Goal: Task Accomplishment & Management: Complete application form

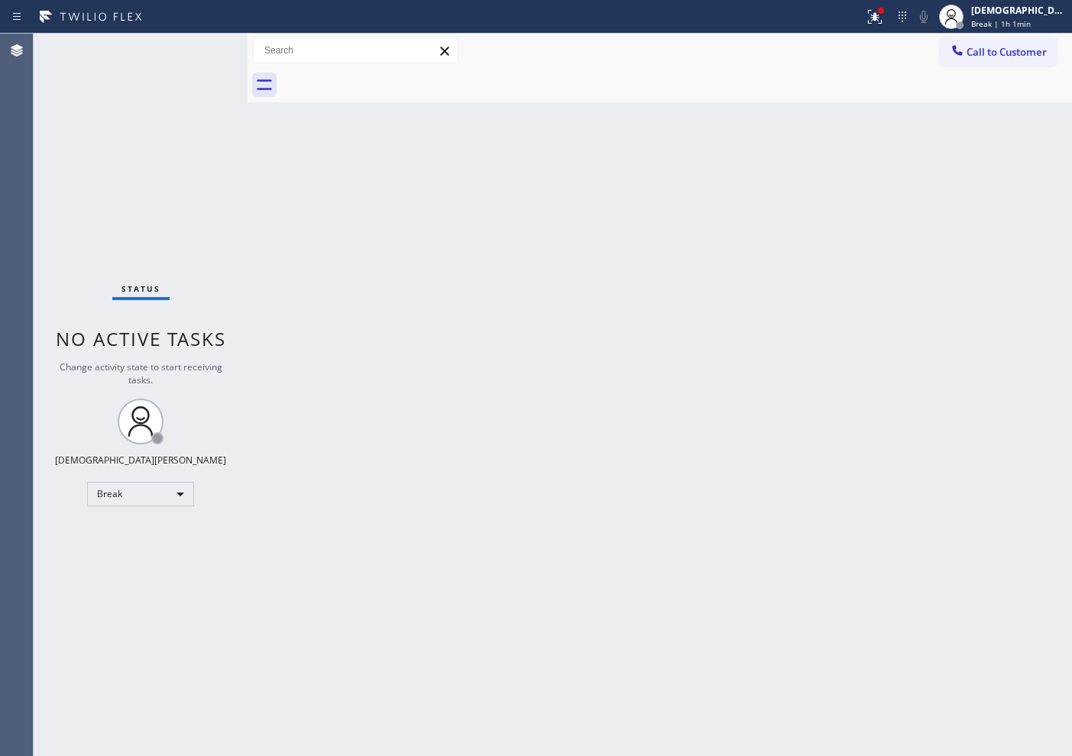
click at [115, 506] on div "Status No active tasks Change activity state to start receiving tasks. Christia…" at bounding box center [141, 395] width 214 height 722
click at [124, 493] on div "Break" at bounding box center [140, 494] width 107 height 24
click at [122, 526] on li "Available" at bounding box center [140, 534] width 104 height 18
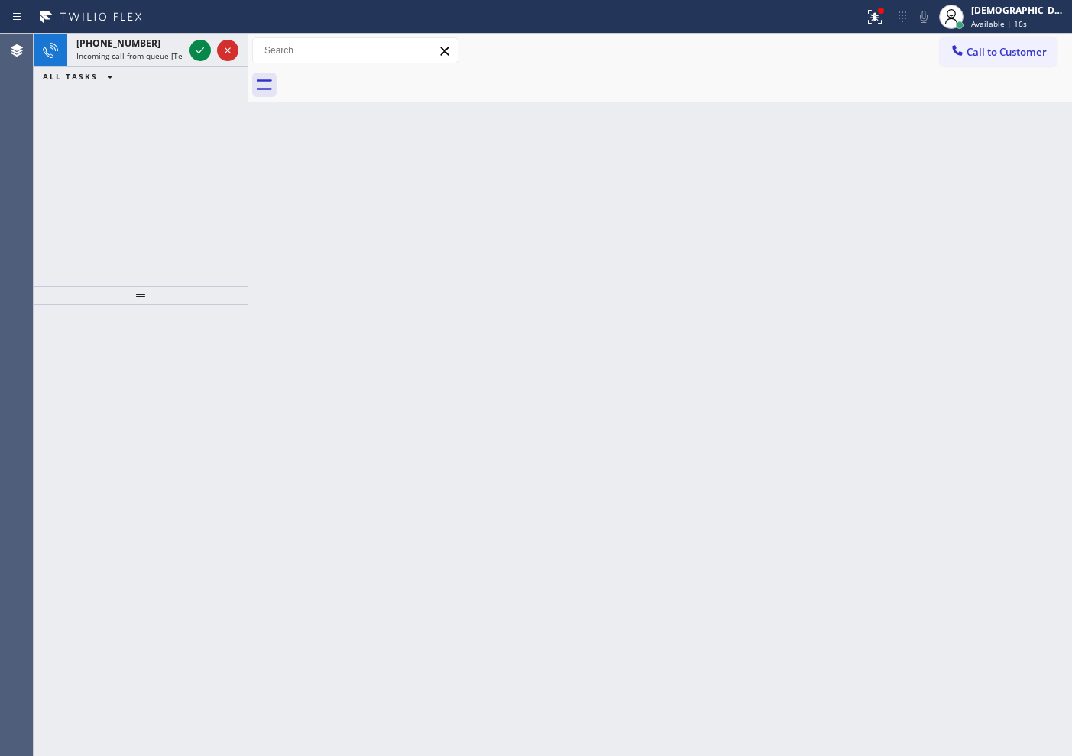
click at [115, 183] on div "[PHONE_NUMBER] Incoming call from queue [Test] All ALL TASKS ALL TASKS ACTIVE T…" at bounding box center [141, 160] width 214 height 253
click at [198, 50] on icon at bounding box center [200, 50] width 18 height 18
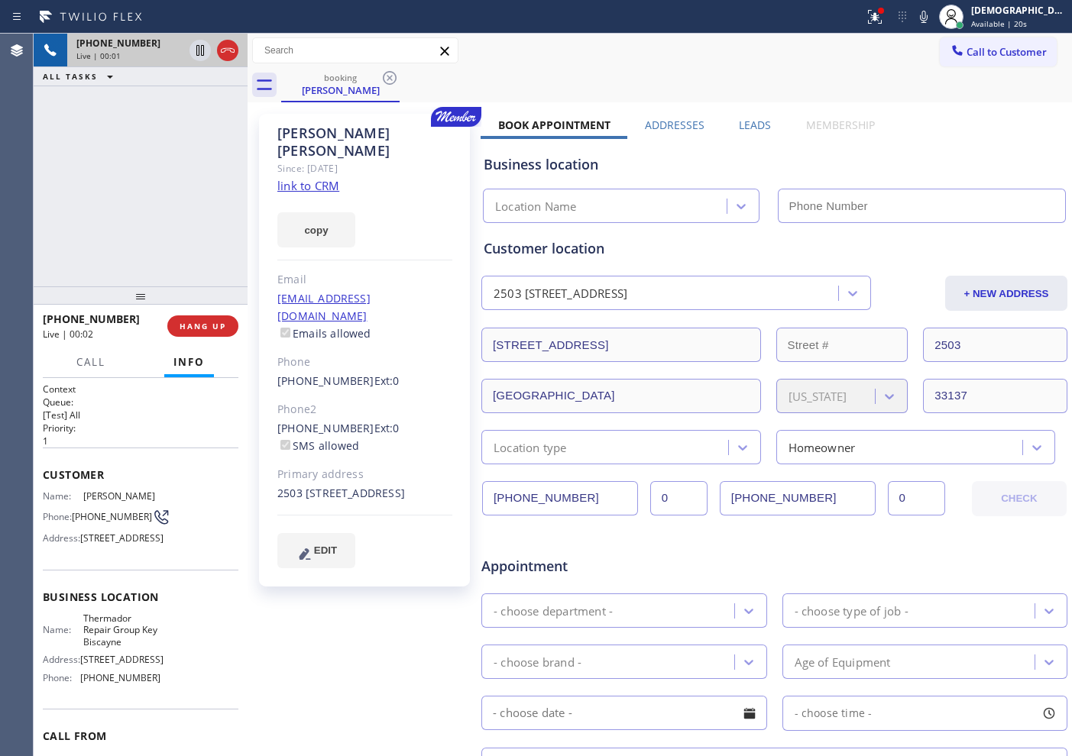
type input "[PHONE_NUMBER]"
click at [322, 178] on link "link to CRM" at bounding box center [308, 185] width 62 height 15
click at [225, 58] on icon at bounding box center [227, 50] width 18 height 18
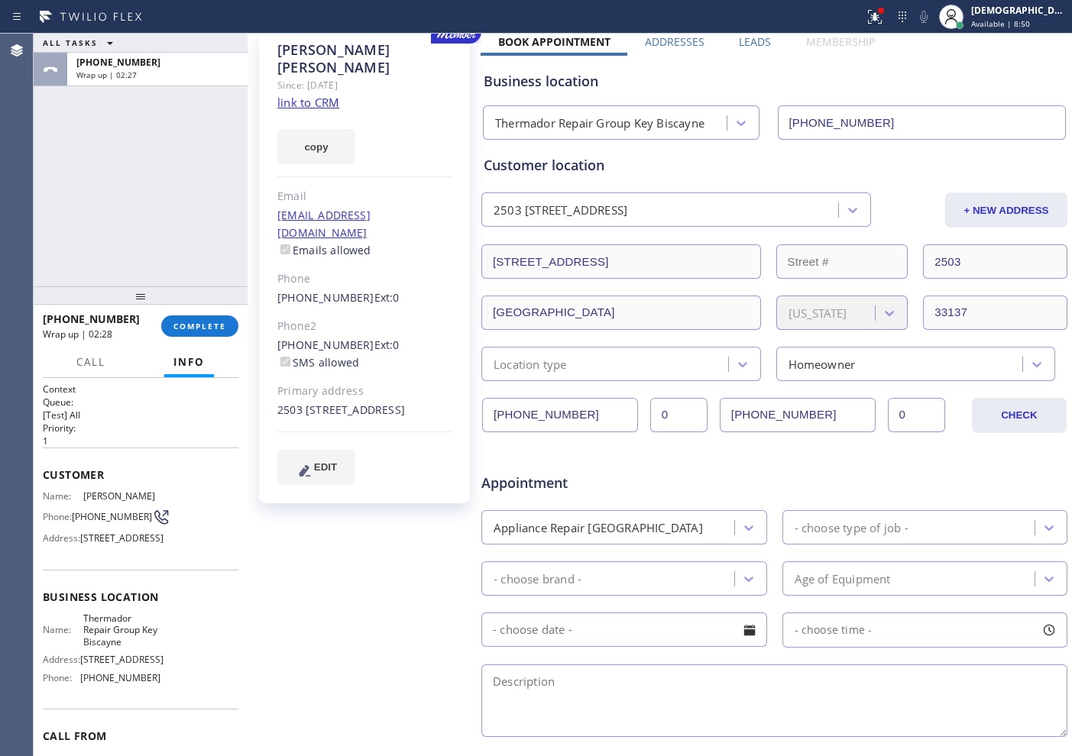
scroll to position [191, 0]
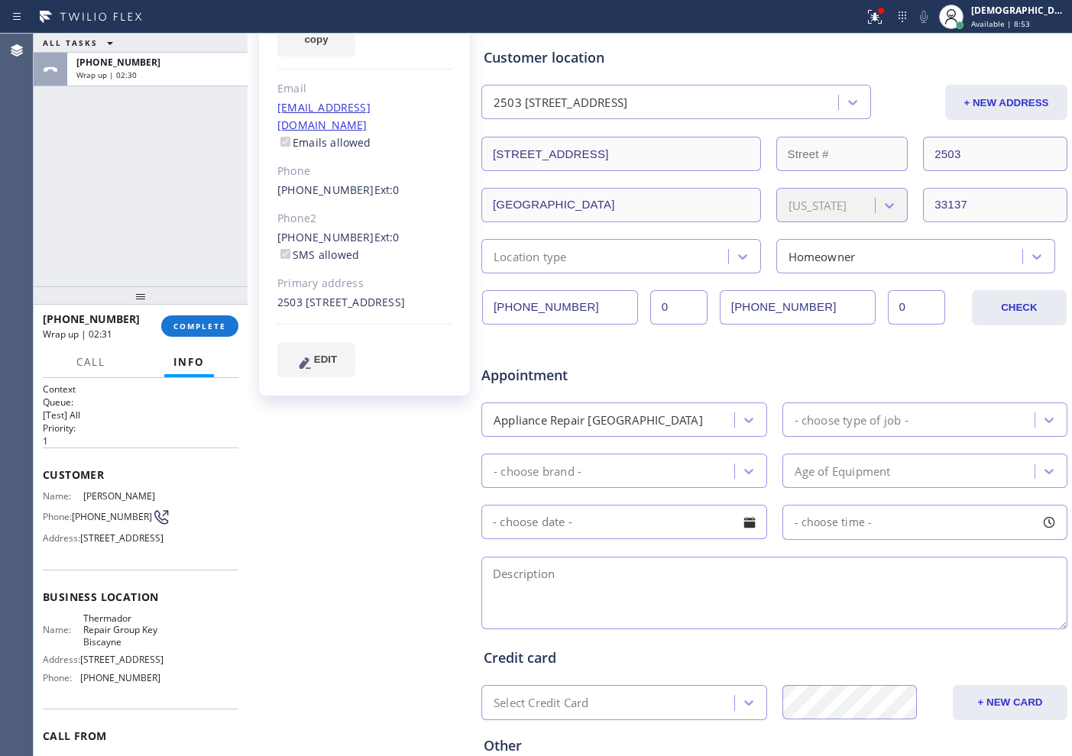
click at [676, 409] on div "Appliance Repair [GEOGRAPHIC_DATA]" at bounding box center [610, 419] width 248 height 27
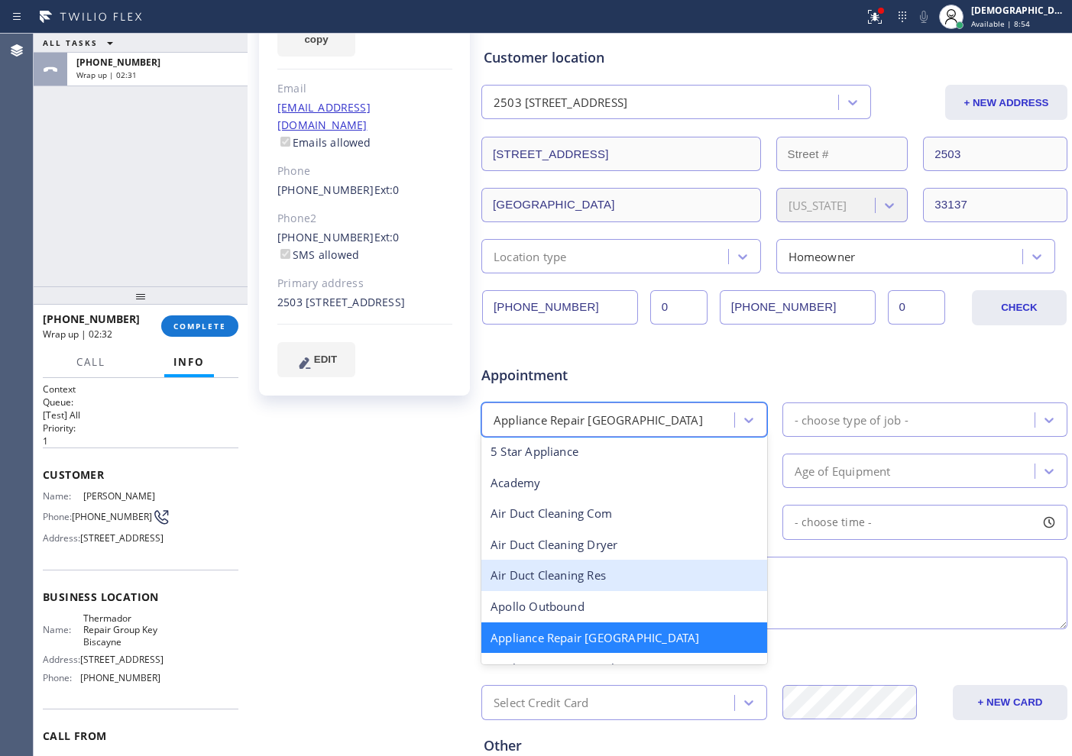
scroll to position [98, 0]
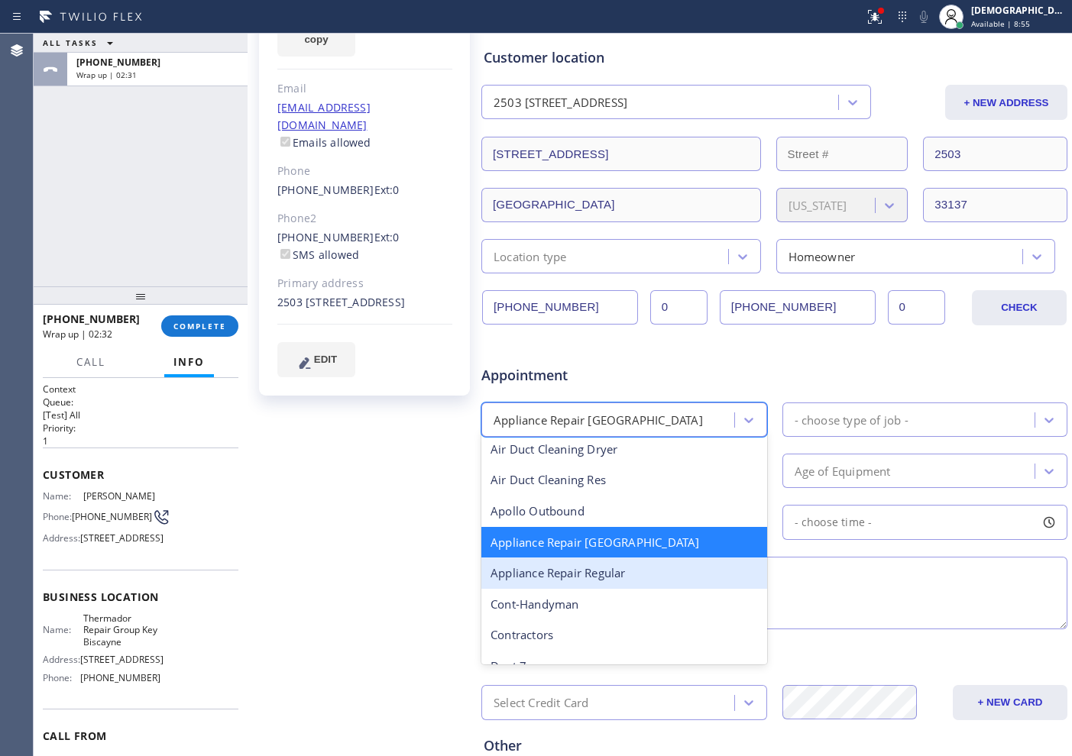
click at [675, 569] on div "Appliance Repair Regular" at bounding box center [624, 573] width 286 height 31
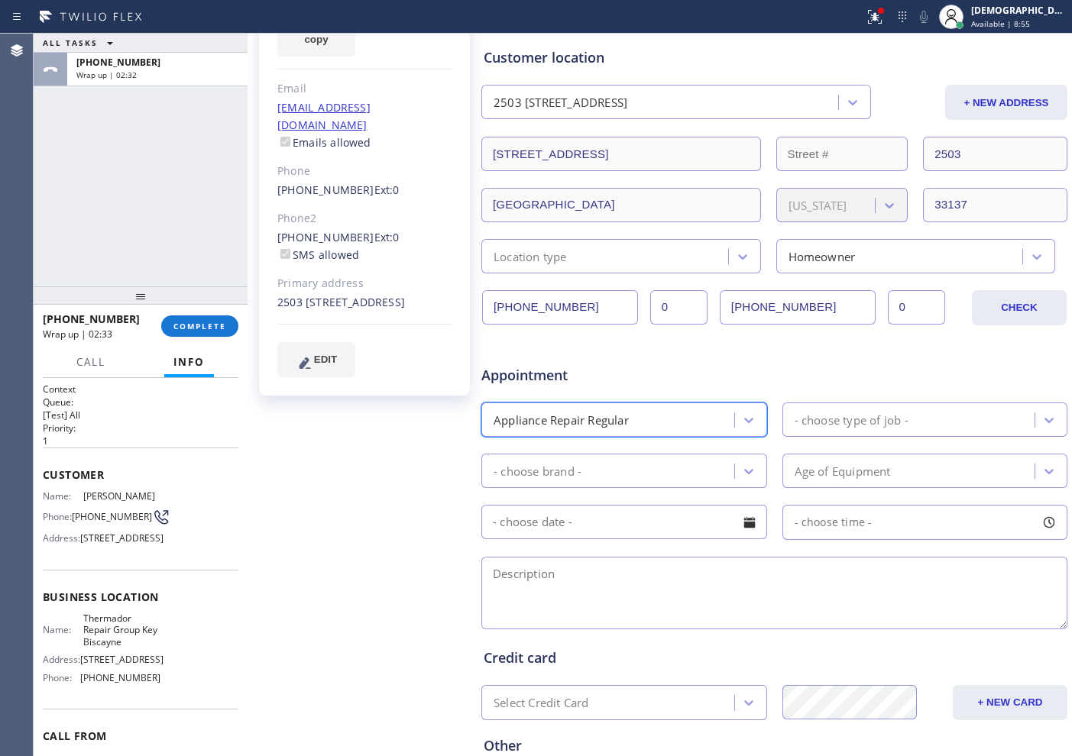
click at [826, 421] on div "- choose type of job -" at bounding box center [851, 420] width 114 height 18
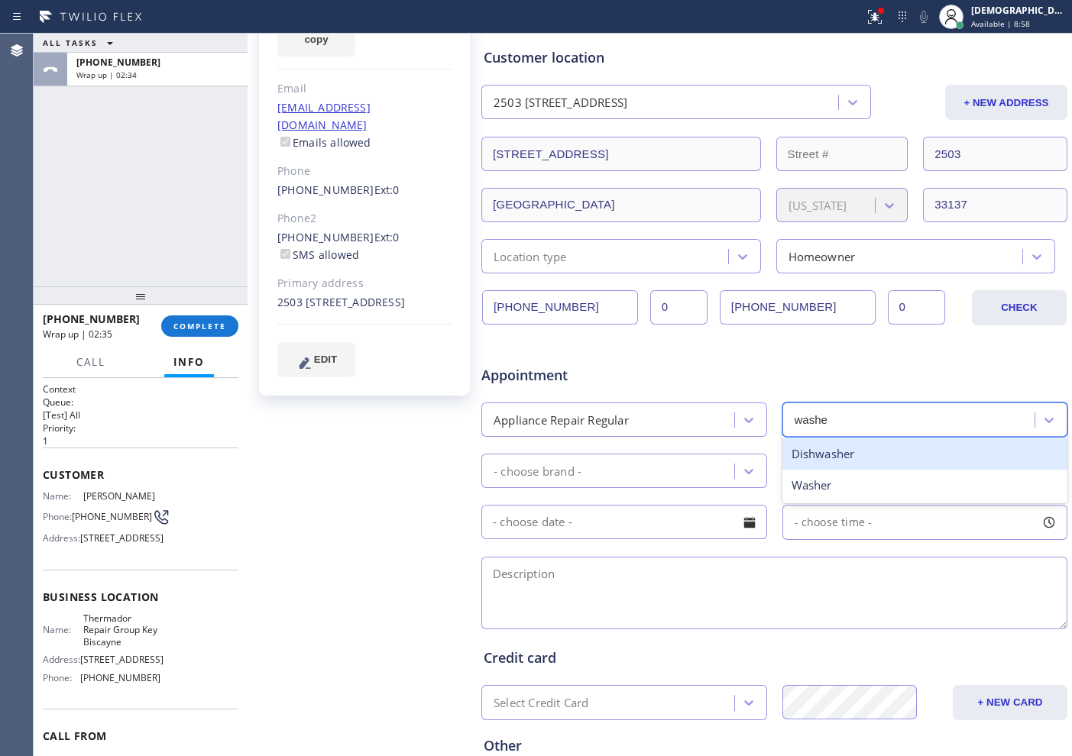
type input "washer"
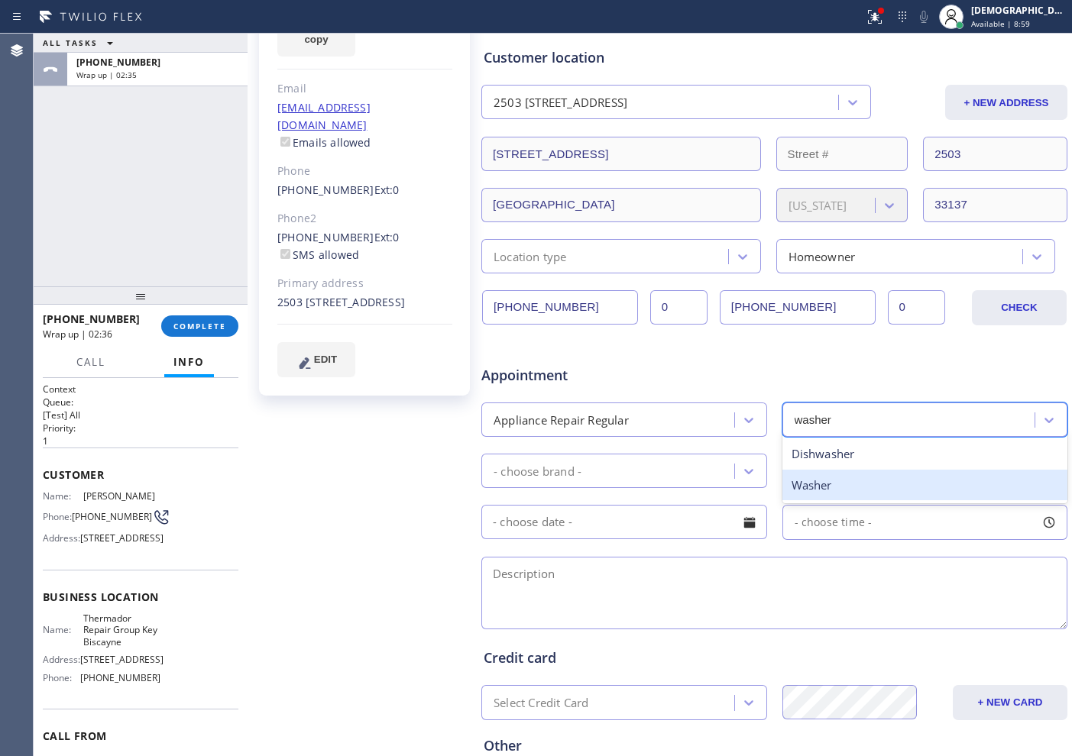
click at [809, 480] on div "Washer" at bounding box center [925, 485] width 286 height 31
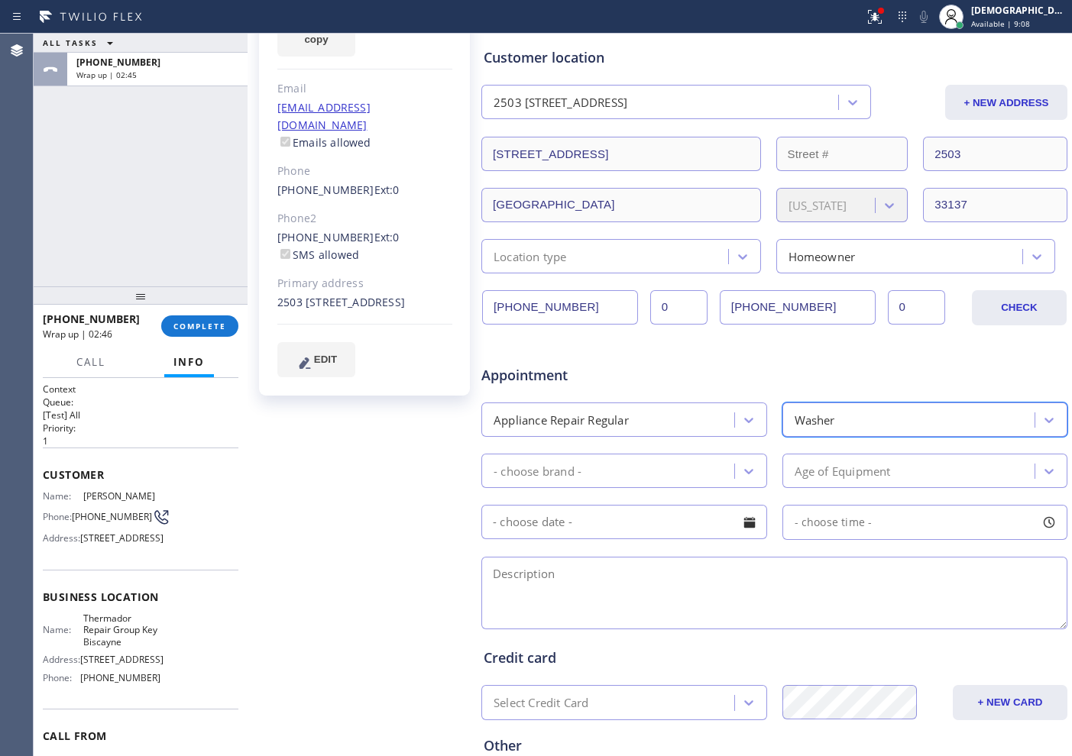
click at [622, 474] on div "- choose brand -" at bounding box center [610, 470] width 248 height 27
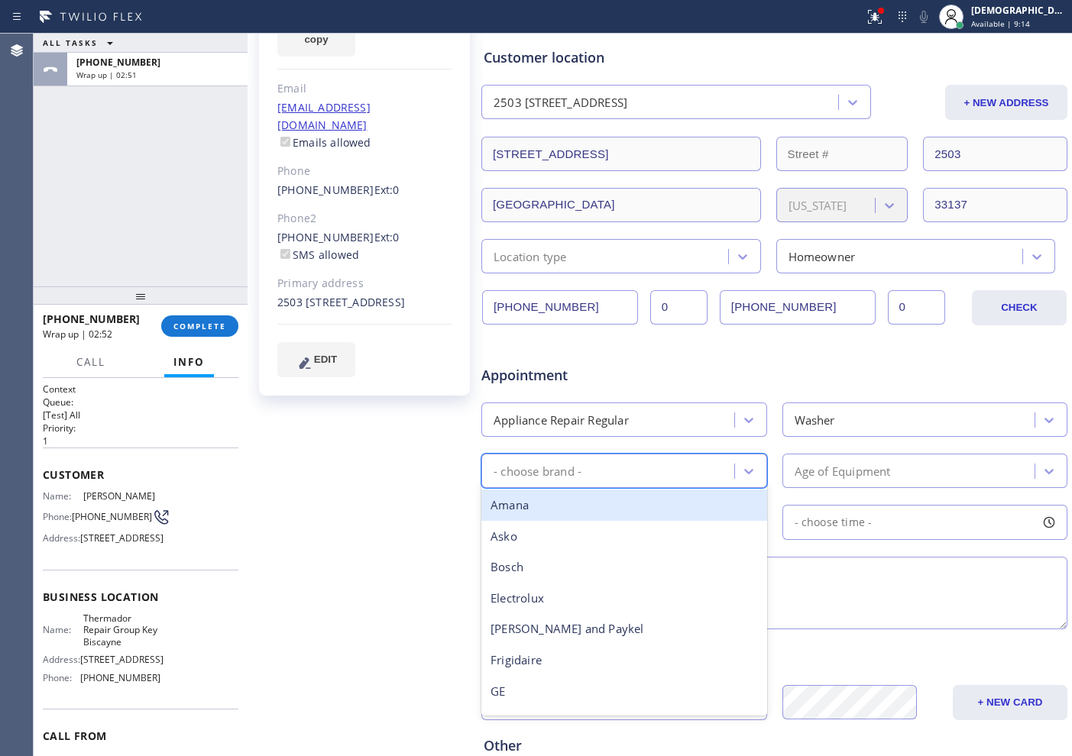
click at [609, 481] on div "- choose brand -" at bounding box center [610, 470] width 248 height 27
type input "ge"
click at [584, 509] on div "GE" at bounding box center [624, 505] width 286 height 31
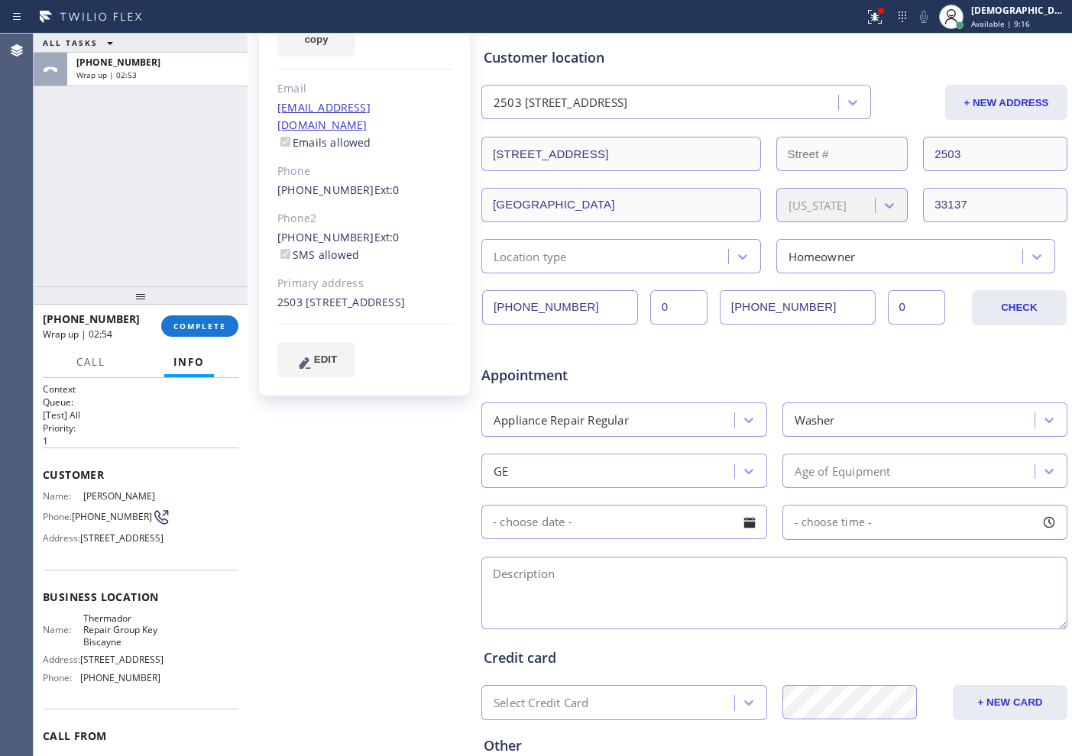
click at [827, 488] on div "Appointment Appliance Repair Regular Washer GE Age of Equipment - choose time -" at bounding box center [773, 490] width 581 height 286
click at [835, 464] on div "Age of Equipment" at bounding box center [842, 471] width 96 height 18
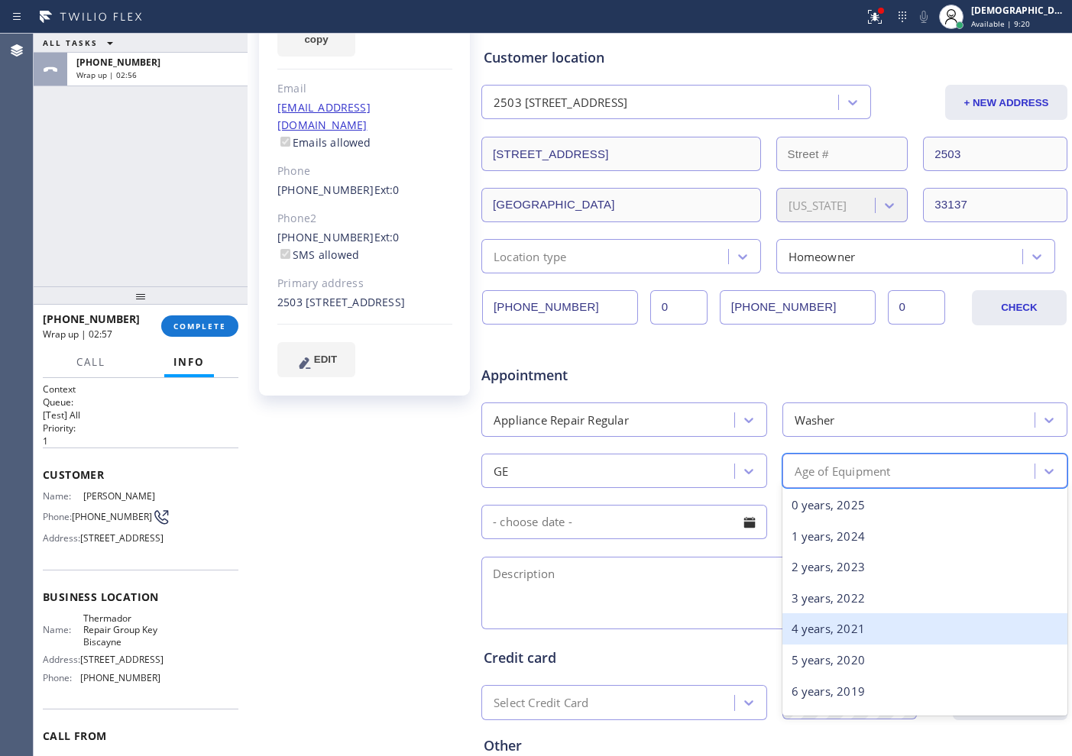
click at [836, 630] on div "4 years, 2021" at bounding box center [925, 628] width 286 height 31
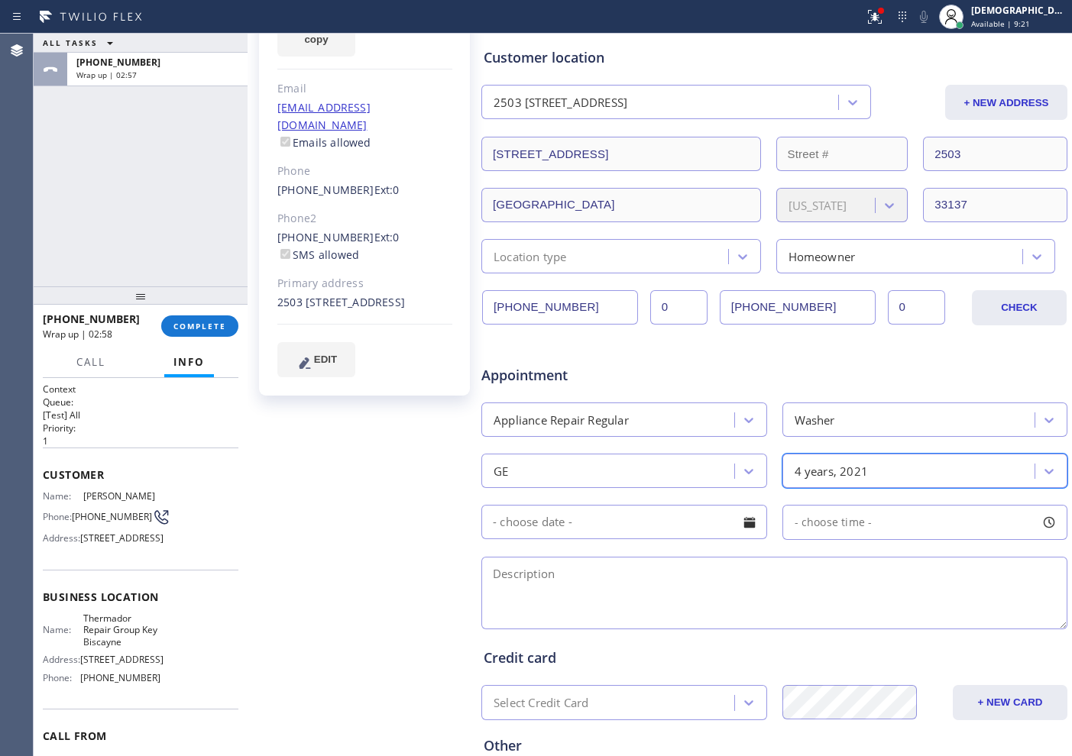
click at [580, 525] on input "text" at bounding box center [624, 522] width 286 height 34
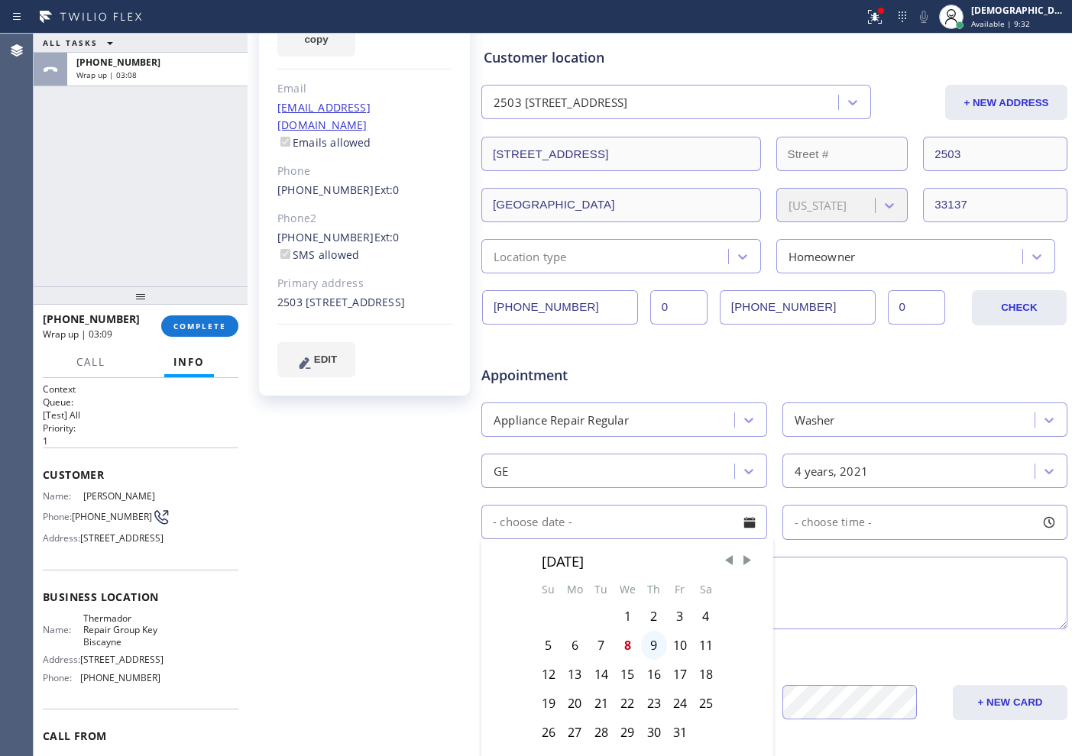
click at [655, 649] on div "9" at bounding box center [654, 645] width 26 height 29
type input "[DATE]"
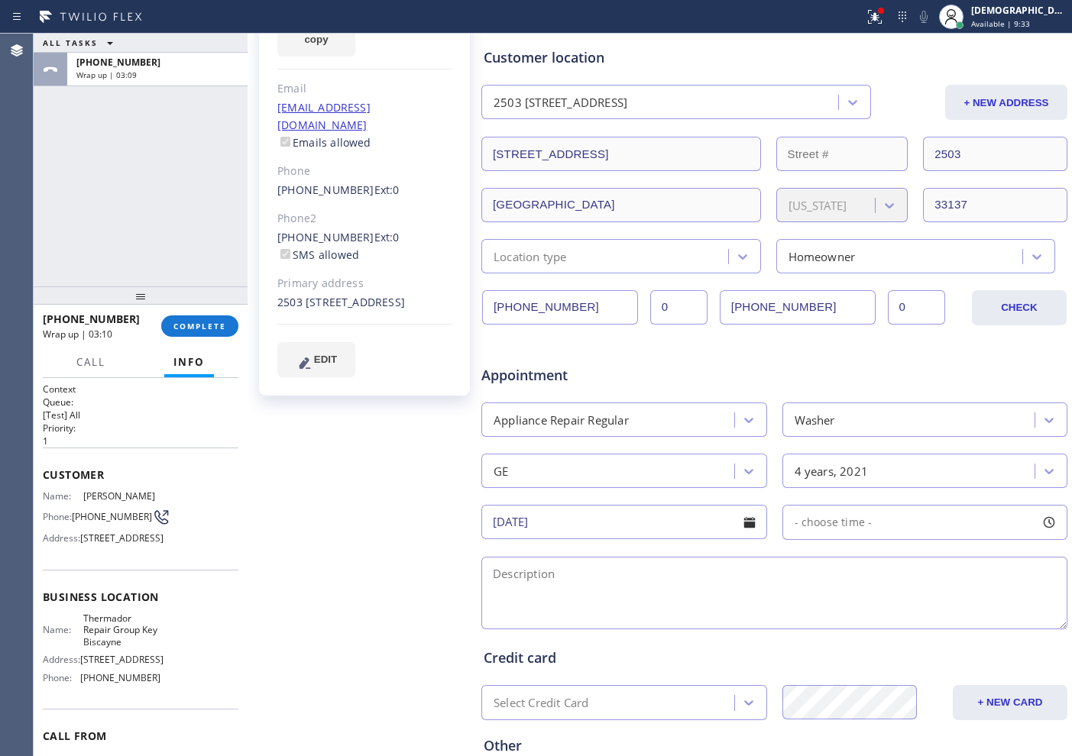
click at [840, 525] on span "- choose time -" at bounding box center [833, 522] width 78 height 15
click at [855, 515] on span "- choose time -" at bounding box center [833, 522] width 78 height 15
drag, startPoint x: 789, startPoint y: 625, endPoint x: 867, endPoint y: 619, distance: 78.1
click at [867, 619] on div at bounding box center [873, 616] width 18 height 32
drag, startPoint x: 790, startPoint y: 616, endPoint x: 810, endPoint y: 616, distance: 19.1
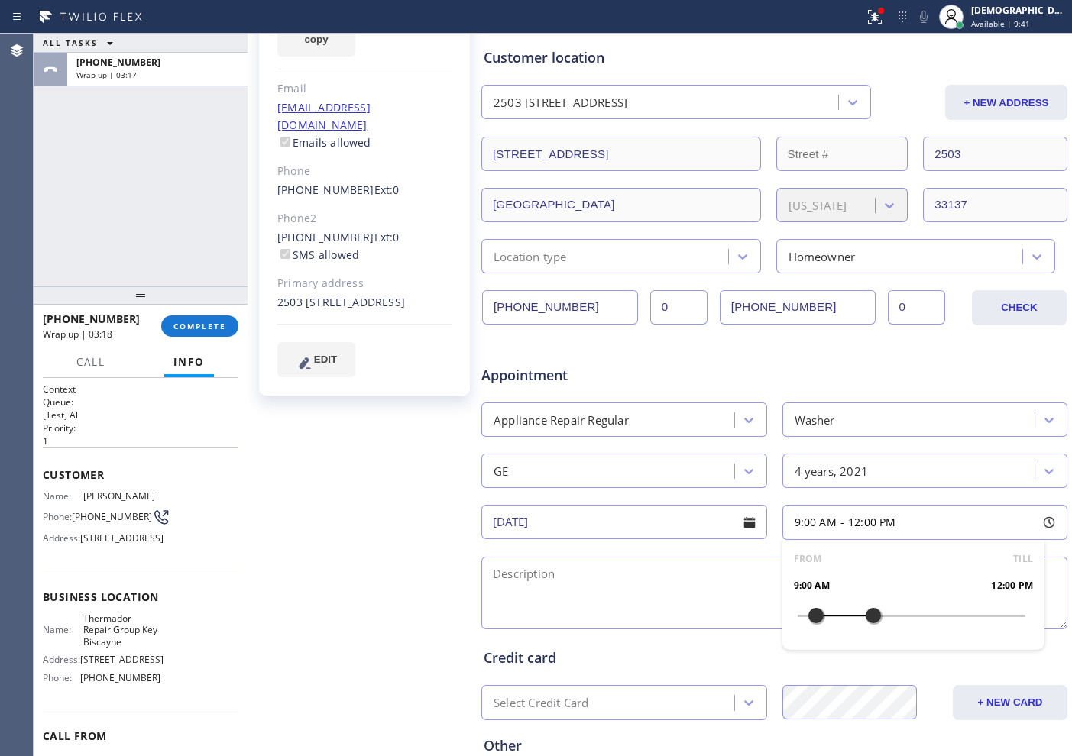
click at [810, 616] on div at bounding box center [815, 616] width 18 height 32
click at [522, 581] on textarea at bounding box center [774, 593] width 586 height 73
click at [826, 428] on div "Washer" at bounding box center [911, 419] width 248 height 27
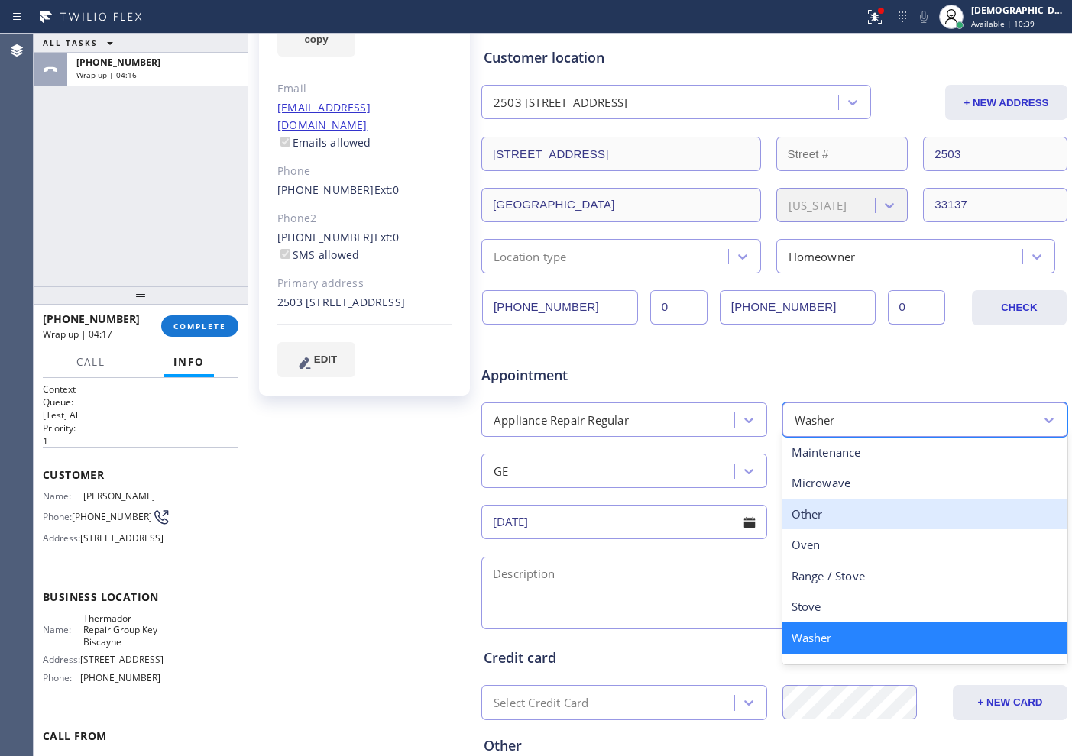
scroll to position [211, 0]
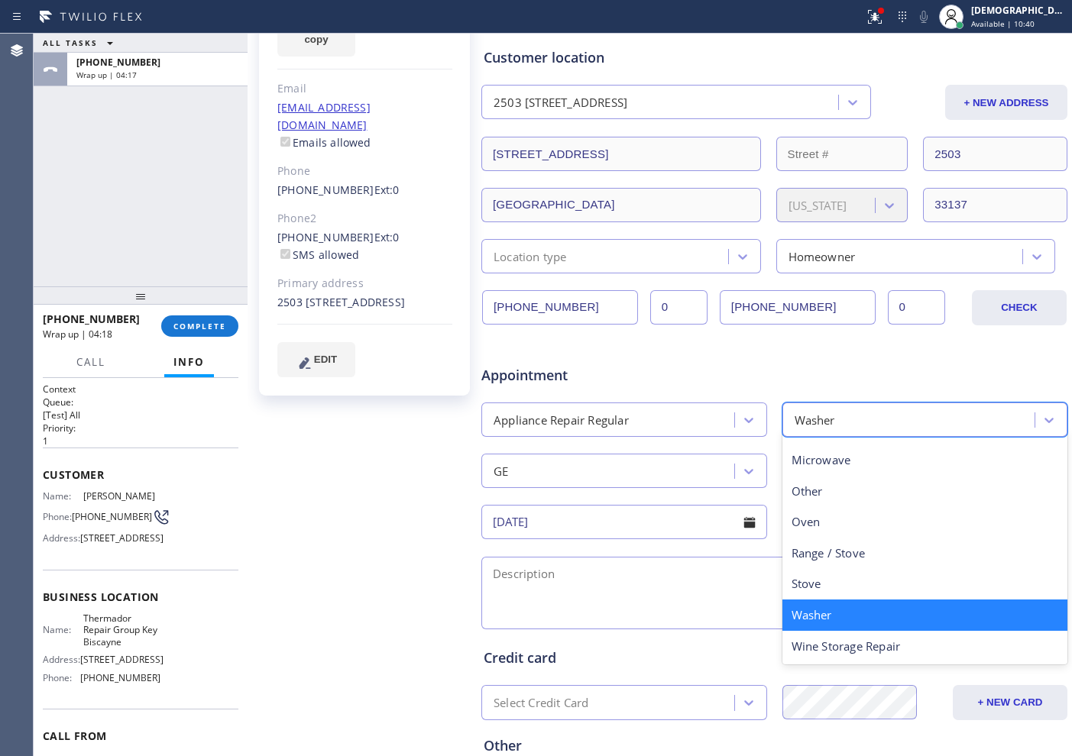
click at [848, 610] on div "Washer" at bounding box center [925, 615] width 286 height 31
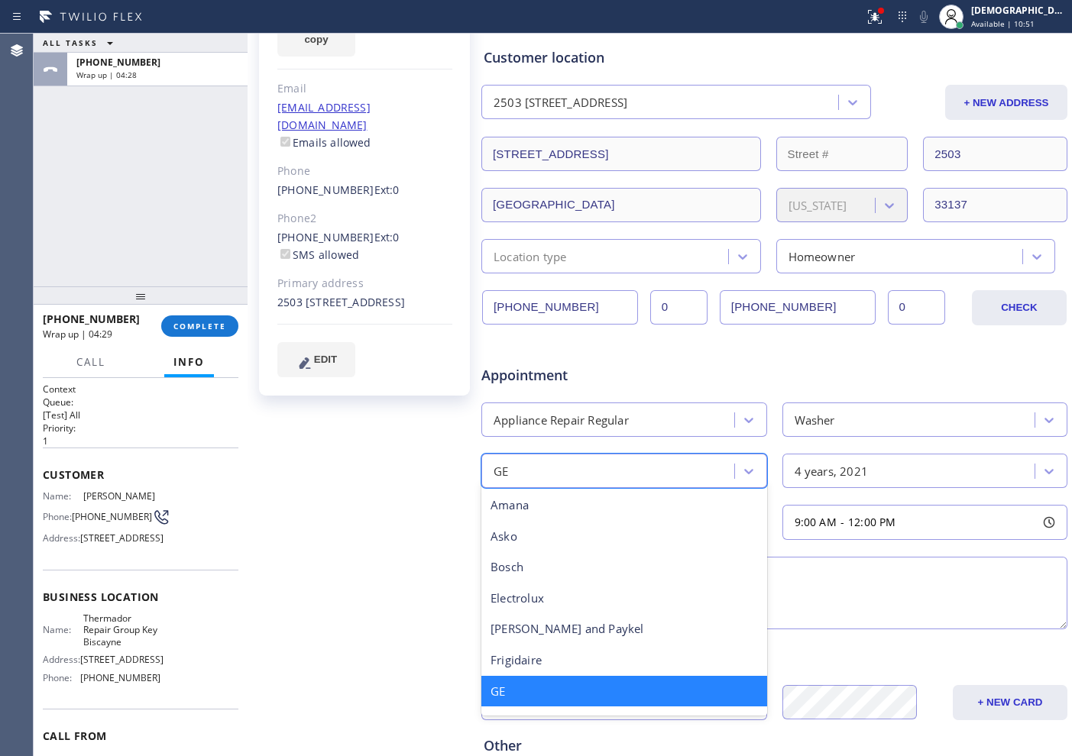
click at [574, 474] on div "GE" at bounding box center [610, 470] width 248 height 27
click at [613, 467] on div "GE" at bounding box center [610, 470] width 248 height 27
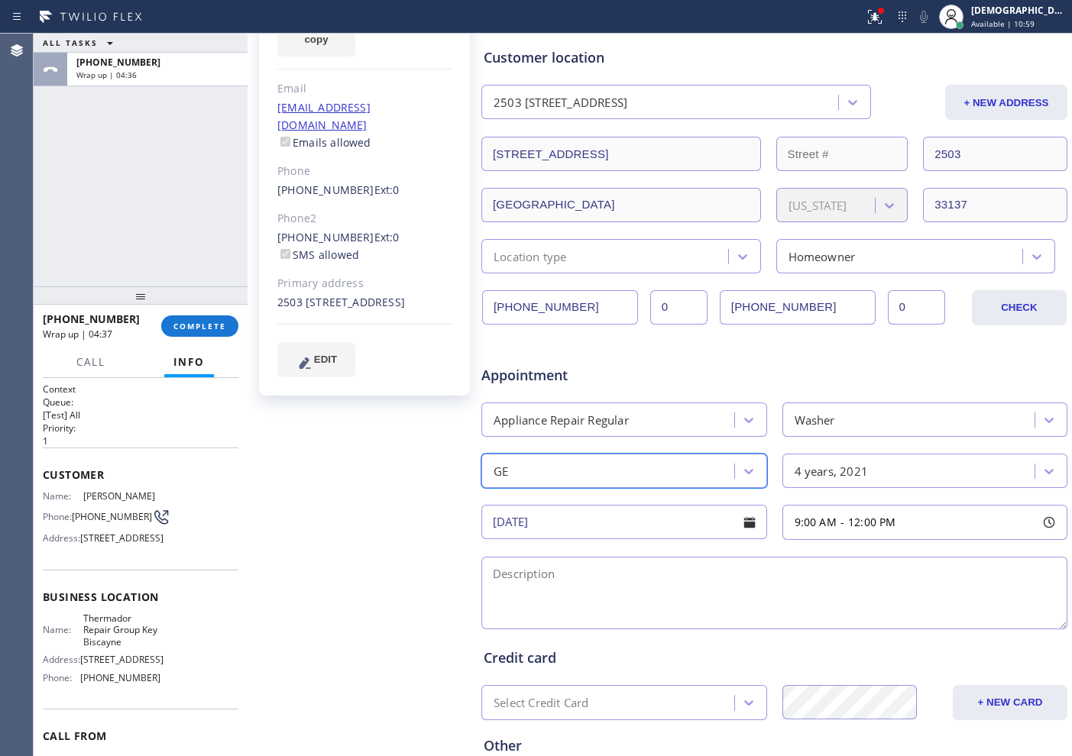
click at [776, 583] on textarea at bounding box center [774, 593] width 586 height 73
click at [705, 578] on textarea "9-12 / Member /" at bounding box center [774, 593] width 586 height 73
click at [686, 571] on textarea "9-12 / Member / Washer /" at bounding box center [774, 593] width 586 height 73
paste textarea "the drum is spinning widly / 4 years"
click at [863, 567] on textarea "9-12 / Member / Washer / the drum is spinning wildly / 4 years" at bounding box center [774, 593] width 586 height 73
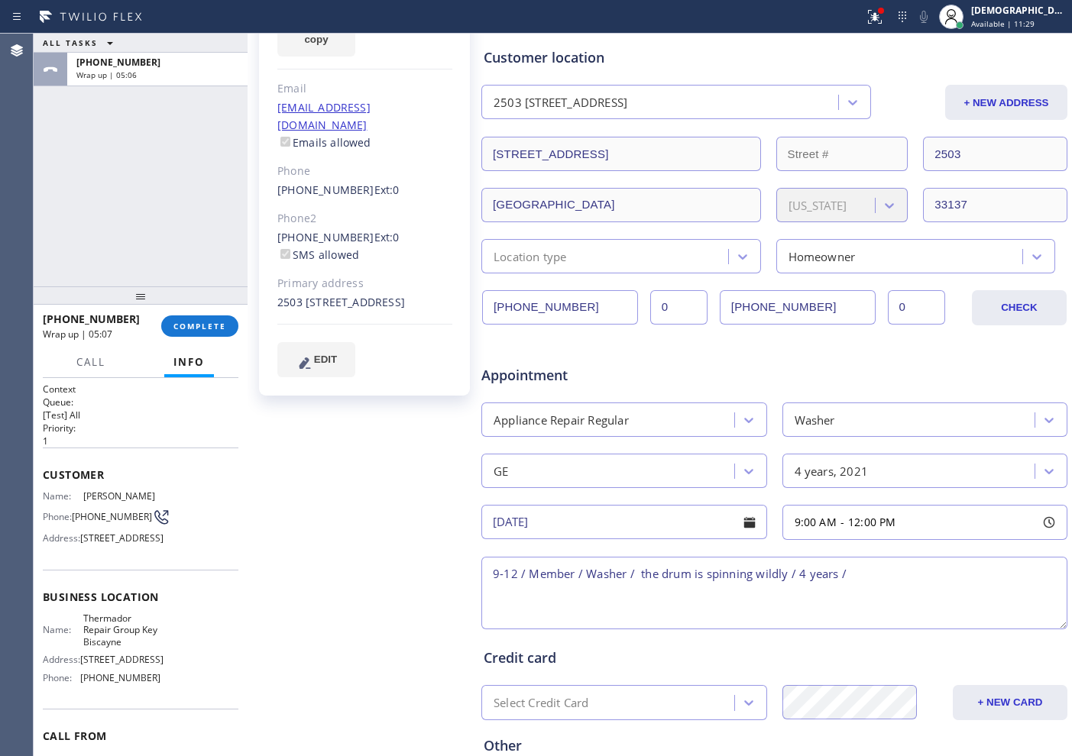
type textarea "9-12 / Member / Washer / the drum is spinning wildly / 4 years /"
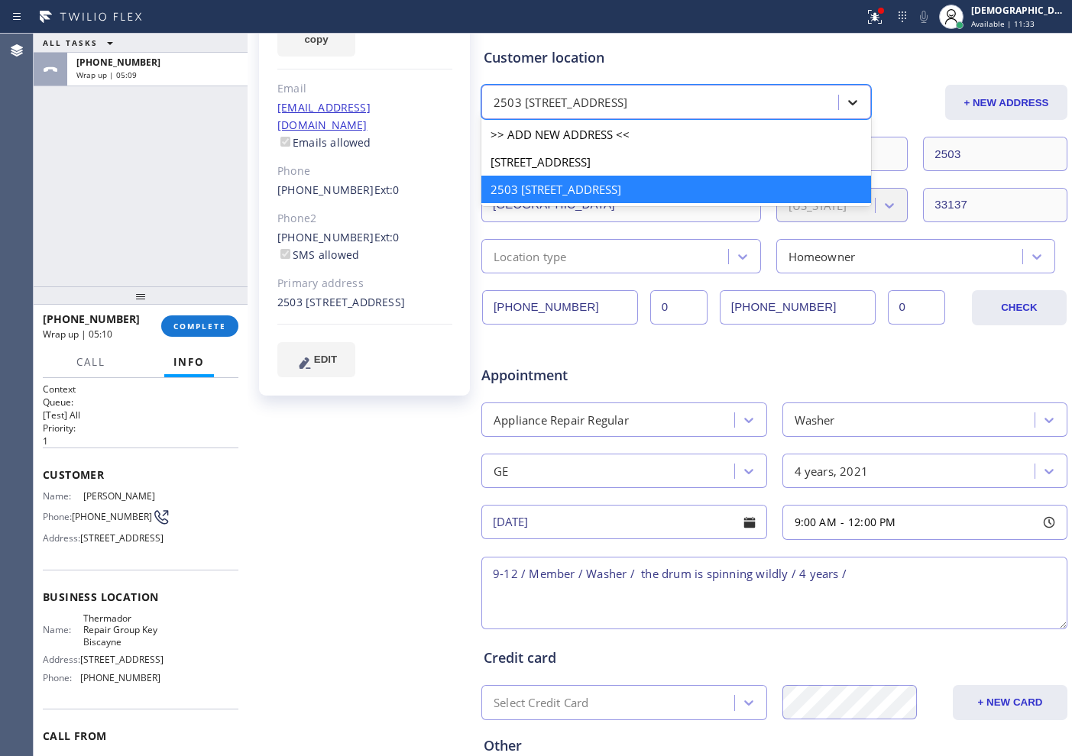
click at [839, 104] on div at bounding box center [852, 102] width 27 height 27
click at [676, 187] on div "2503 [STREET_ADDRESS]" at bounding box center [676, 189] width 390 height 27
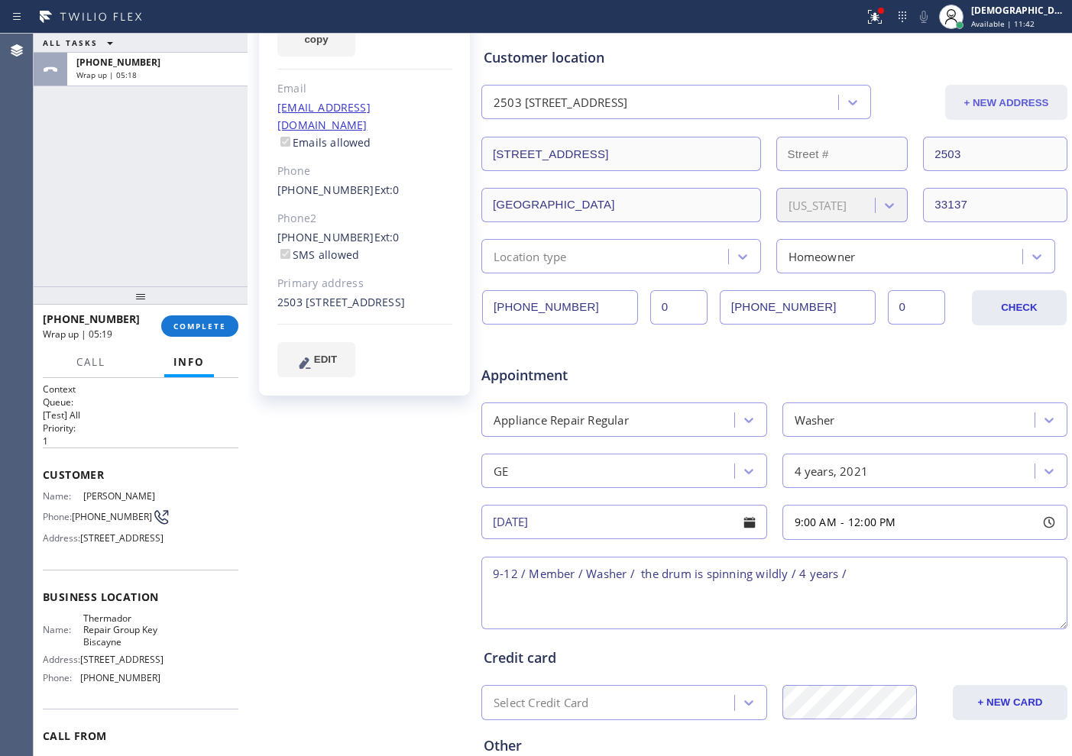
click at [976, 105] on button "+ NEW ADDRESS" at bounding box center [1006, 102] width 122 height 35
click at [968, 99] on button "+ NEW ADDRESS" at bounding box center [1006, 102] width 122 height 35
click at [676, 153] on input "[STREET_ADDRESS]" at bounding box center [621, 154] width 280 height 34
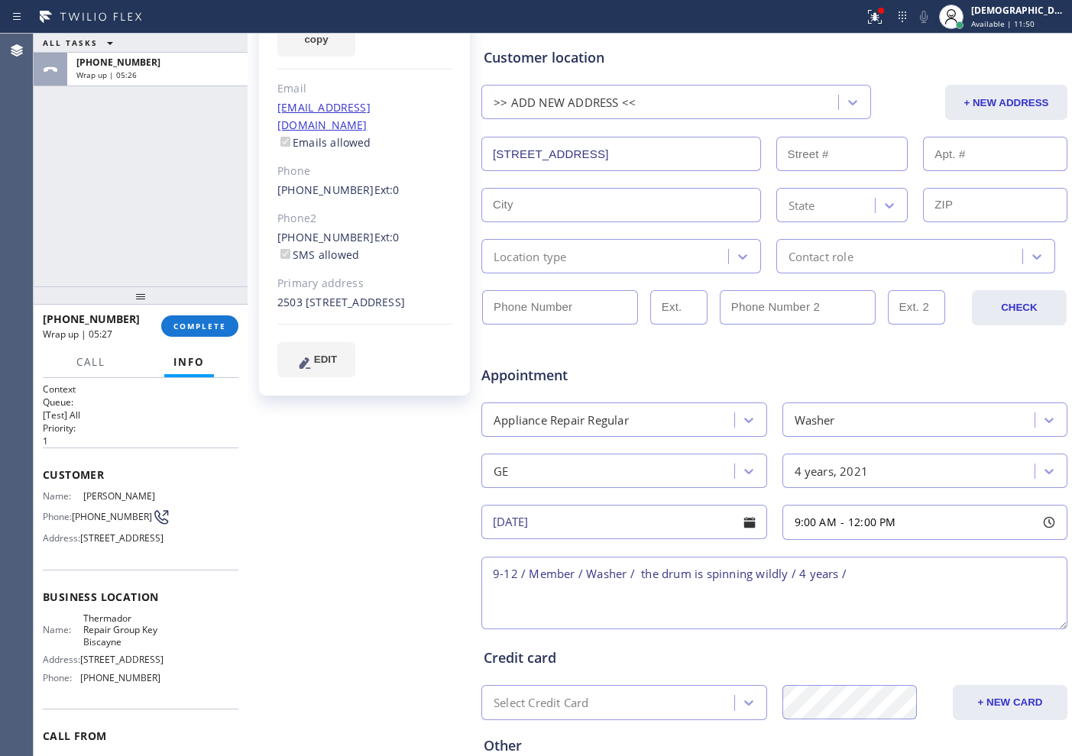
click at [676, 153] on input "[STREET_ADDRESS]" at bounding box center [621, 154] width 280 height 34
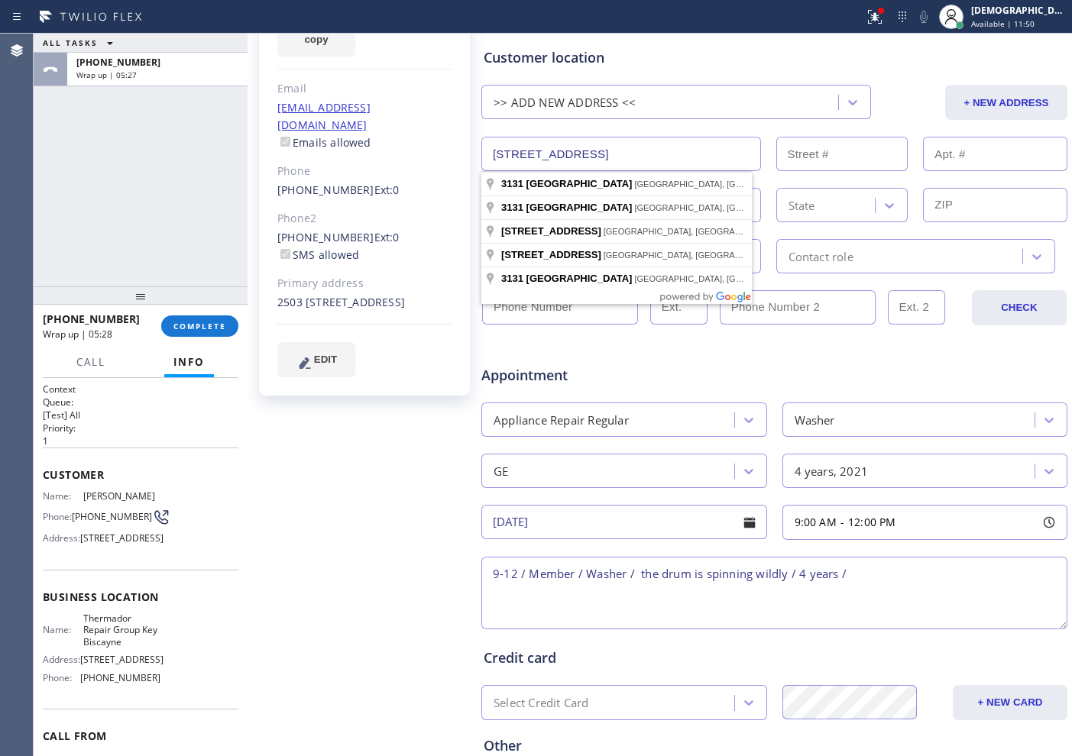
paste input "2503, , [GEOGRAPHIC_DATA], [GEOGRAPHIC_DATA], 33137"
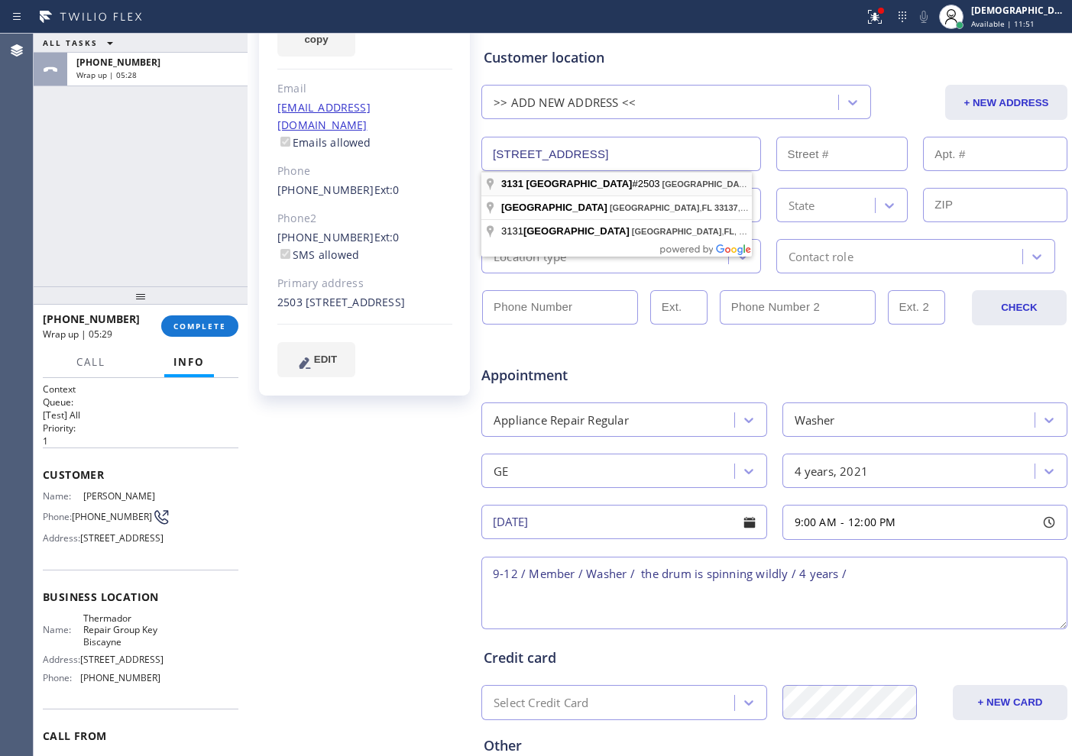
scroll to position [0, 0]
type input "[STREET_ADDRESS]"
type input "3131"
type input "[GEOGRAPHIC_DATA]"
type input "33137"
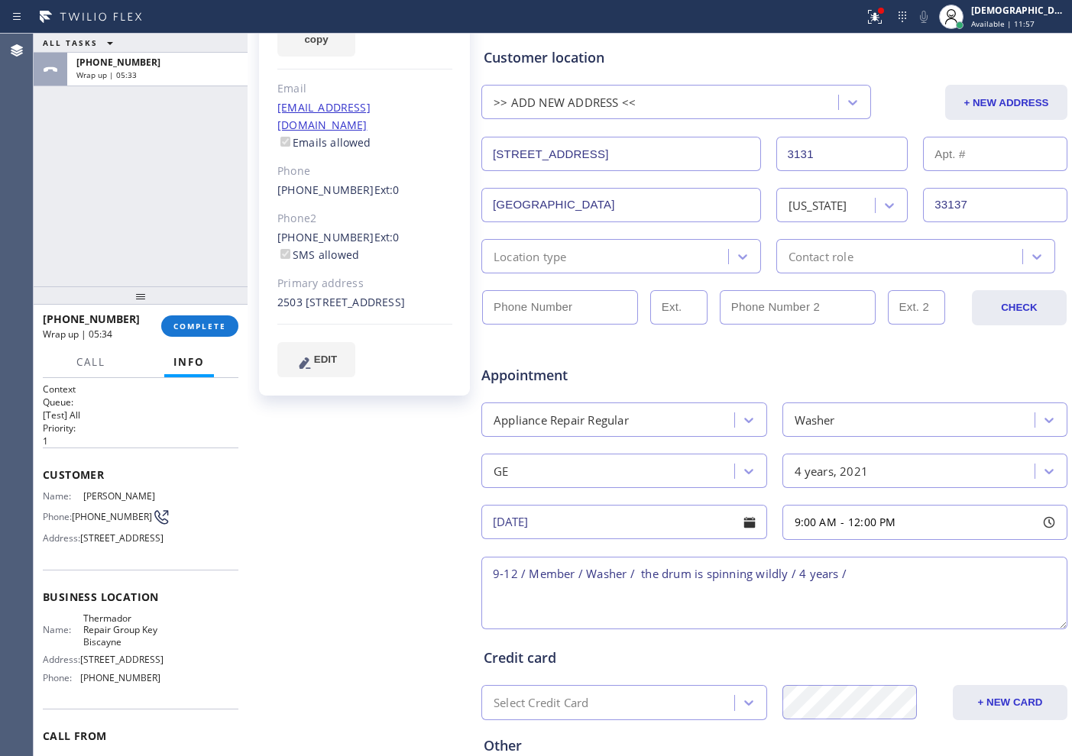
click at [952, 158] on input "text" at bounding box center [995, 154] width 144 height 34
type input "2502"
click at [593, 251] on div "Location type" at bounding box center [607, 256] width 242 height 27
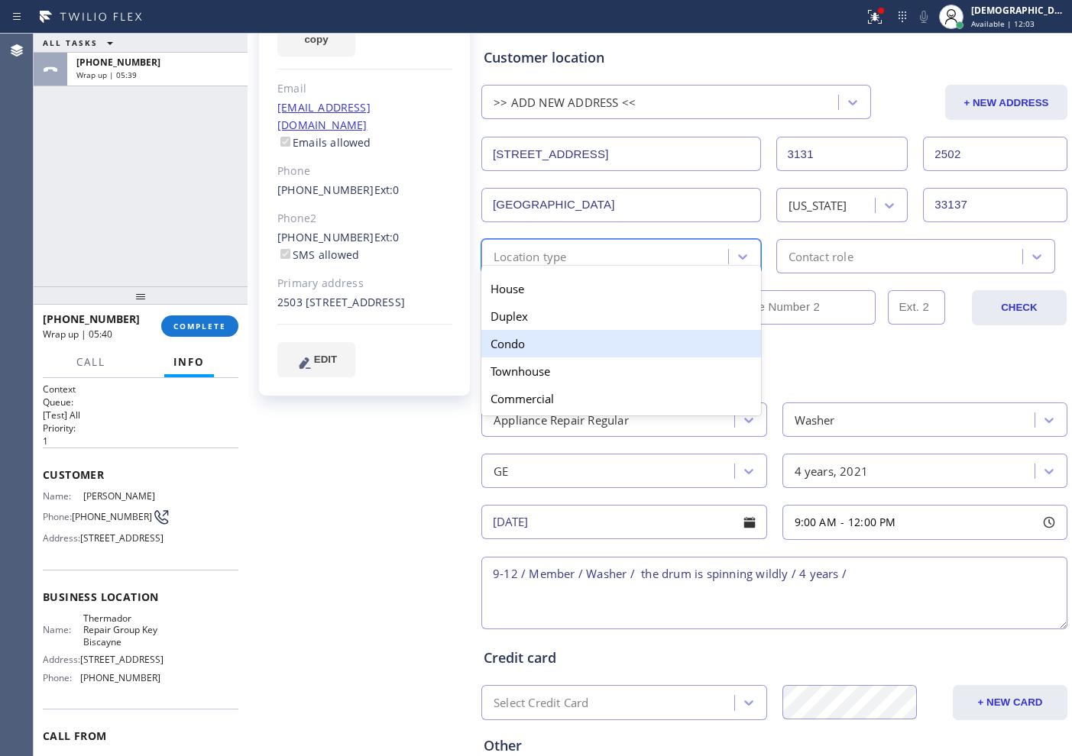
click at [574, 339] on div "Condo" at bounding box center [621, 343] width 280 height 27
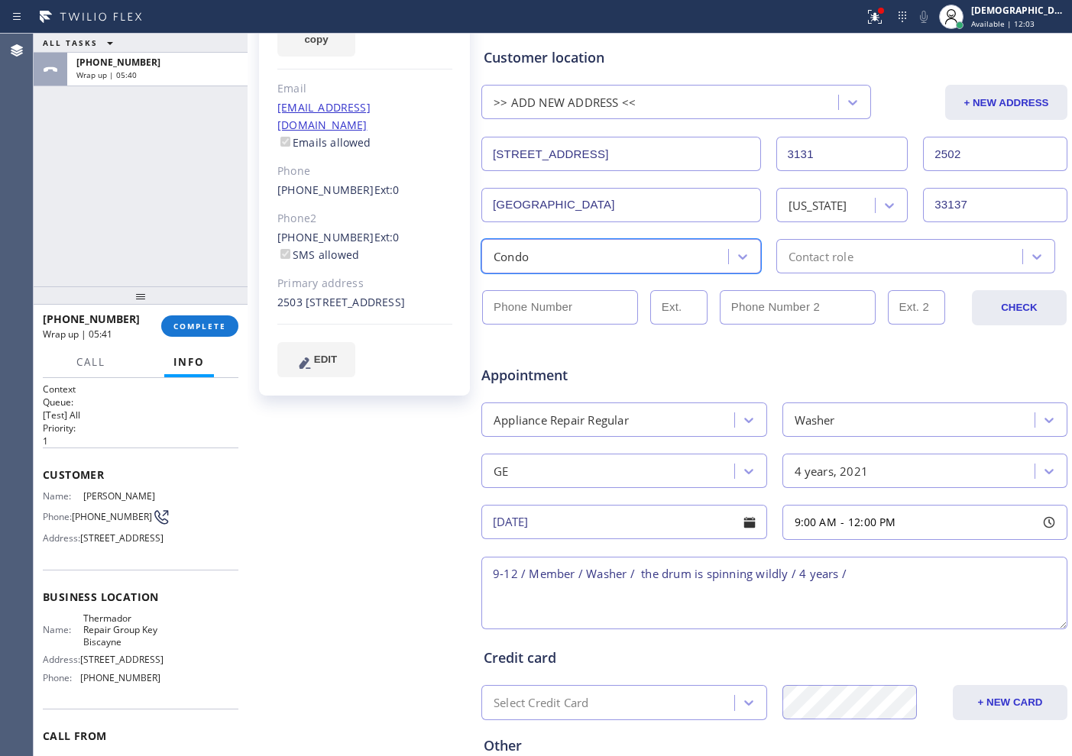
click at [802, 265] on div "Contact role" at bounding box center [916, 256] width 280 height 34
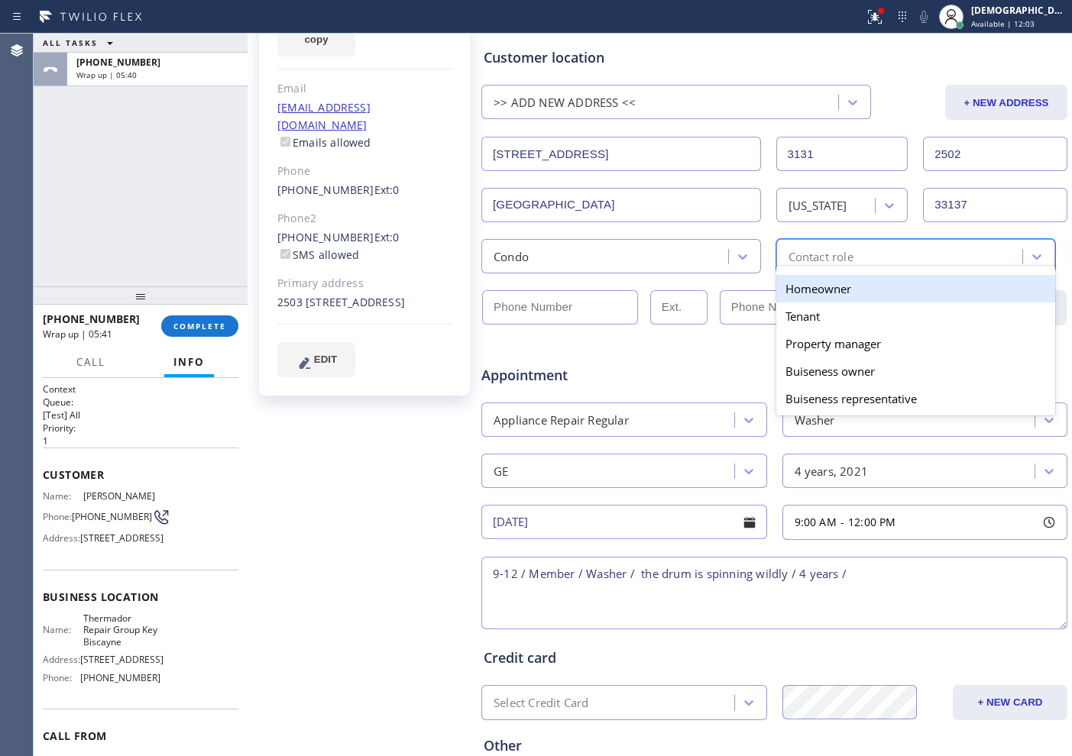
click at [798, 294] on div "Homeowner" at bounding box center [916, 288] width 280 height 27
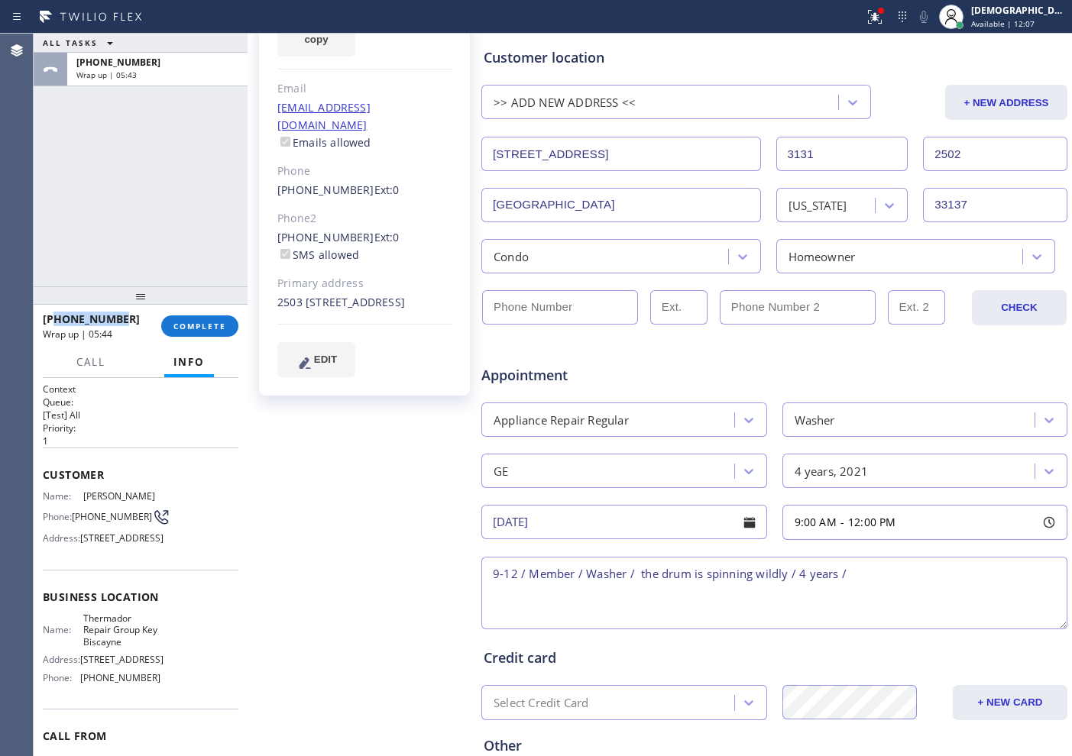
drag, startPoint x: 123, startPoint y: 321, endPoint x: 57, endPoint y: 322, distance: 66.4
click at [57, 322] on div "[PHONE_NUMBER]" at bounding box center [97, 319] width 108 height 15
copy span "9174007772"
click at [555, 301] on input "(___) ___-____" at bounding box center [560, 307] width 156 height 34
paste input "917) 400-7772"
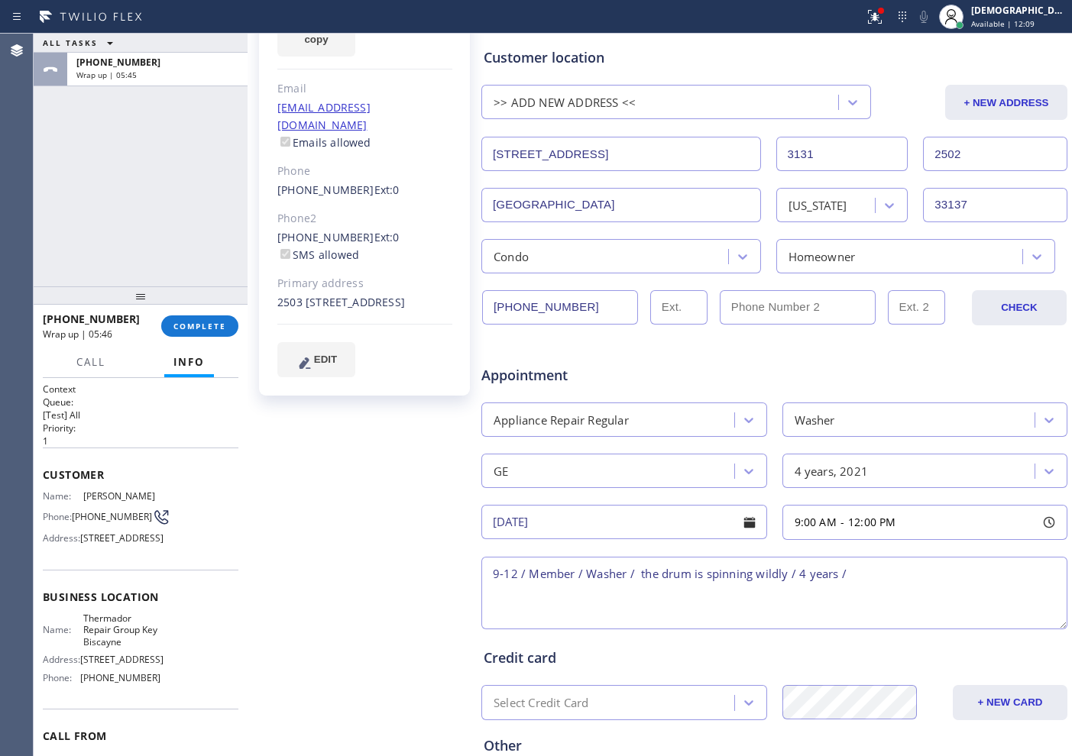
type input "[PHONE_NUMBER]"
click at [661, 363] on div "Appointment" at bounding box center [578, 368] width 196 height 36
click at [869, 577] on textarea "9-12 / Member / Washer / the drum is spinning wildly / 4 years /" at bounding box center [774, 593] width 586 height 73
click at [899, 575] on textarea "9-12 / Member / Washer / the drum is spinning wildly / 4 years / House HO /" at bounding box center [774, 593] width 586 height 73
drag, startPoint x: 884, startPoint y: 573, endPoint x: 849, endPoint y: 580, distance: 35.0
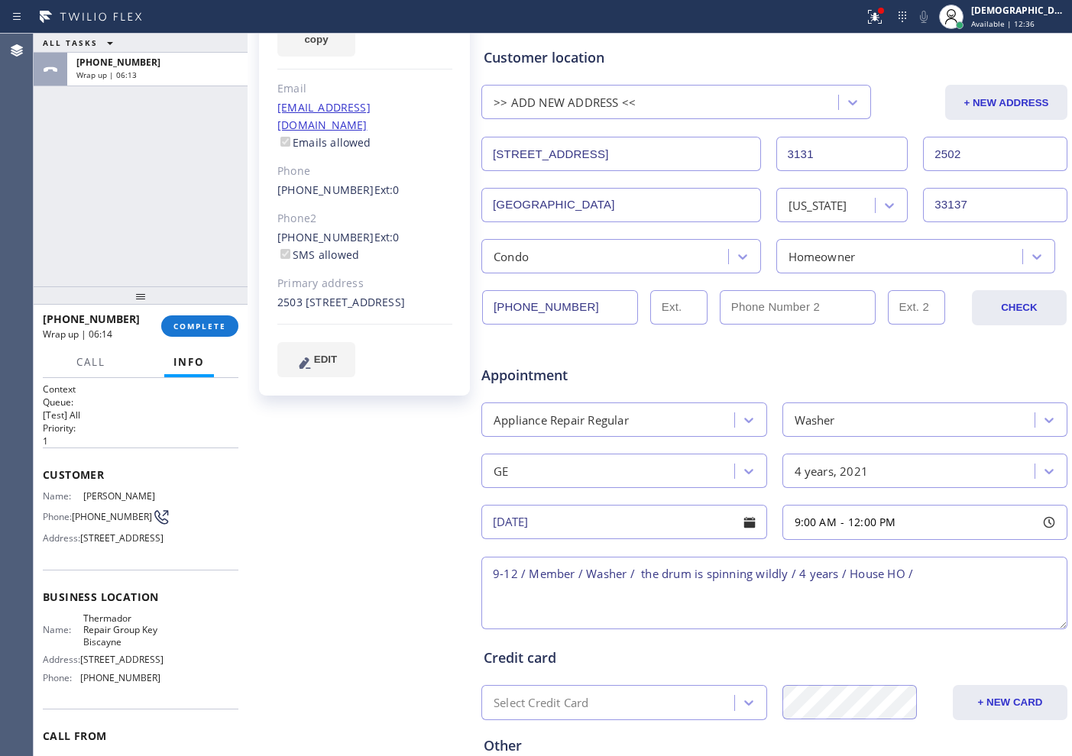
click at [849, 580] on textarea "9-12 / Member / Washer / the drum is spinning wildly / 4 years / House HO /" at bounding box center [774, 593] width 586 height 73
click at [906, 575] on textarea "9-12 / Member / Washer / the drum is spinning wildly / 4 years / APT HO /" at bounding box center [774, 593] width 586 height 73
paste textarea "[STREET_ADDRESS]"
drag, startPoint x: 140, startPoint y: 686, endPoint x: 77, endPoint y: 666, distance: 65.7
click at [77, 648] on div "Name: Thermador Repair Group Key Biscayne" at bounding box center [102, 630] width 118 height 35
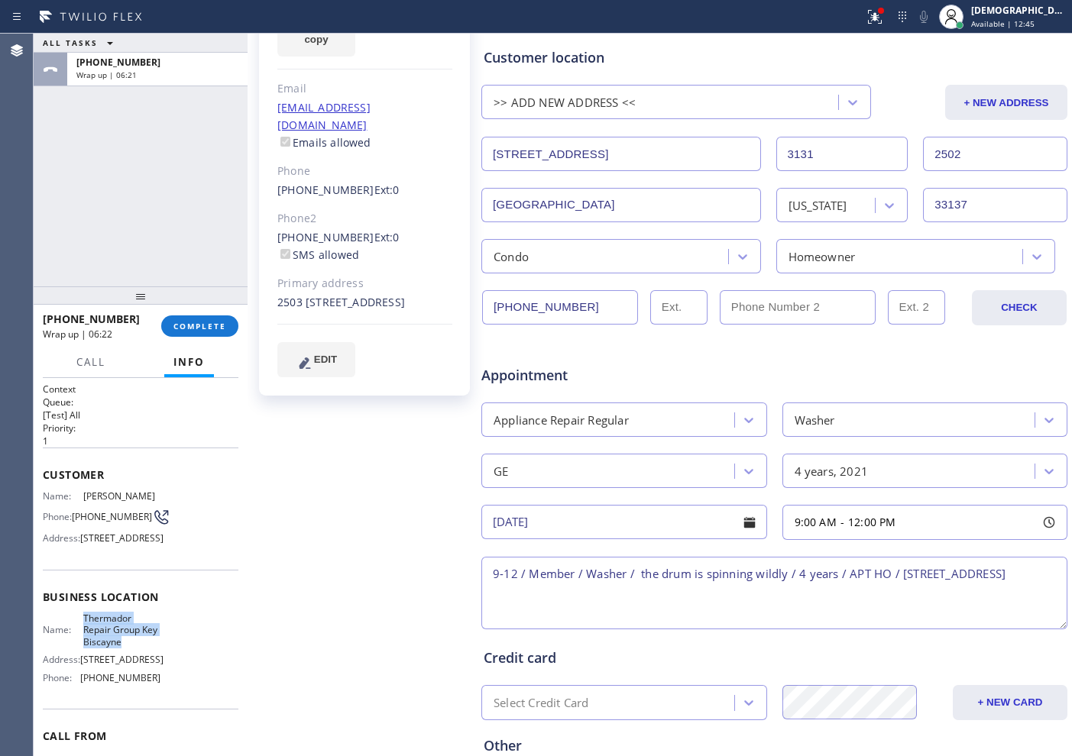
copy div "Thermador Repair Group Key Biscayne"
click at [747, 589] on textarea "9-12 / Member / Washer / the drum is spinning wildly / 4 years / APT HO / [STRE…" at bounding box center [774, 593] width 586 height 73
paste textarea "Thermador Repair Group Key Biscayne"
click at [495, 609] on textarea "9-12 / Member / Washer / the drum is spinning wildly / 4 years / APT HO / [STRE…" at bounding box center [774, 593] width 586 height 73
click at [993, 590] on textarea "9-12 / Member / Washer / the drum is spinning wildly / 4 years / APT HO / [STRE…" at bounding box center [774, 593] width 586 height 73
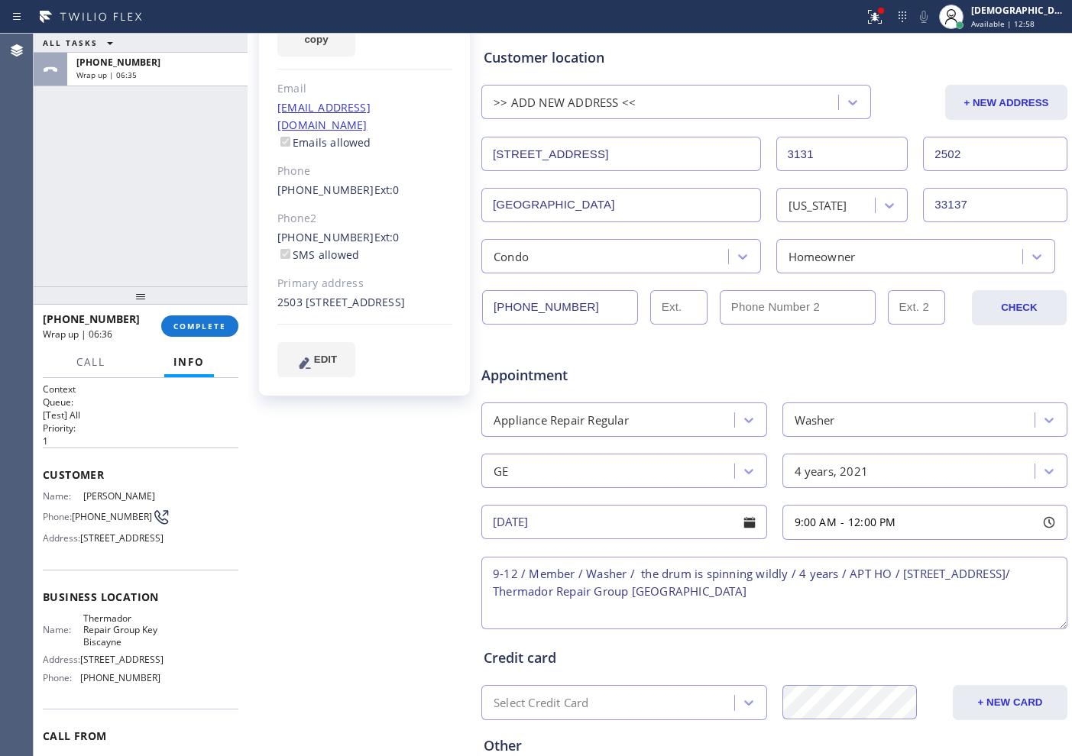
click at [965, 597] on textarea "9-12 / Member / Washer / the drum is spinning wildly / 4 years / APT HO / [STRE…" at bounding box center [774, 593] width 586 height 73
paste textarea "Please call customer 30 minutes prior to arrival"
click at [755, 606] on textarea "9-12 / Member / Washer / the drum is spinning wildly / 4 years / APT HO / [STRE…" at bounding box center [774, 593] width 586 height 73
paste textarea "10% off towards labor cost"
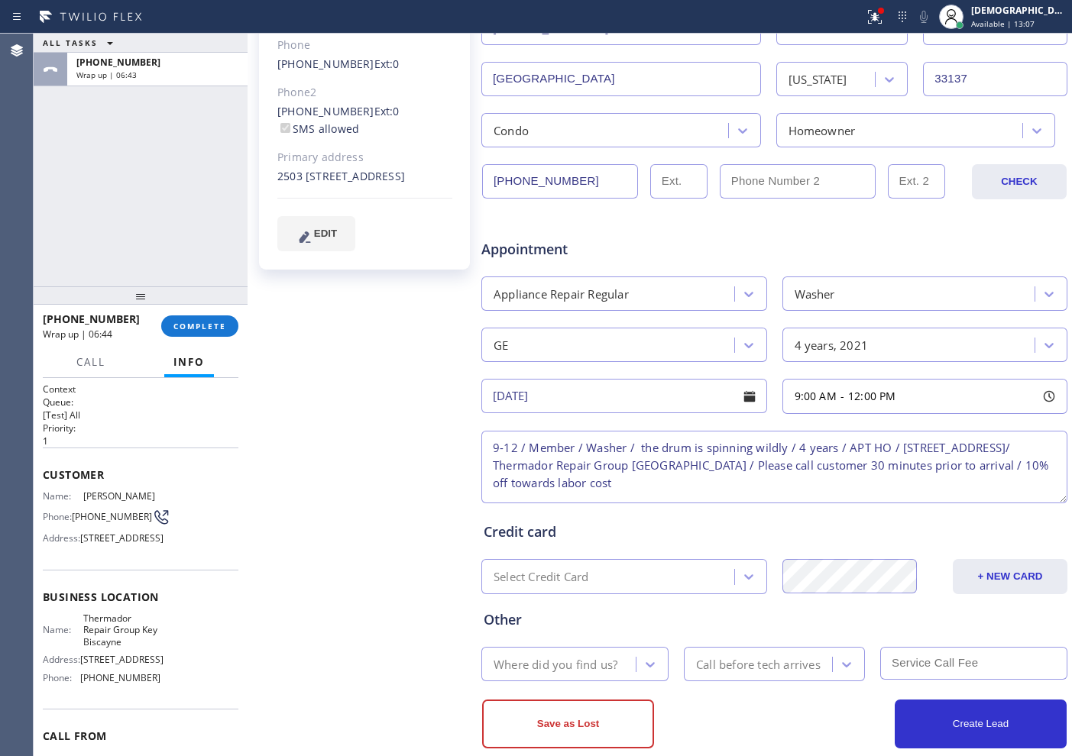
scroll to position [344, 0]
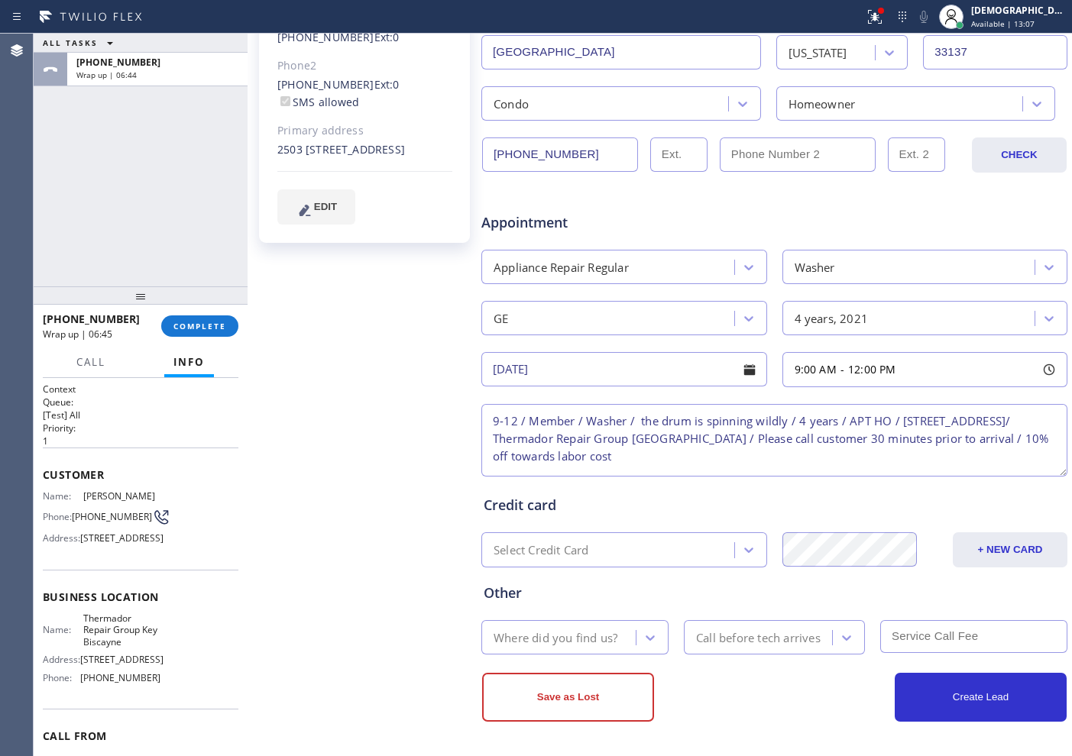
type textarea "9-12 / Member / Washer / the drum is spinning wildly / 4 years / APT HO / [STRE…"
click at [585, 635] on div "Where did you find us?" at bounding box center [555, 638] width 124 height 18
type input "me"
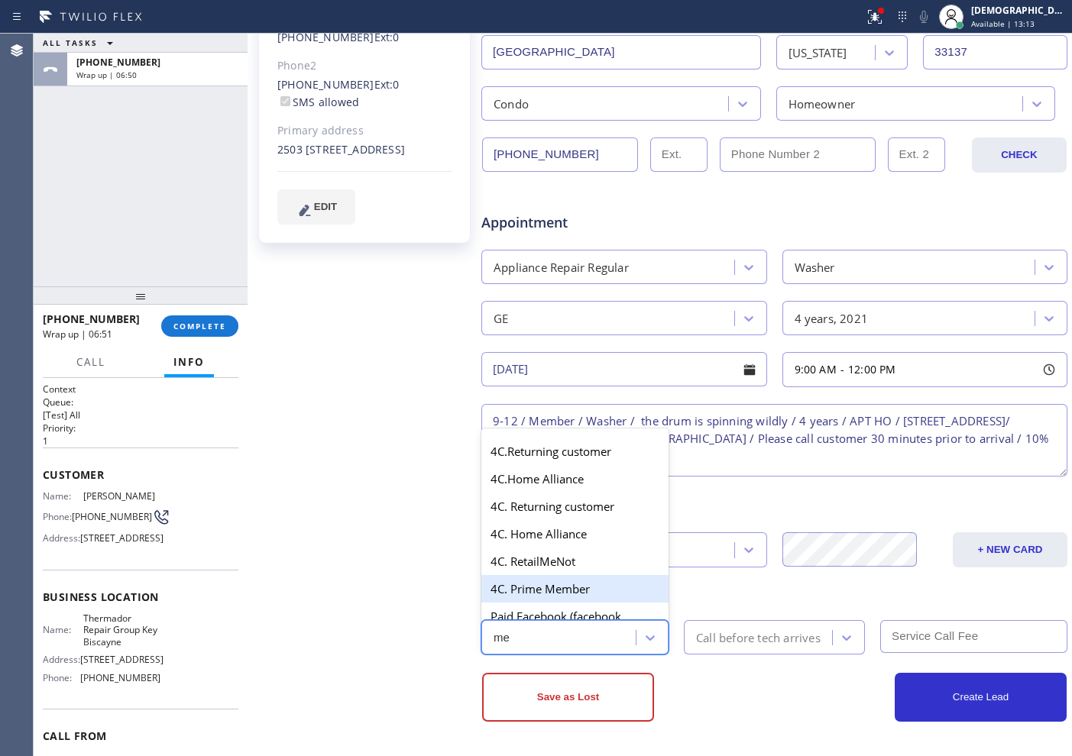
click at [577, 580] on div "4C. Prime Member" at bounding box center [574, 588] width 187 height 27
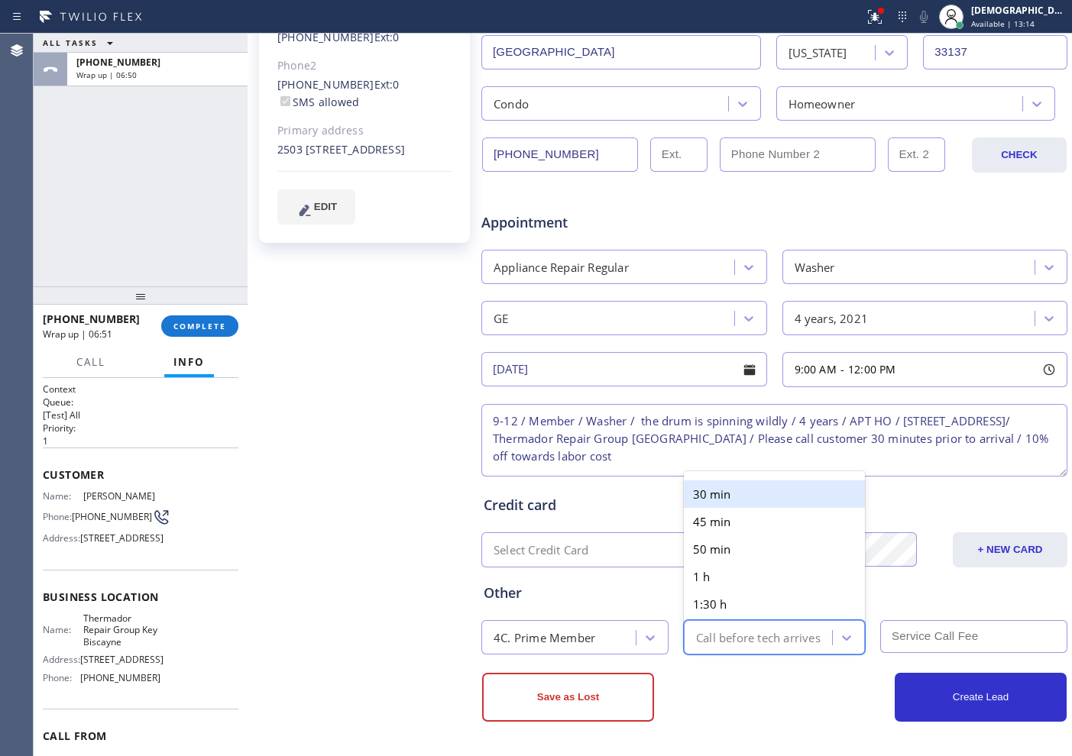
click at [733, 638] on div "Call before tech arrives" at bounding box center [758, 638] width 124 height 18
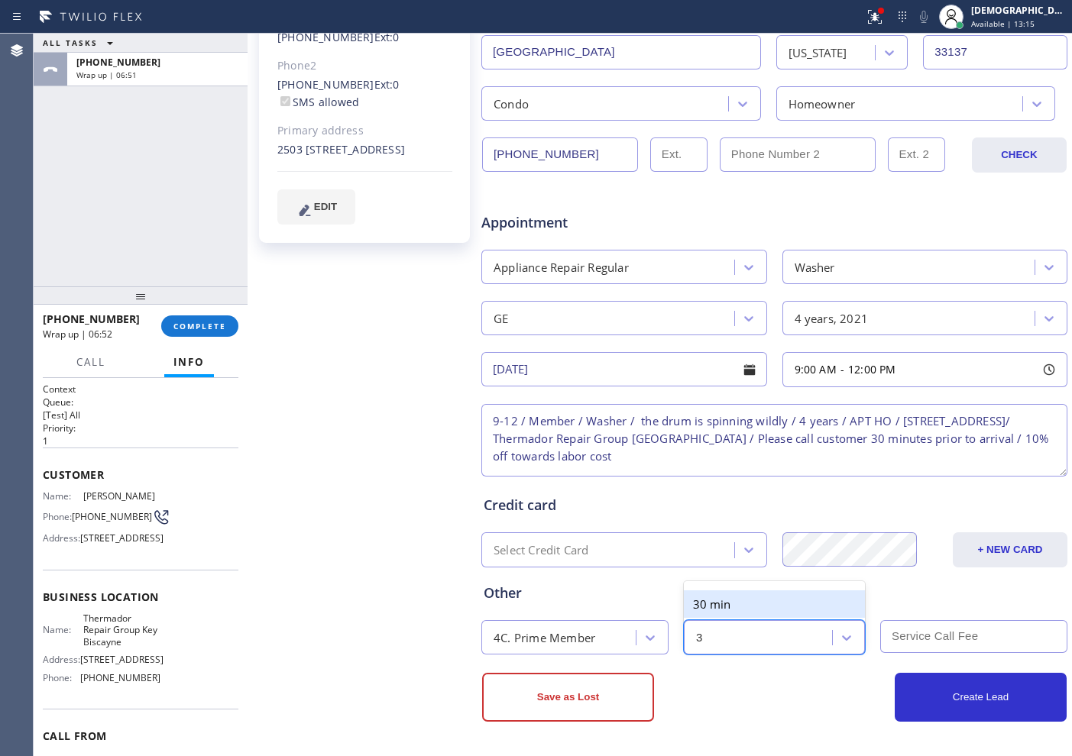
type input "30"
click at [745, 603] on div "30 min" at bounding box center [774, 603] width 181 height 27
click at [910, 632] on input "text" at bounding box center [973, 636] width 187 height 33
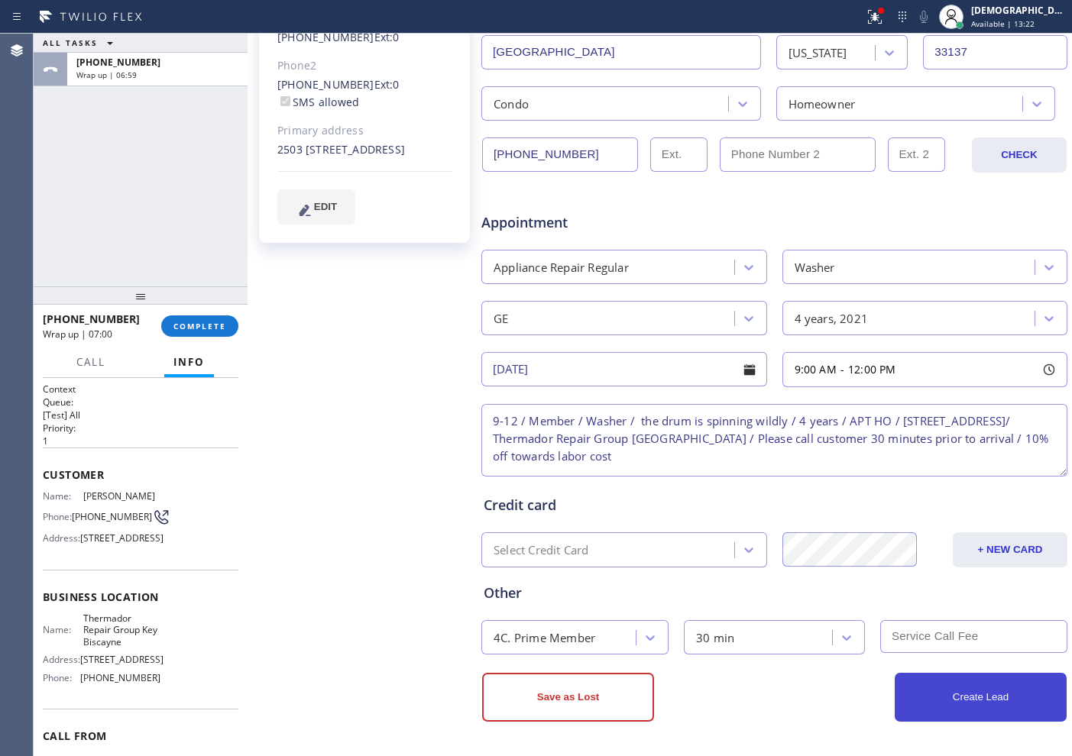
click at [913, 684] on button "Create Lead" at bounding box center [980, 697] width 172 height 49
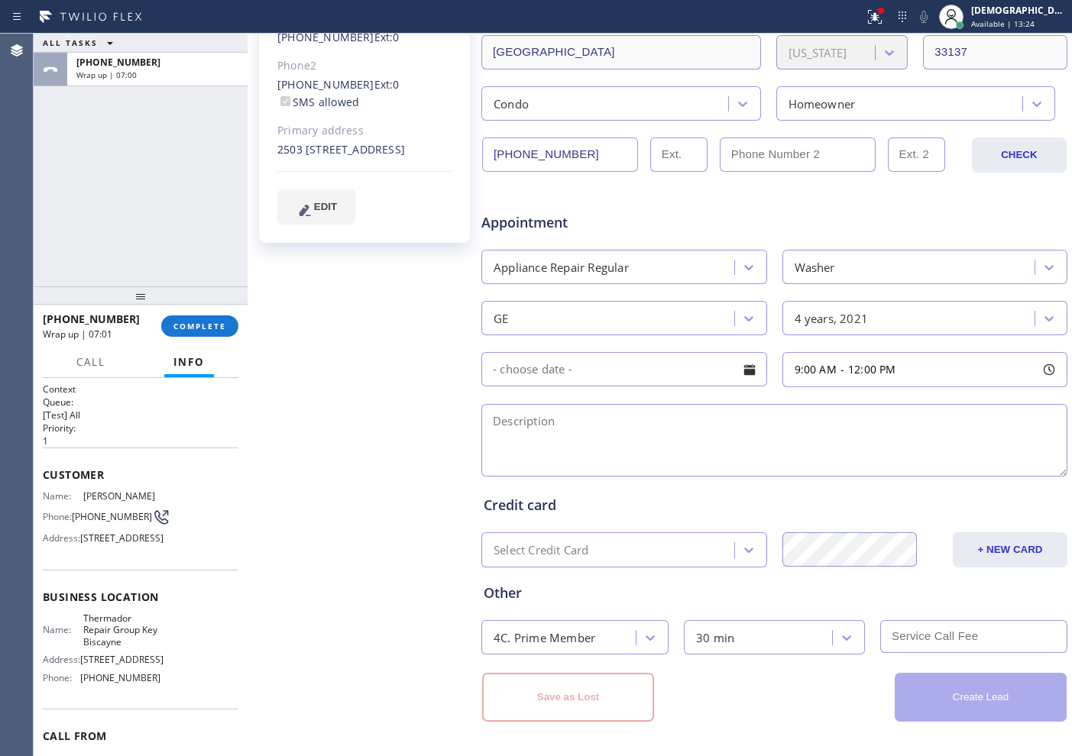
scroll to position [0, 0]
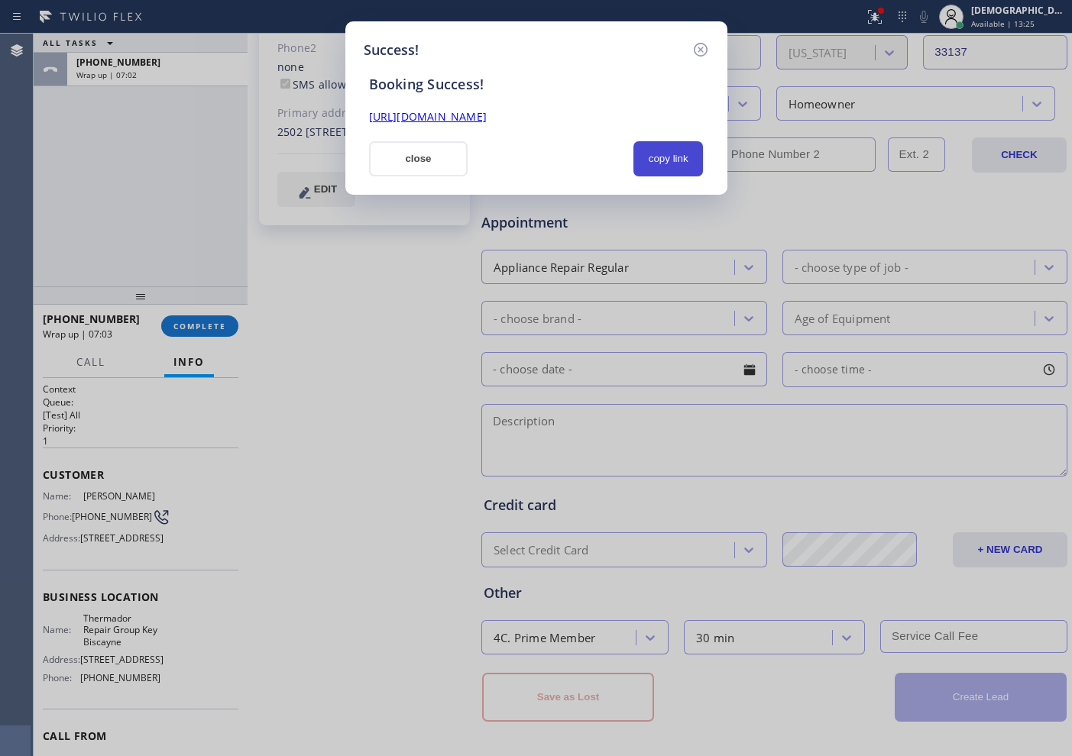
click at [661, 163] on button "copy link" at bounding box center [668, 158] width 70 height 35
click at [486, 119] on link "[URL][DOMAIN_NAME]" at bounding box center [428, 116] width 118 height 15
drag, startPoint x: 438, startPoint y: 154, endPoint x: 871, endPoint y: 57, distance: 443.8
click at [440, 154] on button "close" at bounding box center [418, 158] width 99 height 35
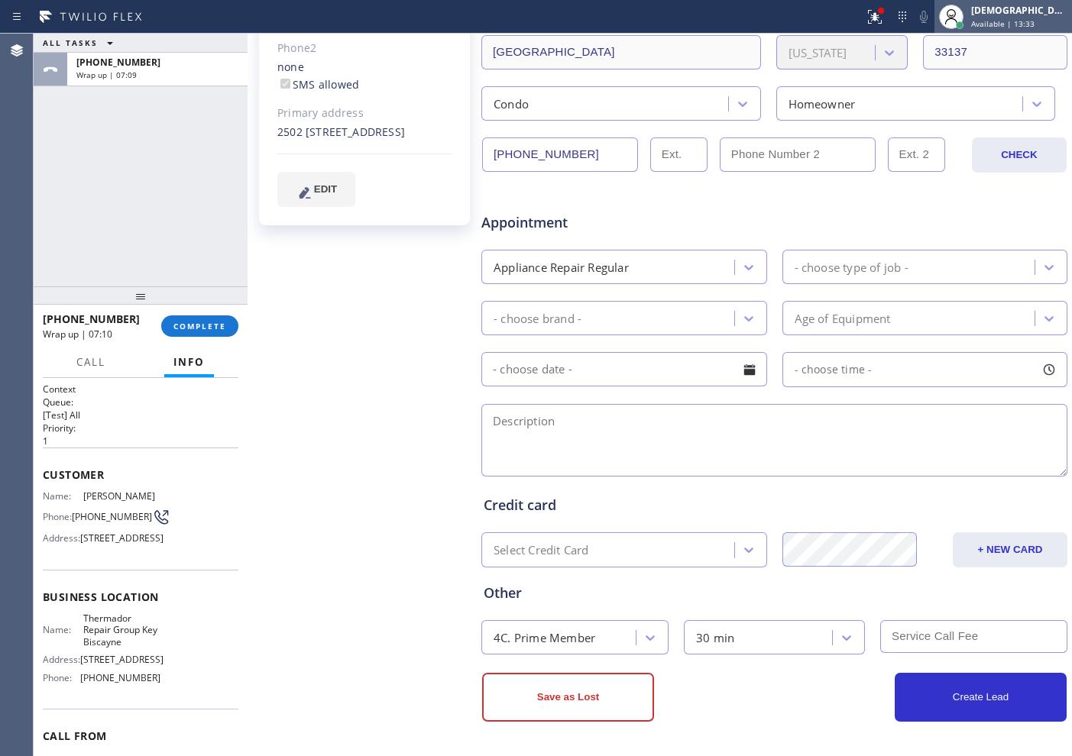
click at [1020, 20] on span "Available | 13:33" at bounding box center [1002, 23] width 63 height 11
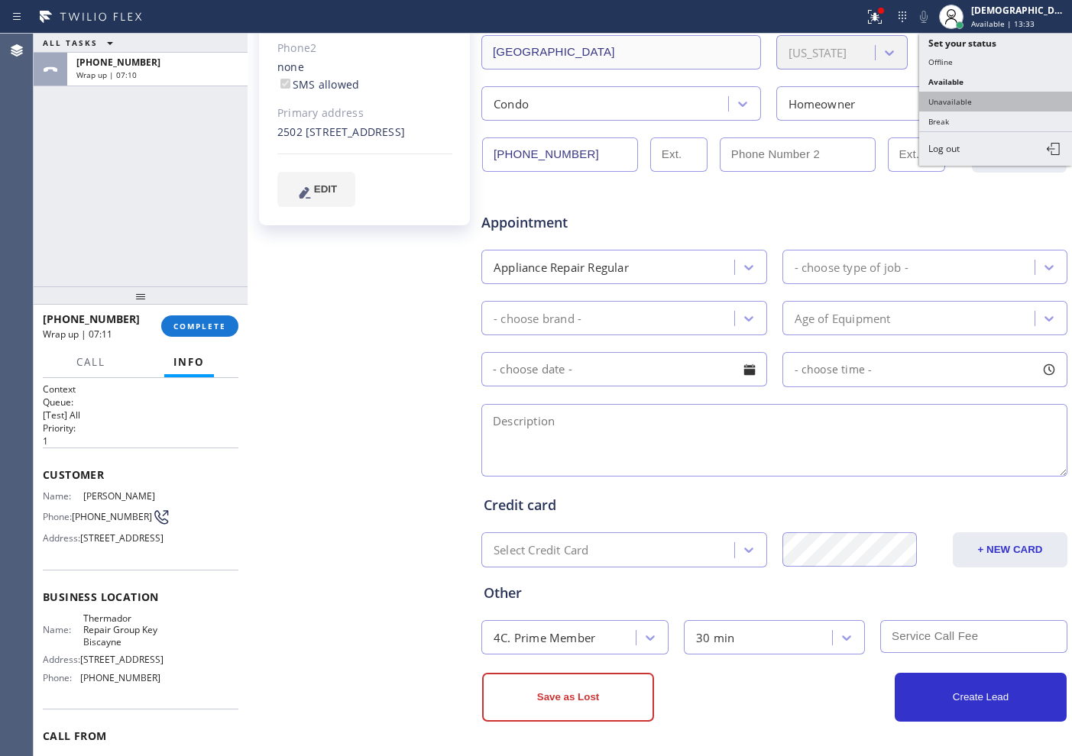
click at [983, 104] on button "Unavailable" at bounding box center [995, 102] width 153 height 20
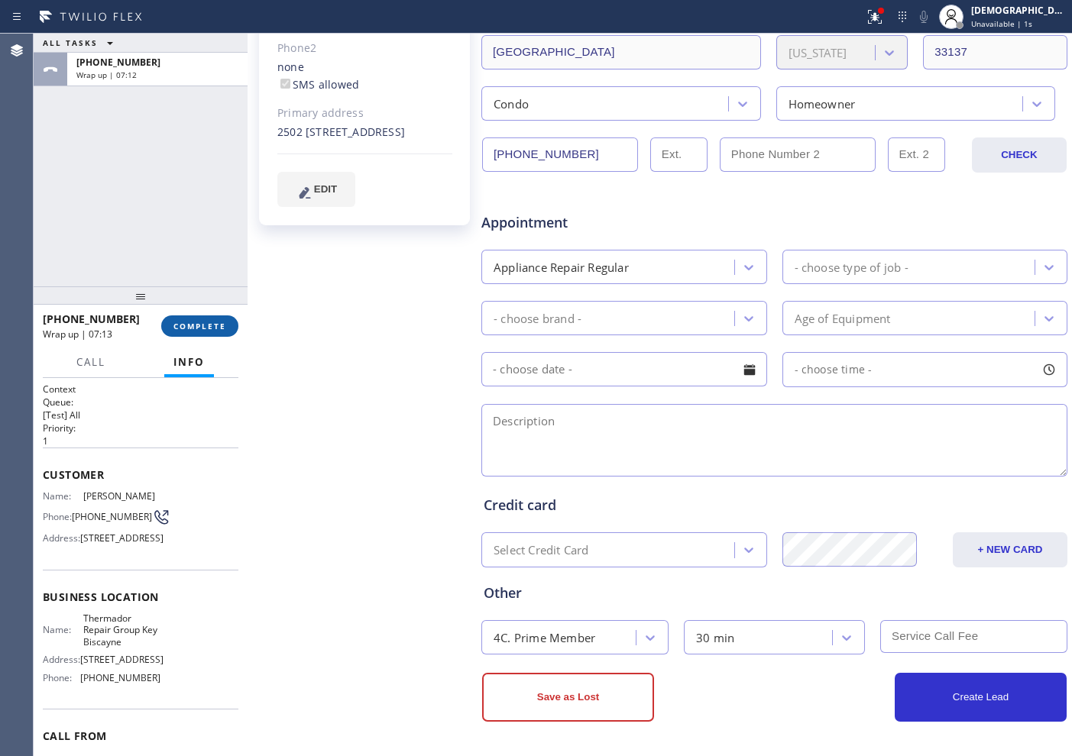
click at [213, 328] on span "COMPLETE" at bounding box center [199, 326] width 53 height 11
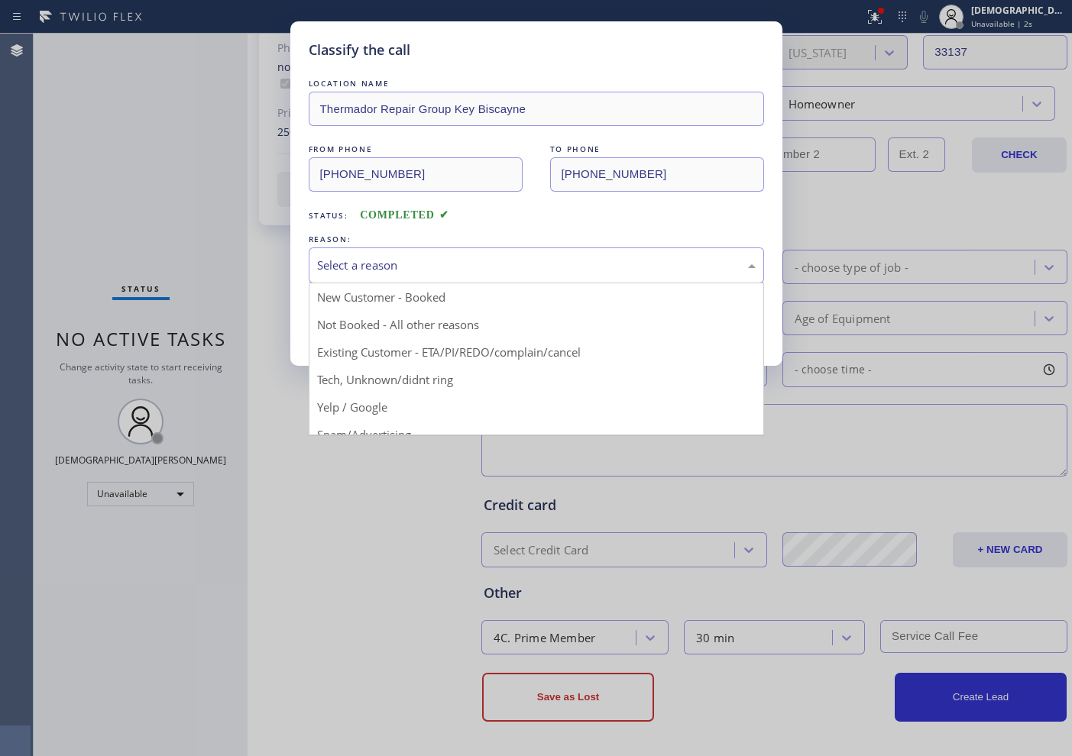
click at [376, 267] on div "Select a reason" at bounding box center [536, 266] width 438 height 18
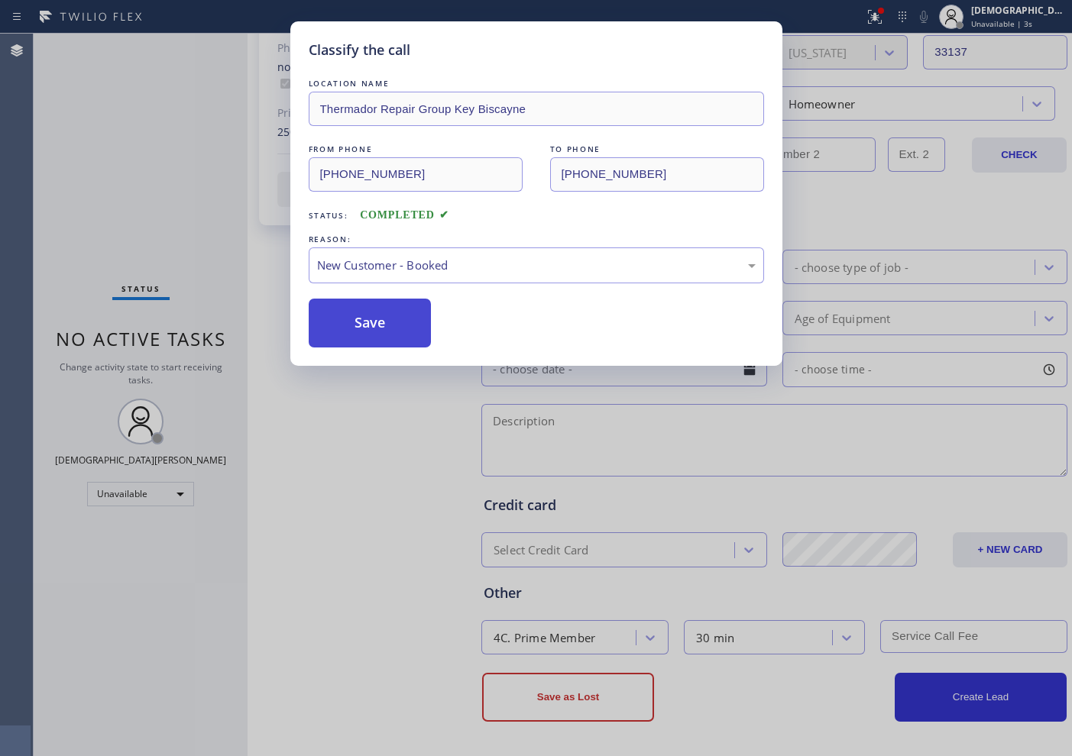
click at [356, 317] on button "Save" at bounding box center [370, 323] width 123 height 49
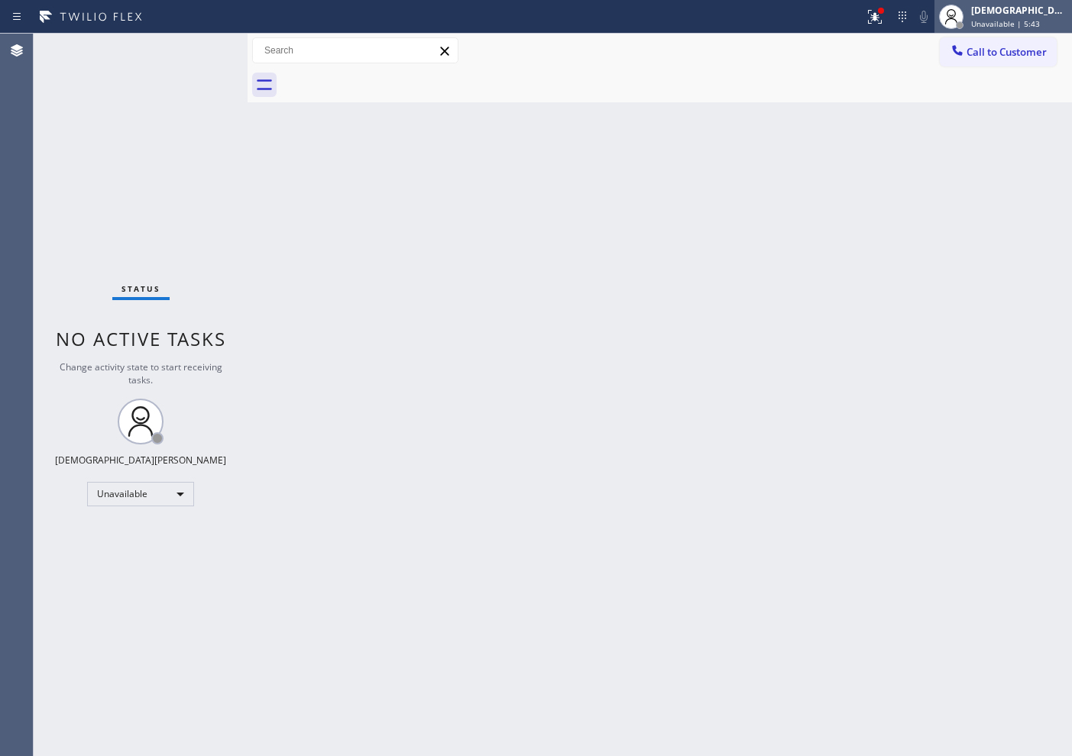
click at [1029, 16] on div "[DEMOGRAPHIC_DATA][PERSON_NAME]" at bounding box center [1019, 10] width 96 height 13
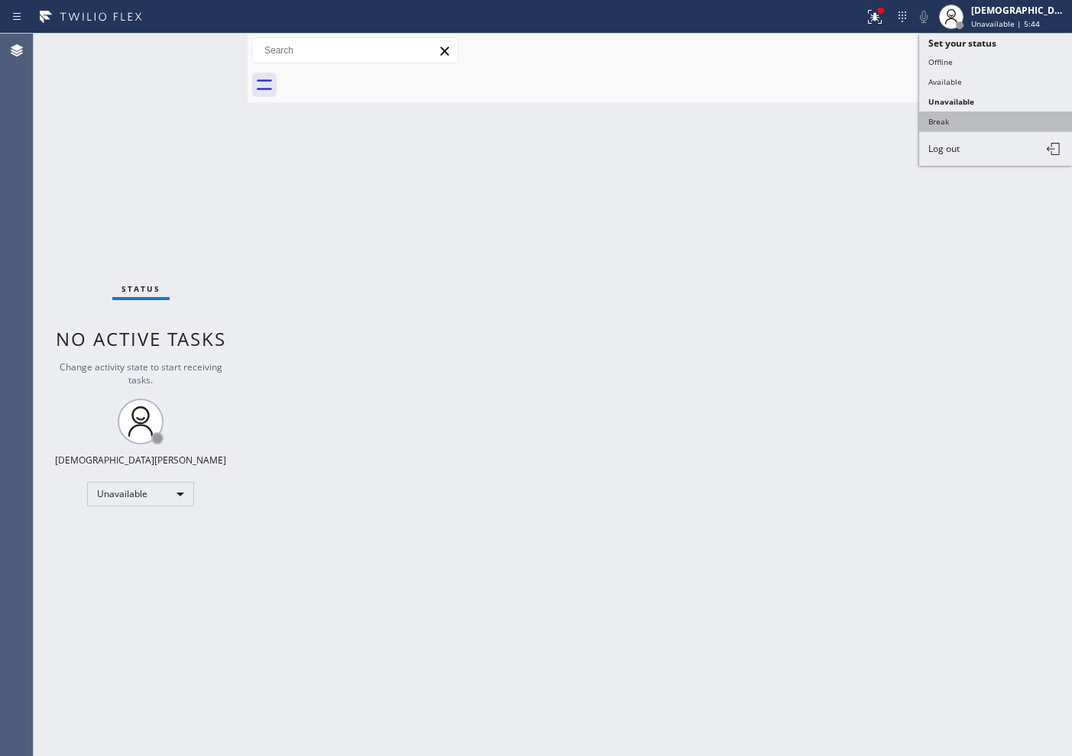
click at [979, 115] on button "Break" at bounding box center [995, 122] width 153 height 20
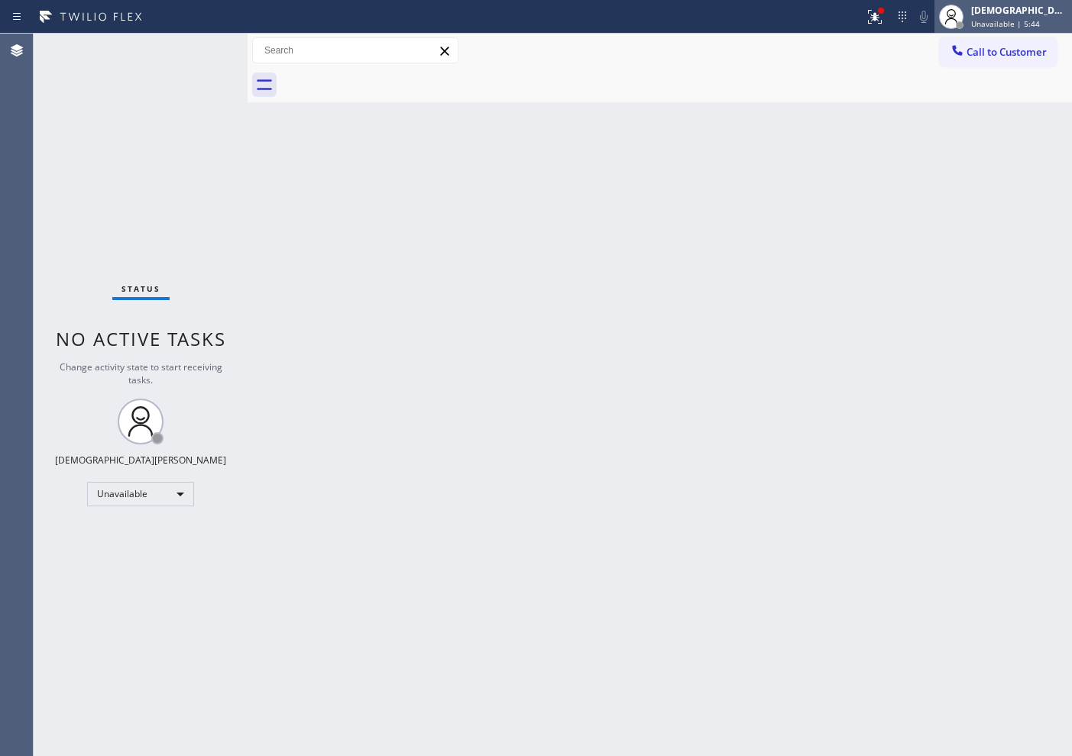
click at [1030, 18] on span "Unavailable | 5:44" at bounding box center [1005, 23] width 69 height 11
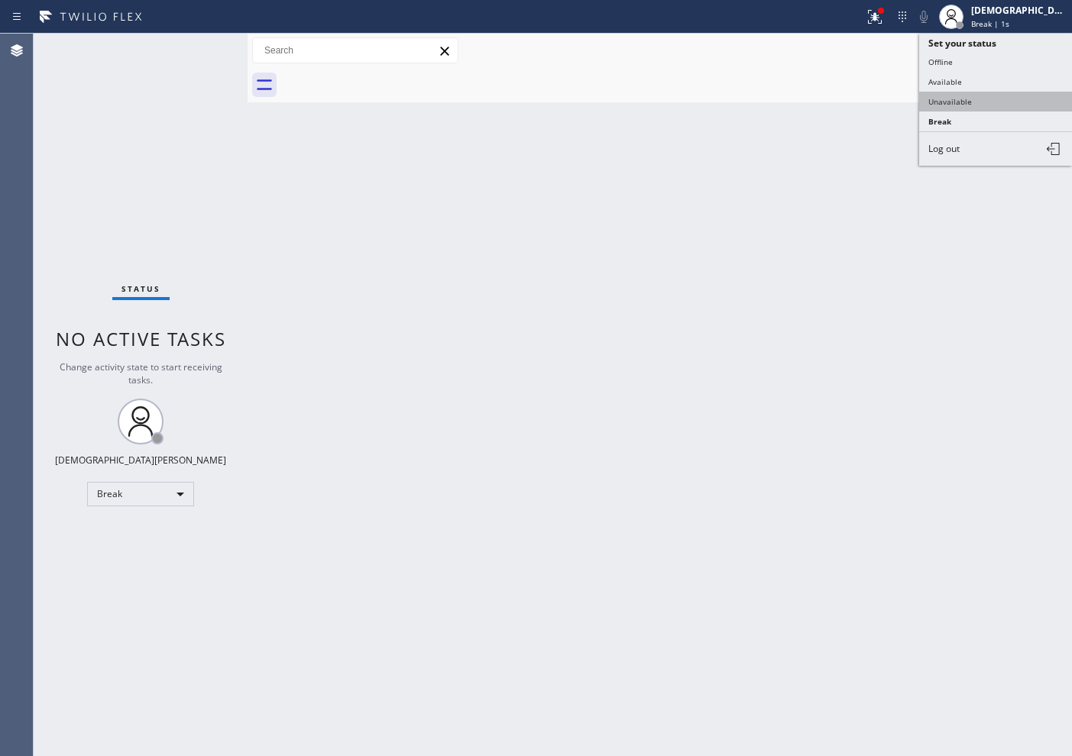
click at [986, 95] on button "Unavailable" at bounding box center [995, 102] width 153 height 20
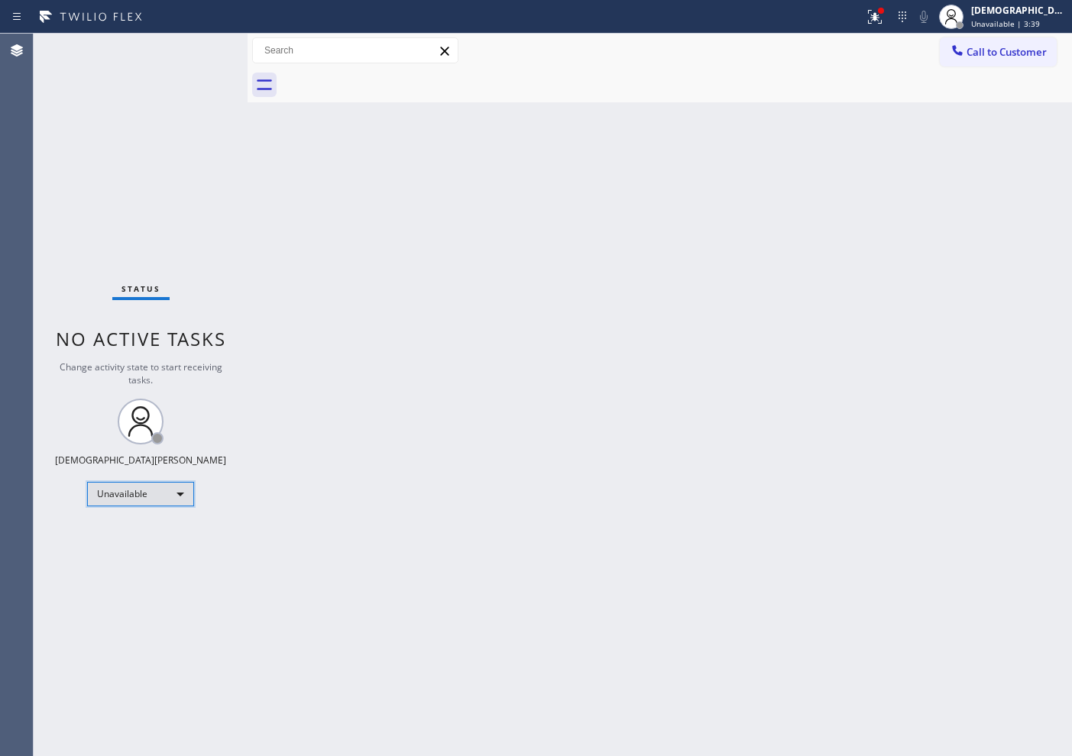
click at [155, 491] on div "Unavailable" at bounding box center [140, 494] width 107 height 24
click at [151, 535] on li "Available" at bounding box center [140, 534] width 104 height 18
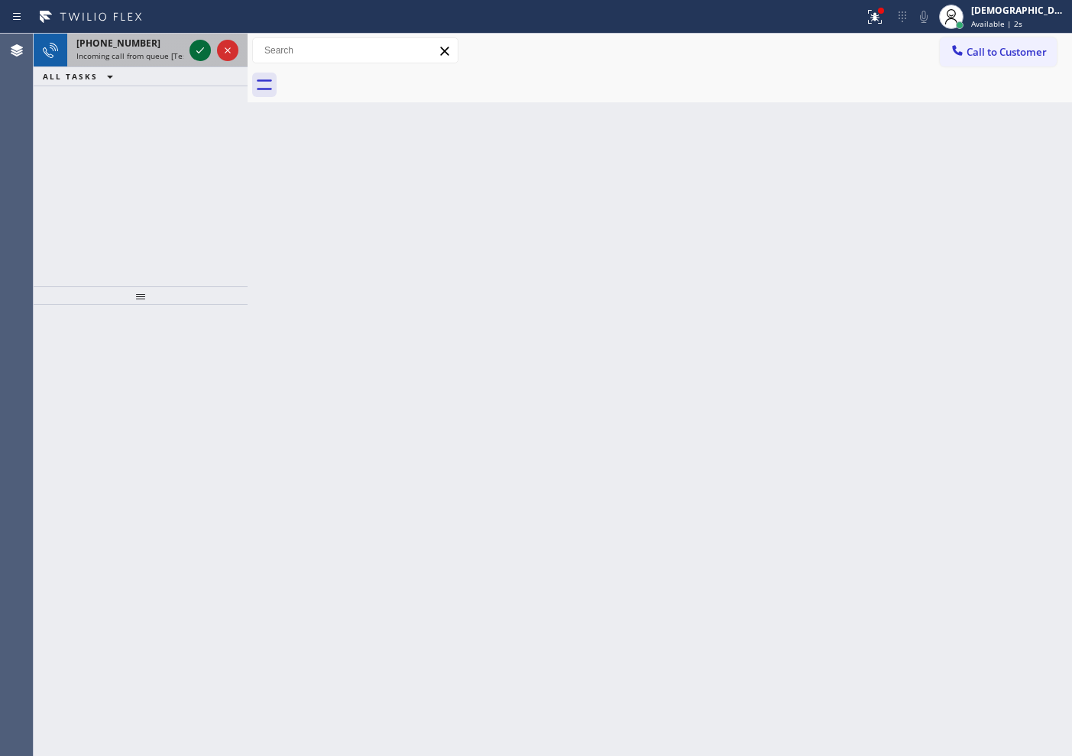
click at [197, 43] on icon at bounding box center [200, 50] width 18 height 18
click at [199, 51] on icon at bounding box center [200, 50] width 18 height 18
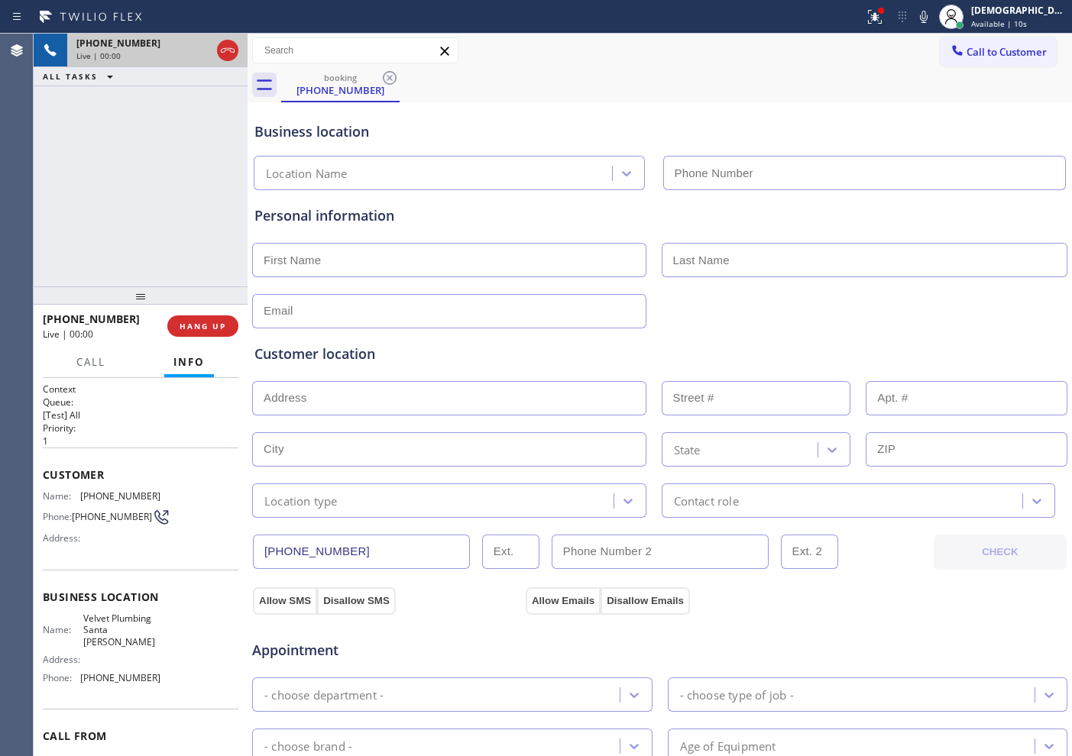
type input "[PHONE_NUMBER]"
click at [233, 56] on icon at bounding box center [227, 50] width 18 height 18
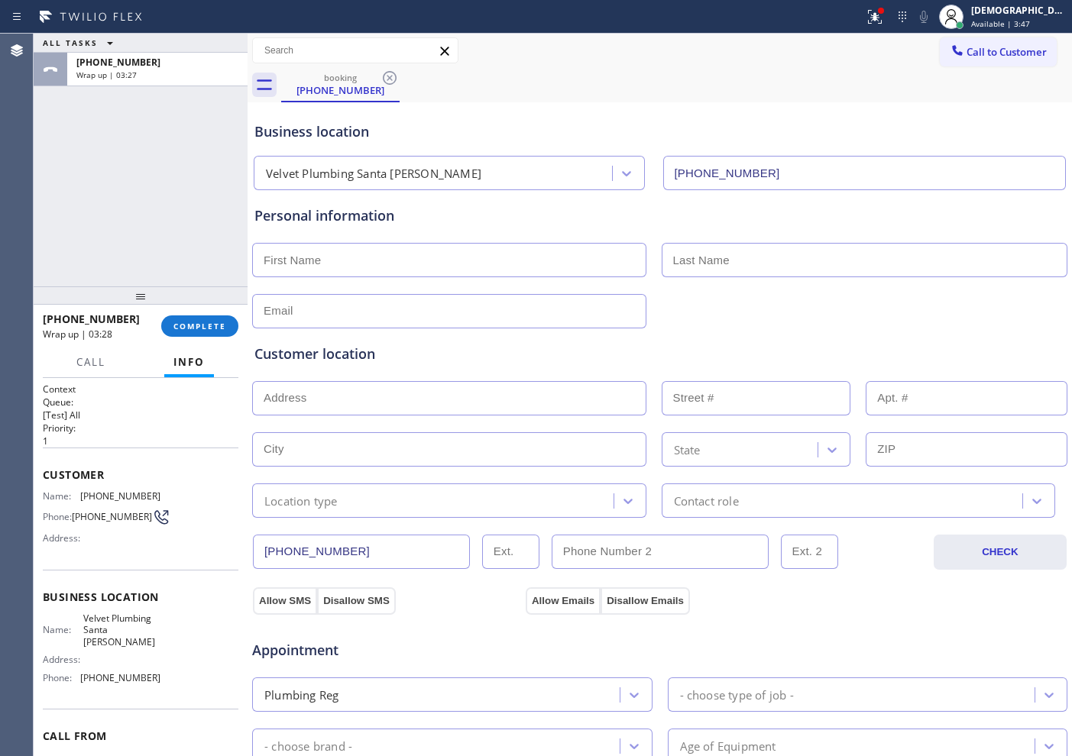
click at [76, 137] on div "ALL TASKS ALL TASKS ACTIVE TASKS TASKS IN WRAP UP [PHONE_NUMBER] Wrap up | 03:27" at bounding box center [141, 160] width 214 height 253
click at [226, 335] on button "COMPLETE" at bounding box center [199, 325] width 77 height 21
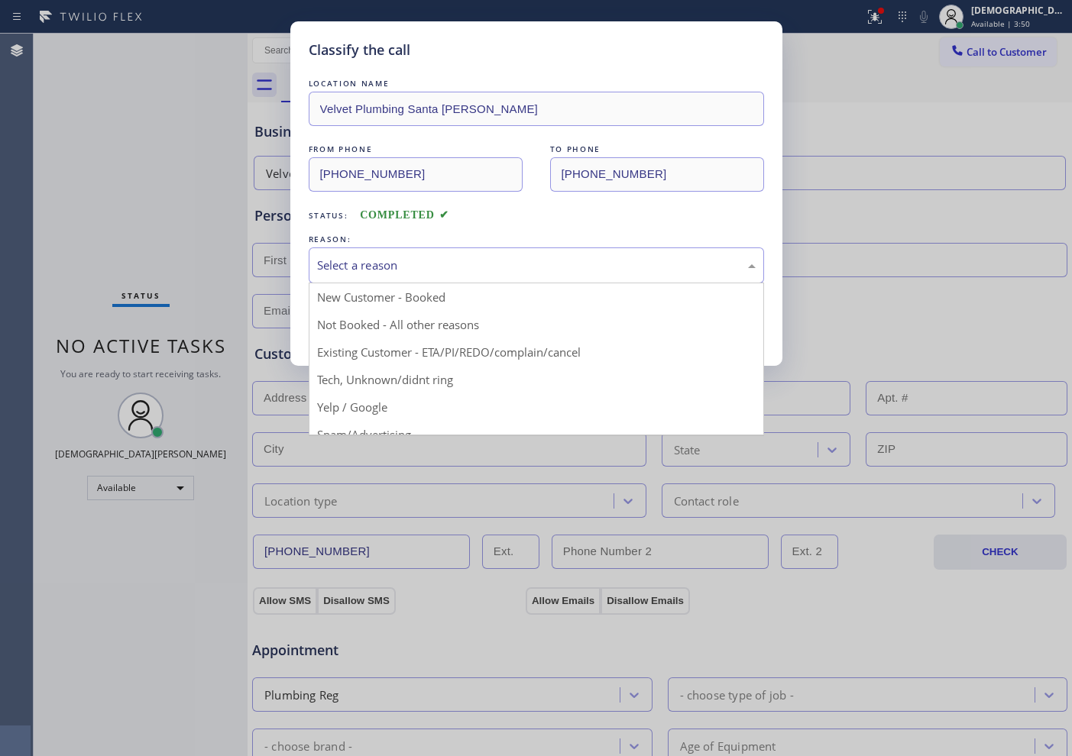
click at [414, 267] on div "Select a reason" at bounding box center [536, 266] width 438 height 18
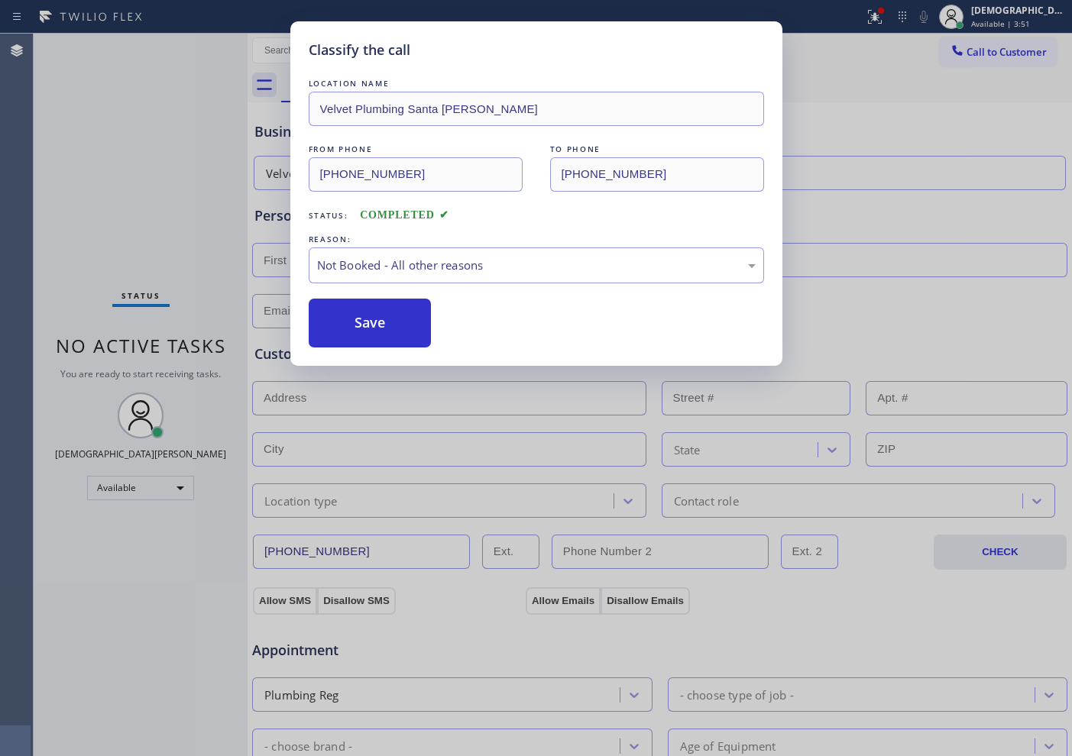
click at [402, 312] on button "Save" at bounding box center [370, 323] width 123 height 49
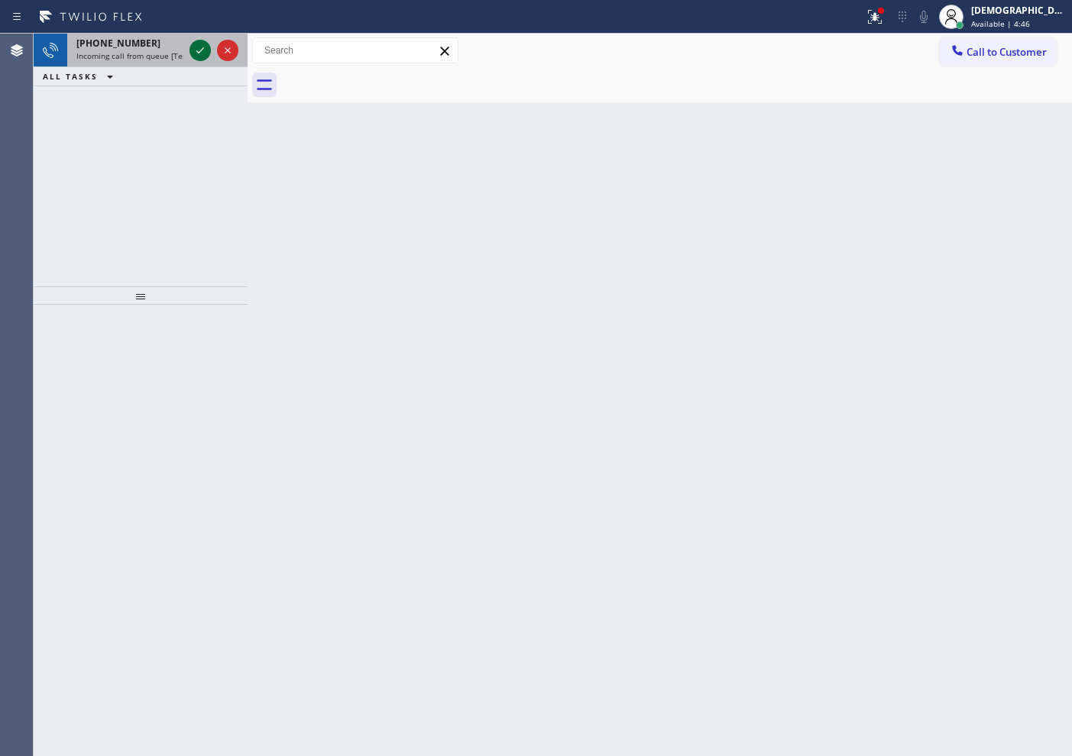
click at [199, 48] on icon at bounding box center [200, 50] width 18 height 18
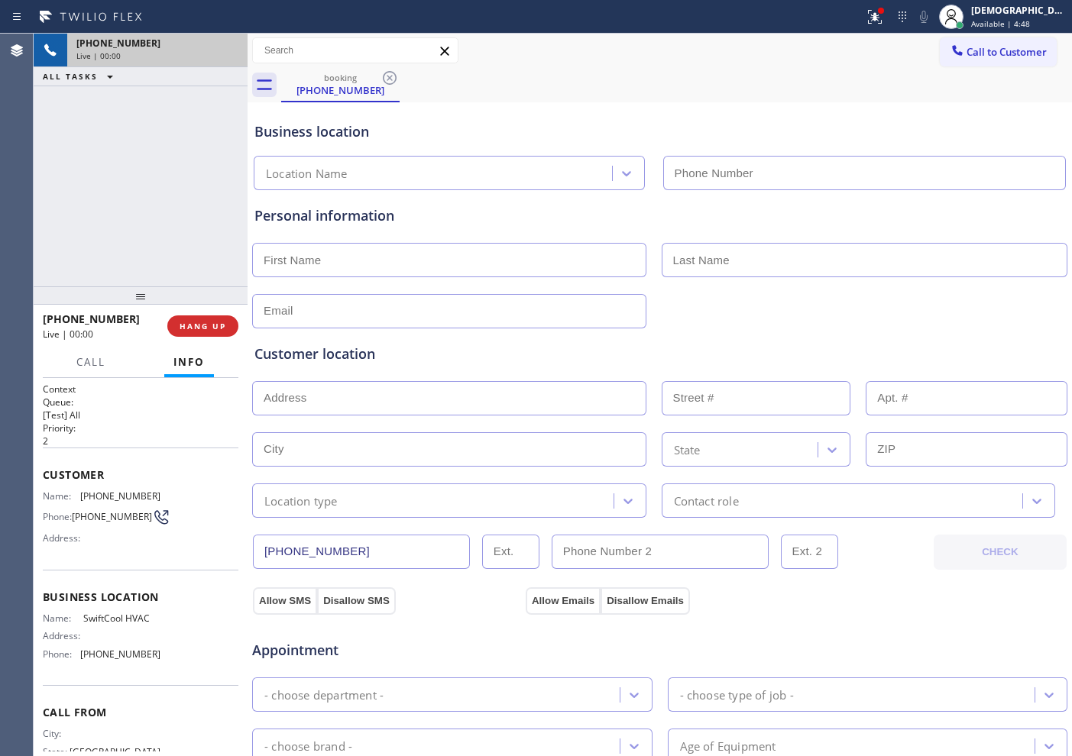
type input "[PHONE_NUMBER]"
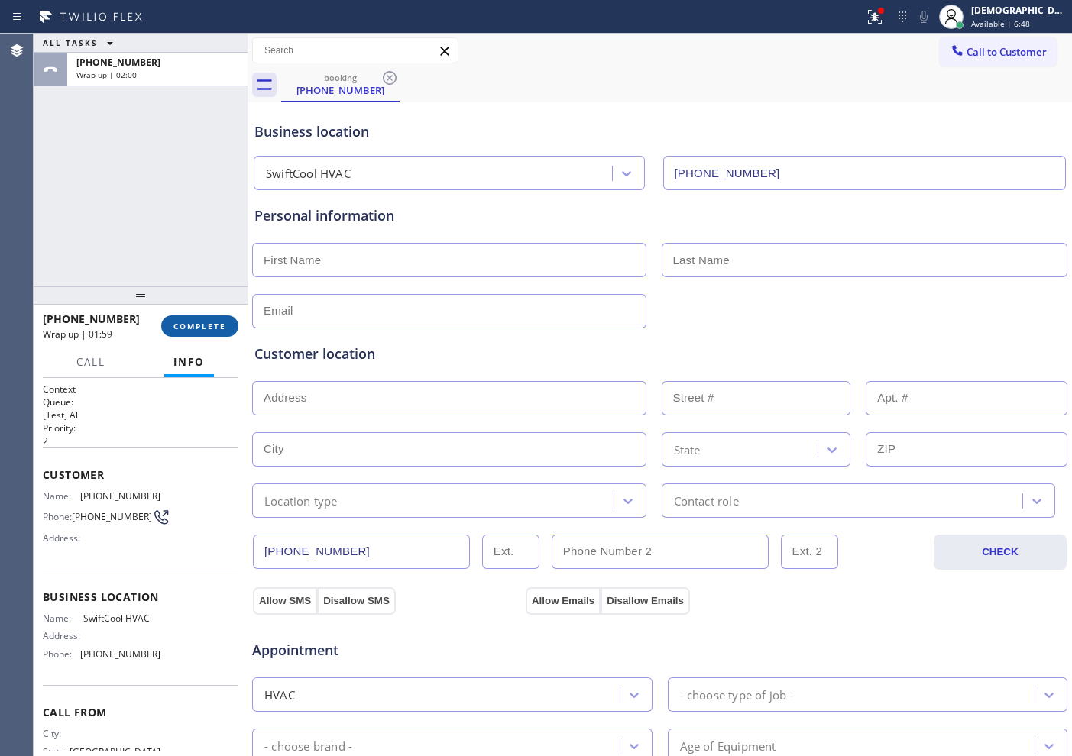
click at [205, 321] on span "COMPLETE" at bounding box center [199, 326] width 53 height 11
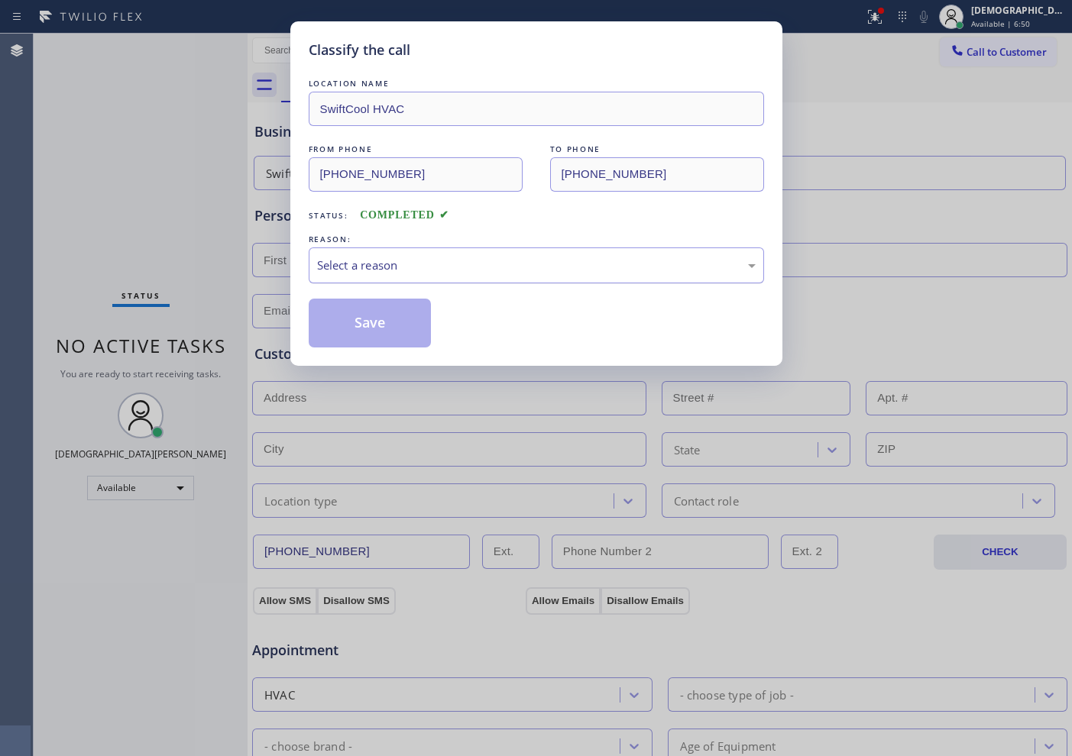
click at [387, 257] on div "Select a reason" at bounding box center [536, 266] width 438 height 18
click at [383, 318] on button "Save" at bounding box center [370, 323] width 123 height 49
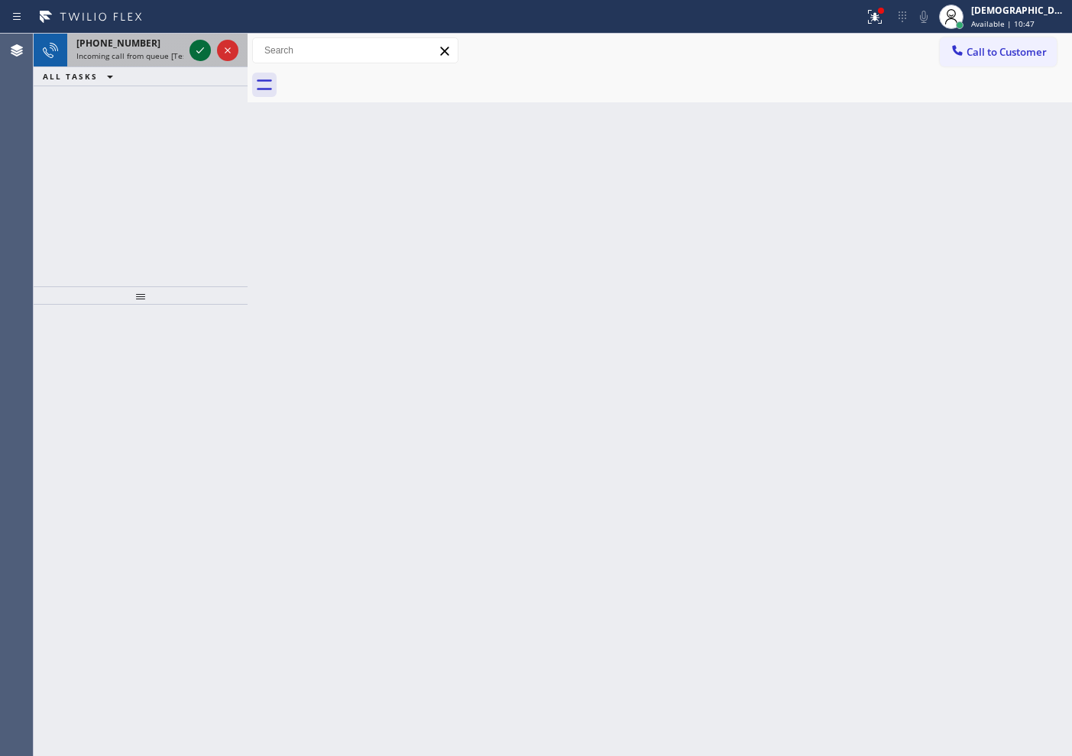
click at [196, 45] on icon at bounding box center [200, 50] width 18 height 18
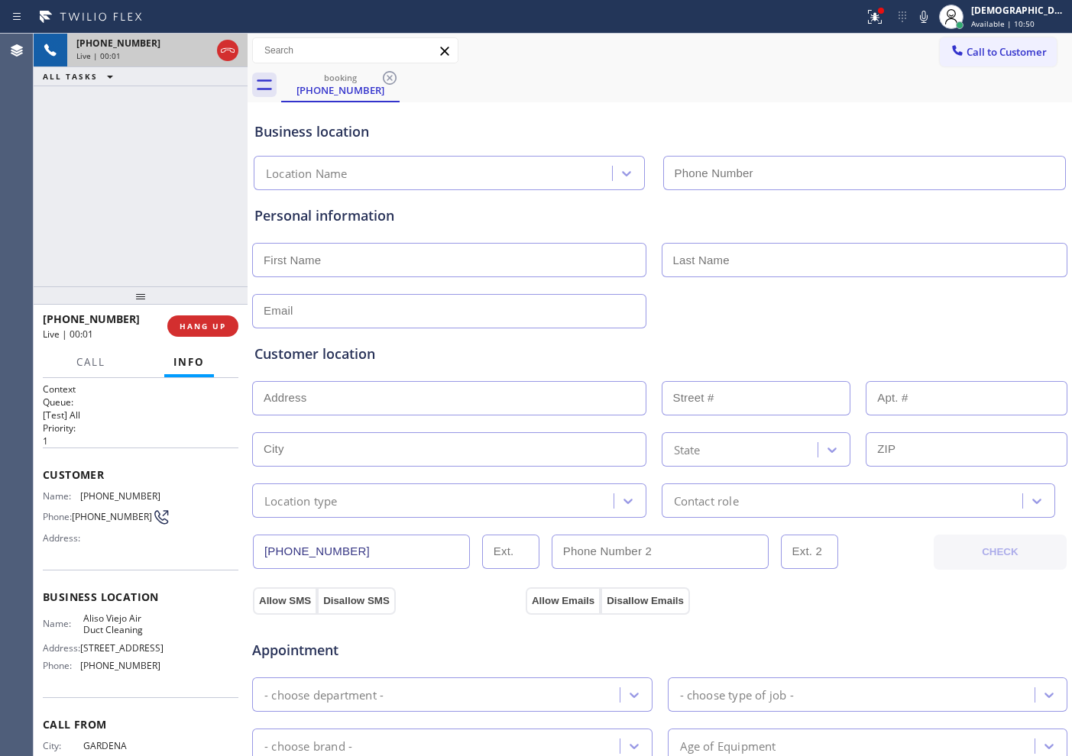
type input "[PHONE_NUMBER]"
click at [197, 57] on icon at bounding box center [200, 50] width 18 height 18
click at [88, 132] on div "[PHONE_NUMBER] Live | 05:40 ALL TASKS ALL TASKS ACTIVE TASKS TASKS IN WRAP UP" at bounding box center [141, 160] width 214 height 253
click at [198, 46] on icon at bounding box center [200, 50] width 11 height 11
drag, startPoint x: 353, startPoint y: 548, endPoint x: 228, endPoint y: 548, distance: 124.5
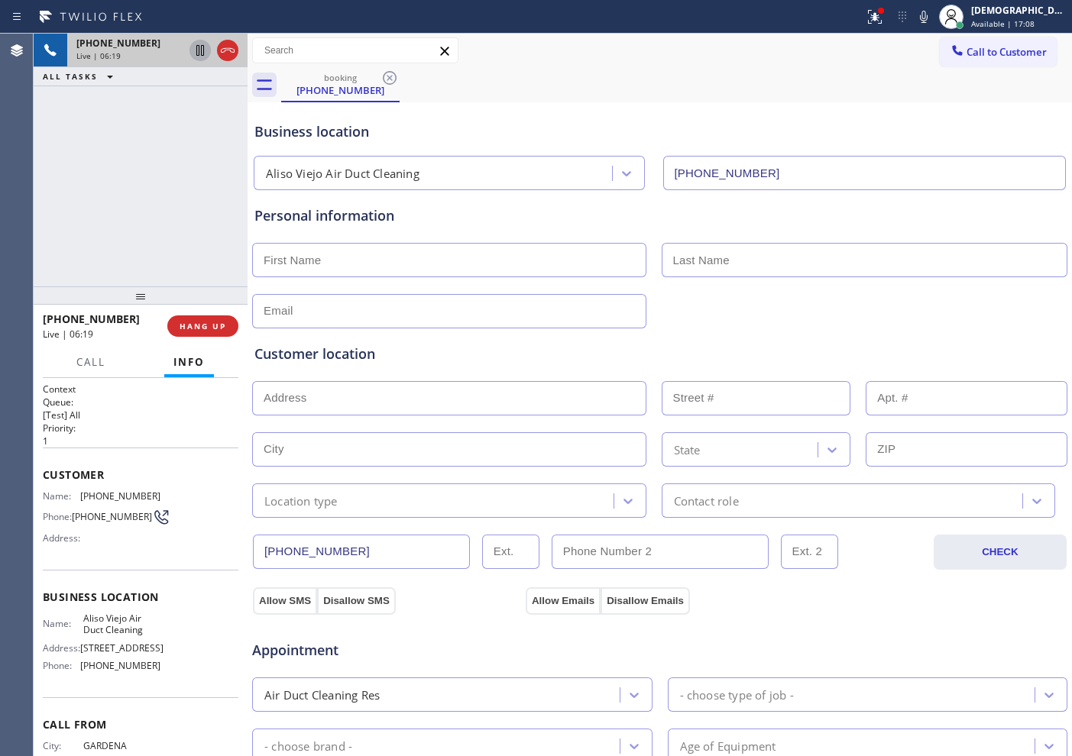
click at [228, 548] on div "[PHONE_NUMBER] Live | 06:19 ALL TASKS ALL TASKS ACTIVE TASKS TASKS IN WRAP UP […" at bounding box center [553, 395] width 1038 height 722
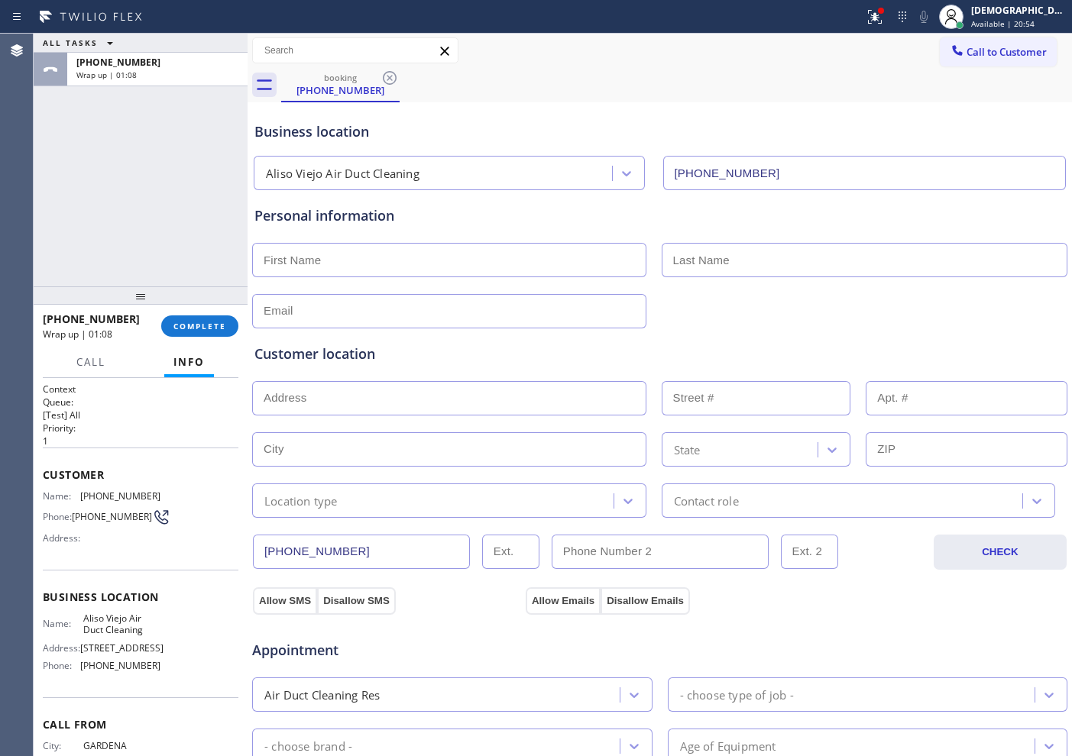
click at [383, 259] on input "text" at bounding box center [449, 260] width 394 height 34
paste input "[PERSON_NAME]"
type input "[PERSON_NAME]"
click at [712, 253] on input "text" at bounding box center [864, 260] width 406 height 34
paste input "[PERSON_NAME]"
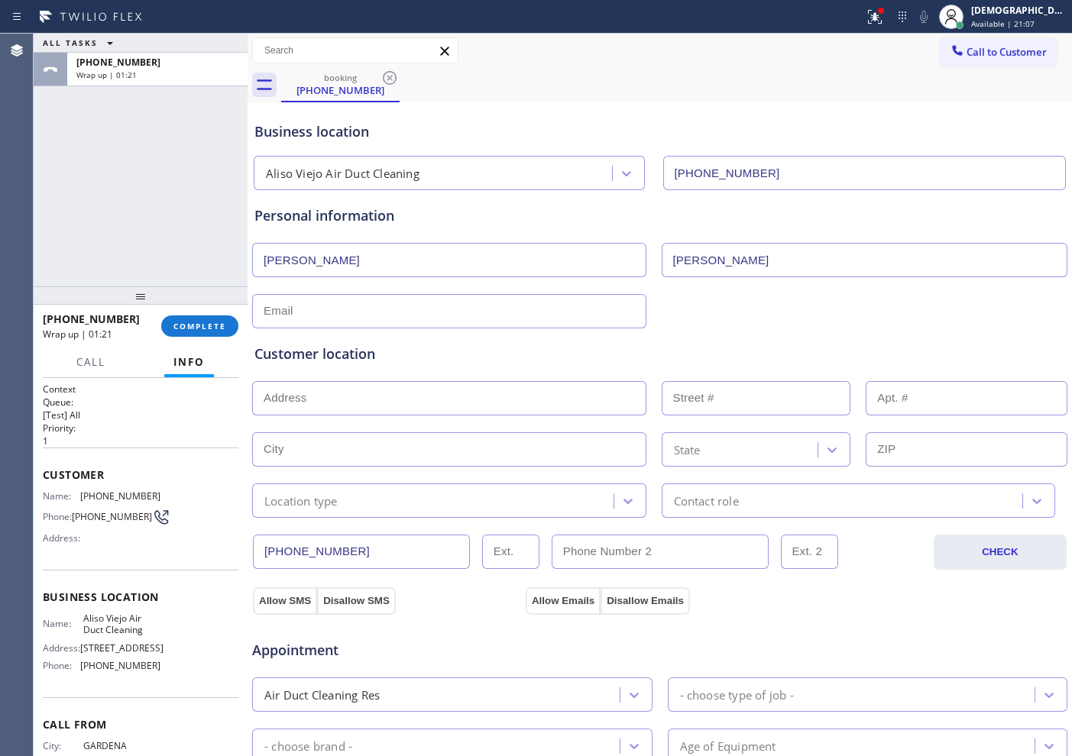
type input "[PERSON_NAME]"
click at [366, 307] on input "text" at bounding box center [449, 311] width 394 height 34
paste input "[EMAIL_ADDRESS][DOMAIN_NAME]"
type input "[EMAIL_ADDRESS][DOMAIN_NAME]"
click at [309, 399] on input "text" at bounding box center [449, 398] width 394 height 34
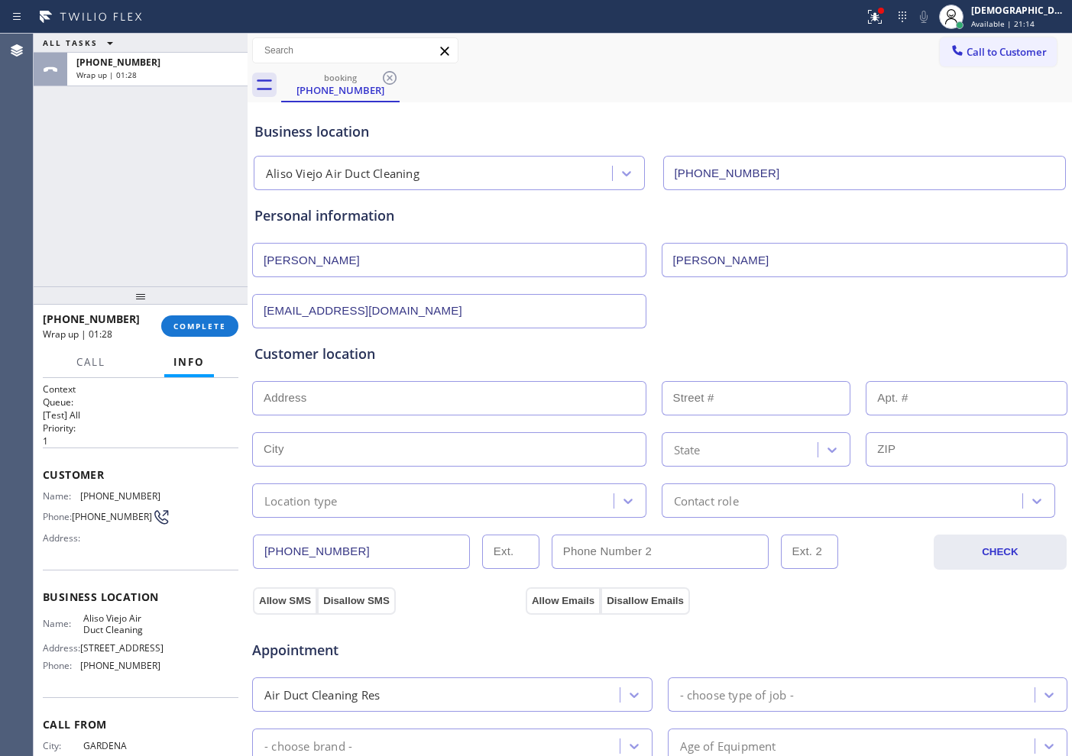
paste input "[STREET_ADDRESS]"
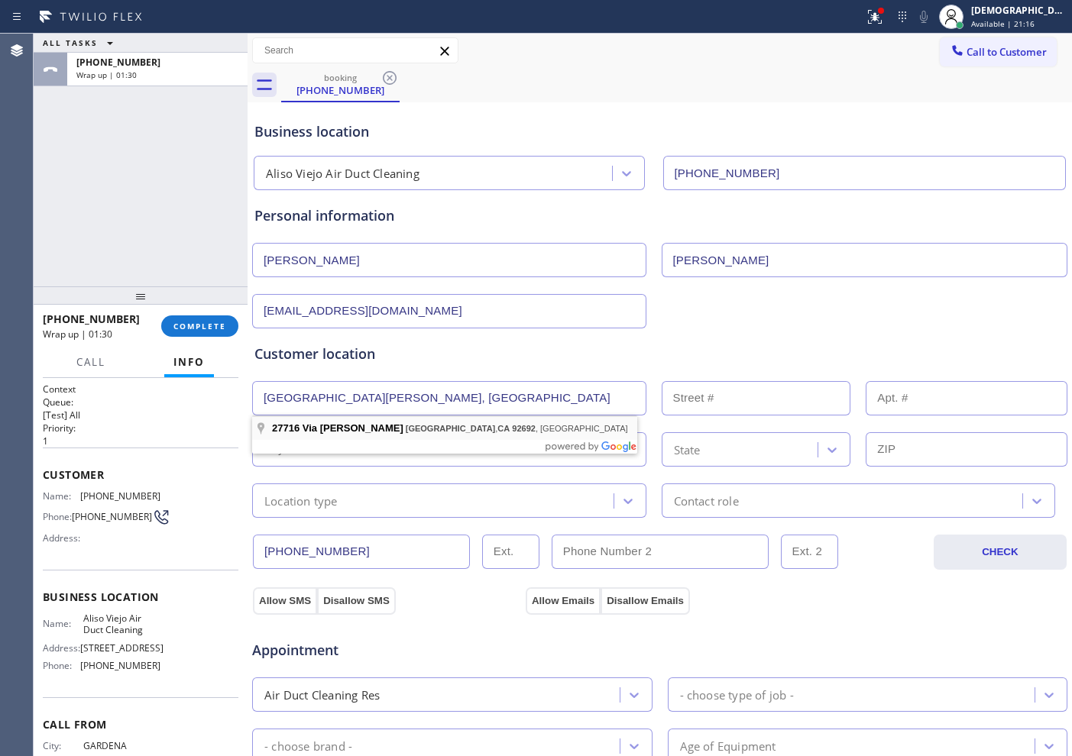
type input "27716 Via [PERSON_NAME]"
type input "27716"
type input "[GEOGRAPHIC_DATA]"
type input "92692"
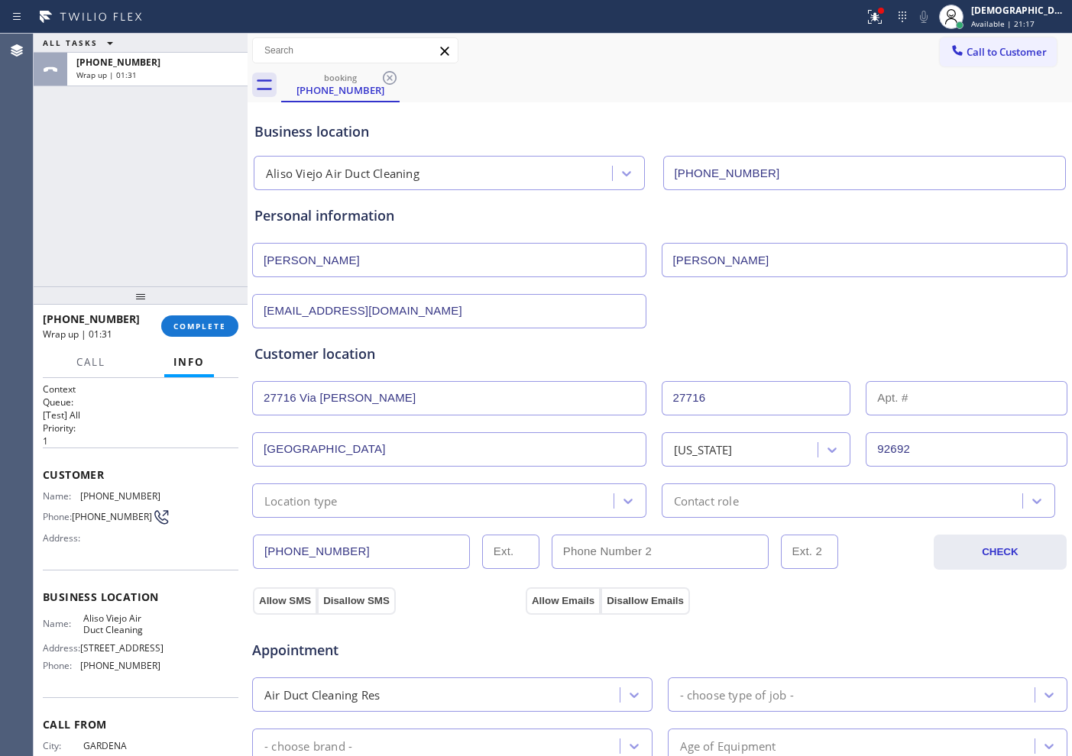
click at [483, 498] on div "Location type" at bounding box center [435, 500] width 357 height 27
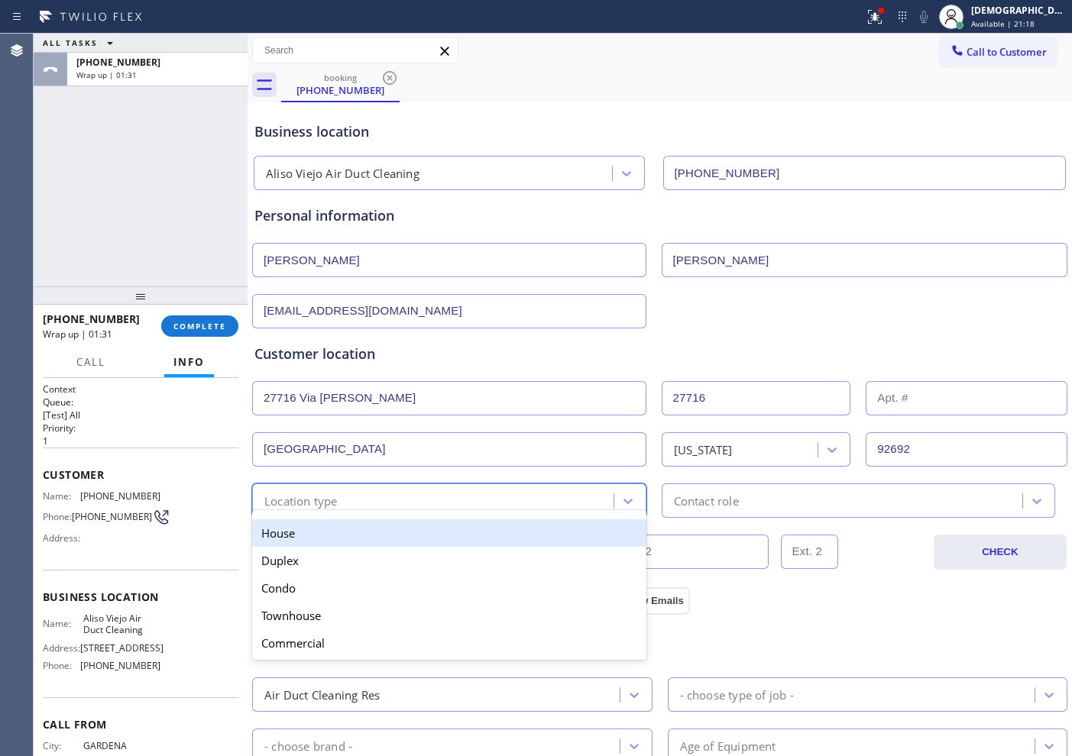
click at [469, 538] on div "House" at bounding box center [449, 532] width 394 height 27
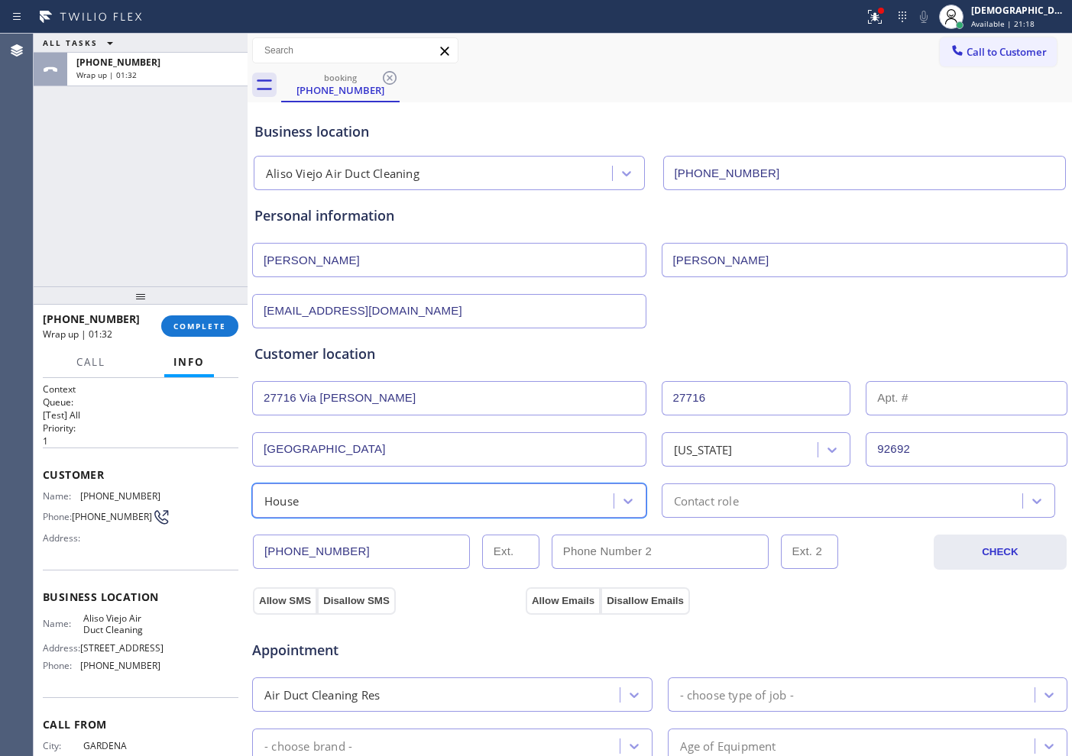
click at [707, 499] on div "Contact role" at bounding box center [706, 501] width 65 height 18
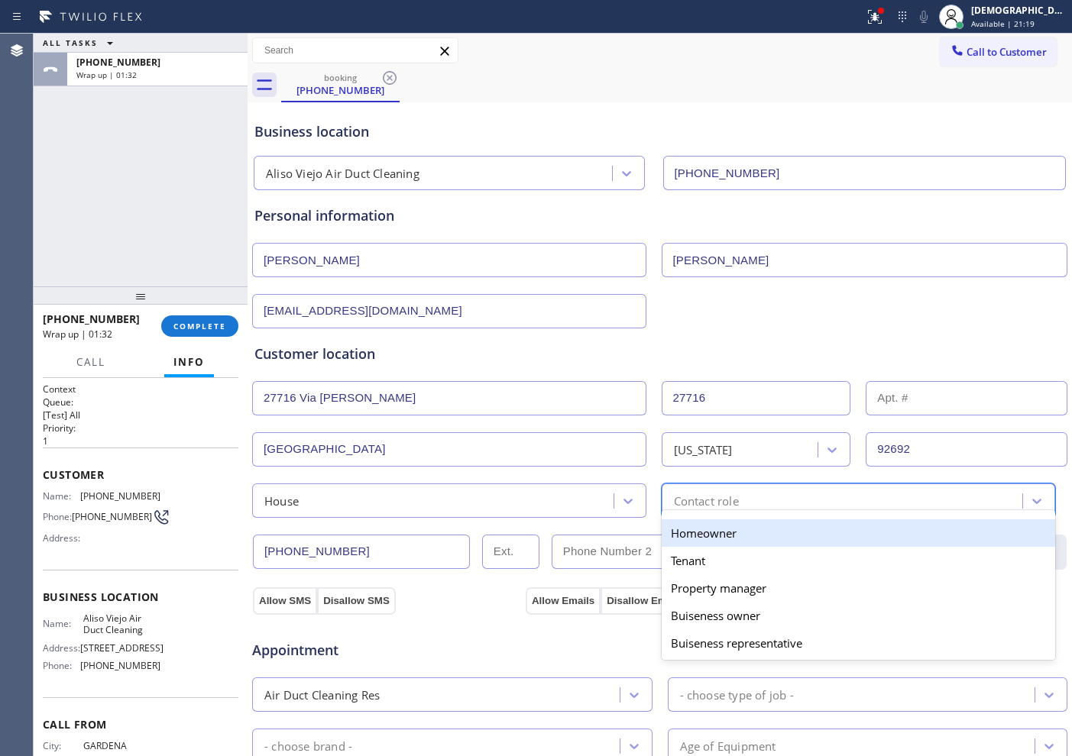
click at [700, 533] on div "Homeowner" at bounding box center [858, 532] width 394 height 27
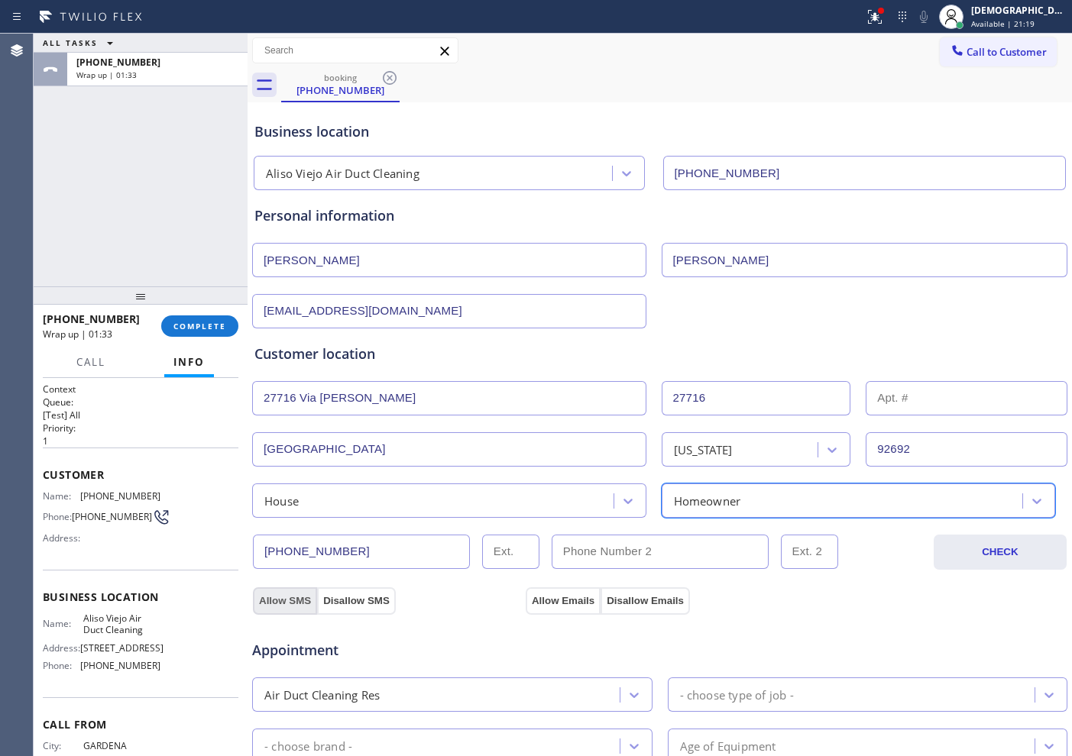
click at [263, 596] on button "Allow SMS" at bounding box center [285, 600] width 64 height 27
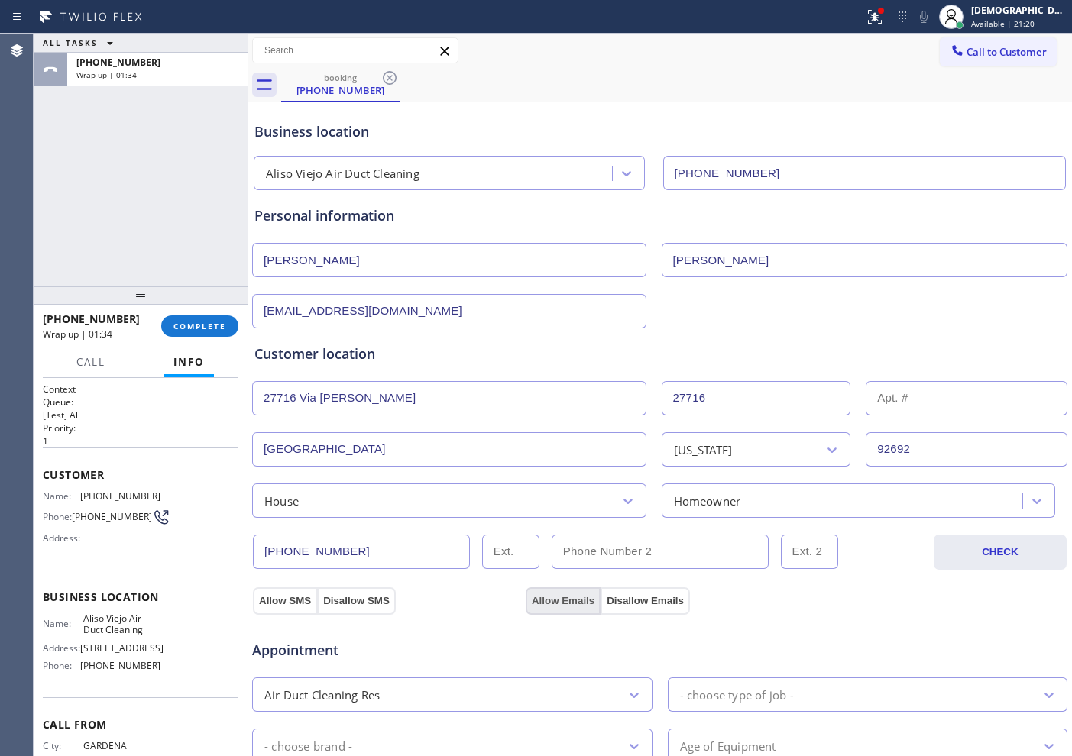
click at [561, 602] on button "Allow Emails" at bounding box center [562, 600] width 75 height 27
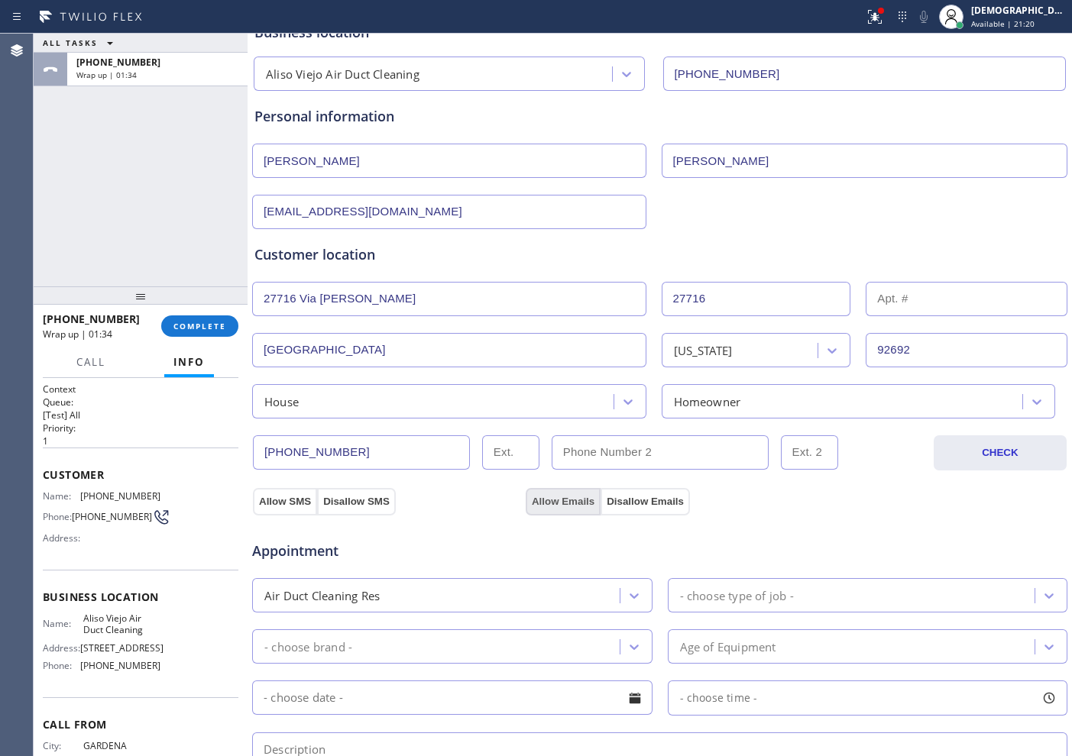
scroll to position [191, 0]
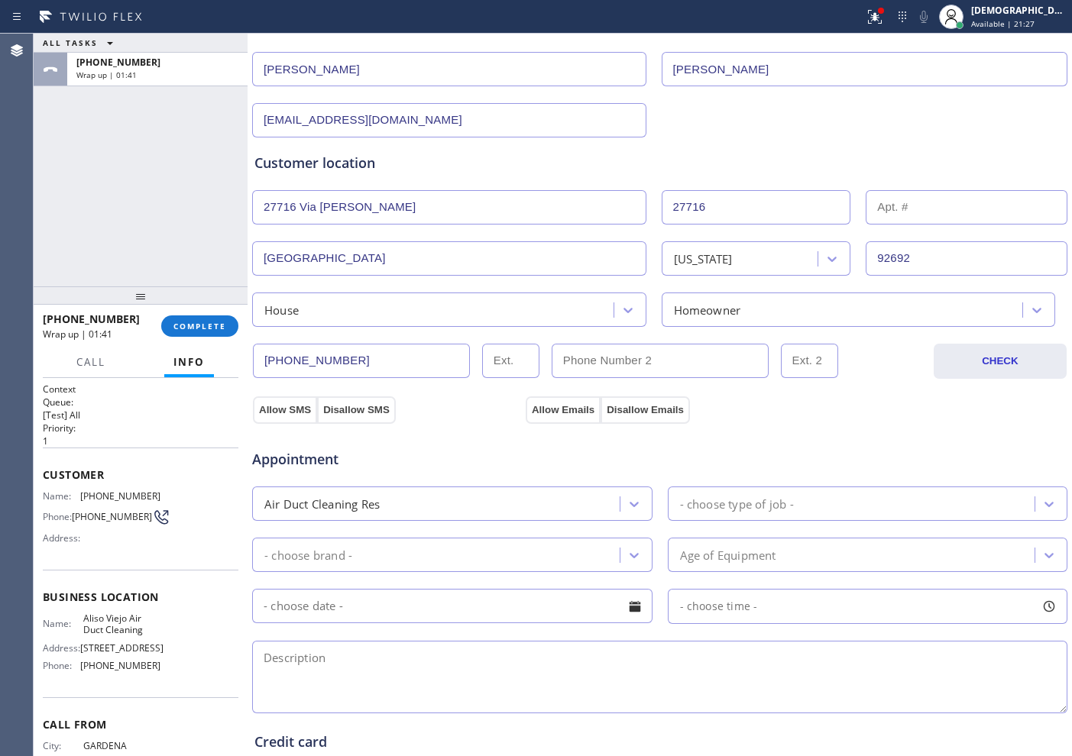
click at [696, 506] on div "- choose type of job -" at bounding box center [737, 504] width 114 height 18
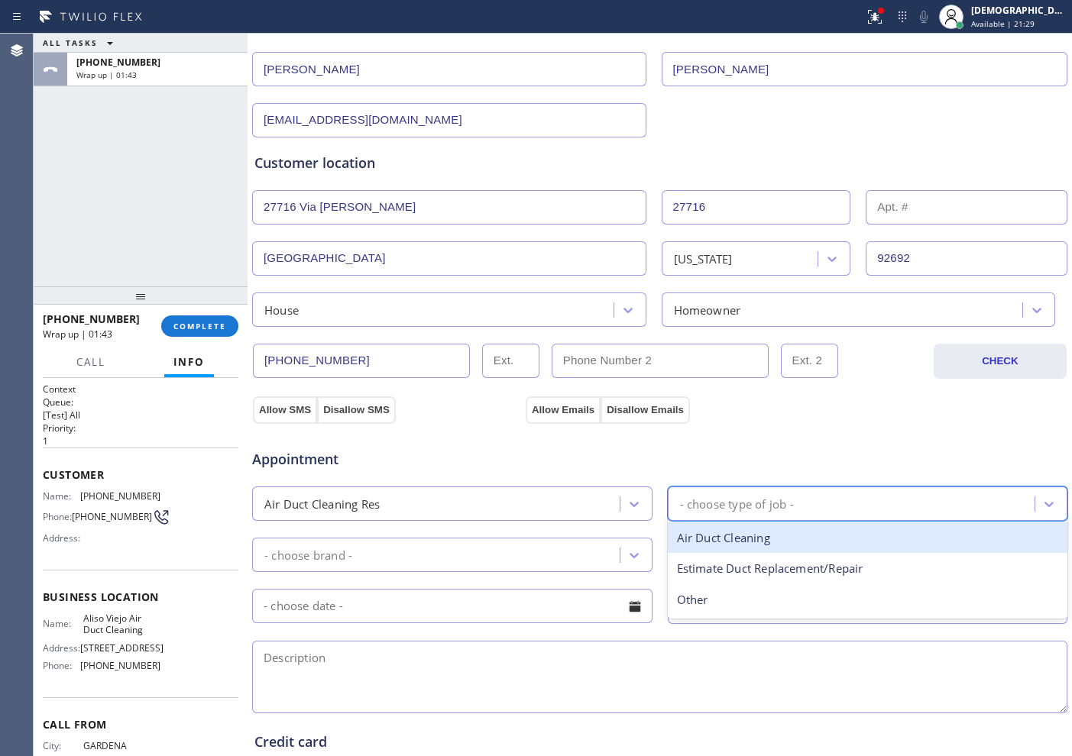
click at [740, 540] on div "Air Duct Cleaning" at bounding box center [868, 537] width 400 height 31
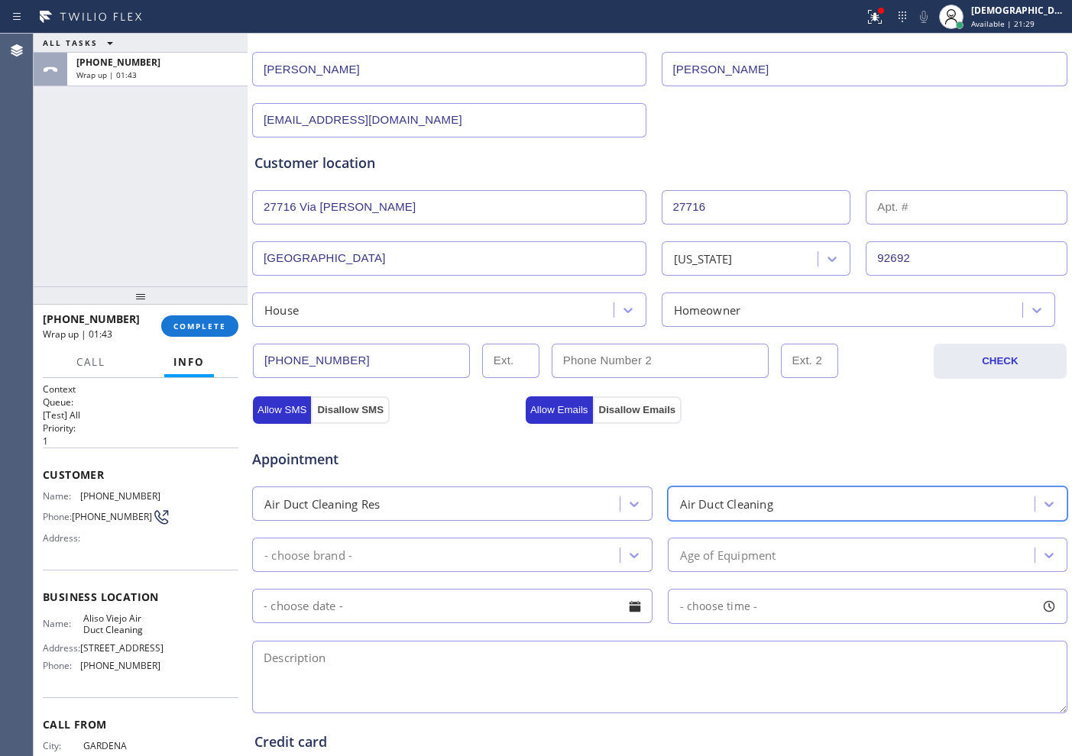
click at [542, 533] on div "Appointment Air Duct Cleaning Res option Air Duct Cleaning, selected. 3 results…" at bounding box center [659, 574] width 810 height 286
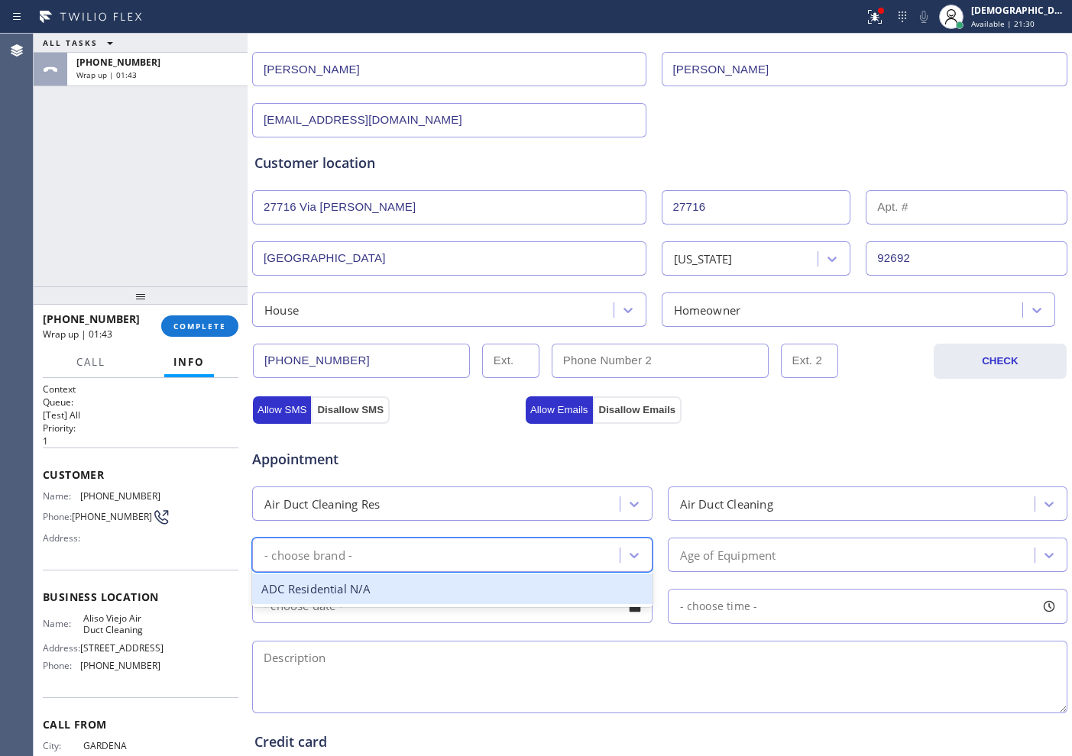
click at [529, 553] on div "- choose brand -" at bounding box center [438, 554] width 363 height 27
drag, startPoint x: 505, startPoint y: 590, endPoint x: 645, endPoint y: 564, distance: 142.2
click at [506, 590] on div "ADC Residential N/A" at bounding box center [452, 589] width 400 height 31
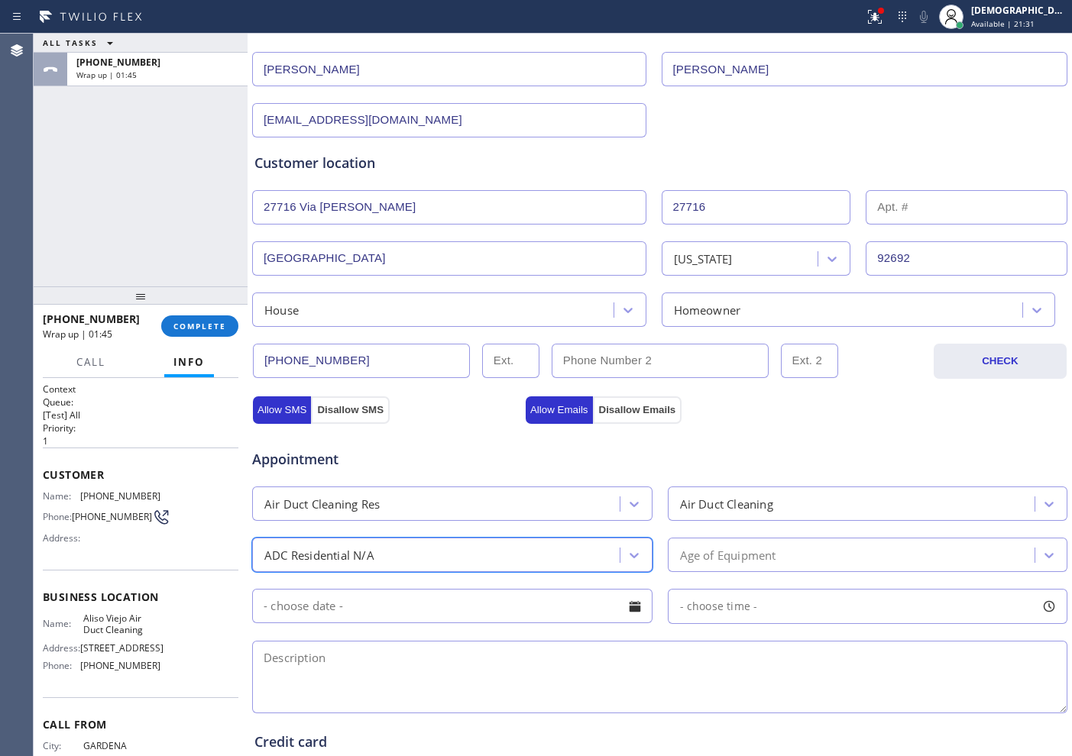
click at [704, 556] on div "Age of Equipment" at bounding box center [728, 555] width 96 height 18
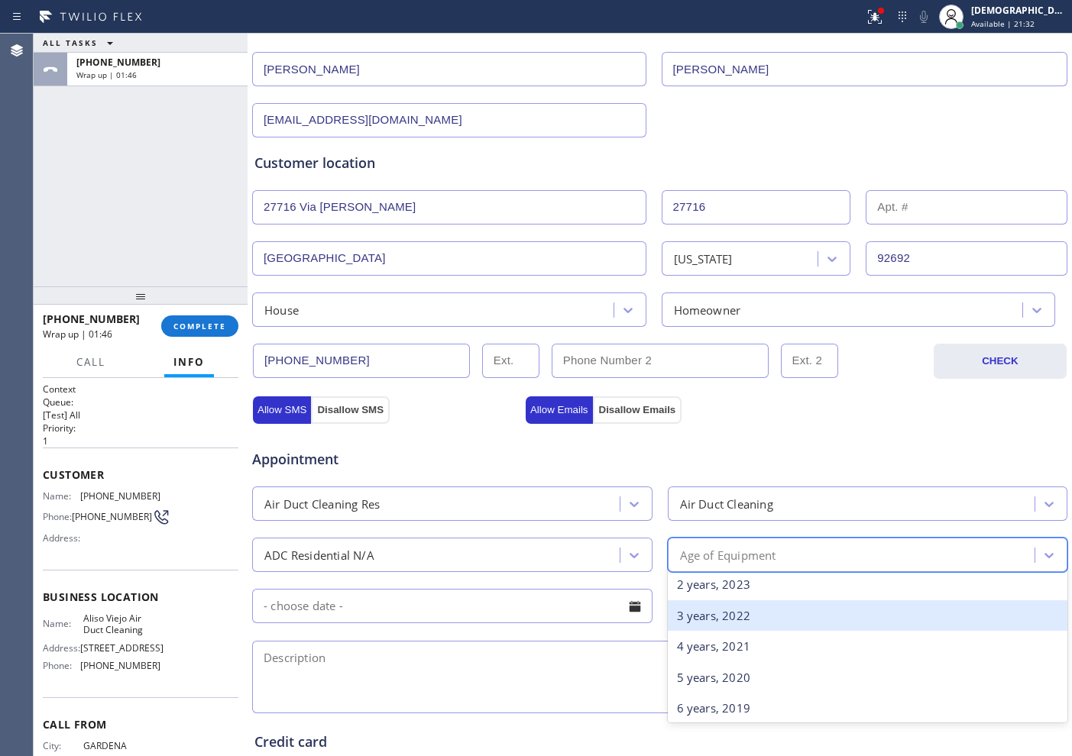
scroll to position [95, 0]
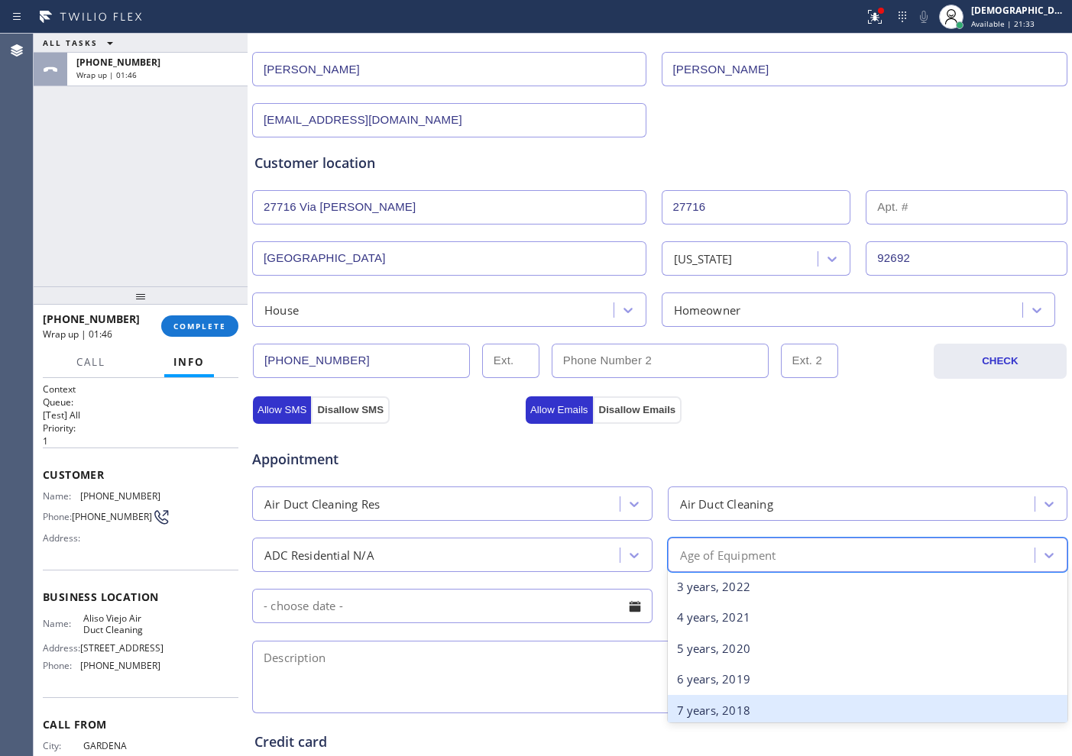
click at [713, 710] on div "7 years, 2018" at bounding box center [868, 710] width 400 height 31
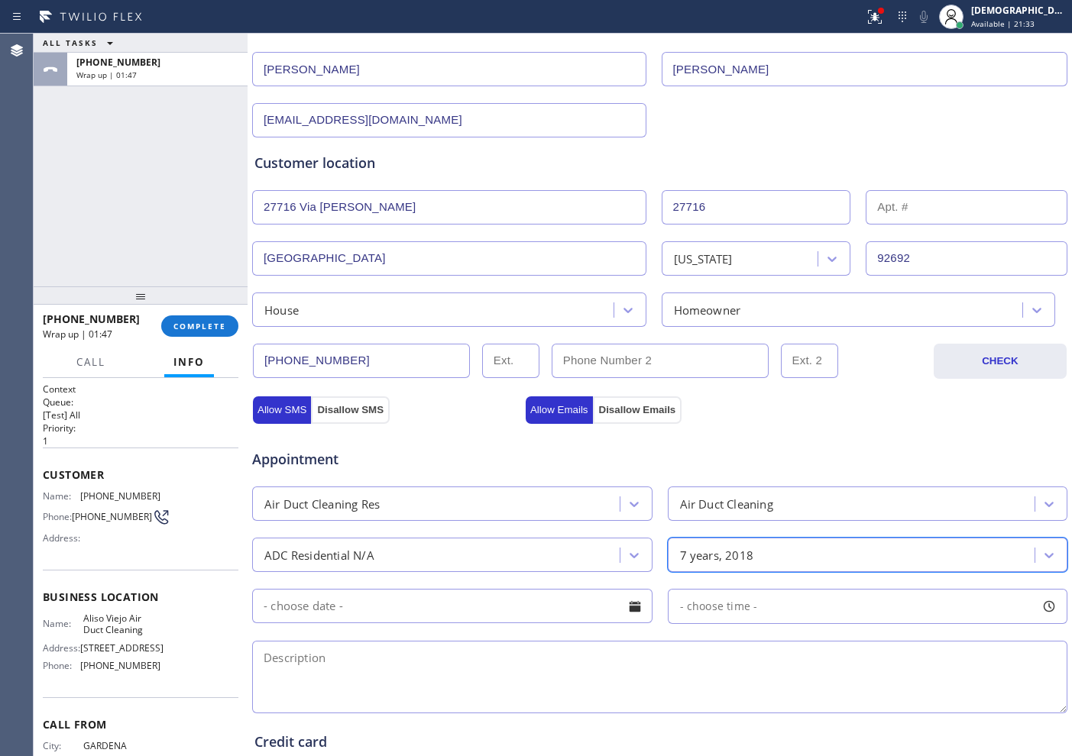
click at [528, 609] on input "text" at bounding box center [452, 606] width 400 height 34
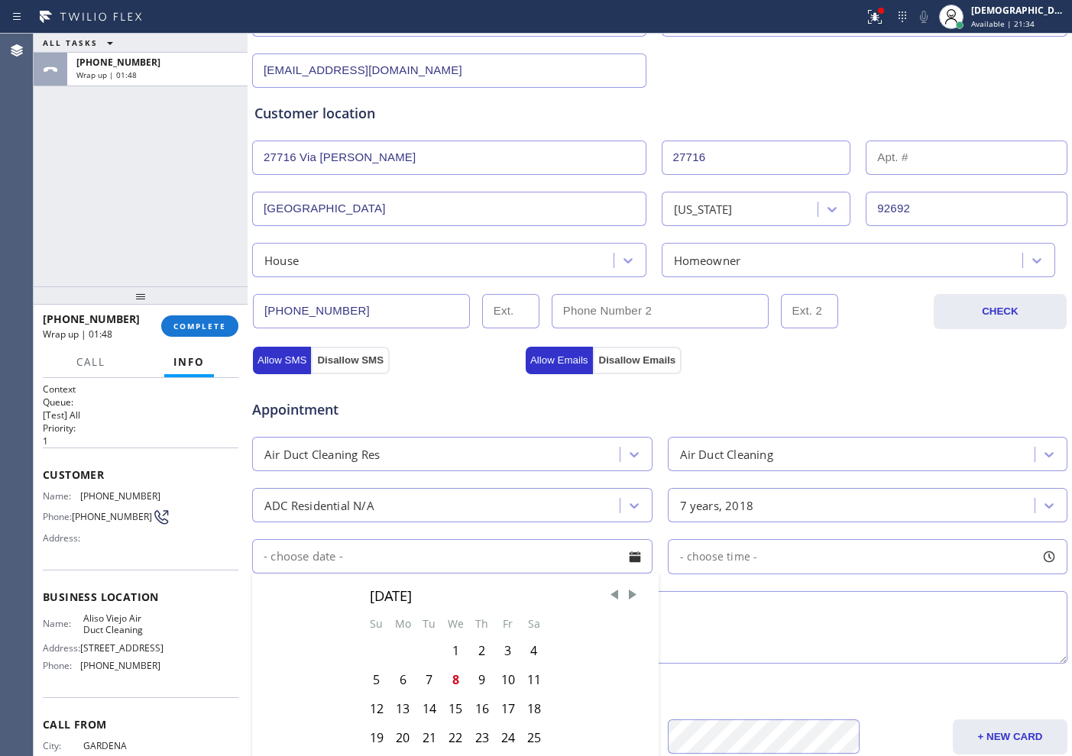
scroll to position [286, 0]
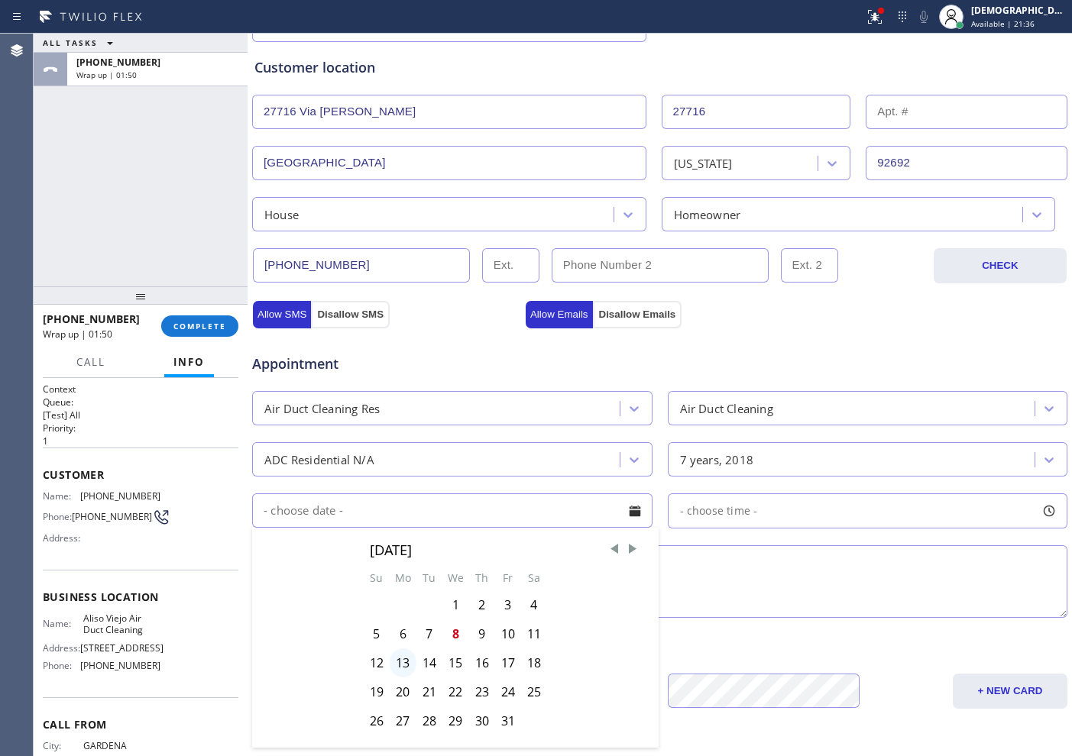
click at [407, 664] on div "13" at bounding box center [403, 662] width 27 height 29
type input "[DATE]"
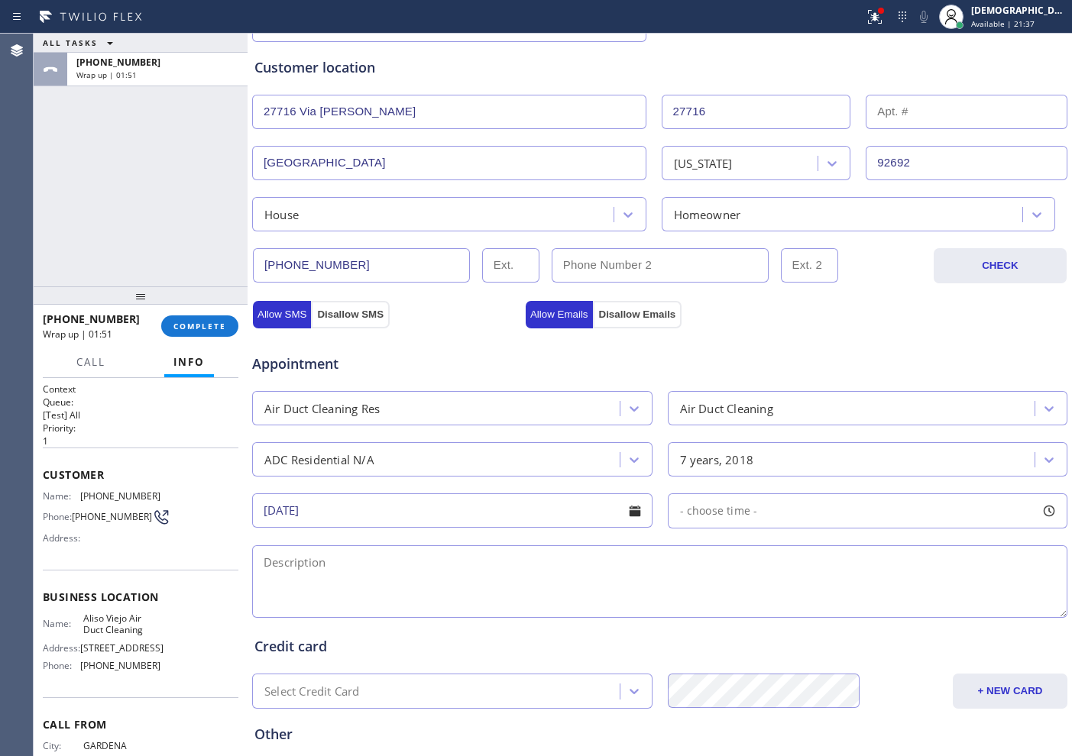
click at [760, 509] on div "- choose time -" at bounding box center [868, 510] width 400 height 35
drag, startPoint x: 685, startPoint y: 601, endPoint x: 791, endPoint y: 604, distance: 106.2
click at [791, 604] on div "FROM TILL 8:00 AM 8:00 AM" at bounding box center [856, 584] width 377 height 110
drag, startPoint x: 677, startPoint y: 604, endPoint x: 785, endPoint y: 604, distance: 107.7
click at [787, 604] on div at bounding box center [796, 604] width 18 height 32
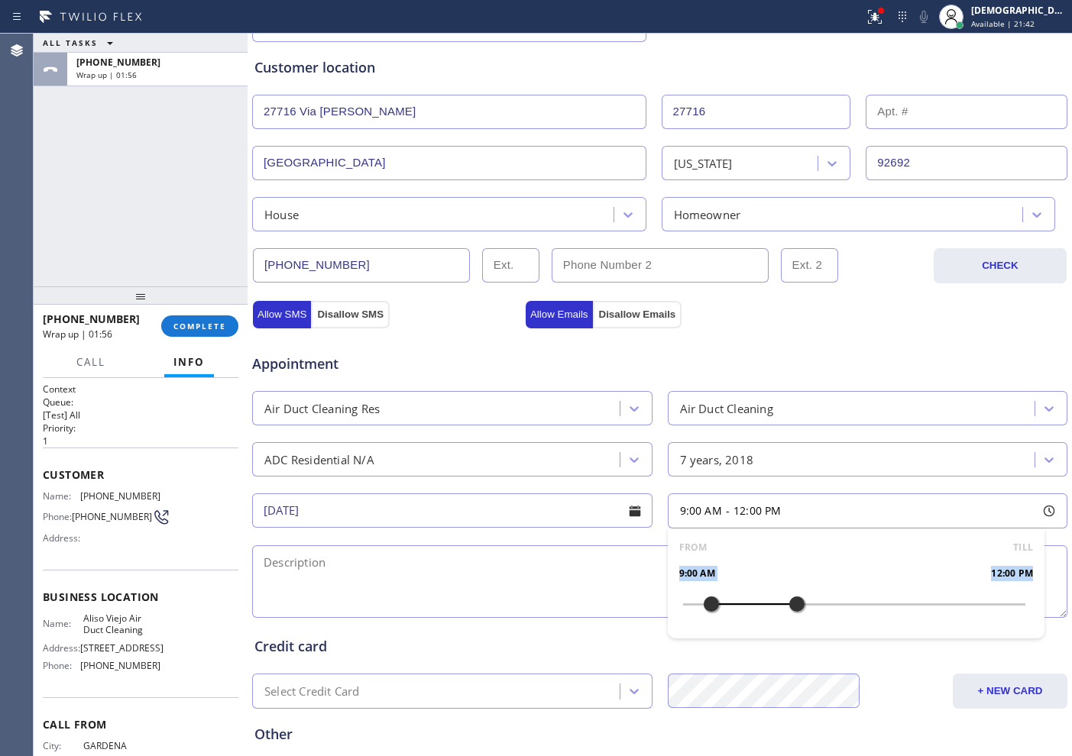
drag, startPoint x: 672, startPoint y: 602, endPoint x: 700, endPoint y: 609, distance: 29.3
click at [702, 609] on div at bounding box center [711, 604] width 18 height 32
click at [819, 347] on div "Appointment" at bounding box center [660, 354] width 818 height 39
click at [522, 607] on textarea at bounding box center [659, 581] width 815 height 73
click at [378, 561] on textarea "9-12 / $" at bounding box center [659, 581] width 815 height 73
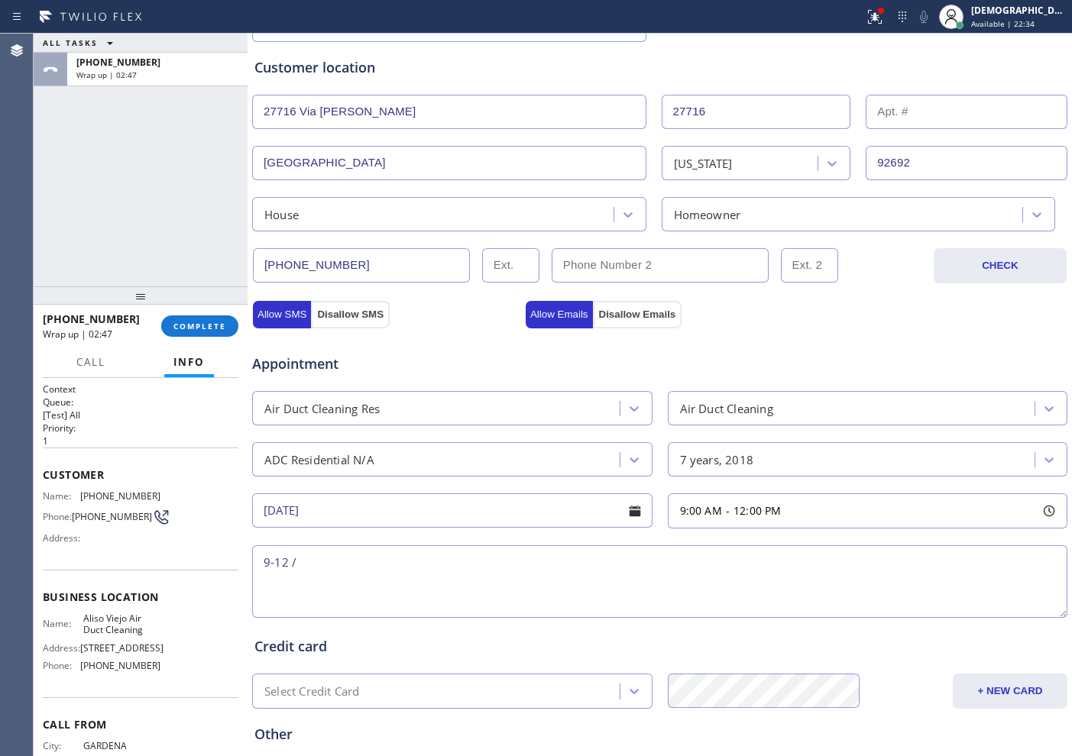
drag, startPoint x: 57, startPoint y: 189, endPoint x: 91, endPoint y: 212, distance: 40.7
click at [59, 190] on div "ALL TASKS ALL TASKS ACTIVE TASKS TASKS IN WRAP UP [PHONE_NUMBER] Wrap up | 02:47" at bounding box center [141, 160] width 214 height 253
click at [364, 560] on textarea "9-12 /" at bounding box center [659, 581] width 815 height 73
paste textarea "residential cx dont know the sqft / last clean [DATE] /"
click at [768, 554] on textarea "9-12 / wants ADC / residential cx don't know the sqft / last clean [DATE] /" at bounding box center [659, 581] width 815 height 73
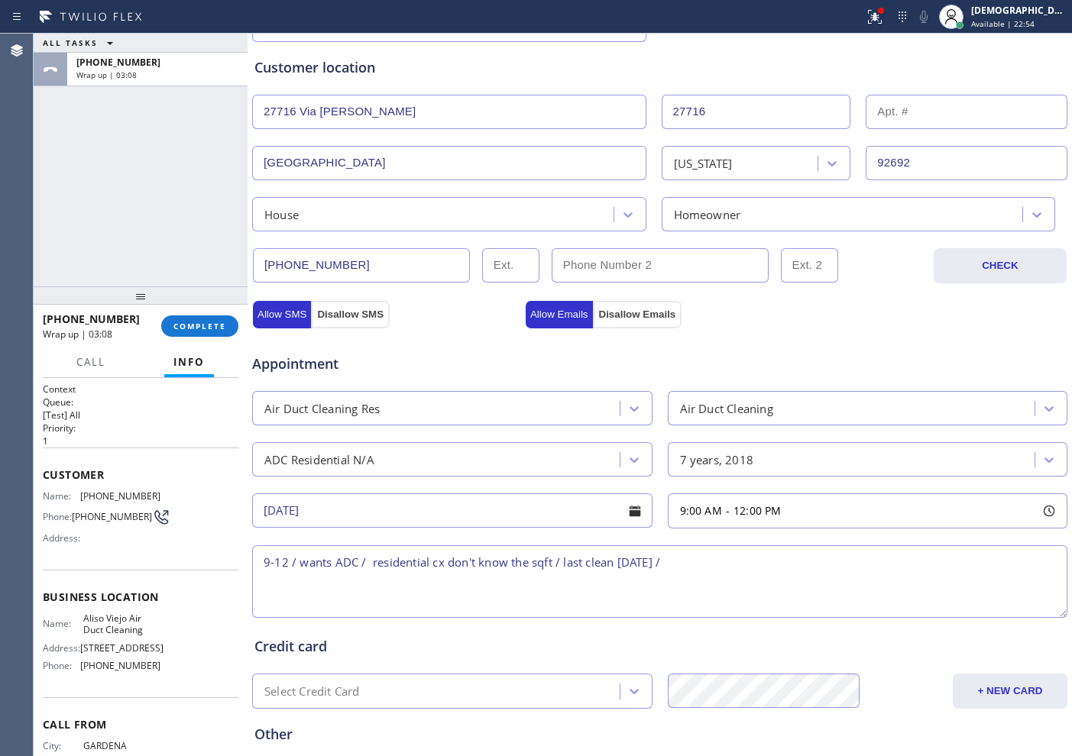
paste textarea "[STREET_ADDRESS]"
click at [862, 565] on textarea "9-12 / wants ADC / residential cx don't know the sqft / last clean [DATE] / Hou…" at bounding box center [659, 581] width 815 height 73
click at [133, 651] on span "[STREET_ADDRESS]" at bounding box center [121, 647] width 83 height 11
drag, startPoint x: 141, startPoint y: 638, endPoint x: 82, endPoint y: 625, distance: 60.8
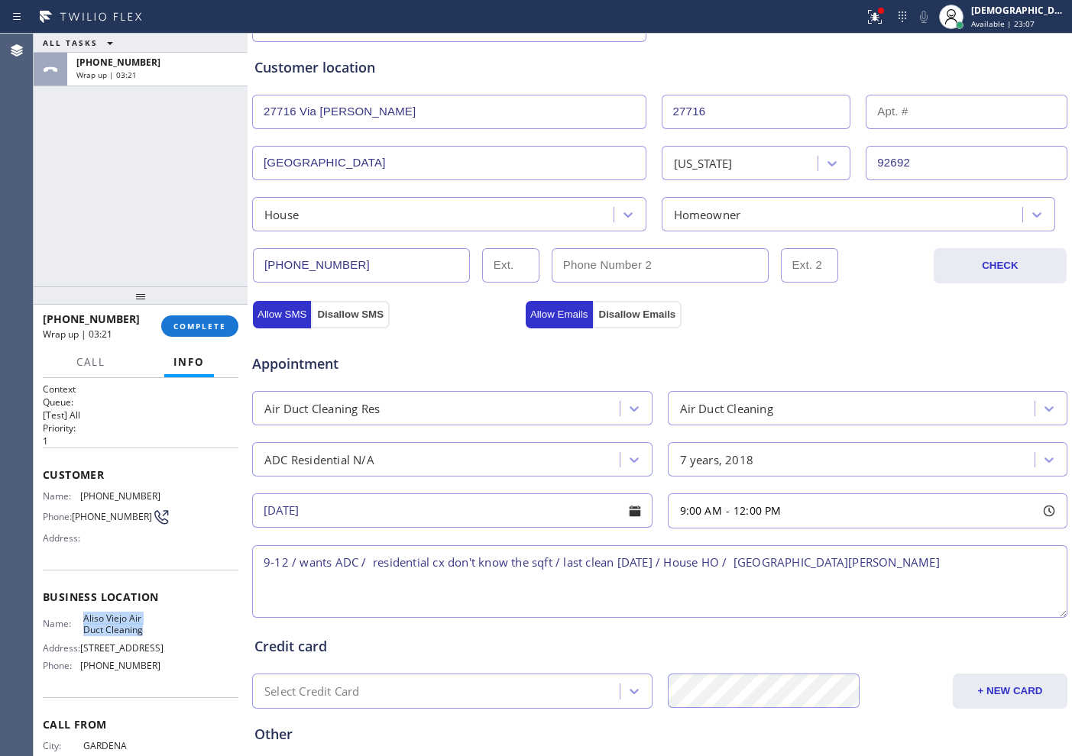
click at [83, 625] on span "Aliso Viejo Air Duct Cleaning" at bounding box center [121, 625] width 76 height 24
copy span "Aliso Viejo Air Duct Cleaning"
click at [1004, 566] on textarea "9-12 / wants ADC / residential cx don't know the sqft / last clean [DATE] / Hou…" at bounding box center [659, 581] width 815 height 73
paste textarea "Aliso Viejo Air Duct Cleaning"
click at [434, 574] on textarea "9-12 / wants ADC / residential cx don't know the sqft / last clean [DATE] / Hou…" at bounding box center [659, 581] width 815 height 73
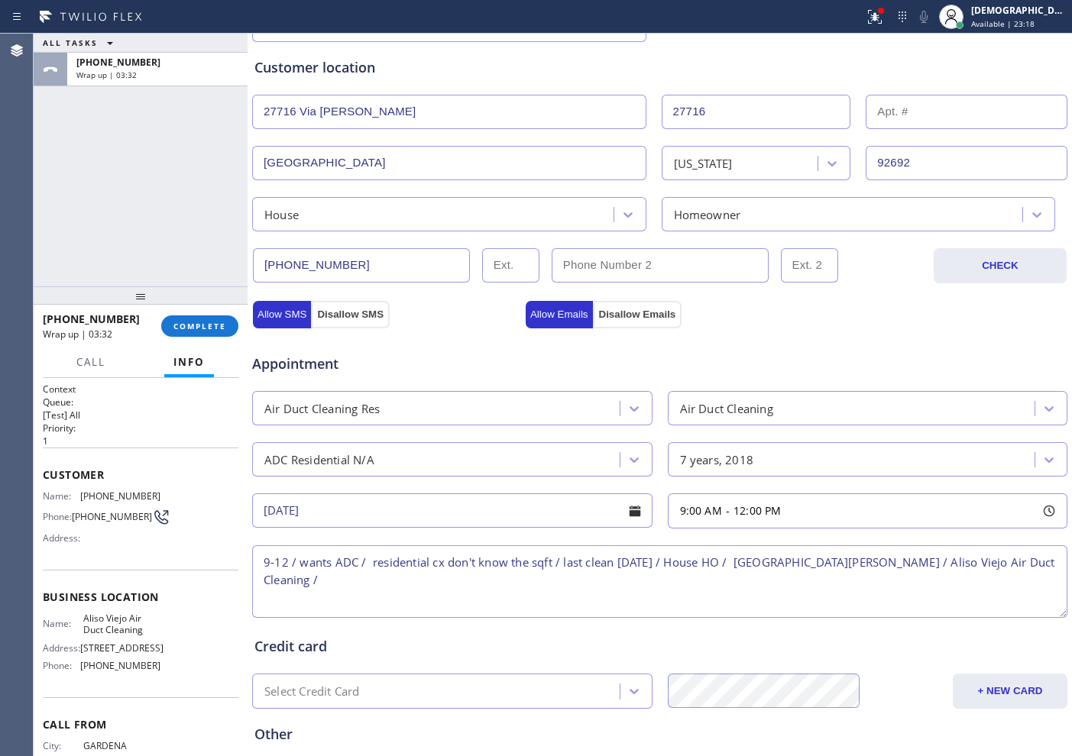
paste textarea "Please call customer 30 minutes prior to arrival"
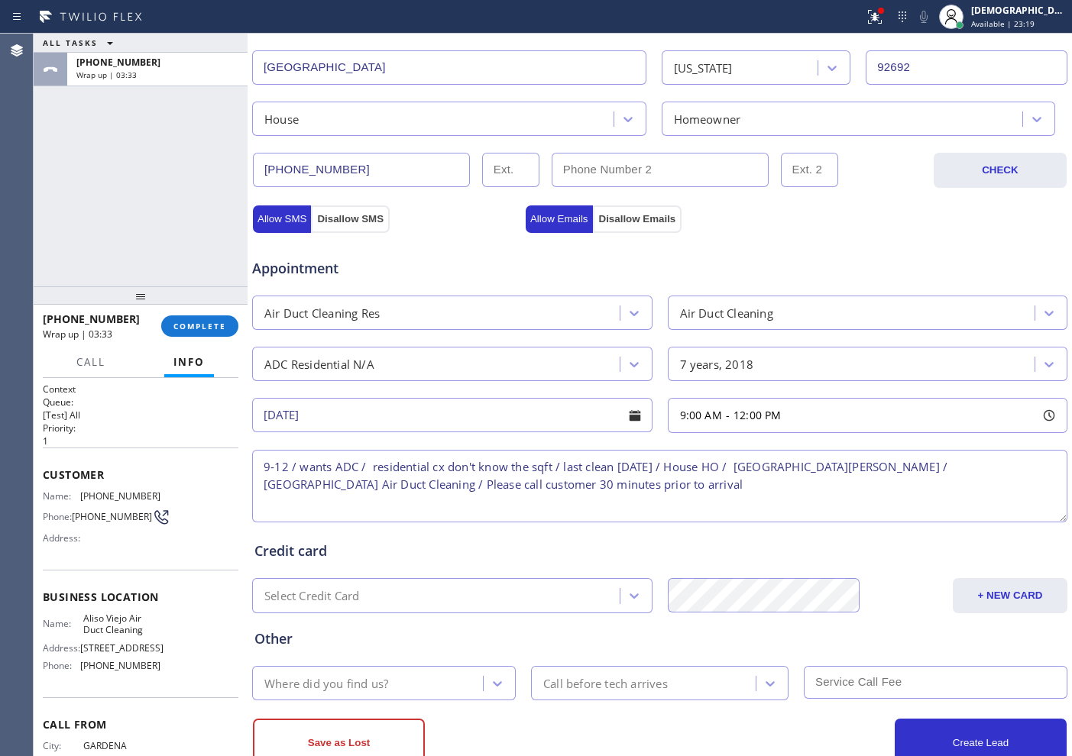
scroll to position [428, 0]
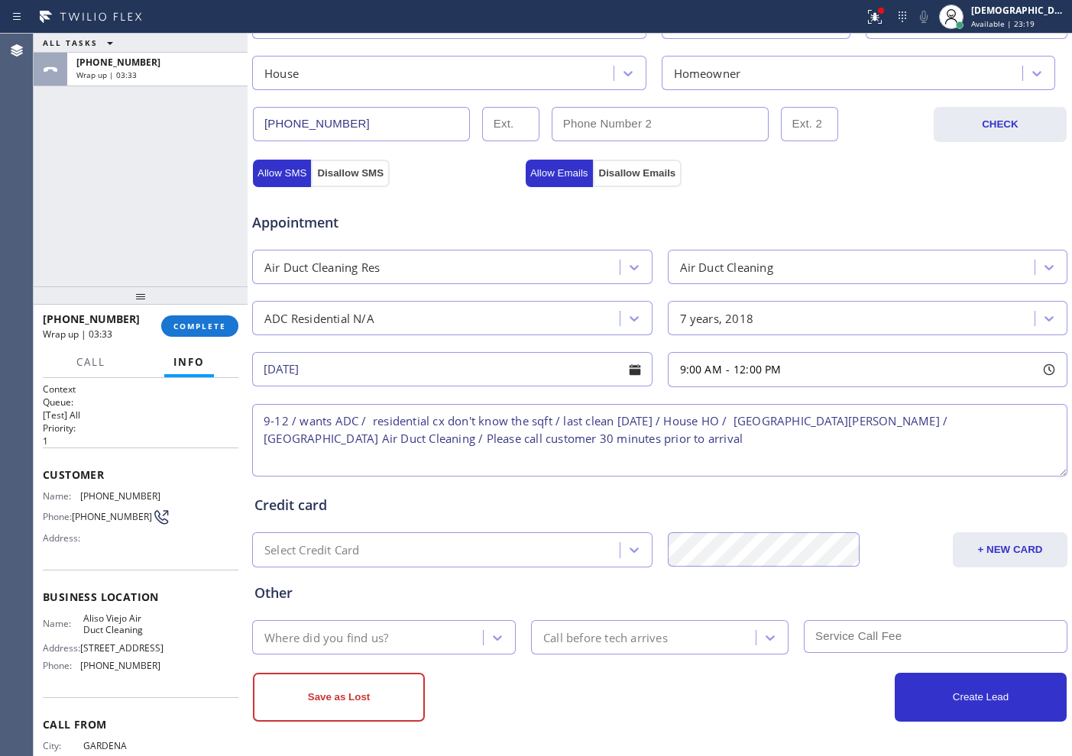
type textarea "9-12 / wants ADC / residential cx don't know the sqft / last clean [DATE] / Hou…"
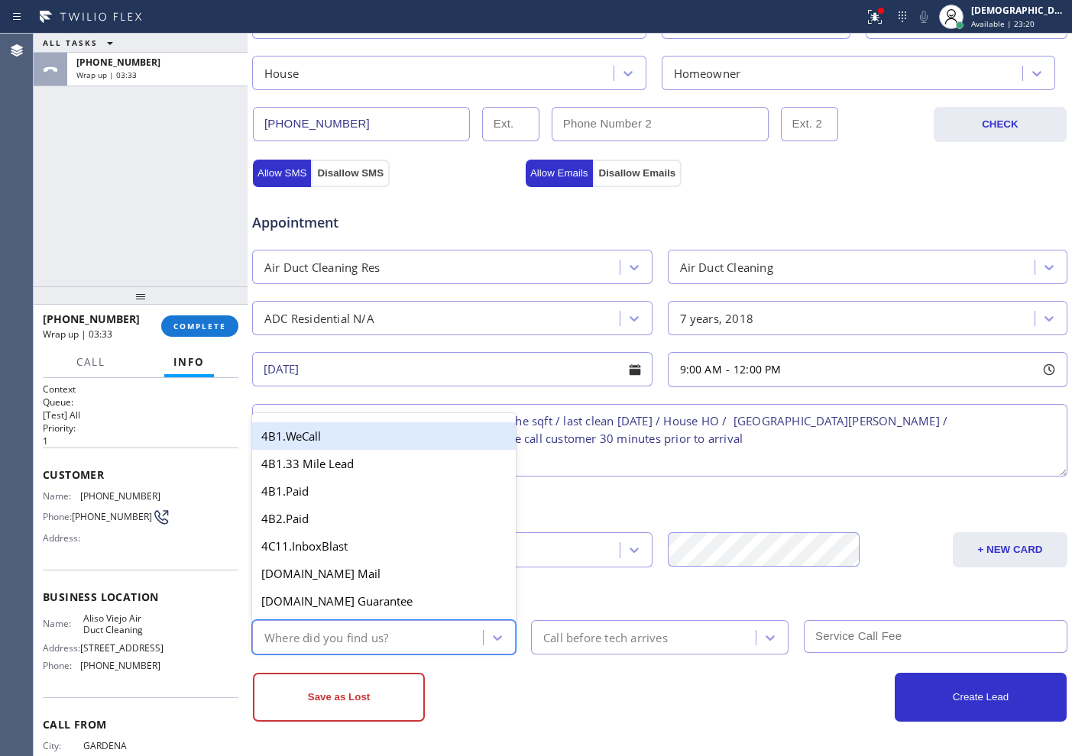
click at [410, 642] on div "Where did you find us?" at bounding box center [370, 637] width 226 height 27
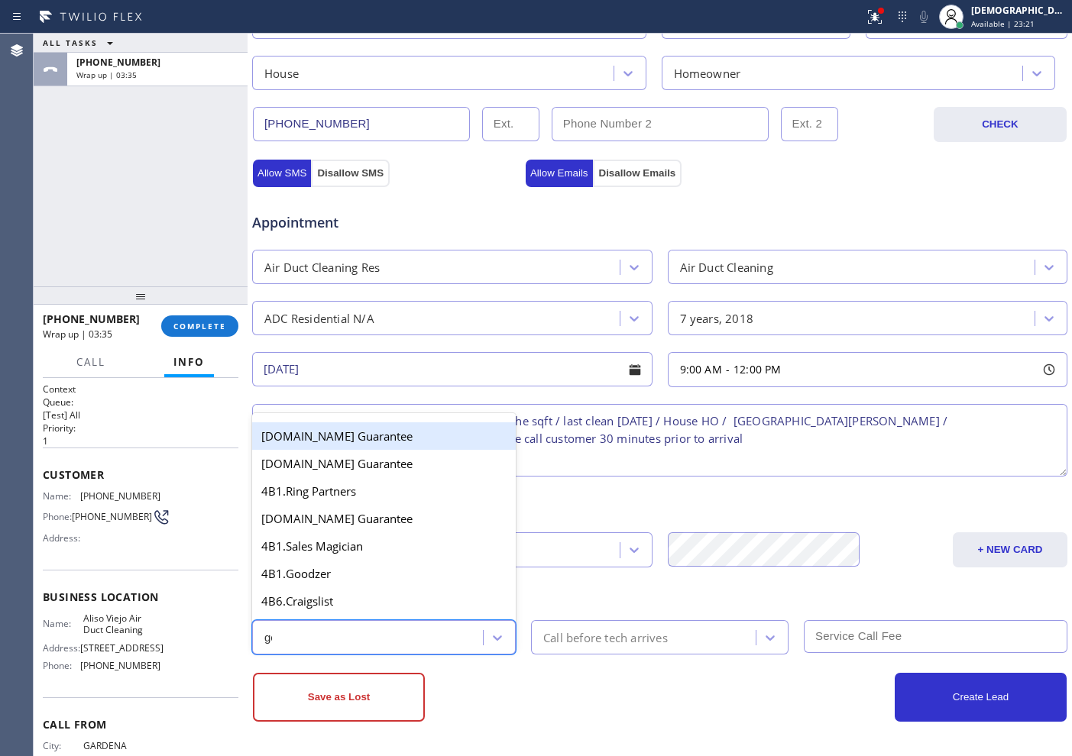
type input "goo"
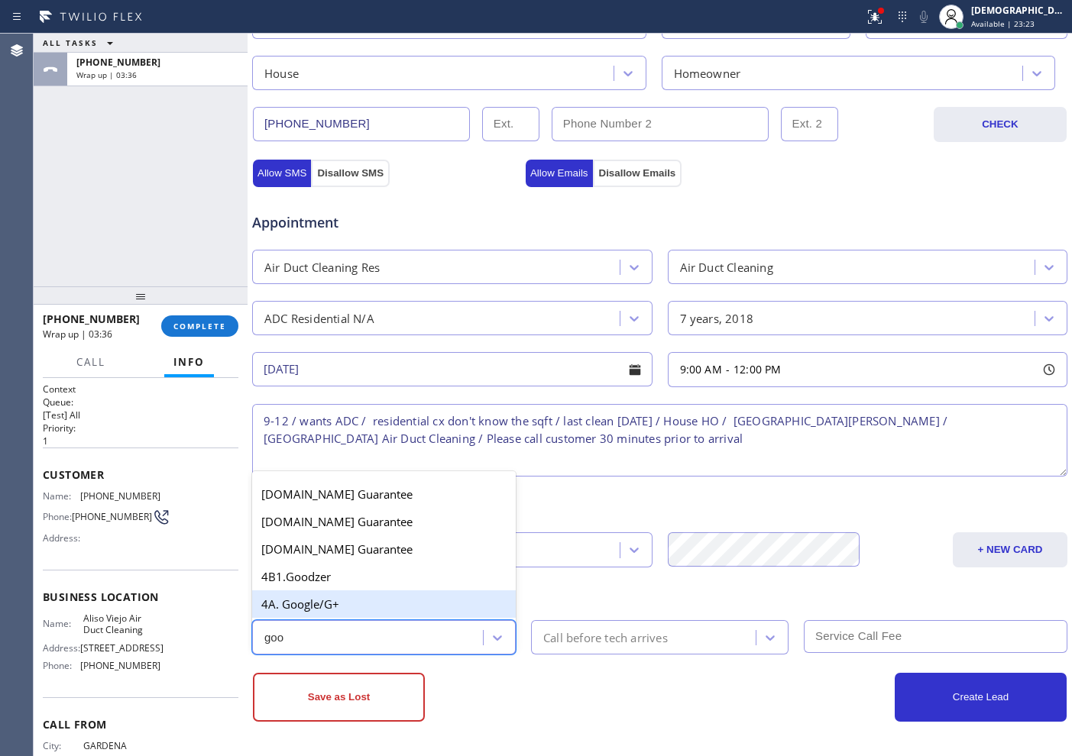
click at [404, 606] on div "4A. Google/G+" at bounding box center [383, 603] width 263 height 27
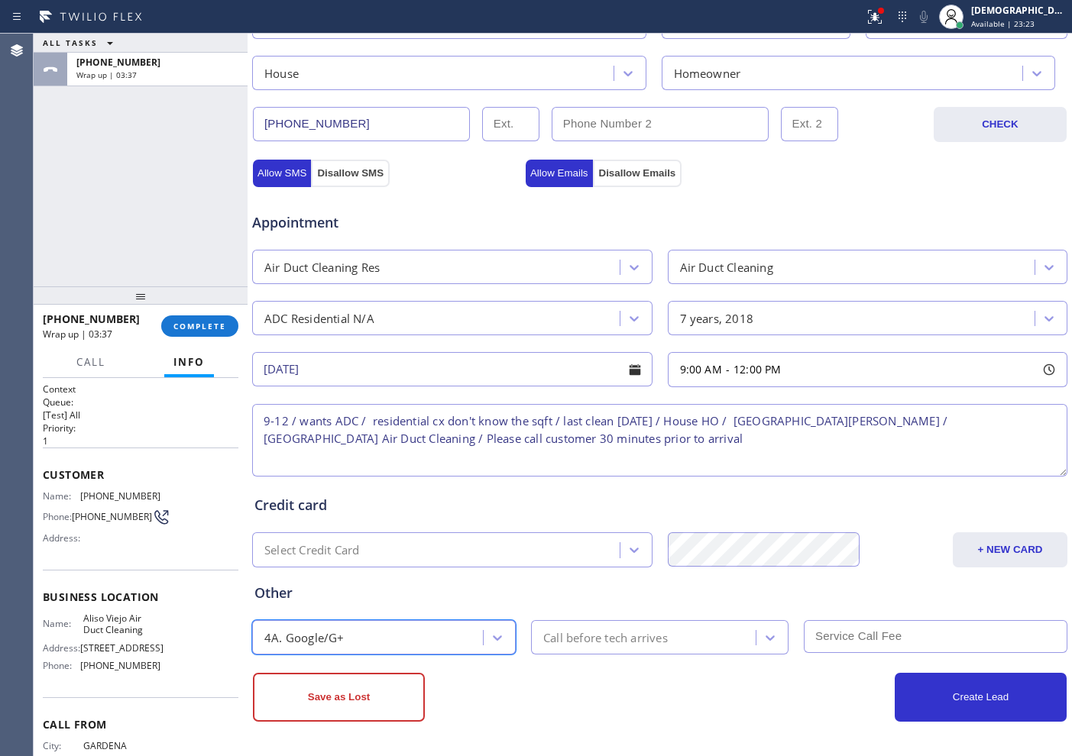
click at [621, 647] on div "Call before tech arrives" at bounding box center [645, 637] width 220 height 27
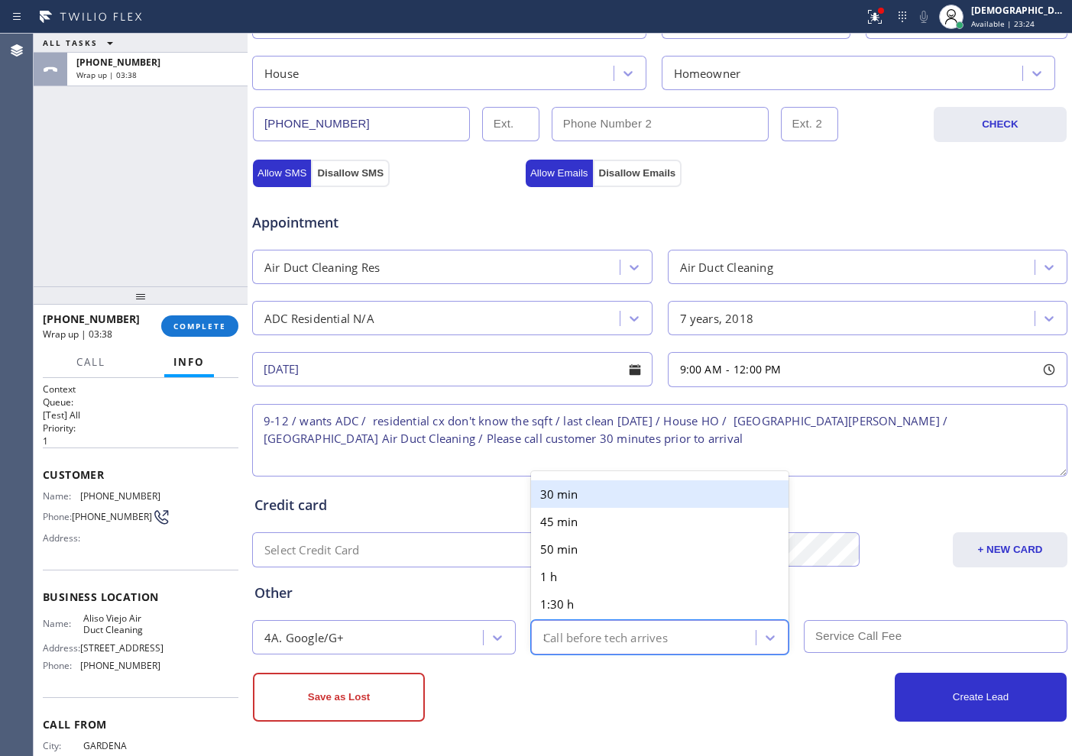
type input "30"
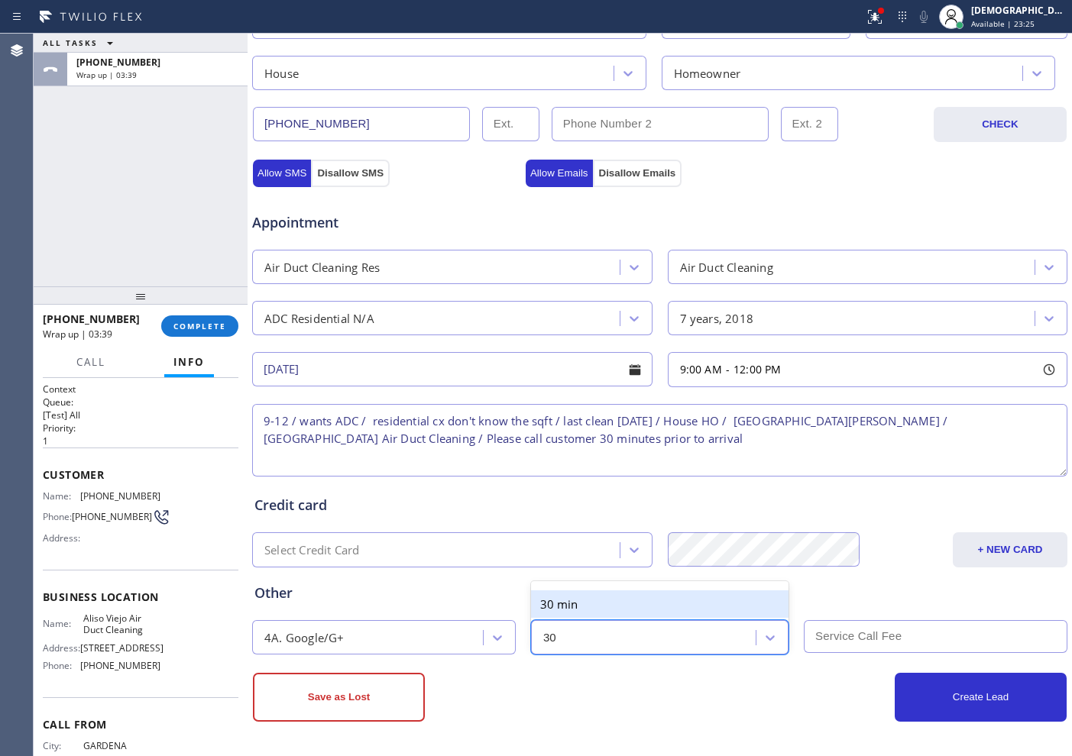
click at [601, 608] on div "30 min" at bounding box center [659, 603] width 257 height 27
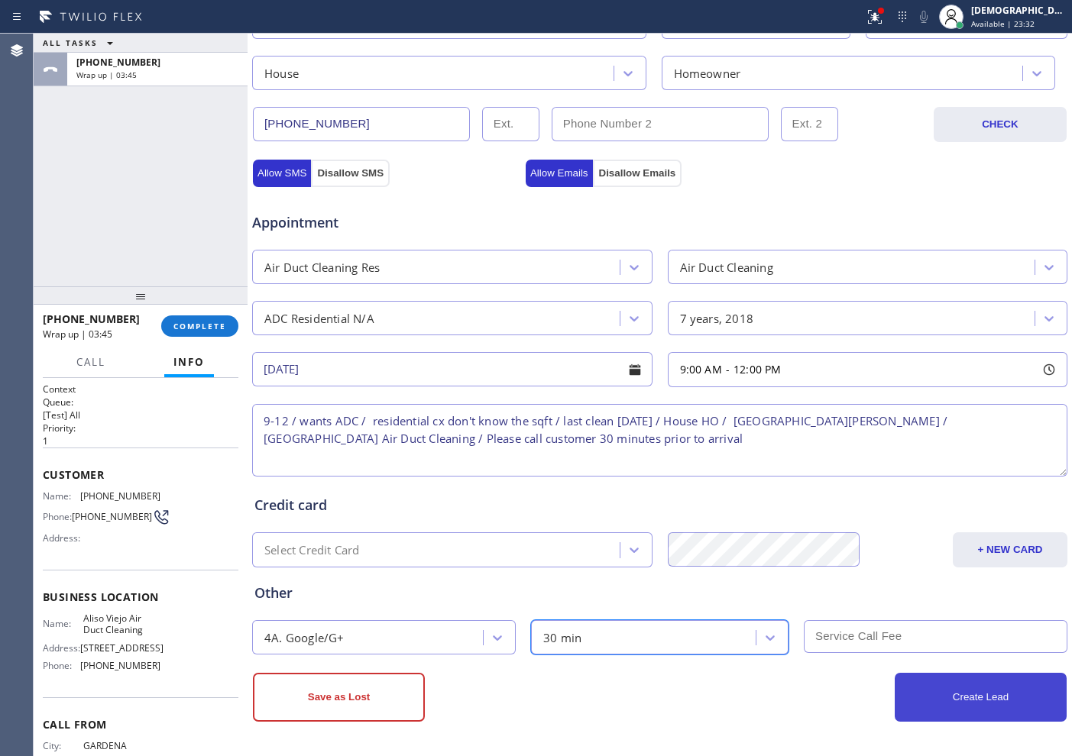
click at [990, 692] on button "Create Lead" at bounding box center [980, 697] width 172 height 49
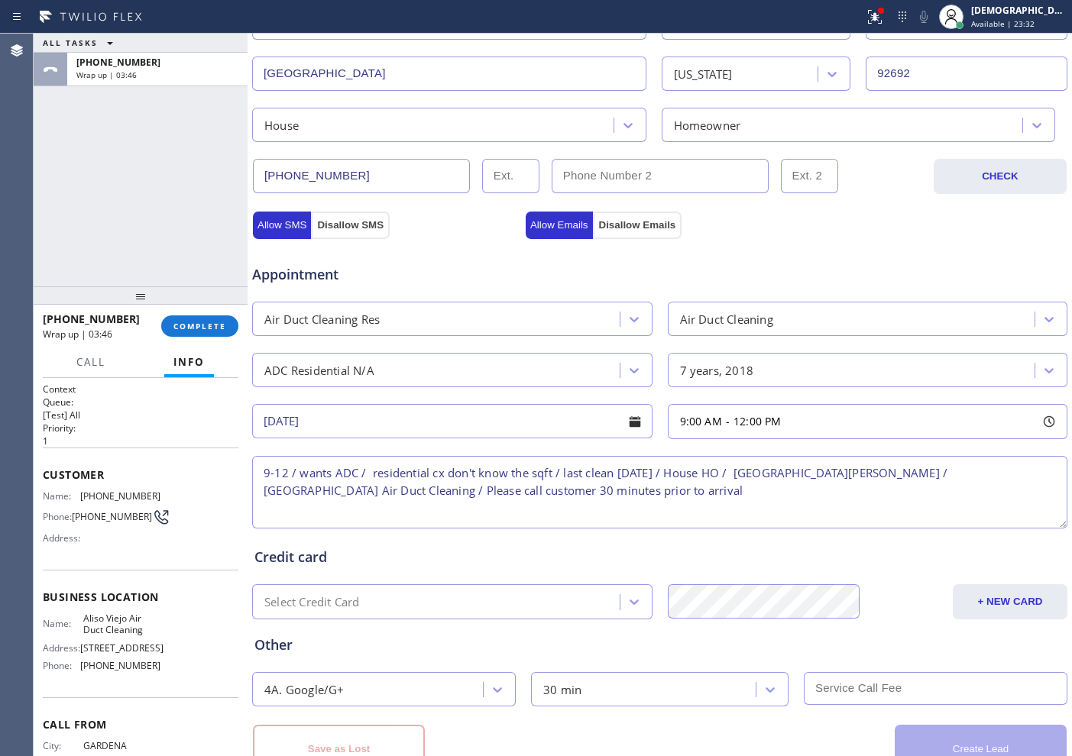
scroll to position [480, 0]
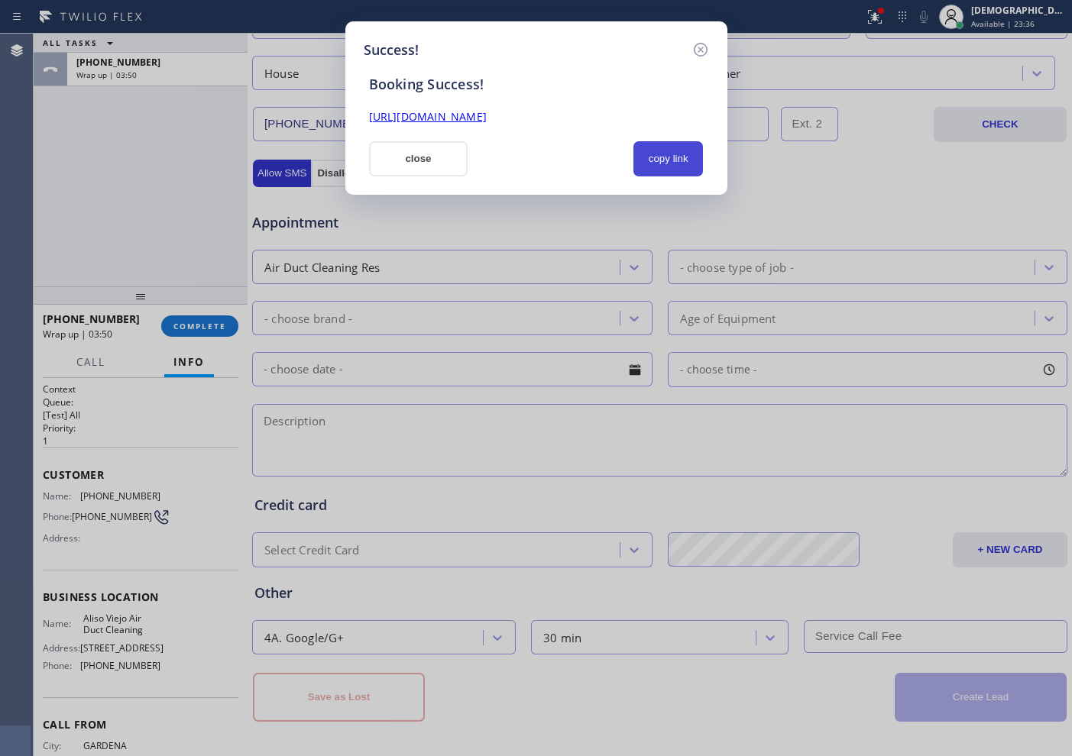
click at [669, 150] on button "copy link" at bounding box center [668, 158] width 70 height 35
click at [486, 120] on link "[URL][DOMAIN_NAME]" at bounding box center [428, 116] width 118 height 15
click at [418, 161] on button "close" at bounding box center [418, 158] width 99 height 35
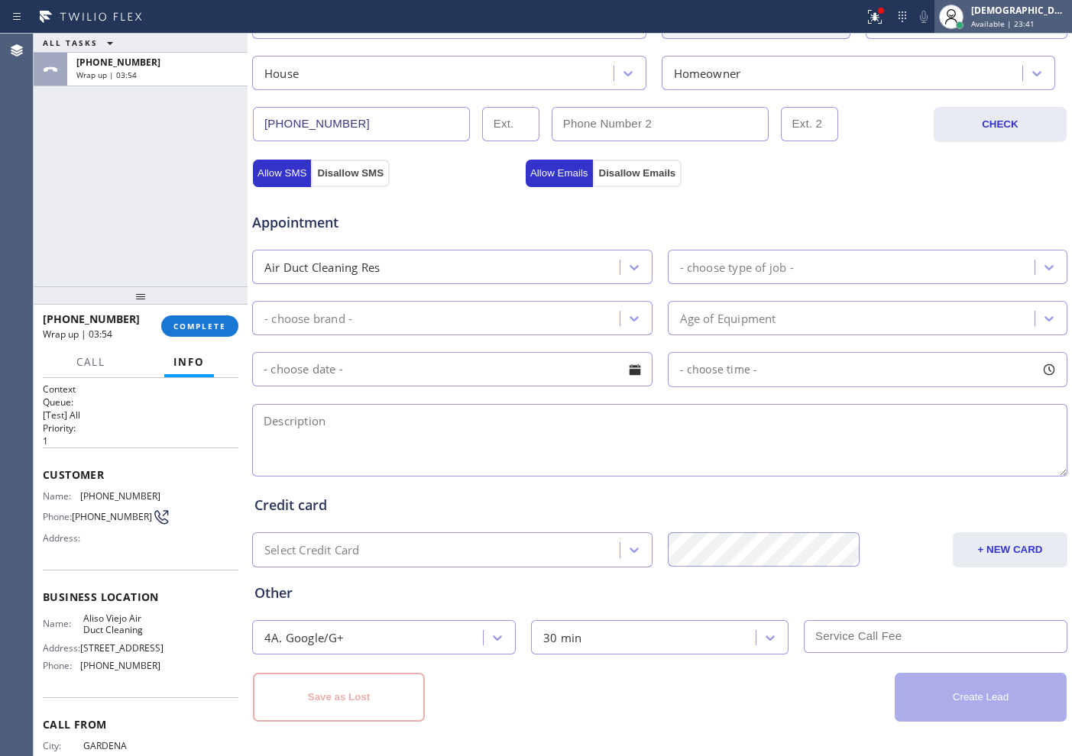
click at [1012, 29] on div "[DEMOGRAPHIC_DATA] Cinco Available | 23:41" at bounding box center [1020, 16] width 104 height 27
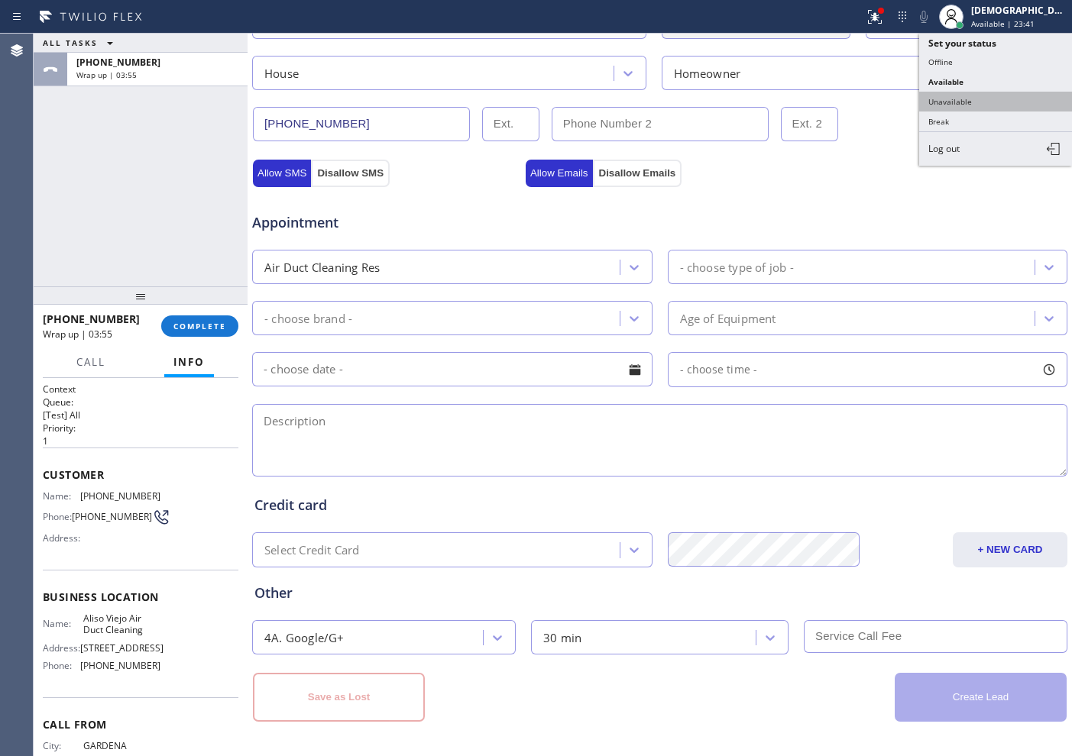
click at [978, 96] on button "Unavailable" at bounding box center [995, 102] width 153 height 20
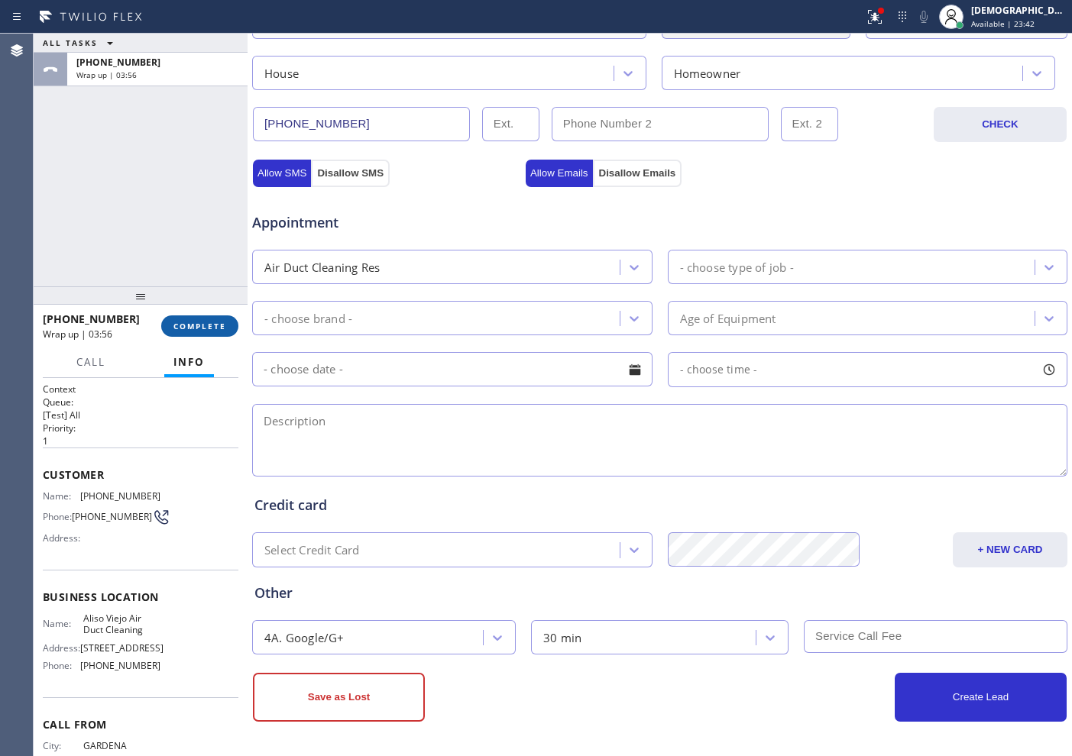
click at [203, 318] on button "COMPLETE" at bounding box center [199, 325] width 77 height 21
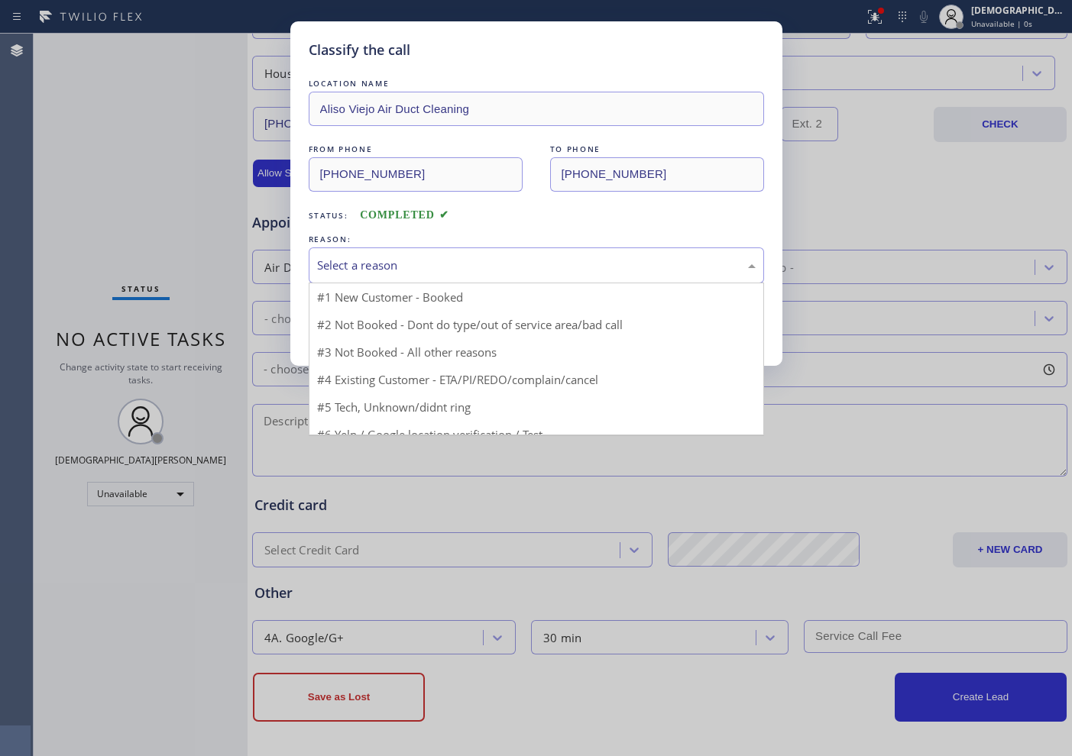
click at [385, 275] on div "Select a reason" at bounding box center [536, 265] width 455 height 36
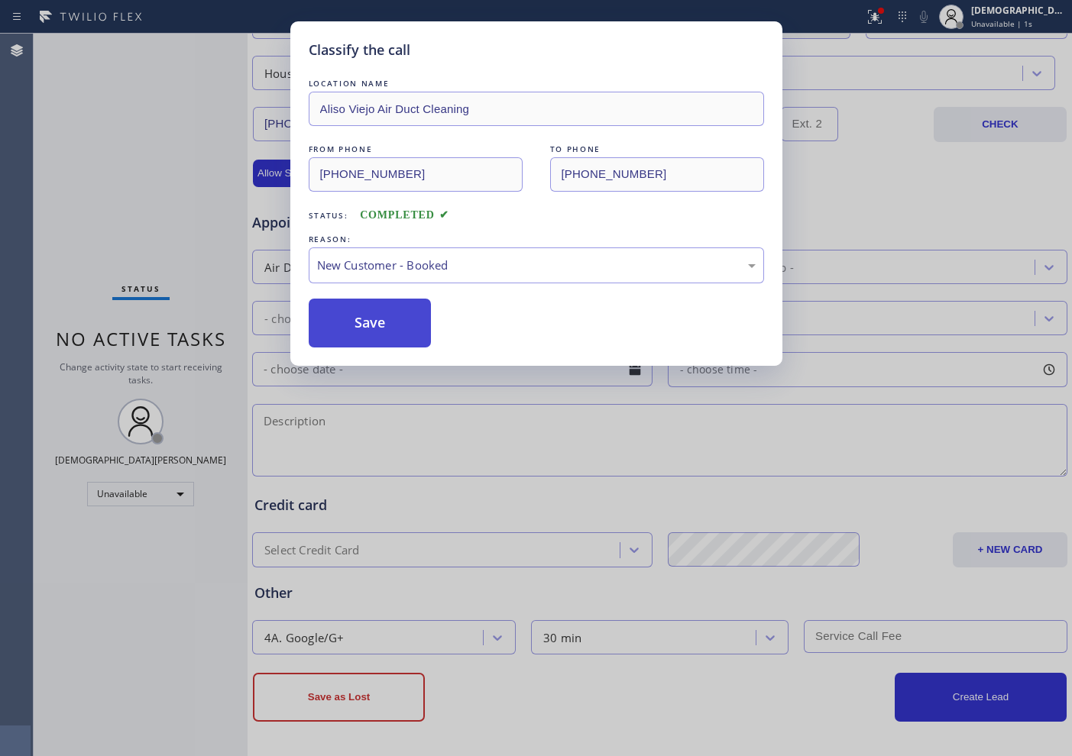
click at [354, 322] on button "Save" at bounding box center [370, 323] width 123 height 49
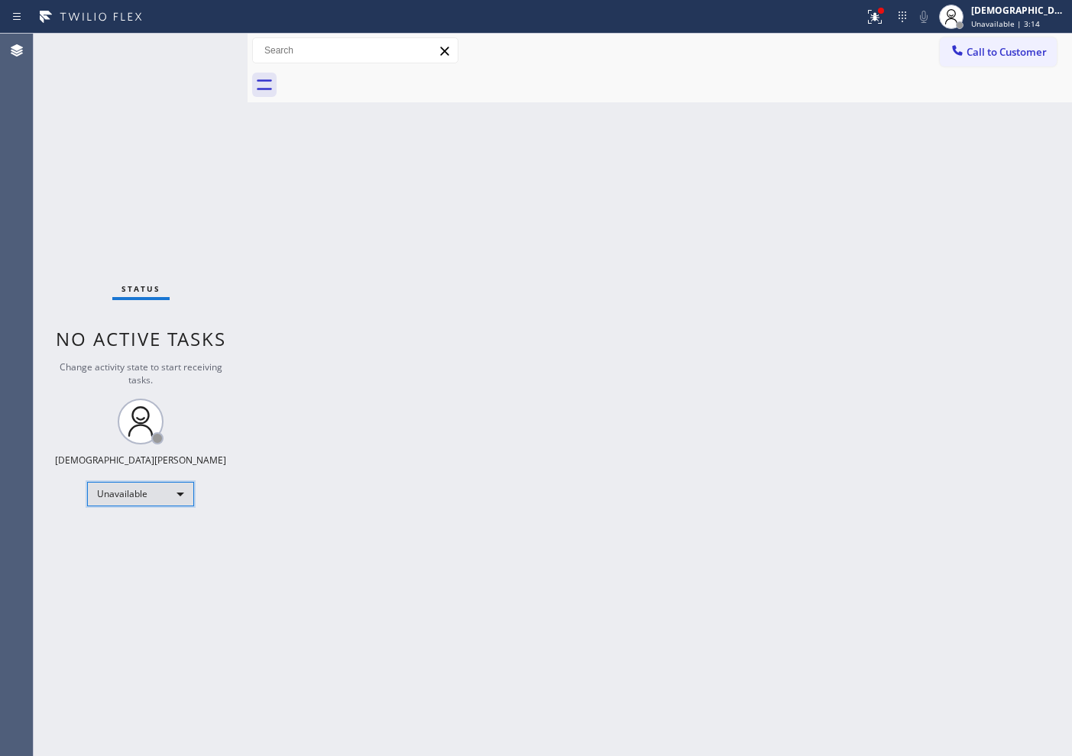
click at [120, 501] on div "Unavailable" at bounding box center [140, 494] width 107 height 24
click at [131, 532] on li "Available" at bounding box center [140, 534] width 104 height 18
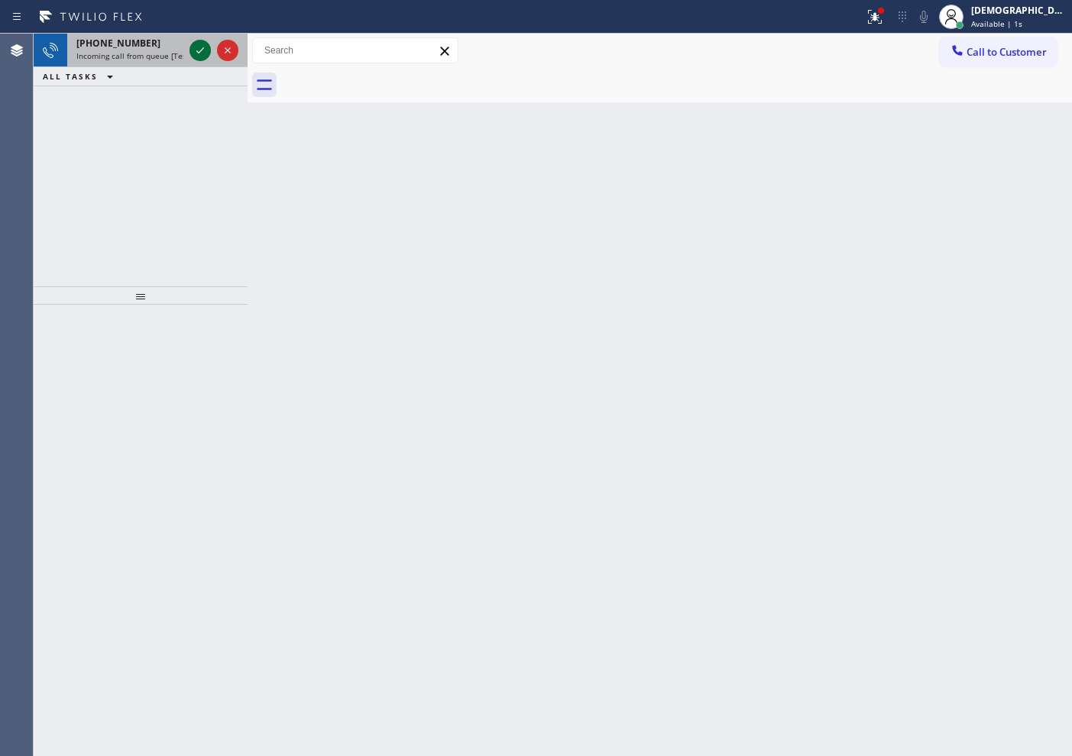
click at [197, 42] on icon at bounding box center [200, 50] width 18 height 18
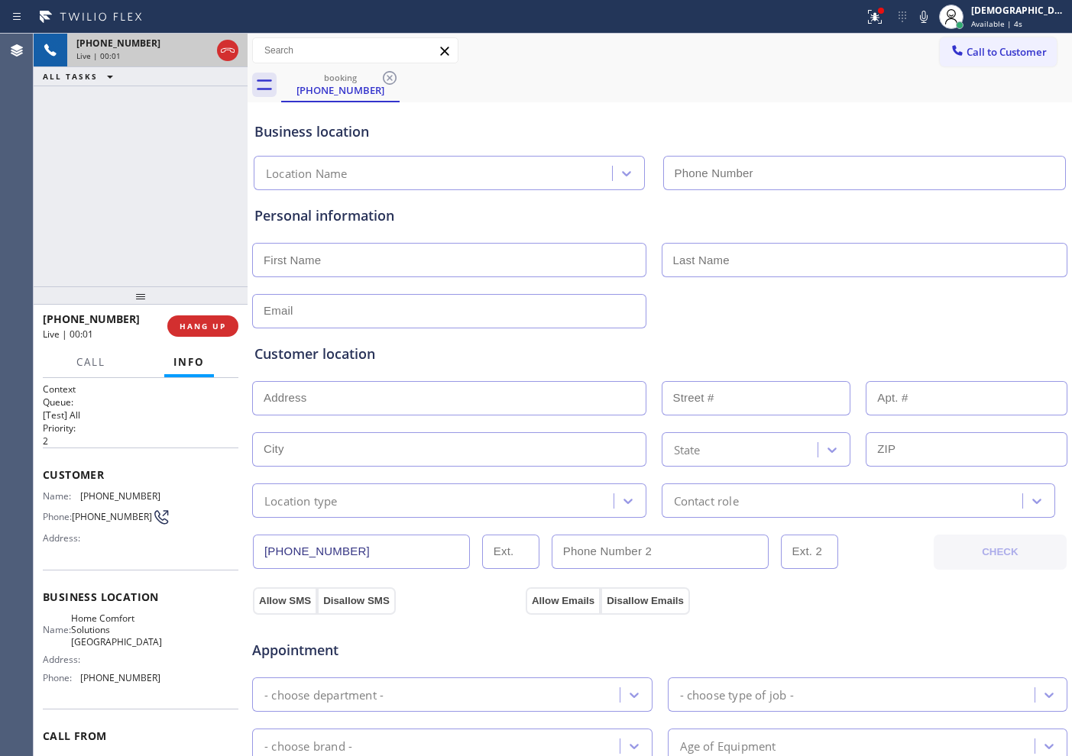
type input "[PHONE_NUMBER]"
click at [224, 57] on icon at bounding box center [227, 50] width 18 height 18
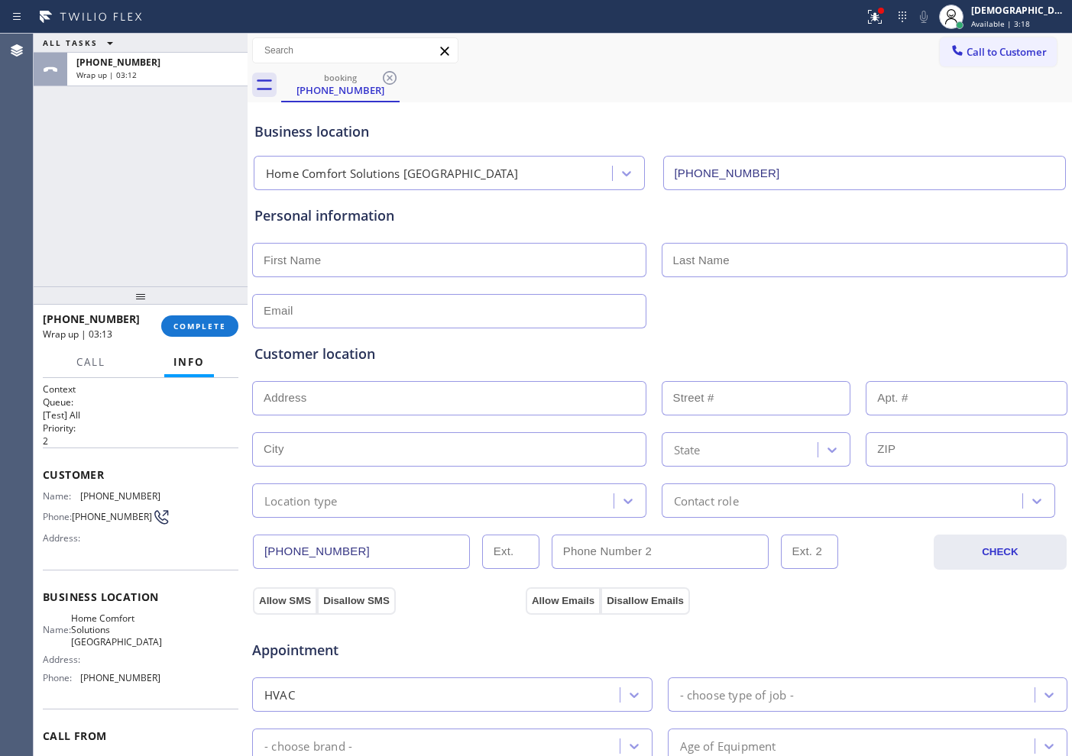
click at [86, 163] on div "ALL TASKS ALL TASKS ACTIVE TASKS TASKS IN WRAP UP [PHONE_NUMBER] Wrap up | 03:12" at bounding box center [141, 160] width 214 height 253
click at [204, 321] on span "COMPLETE" at bounding box center [199, 326] width 53 height 11
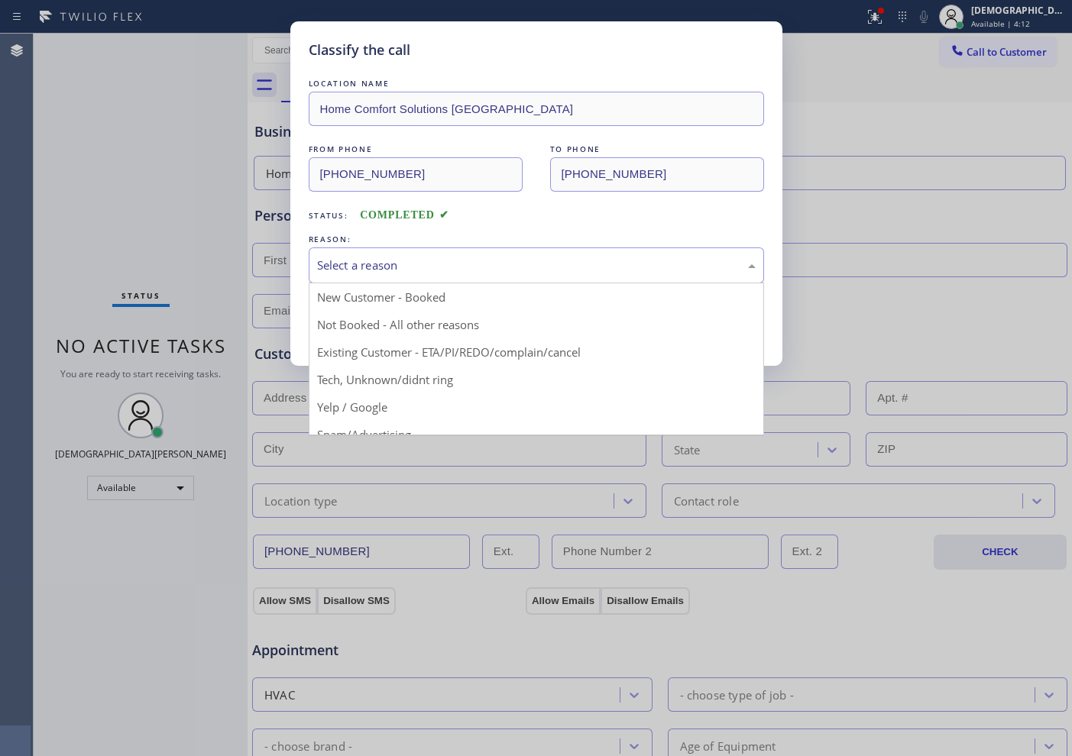
click at [442, 261] on div "Select a reason" at bounding box center [536, 266] width 438 height 18
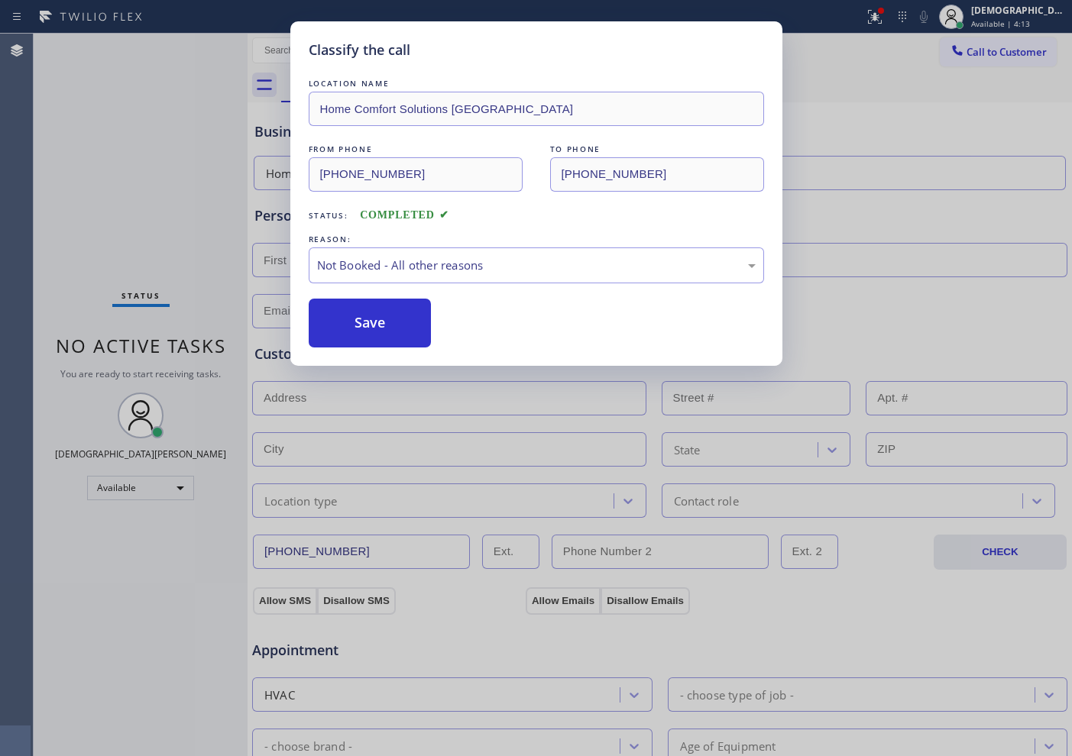
click at [396, 322] on button "Save" at bounding box center [370, 323] width 123 height 49
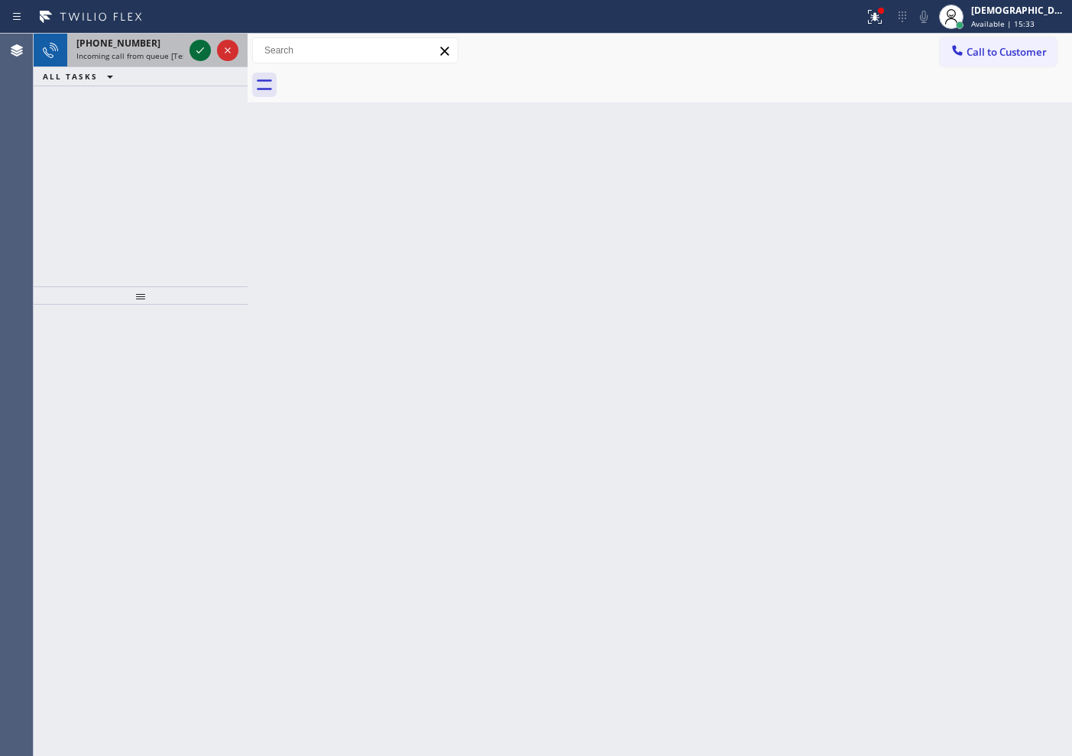
click at [197, 51] on icon at bounding box center [200, 50] width 8 height 6
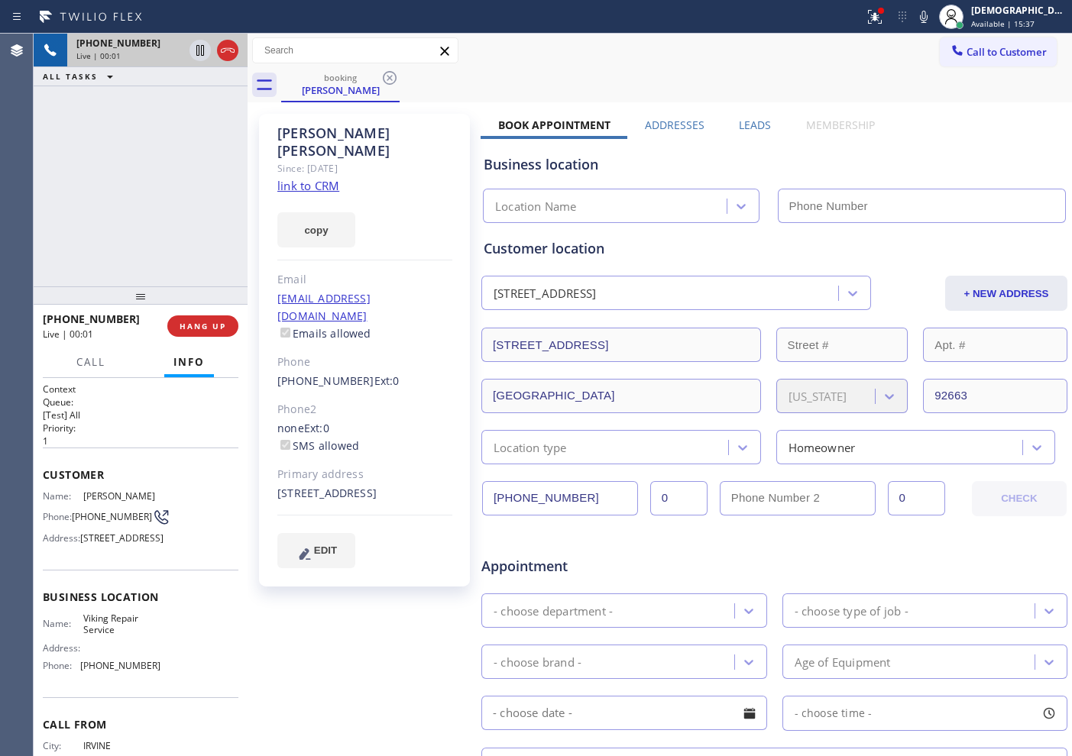
type input "[PHONE_NUMBER]"
click at [307, 178] on link "link to CRM" at bounding box center [308, 185] width 62 height 15
click at [200, 51] on icon at bounding box center [200, 50] width 18 height 18
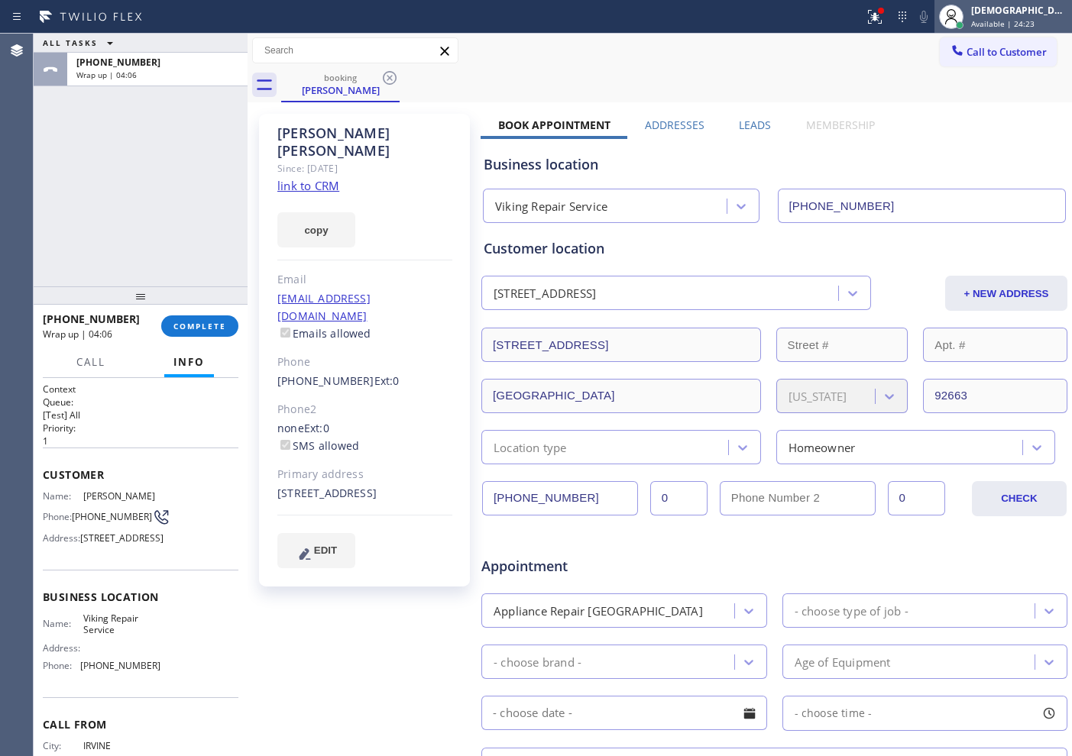
click at [1040, 17] on div "[DEMOGRAPHIC_DATA] Cinco Available | 24:23" at bounding box center [1020, 16] width 104 height 27
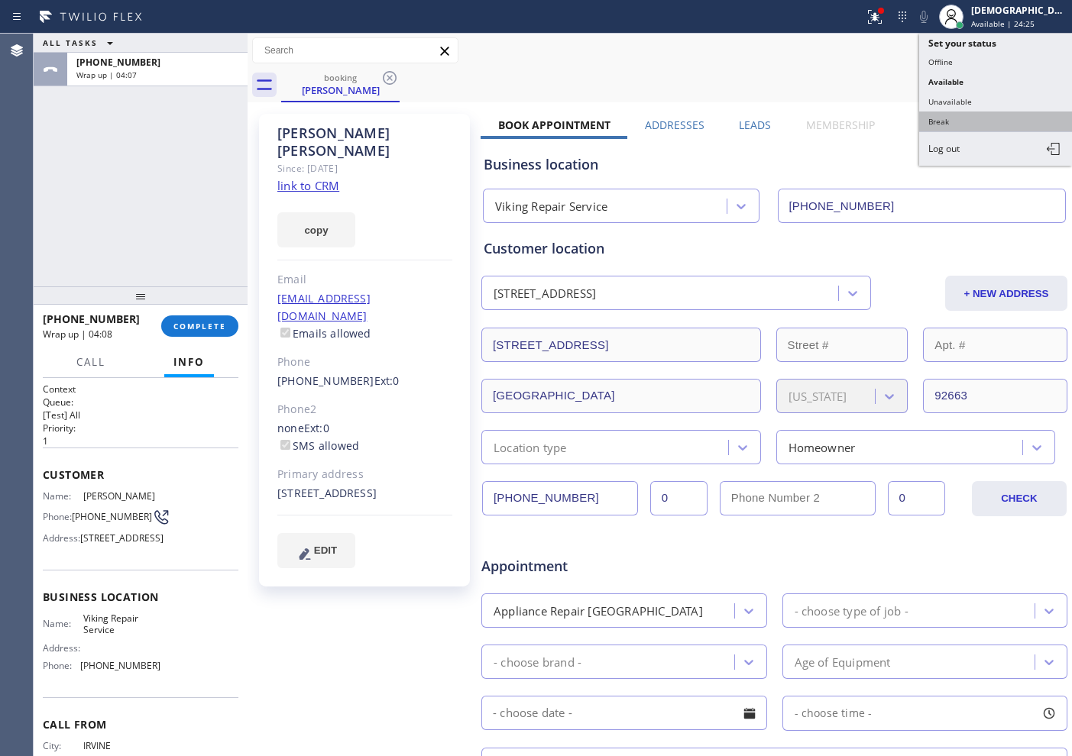
click at [984, 114] on button "Break" at bounding box center [995, 122] width 153 height 20
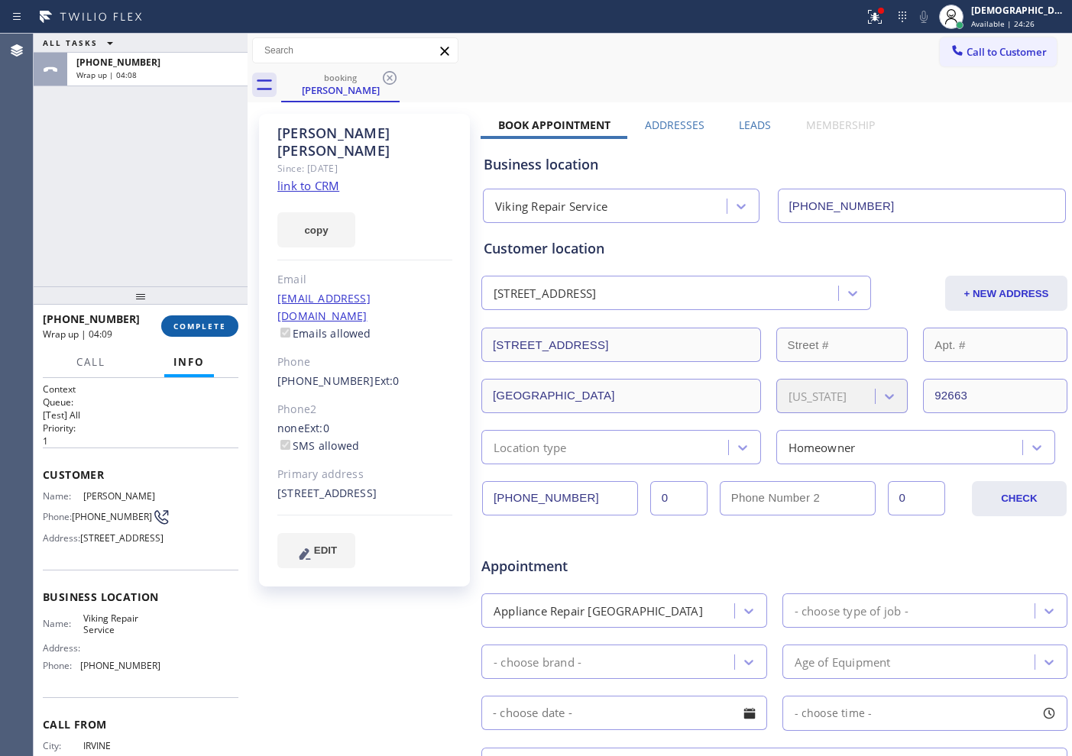
click at [223, 315] on button "COMPLETE" at bounding box center [199, 325] width 77 height 21
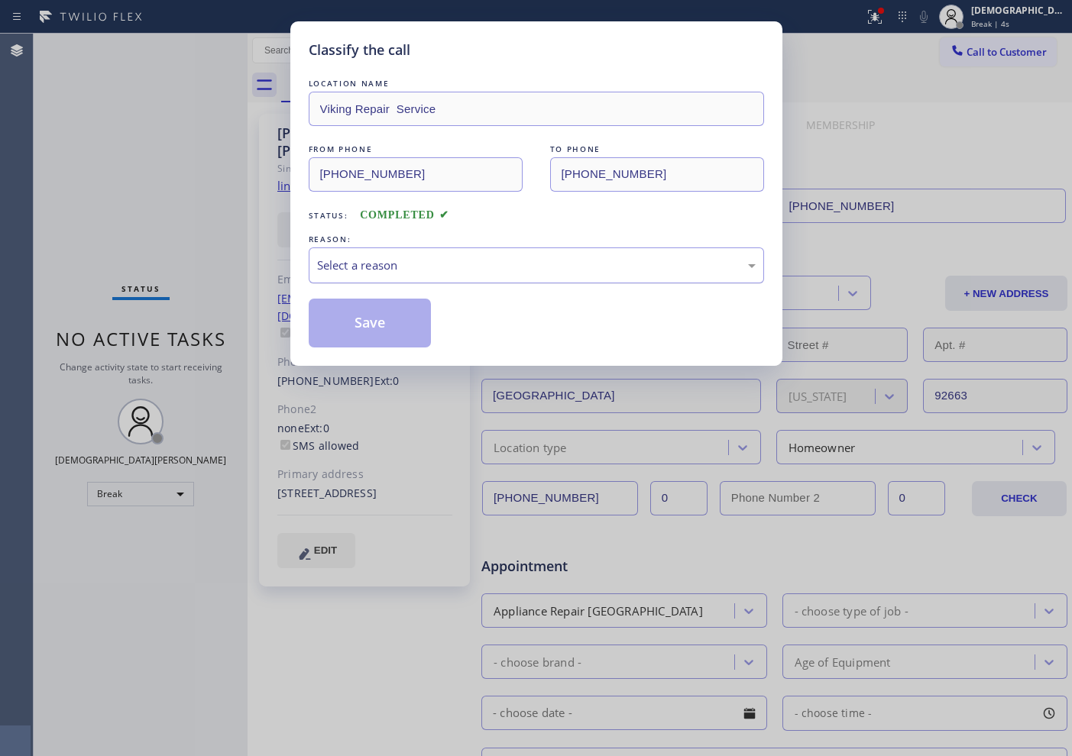
click at [409, 266] on div "Select a reason" at bounding box center [536, 266] width 438 height 18
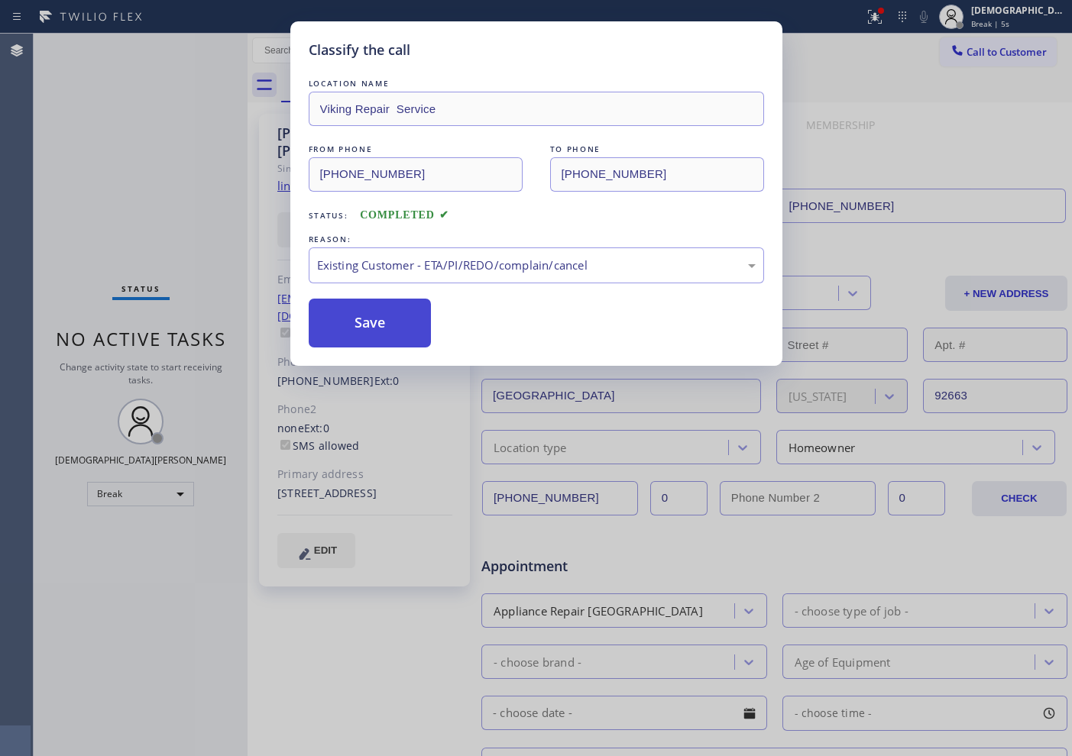
click at [390, 325] on button "Save" at bounding box center [370, 323] width 123 height 49
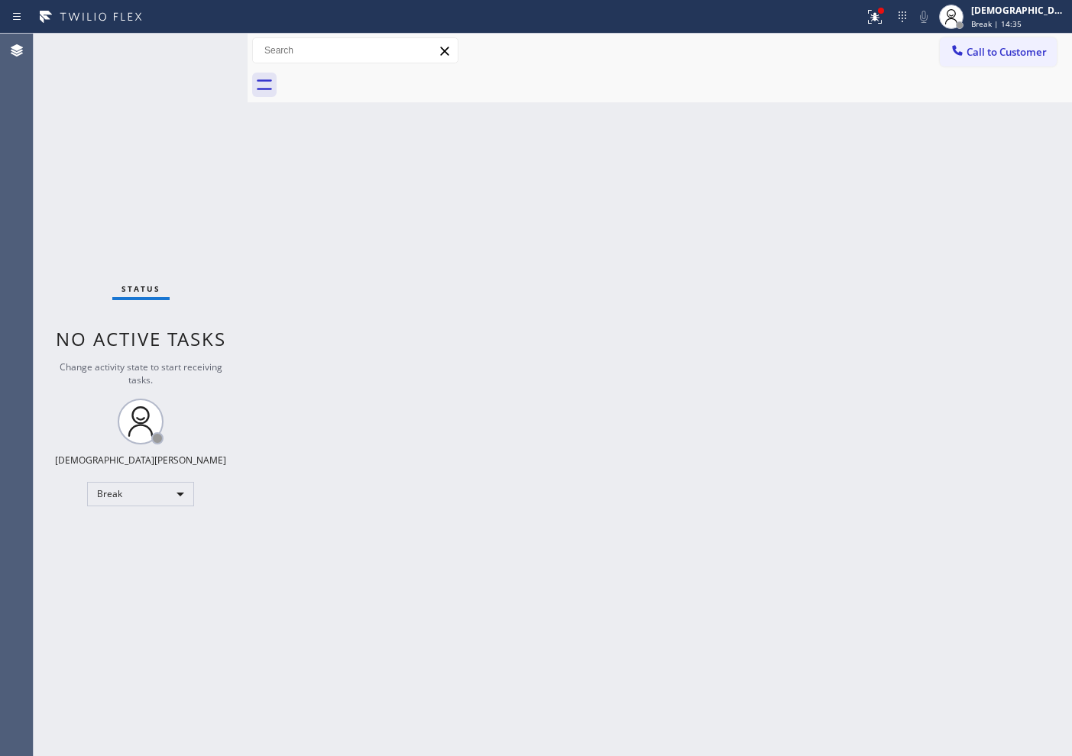
click at [61, 251] on div "Status No active tasks Change activity state to start receiving tasks. Christia…" at bounding box center [141, 395] width 214 height 722
click at [87, 143] on div "Status No active tasks Change activity state to start receiving tasks. Christia…" at bounding box center [141, 395] width 214 height 722
click at [173, 509] on div "Status No active tasks Change activity state to start receiving tasks. Christia…" at bounding box center [141, 395] width 214 height 722
click at [156, 504] on div "Break" at bounding box center [140, 494] width 107 height 24
click at [151, 535] on li "Available" at bounding box center [140, 534] width 104 height 18
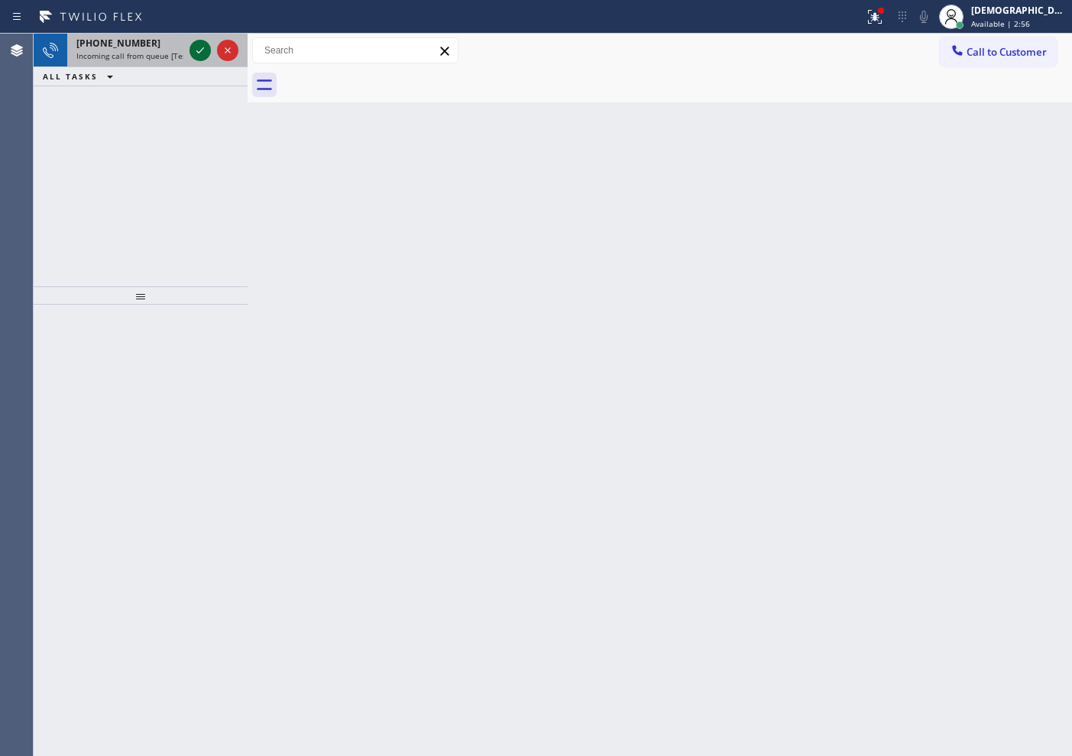
click at [204, 47] on icon at bounding box center [200, 50] width 18 height 18
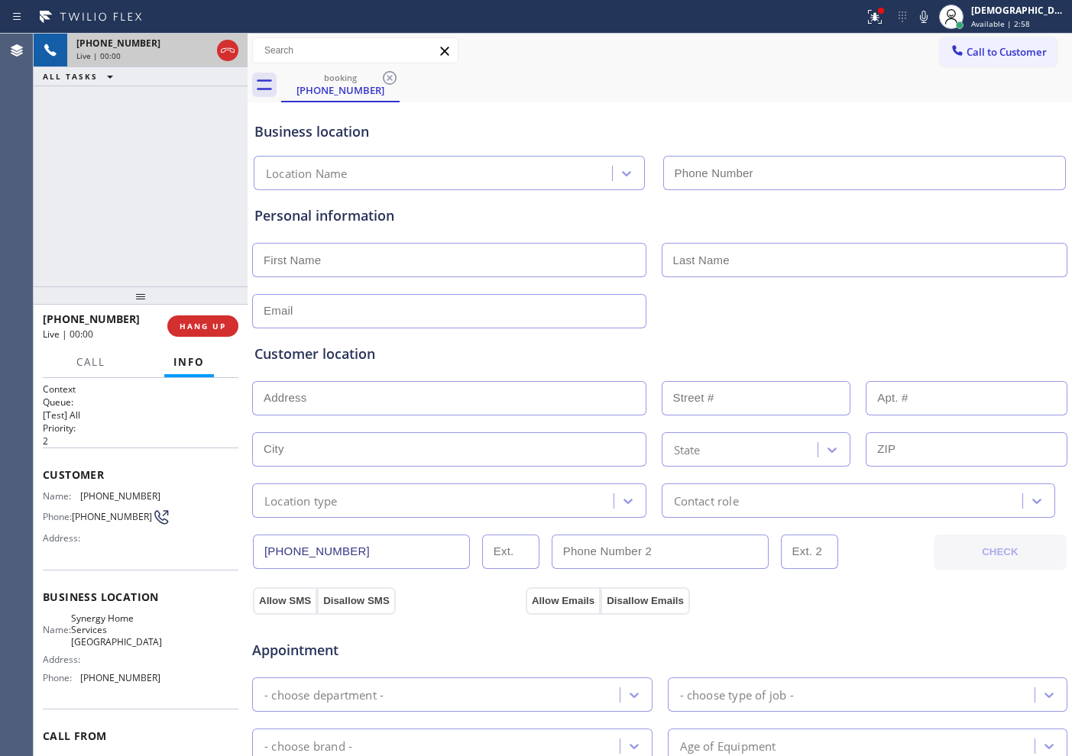
type input "[PHONE_NUMBER]"
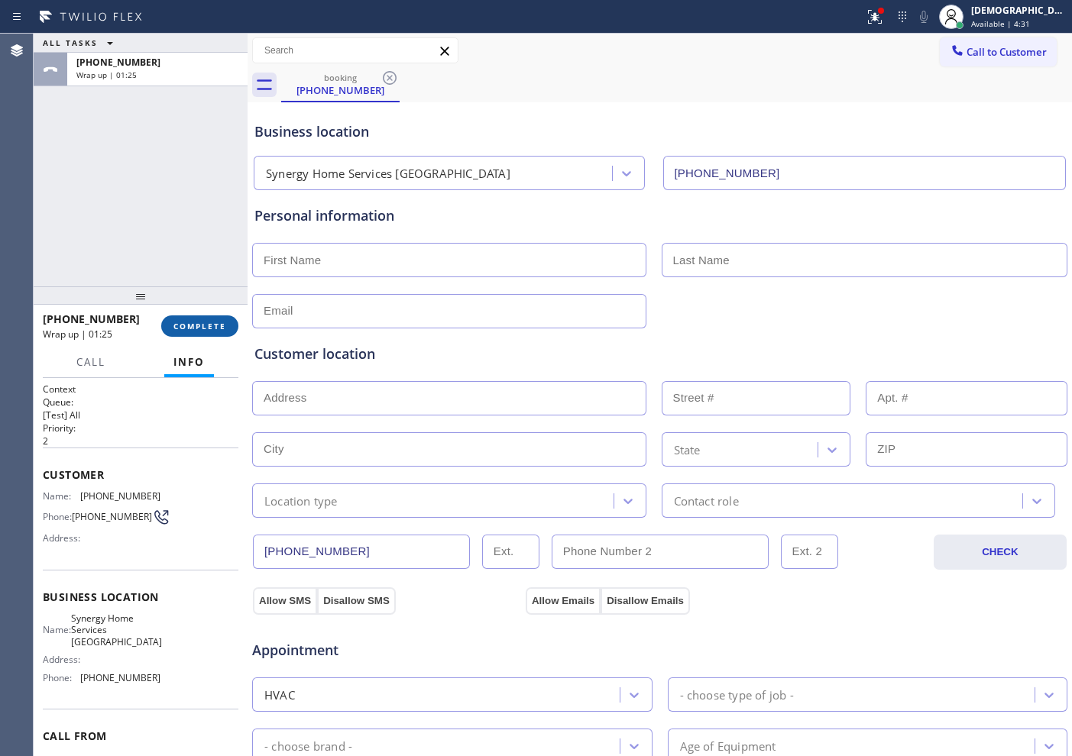
click at [221, 321] on span "COMPLETE" at bounding box center [199, 326] width 53 height 11
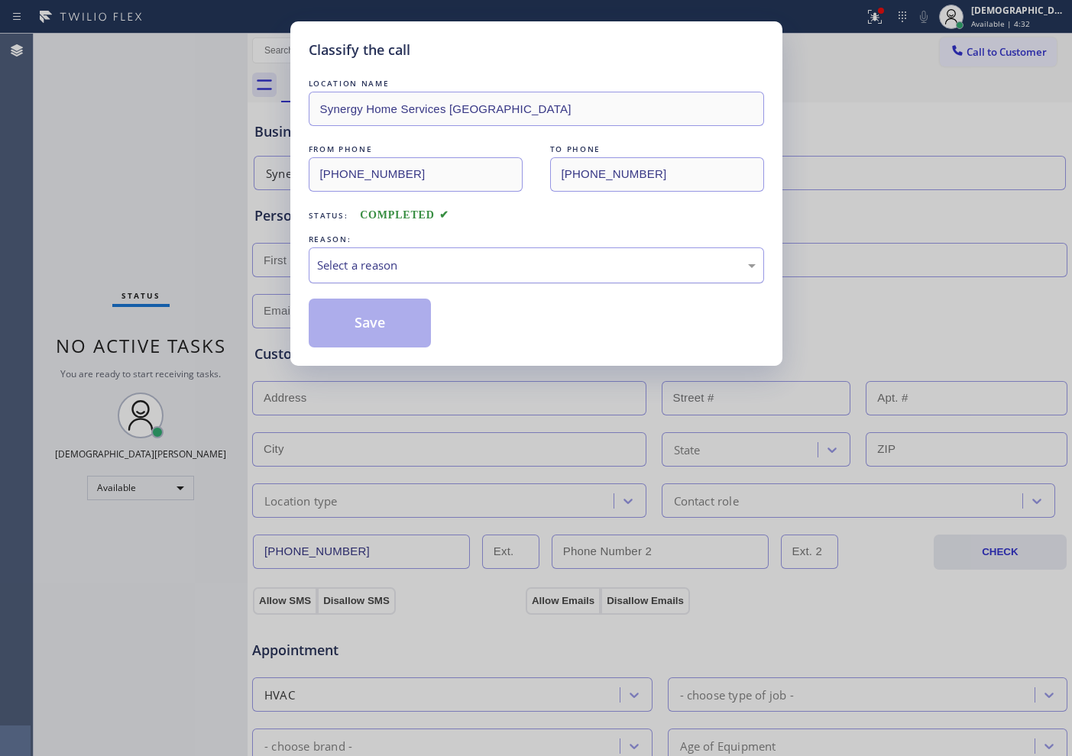
click at [440, 276] on div "Select a reason" at bounding box center [536, 265] width 455 height 36
click at [402, 321] on button "Save" at bounding box center [370, 323] width 123 height 49
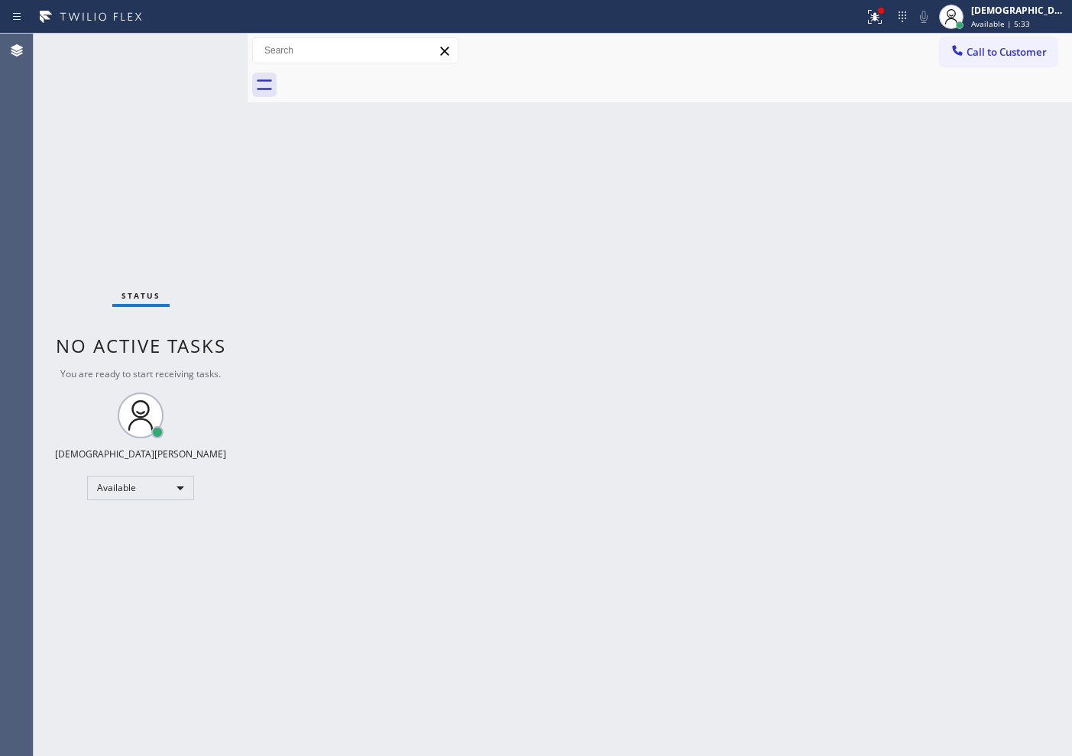
click at [99, 232] on div "Status No active tasks You are ready to start receiving tasks. Christian Cinco …" at bounding box center [141, 395] width 214 height 722
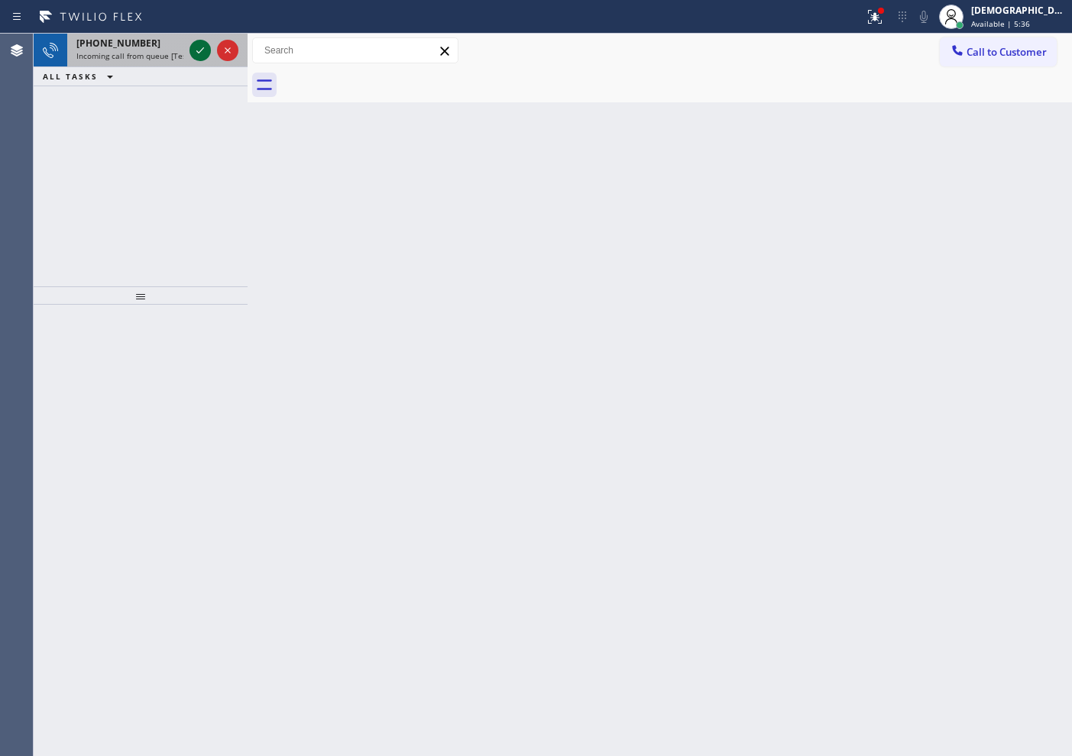
click at [199, 54] on icon at bounding box center [200, 50] width 18 height 18
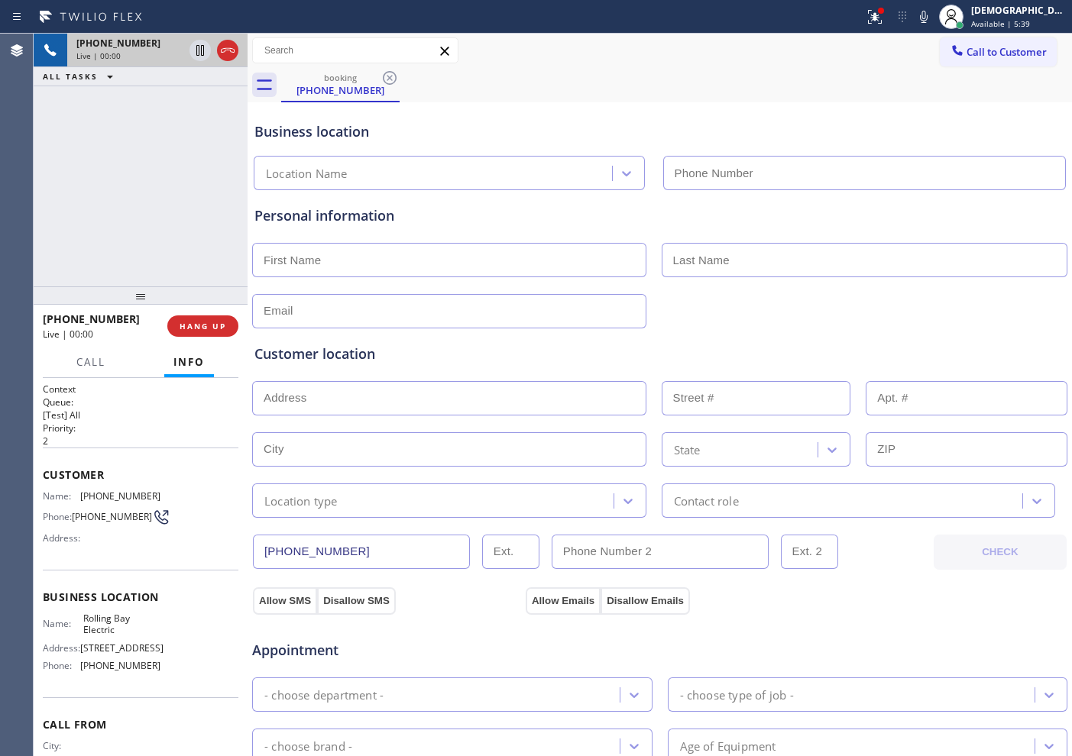
type input "[PHONE_NUMBER]"
click at [230, 51] on icon at bounding box center [227, 50] width 18 height 18
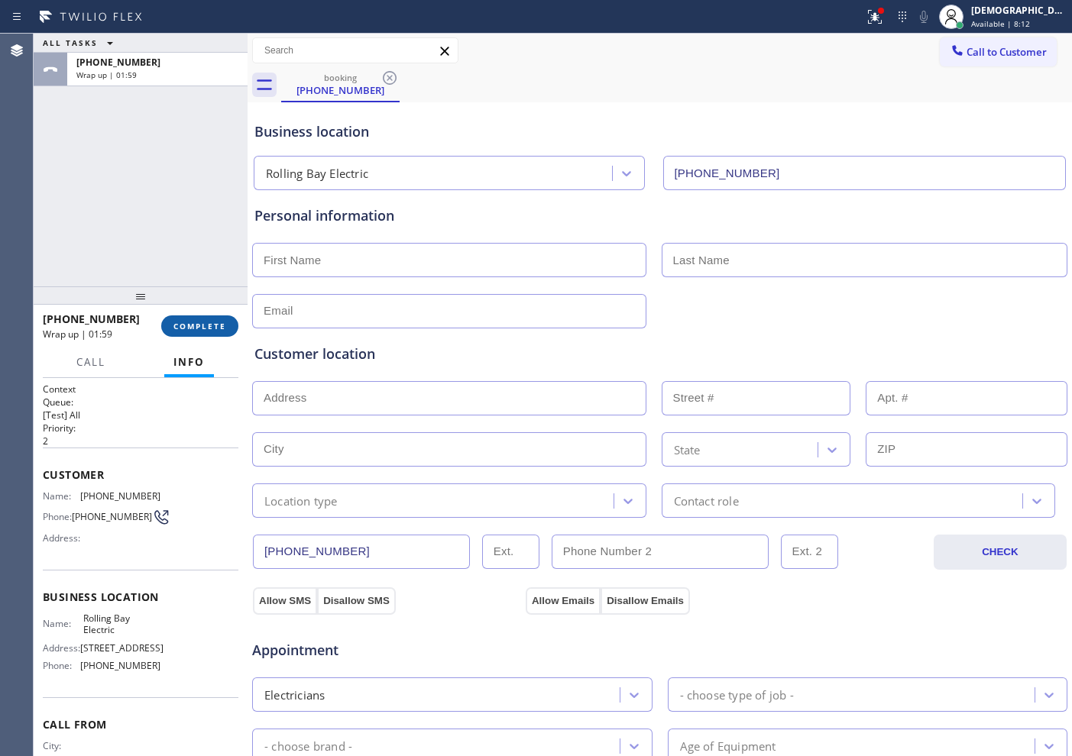
click at [186, 328] on span "COMPLETE" at bounding box center [199, 326] width 53 height 11
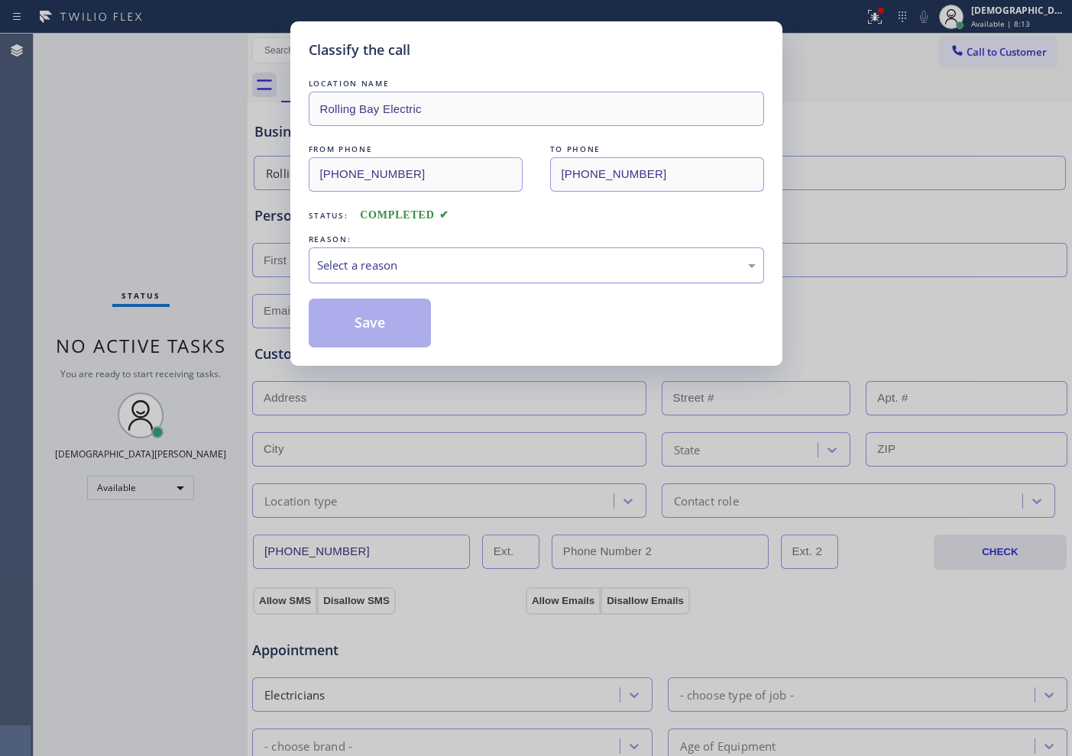
click at [433, 270] on div "Select a reason" at bounding box center [536, 266] width 438 height 18
click at [394, 327] on button "Save" at bounding box center [370, 323] width 123 height 49
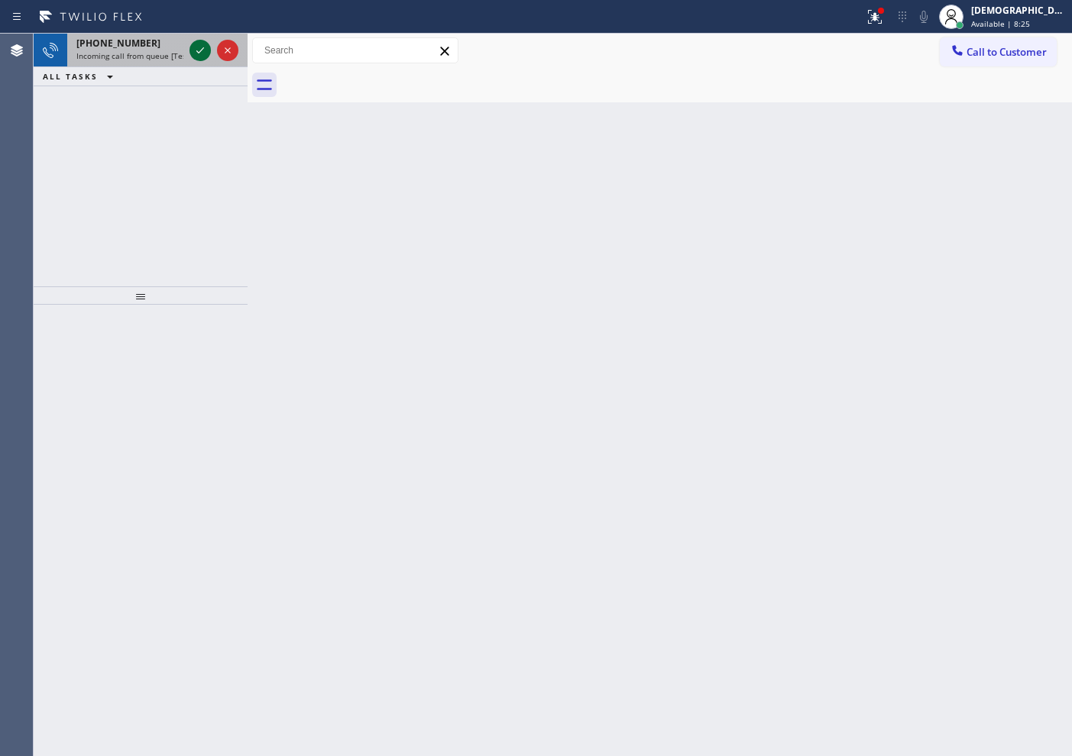
click at [202, 46] on icon at bounding box center [200, 50] width 18 height 18
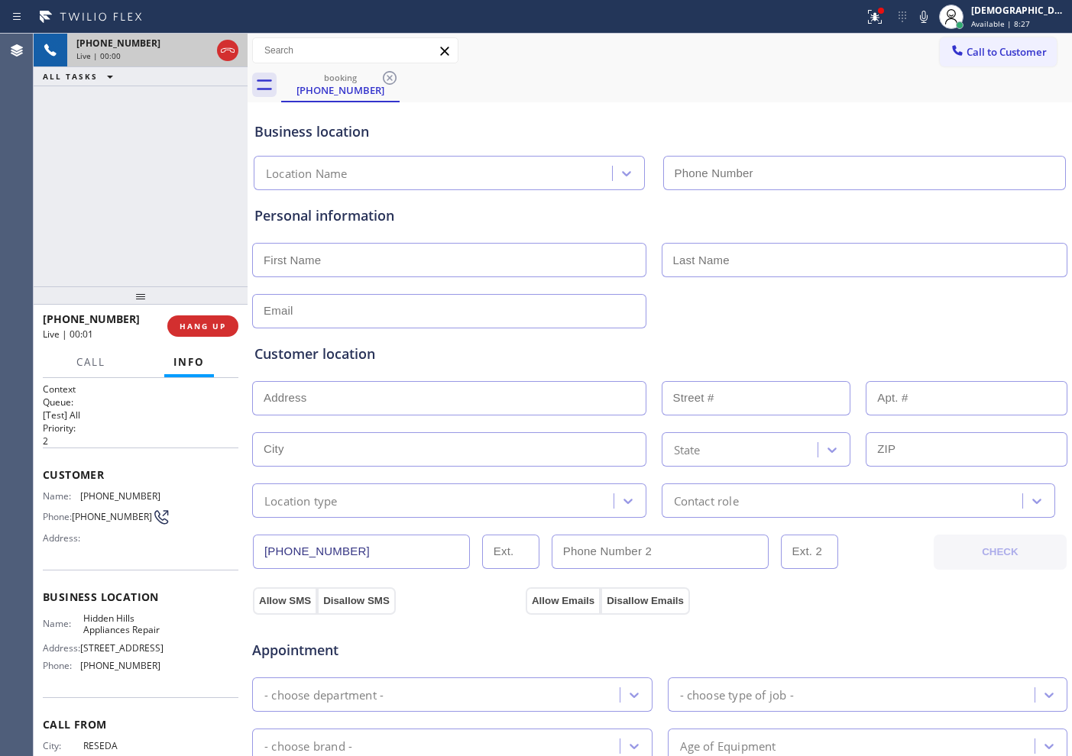
type input "[PHONE_NUMBER]"
click at [231, 55] on icon at bounding box center [227, 50] width 18 height 18
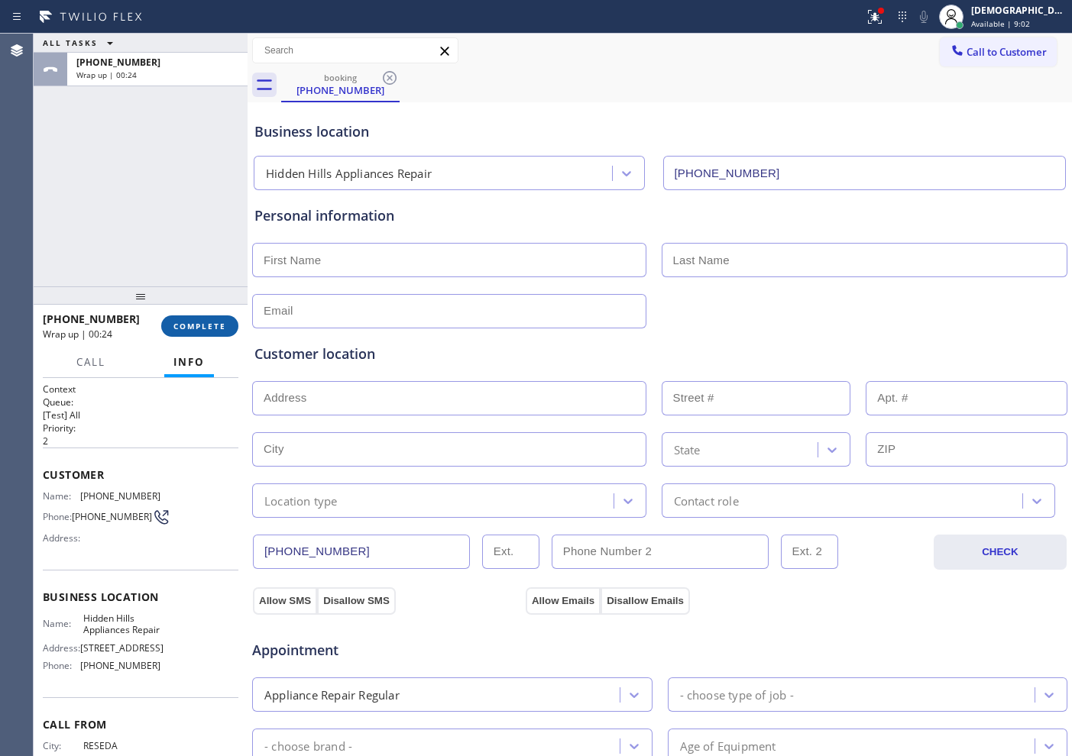
click at [201, 322] on span "COMPLETE" at bounding box center [199, 326] width 53 height 11
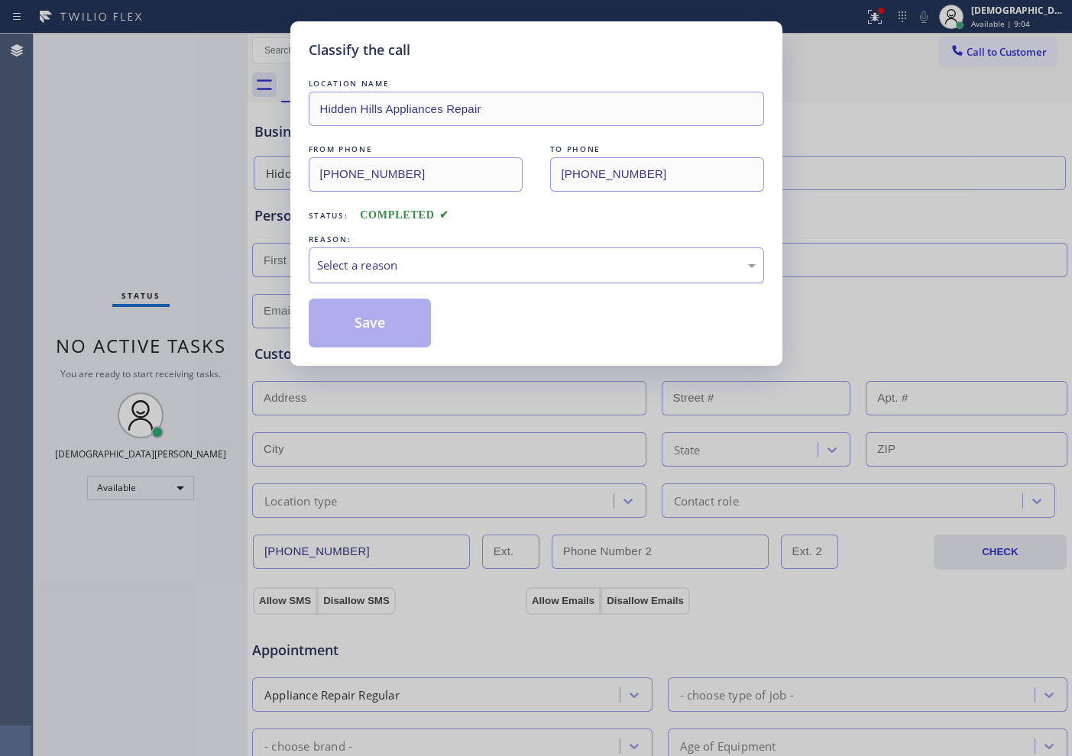
click at [466, 270] on div "Select a reason" at bounding box center [536, 266] width 438 height 18
click at [421, 315] on button "Save" at bounding box center [370, 323] width 123 height 49
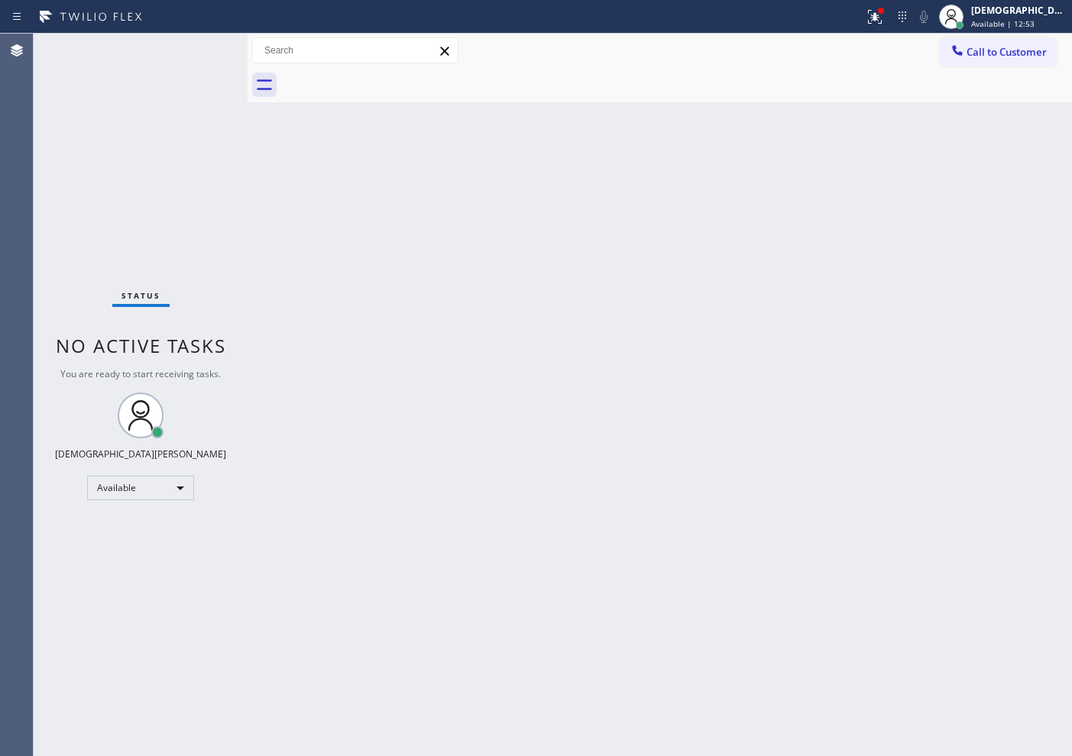
click at [196, 50] on div "Status No active tasks You are ready to start receiving tasks. Christian Cinco …" at bounding box center [141, 395] width 214 height 722
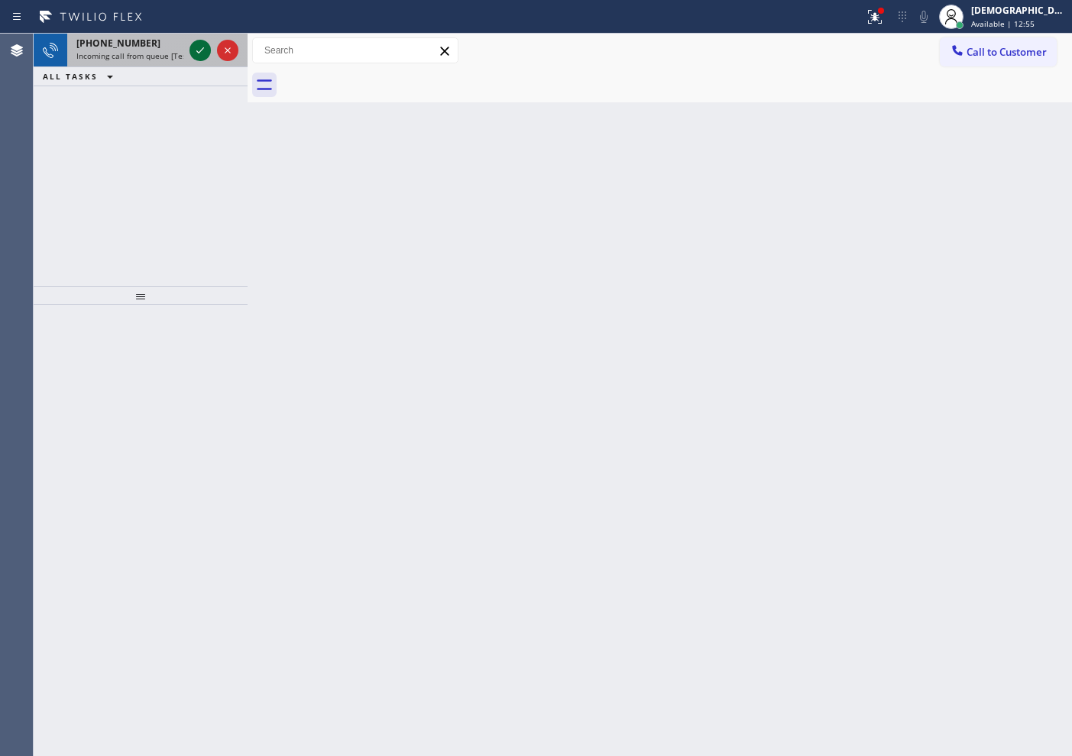
click at [196, 50] on icon at bounding box center [200, 50] width 8 height 6
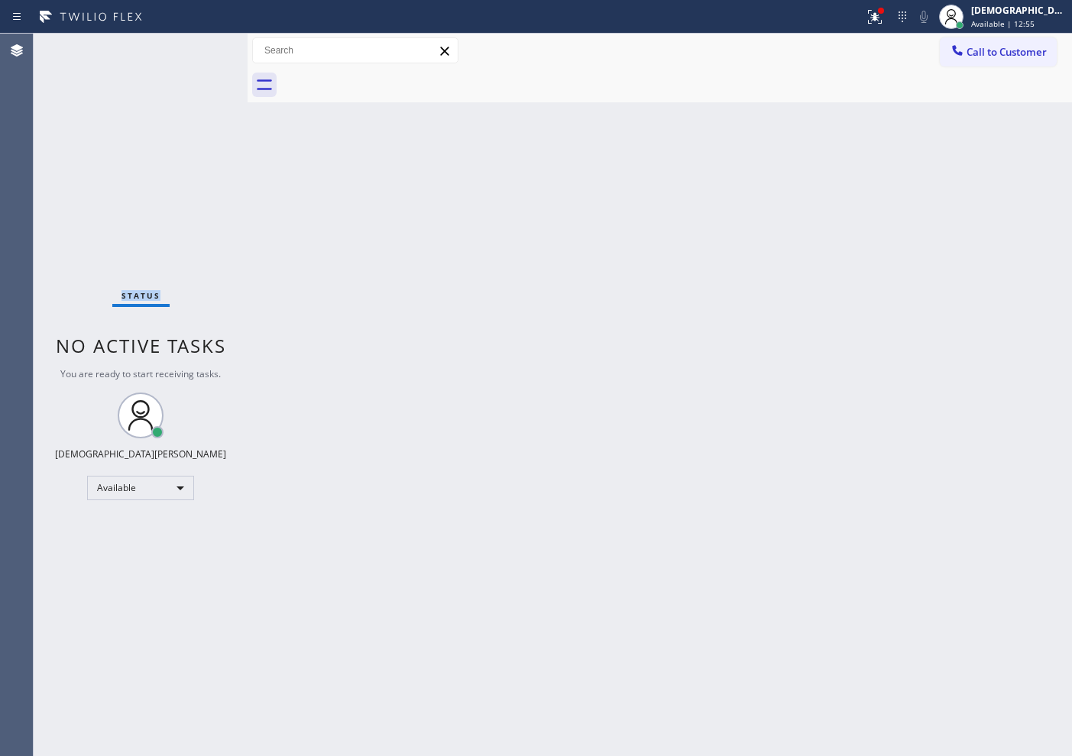
click at [196, 50] on div "Status No active tasks You are ready to start receiving tasks. Christian Cinco …" at bounding box center [141, 395] width 214 height 722
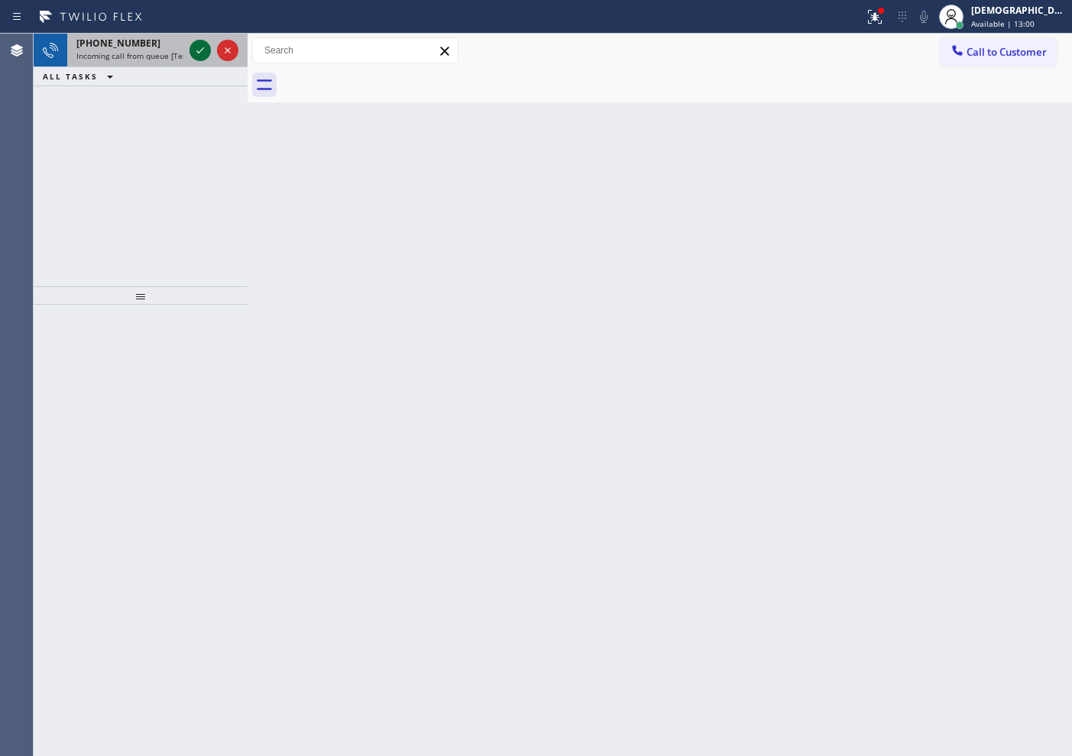
click at [196, 50] on icon at bounding box center [200, 50] width 8 height 6
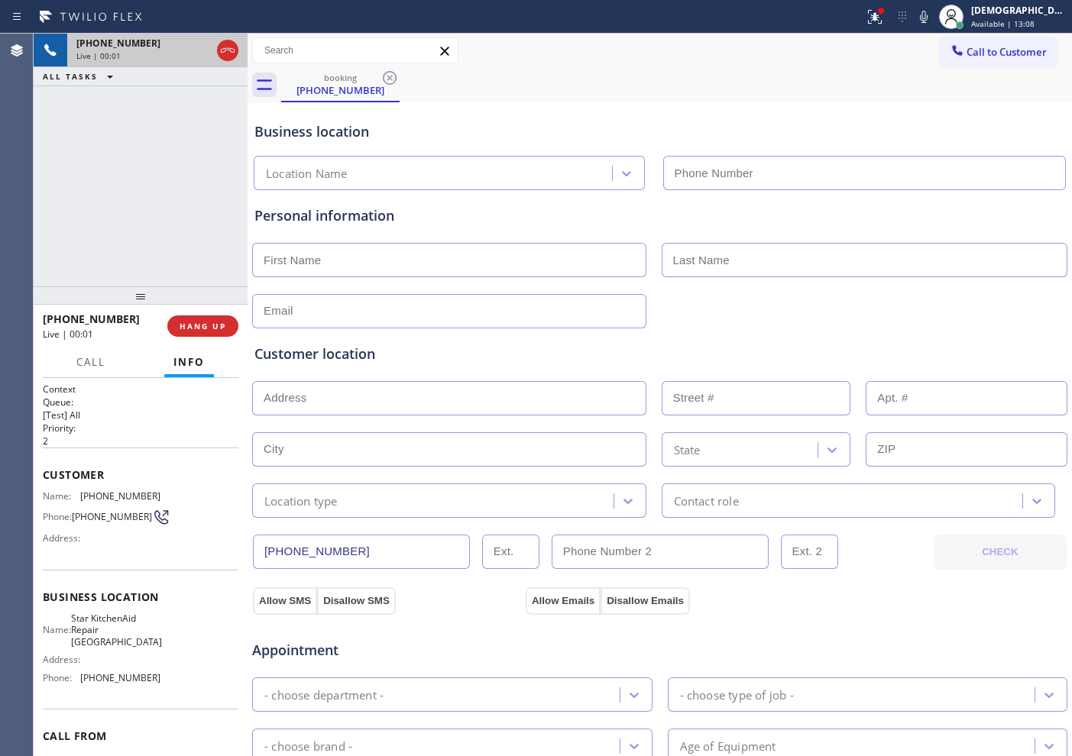
type input "[PHONE_NUMBER]"
click at [234, 57] on icon at bounding box center [227, 50] width 18 height 18
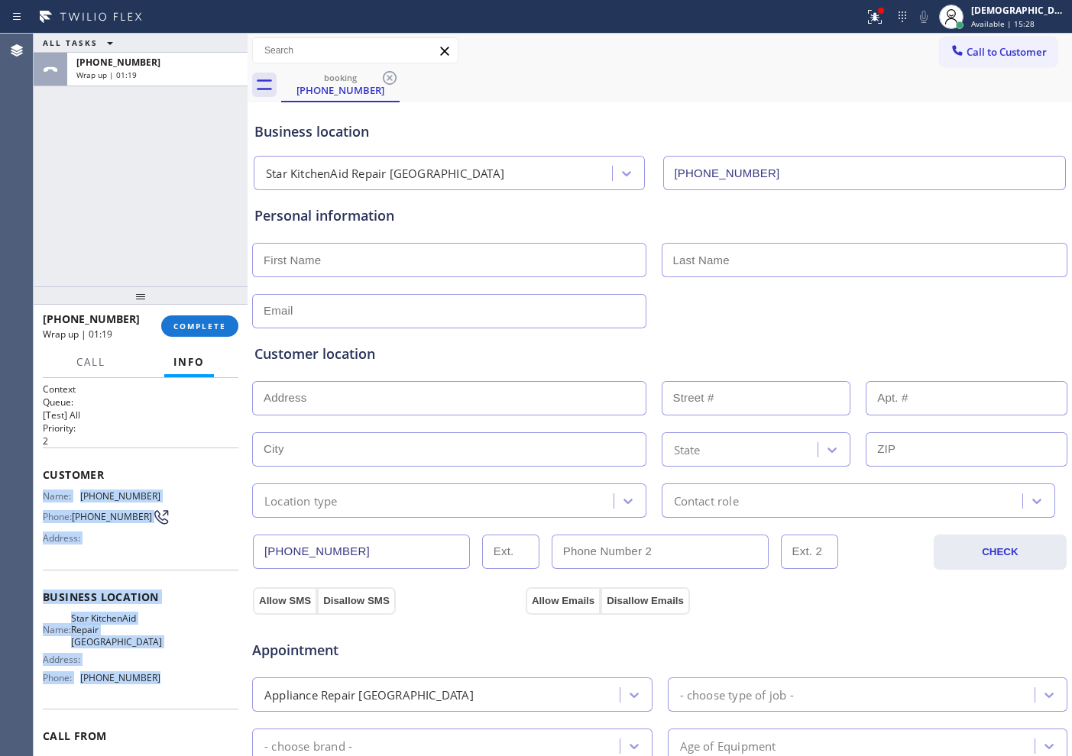
drag, startPoint x: 160, startPoint y: 623, endPoint x: 46, endPoint y: 502, distance: 166.9
click at [46, 502] on div "Context Queue: [Test] All Priority: 2 Customer Name: [PHONE_NUMBER] Phone: [PHO…" at bounding box center [141, 604] width 196 height 442
copy div "Name: [PHONE_NUMBER] Phone: [PHONE_NUMBER] Address: Business location Name: Sta…"
drag, startPoint x: 27, startPoint y: 203, endPoint x: 38, endPoint y: 210, distance: 13.4
click at [27, 204] on div "Agent Desktop" at bounding box center [16, 395] width 33 height 722
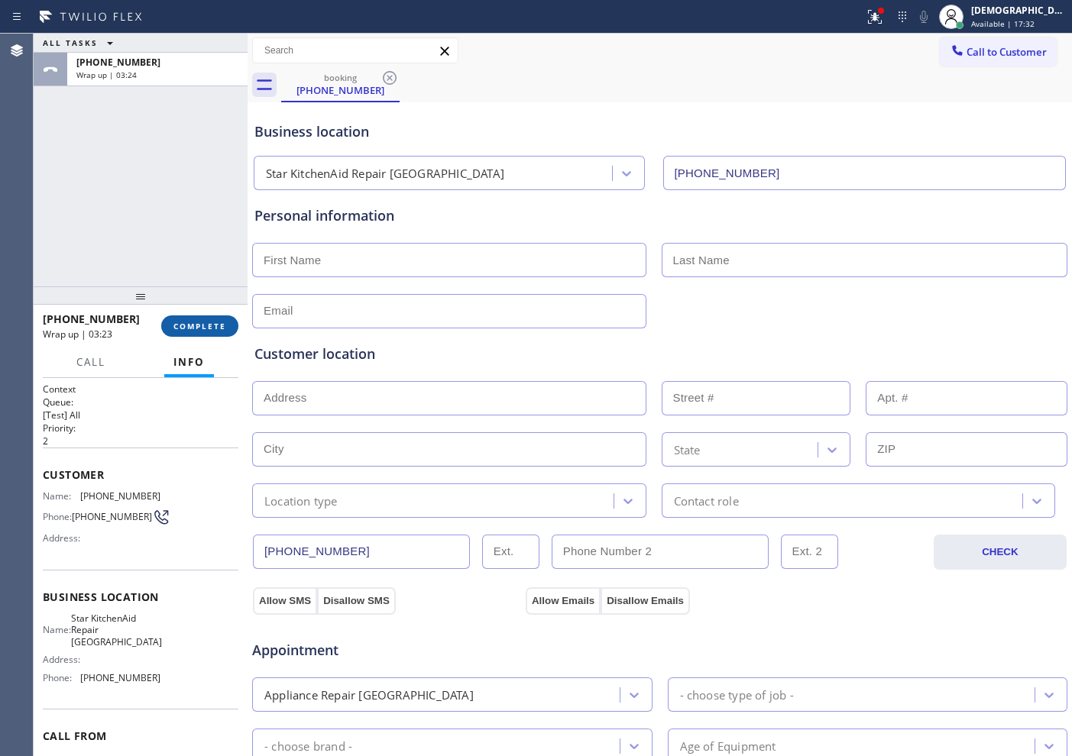
click at [208, 331] on button "COMPLETE" at bounding box center [199, 325] width 77 height 21
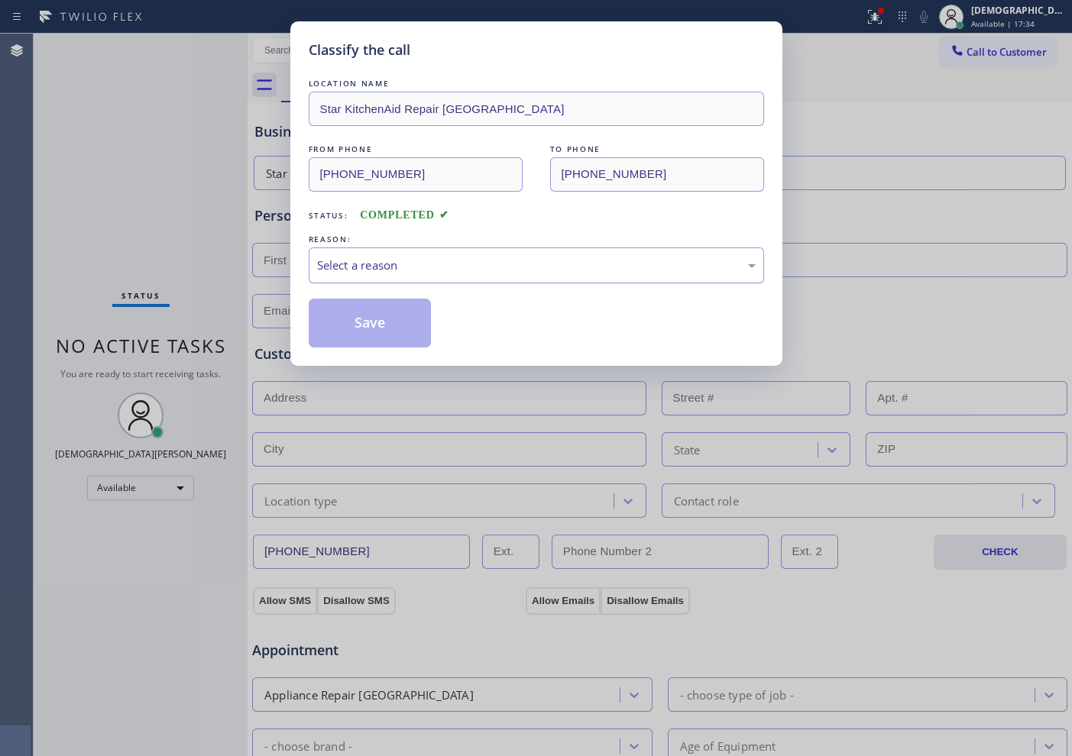
click at [375, 269] on div "Select a reason" at bounding box center [536, 266] width 438 height 18
click at [373, 313] on button "Save" at bounding box center [370, 323] width 123 height 49
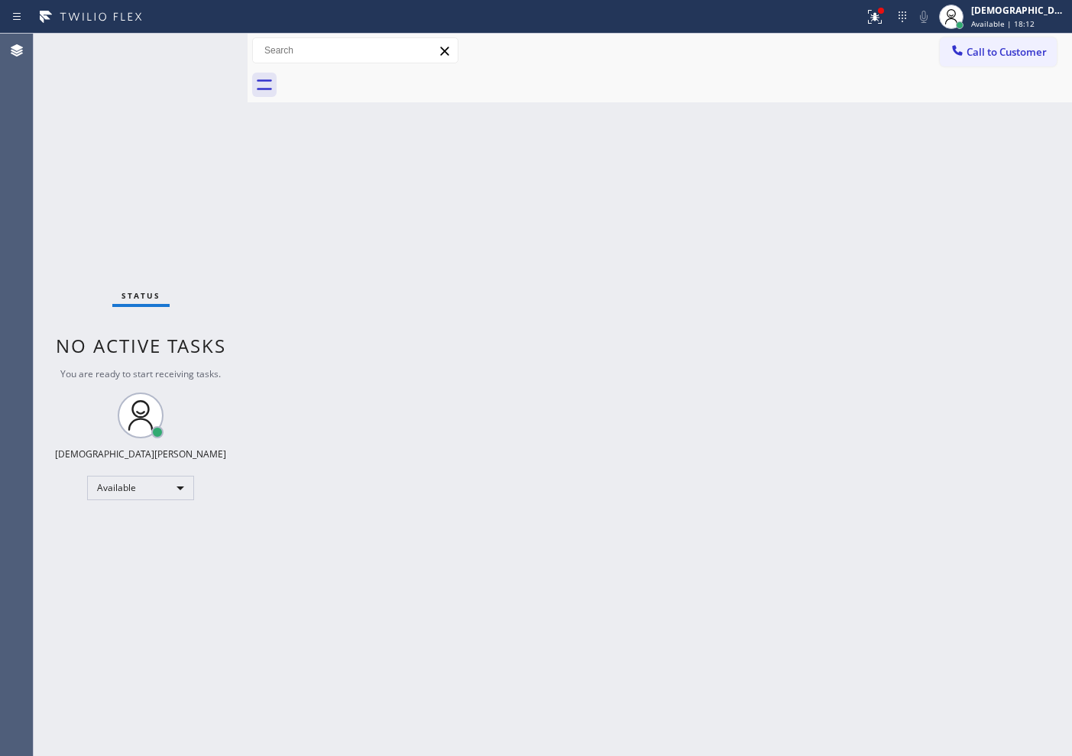
click at [199, 51] on div "Status No active tasks You are ready to start receiving tasks. Christian Cinco …" at bounding box center [141, 395] width 214 height 722
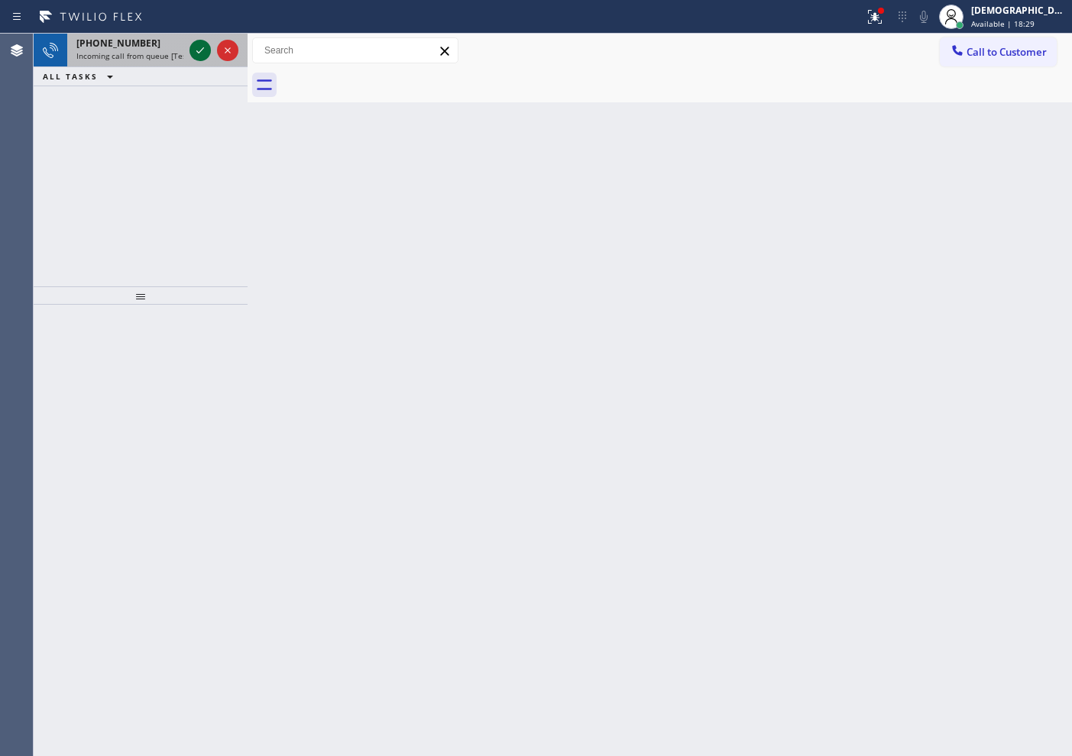
click at [191, 52] on icon at bounding box center [200, 50] width 18 height 18
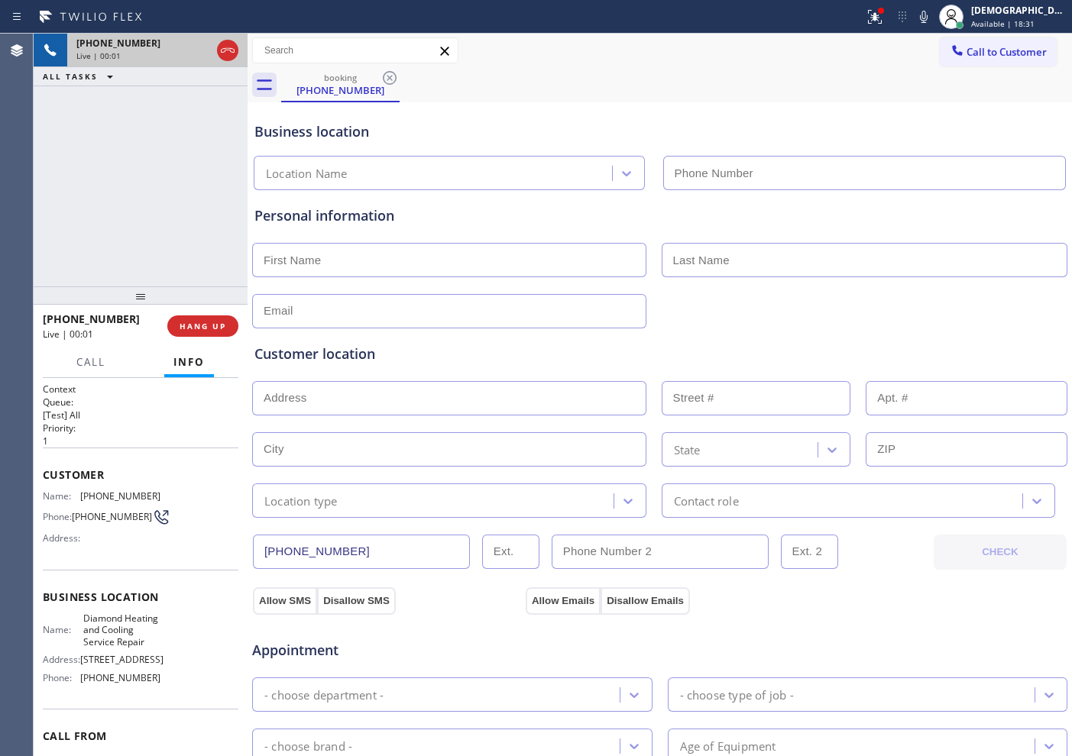
type input "[PHONE_NUMBER]"
click at [229, 53] on icon at bounding box center [227, 50] width 18 height 18
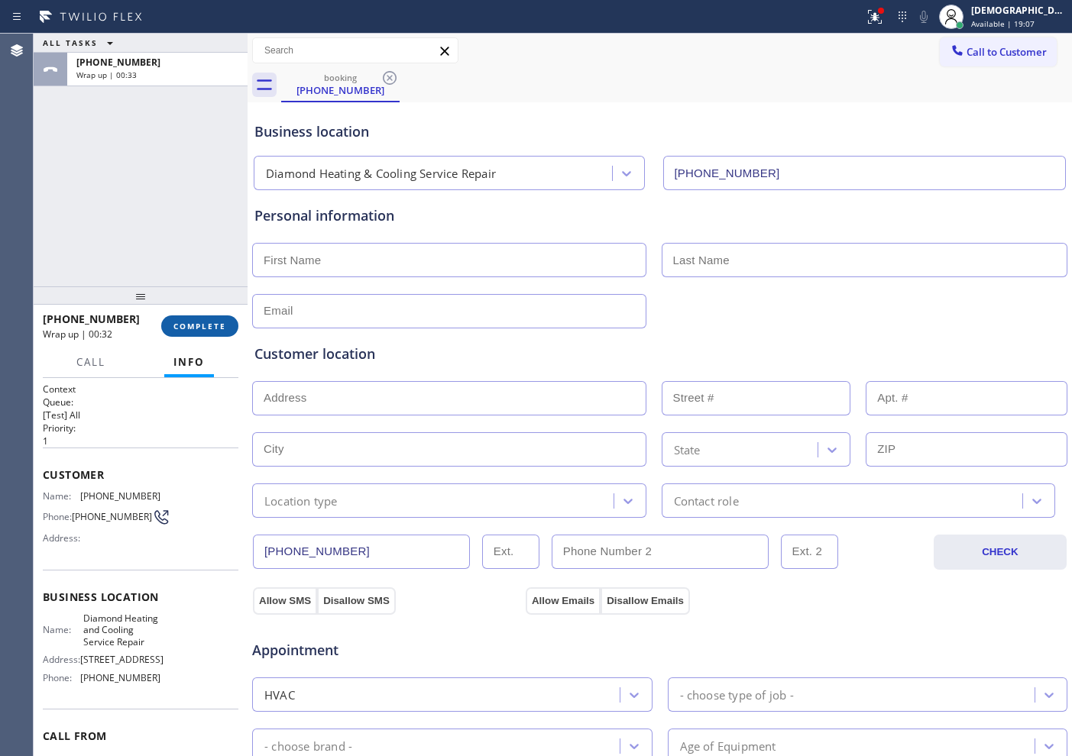
click at [192, 330] on span "COMPLETE" at bounding box center [199, 326] width 53 height 11
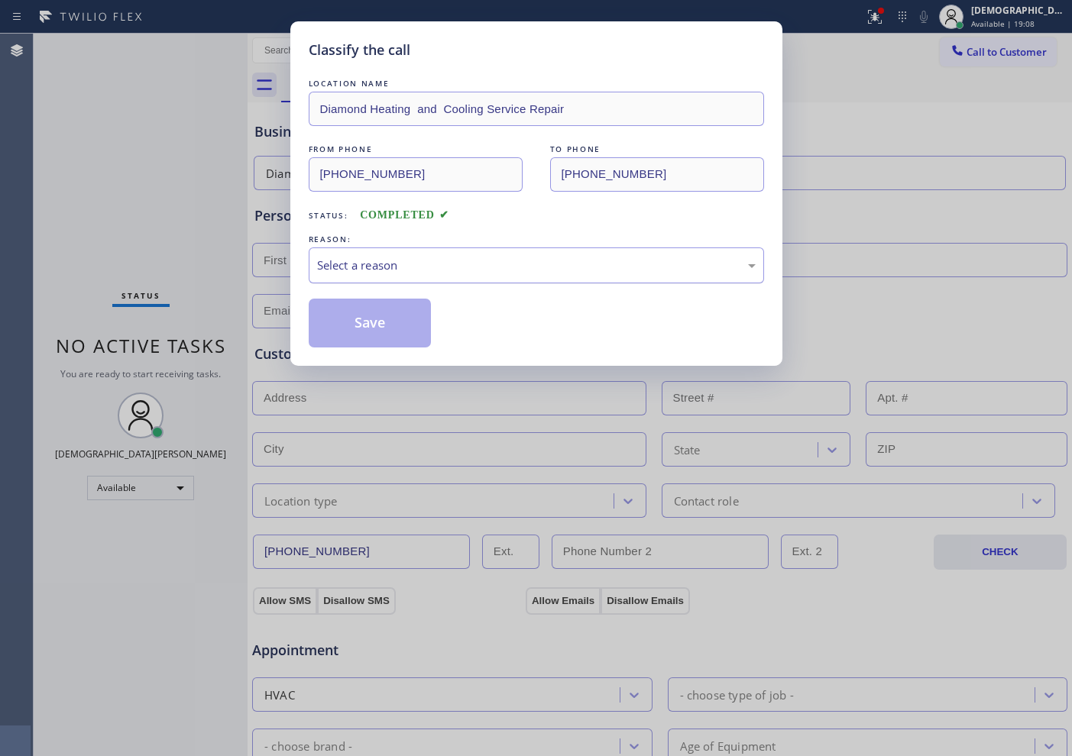
click at [400, 260] on div "Select a reason" at bounding box center [536, 266] width 438 height 18
click at [386, 320] on button "Save" at bounding box center [370, 323] width 123 height 49
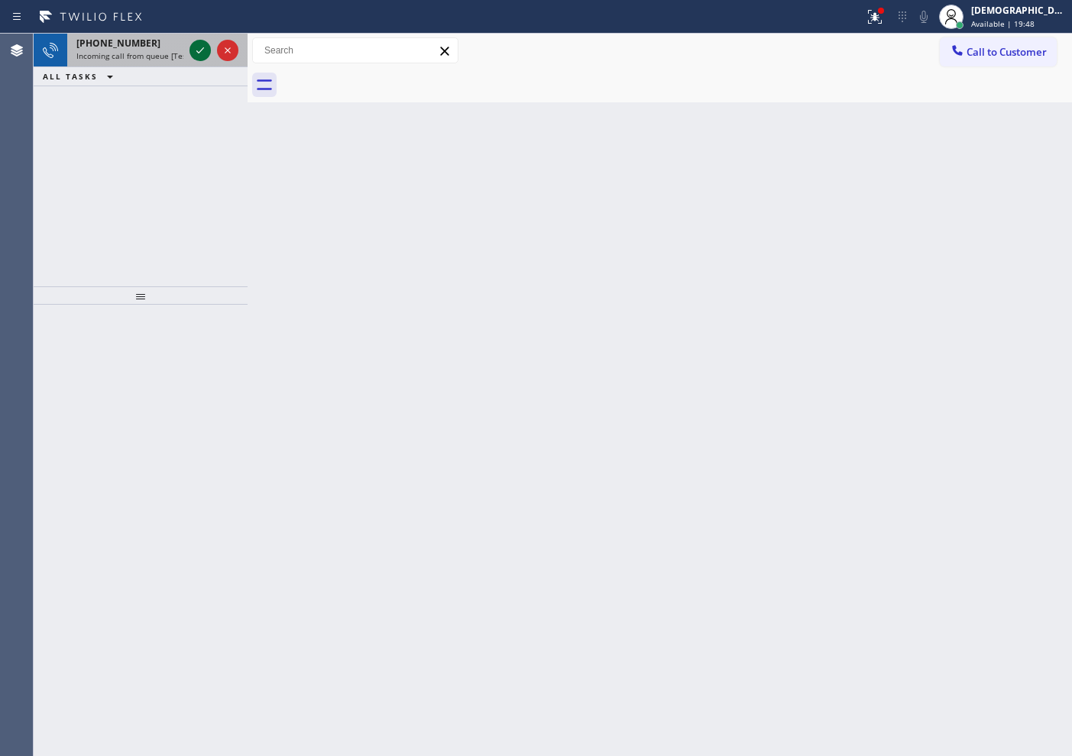
click at [201, 46] on icon at bounding box center [200, 50] width 18 height 18
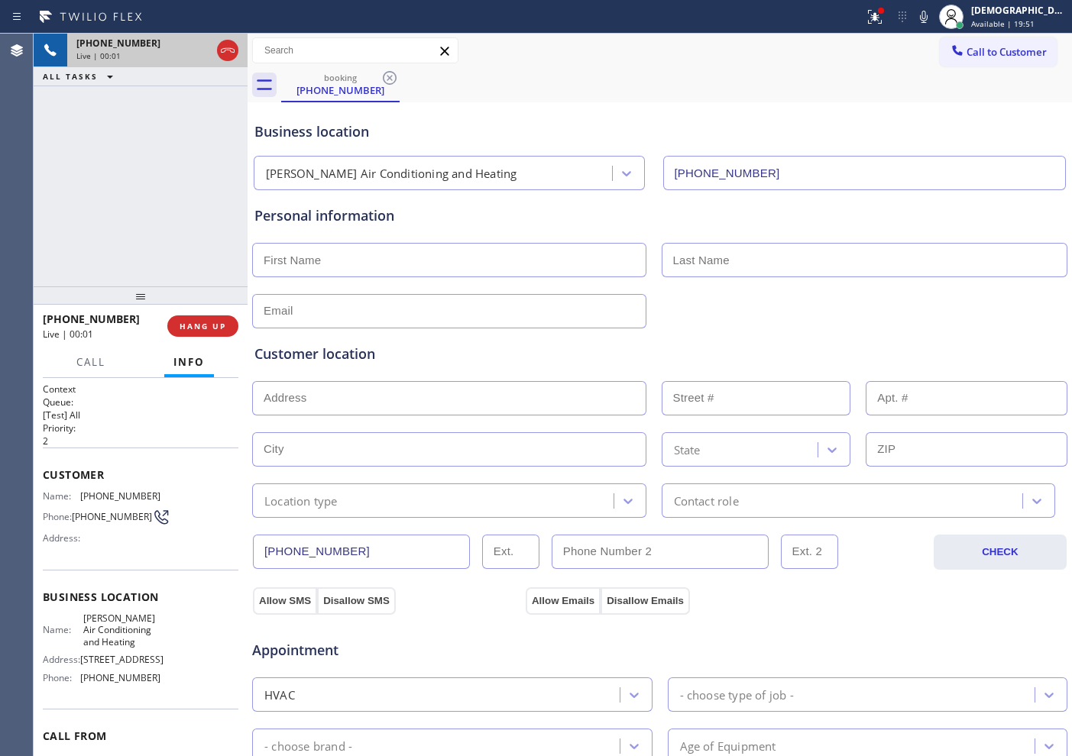
type input "[PHONE_NUMBER]"
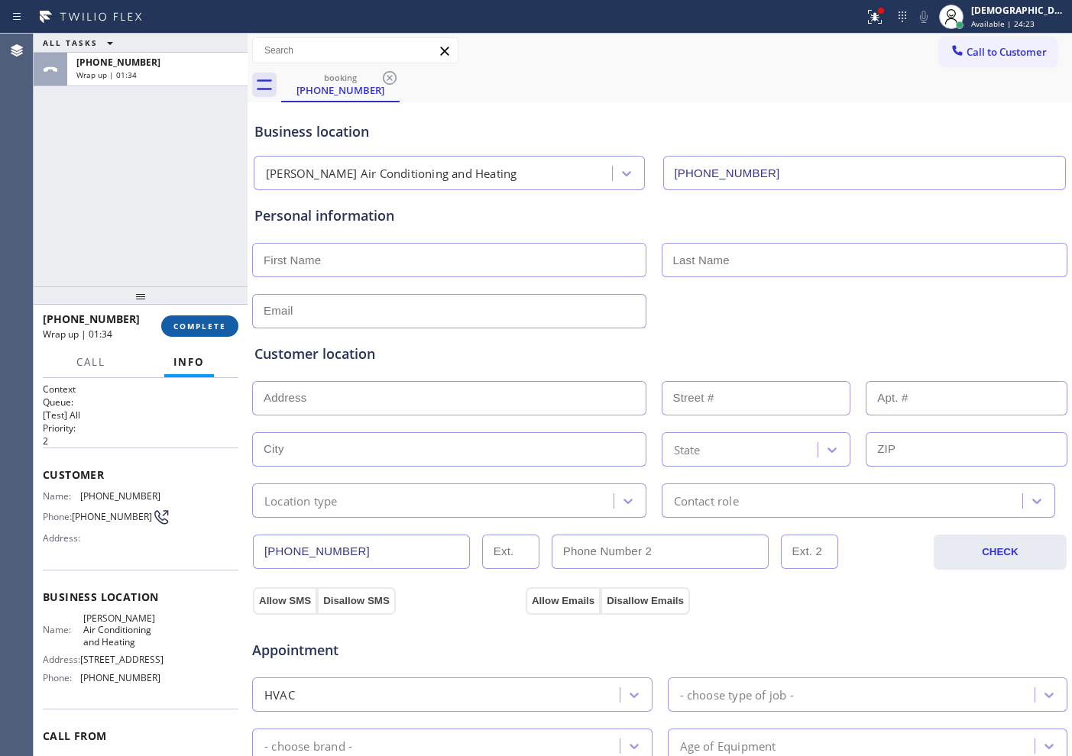
click at [192, 326] on span "COMPLETE" at bounding box center [199, 326] width 53 height 11
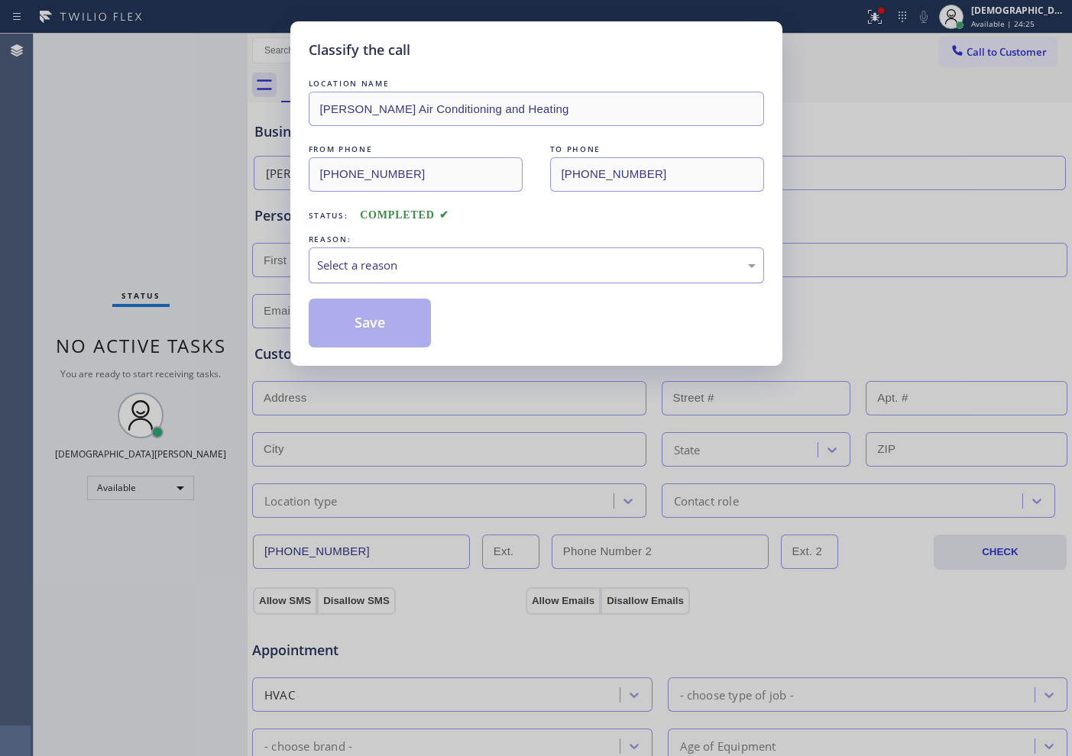
click at [394, 267] on div "Select a reason" at bounding box center [536, 266] width 438 height 18
click at [382, 318] on button "Save" at bounding box center [370, 323] width 123 height 49
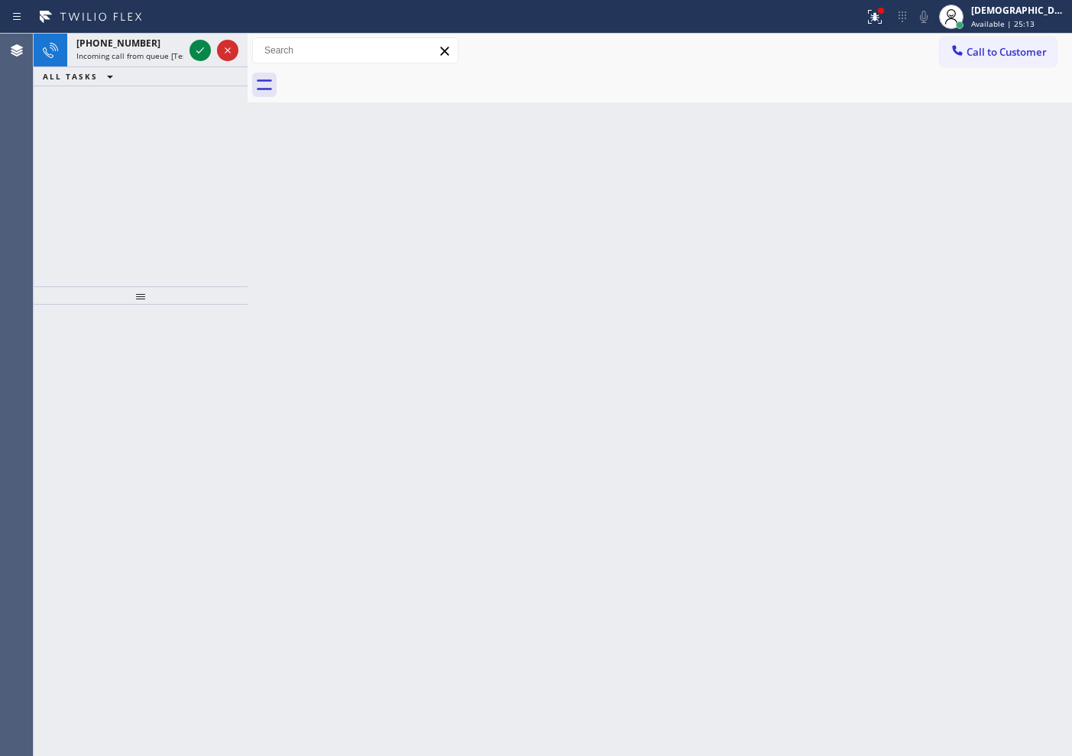
drag, startPoint x: 60, startPoint y: 190, endPoint x: 79, endPoint y: 168, distance: 29.2
click at [61, 188] on div "[PHONE_NUMBER] Incoming call from queue [Test] All ALL TASKS ALL TASKS ACTIVE T…" at bounding box center [141, 160] width 214 height 253
click at [202, 53] on icon at bounding box center [200, 50] width 18 height 18
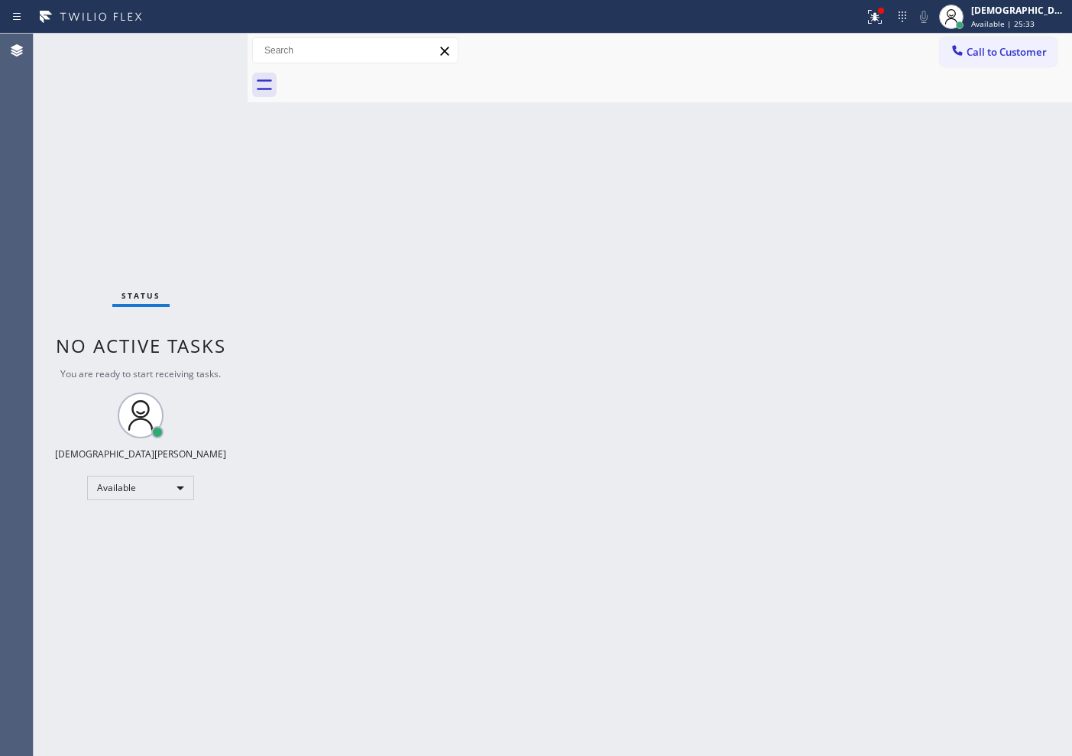
drag, startPoint x: 37, startPoint y: 149, endPoint x: 105, endPoint y: 118, distance: 74.5
click at [42, 150] on div "Status No active tasks You are ready to start receiving tasks. Christian Cinco …" at bounding box center [141, 395] width 214 height 722
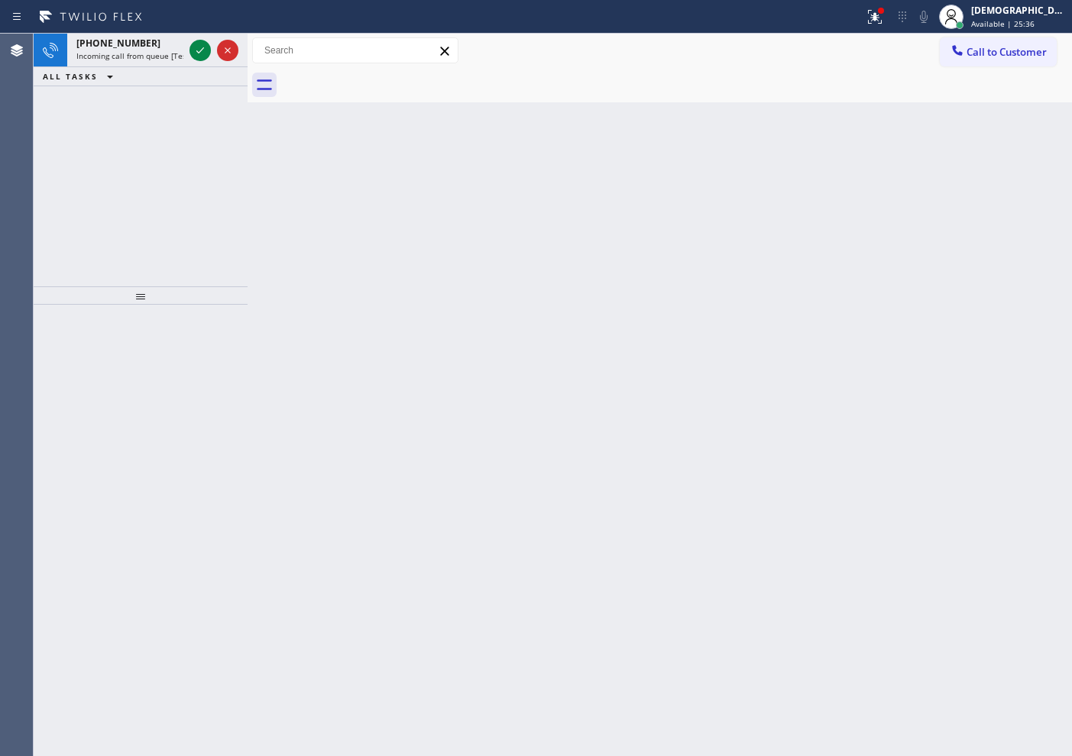
click at [76, 241] on div "[PHONE_NUMBER] Incoming call from queue [Test] All ALL TASKS ALL TASKS ACTIVE T…" at bounding box center [141, 160] width 214 height 253
click at [192, 47] on icon at bounding box center [200, 50] width 18 height 18
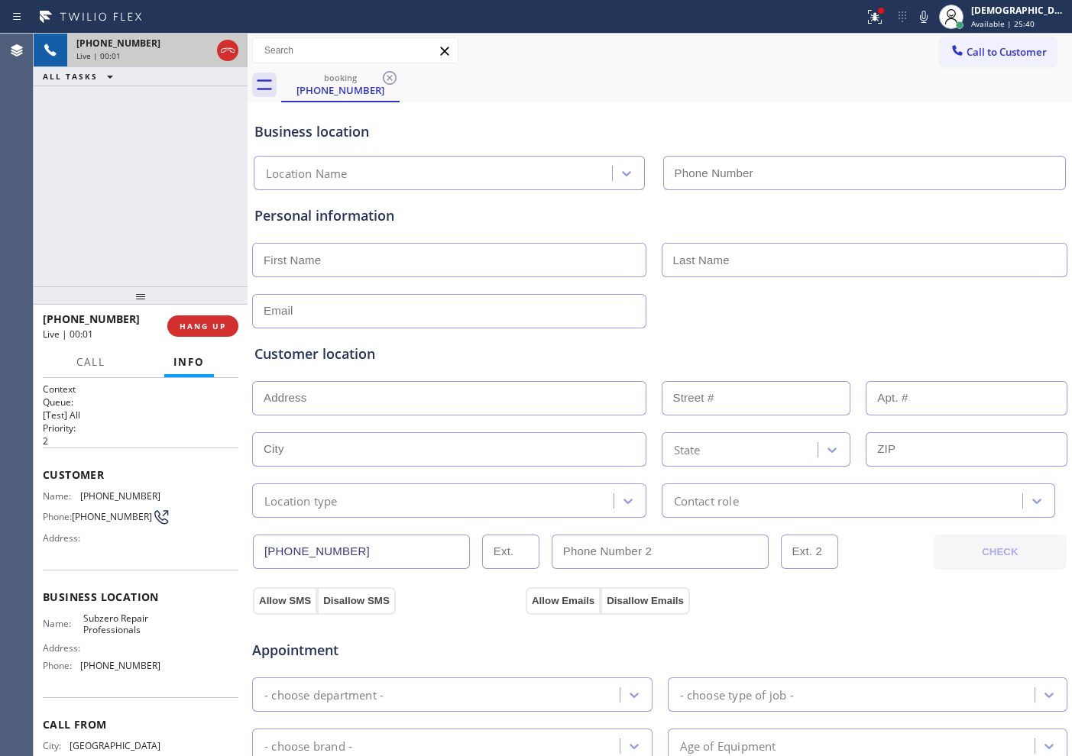
type input "[PHONE_NUMBER]"
drag, startPoint x: 357, startPoint y: 552, endPoint x: 215, endPoint y: 545, distance: 141.5
click at [215, 545] on div "[PHONE_NUMBER] Live | 06:03 ALL TASKS ALL TASKS ACTIVE TASKS TASKS IN WRAP UP […" at bounding box center [553, 395] width 1038 height 722
click at [225, 54] on icon at bounding box center [227, 50] width 18 height 18
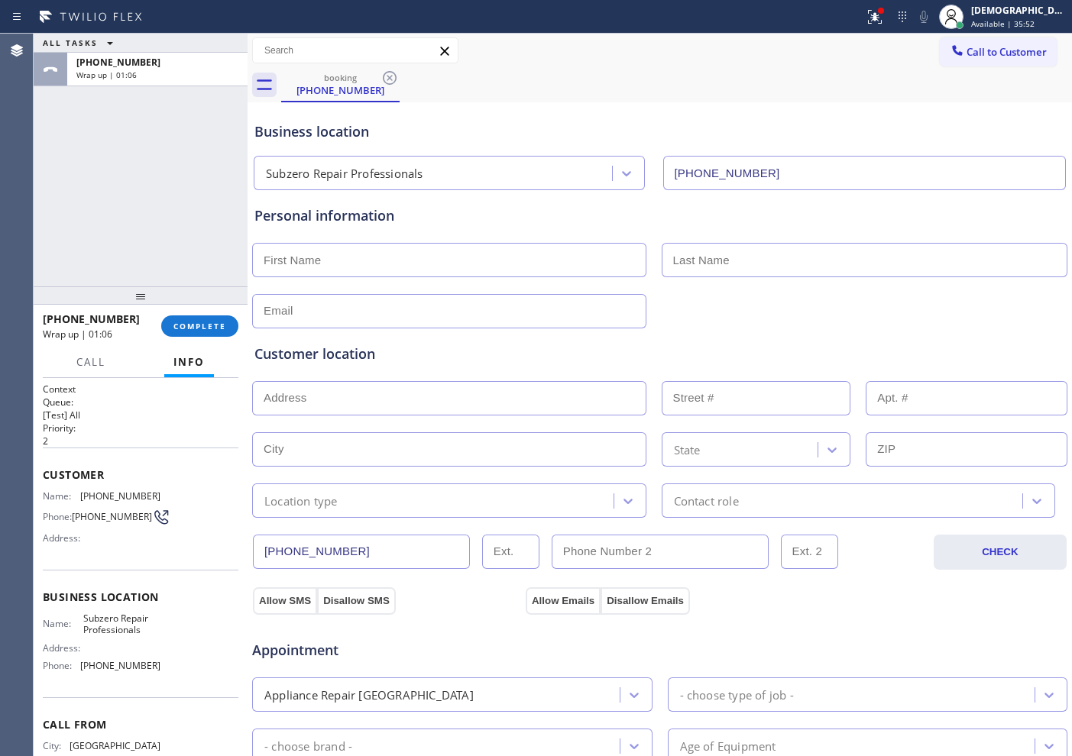
click at [477, 254] on input "text" at bounding box center [449, 260] width 394 height 34
paste input "[PERSON_NAME]"
type input "[PERSON_NAME]"
click at [768, 261] on input "text" at bounding box center [864, 260] width 406 height 34
paste input "Lu"
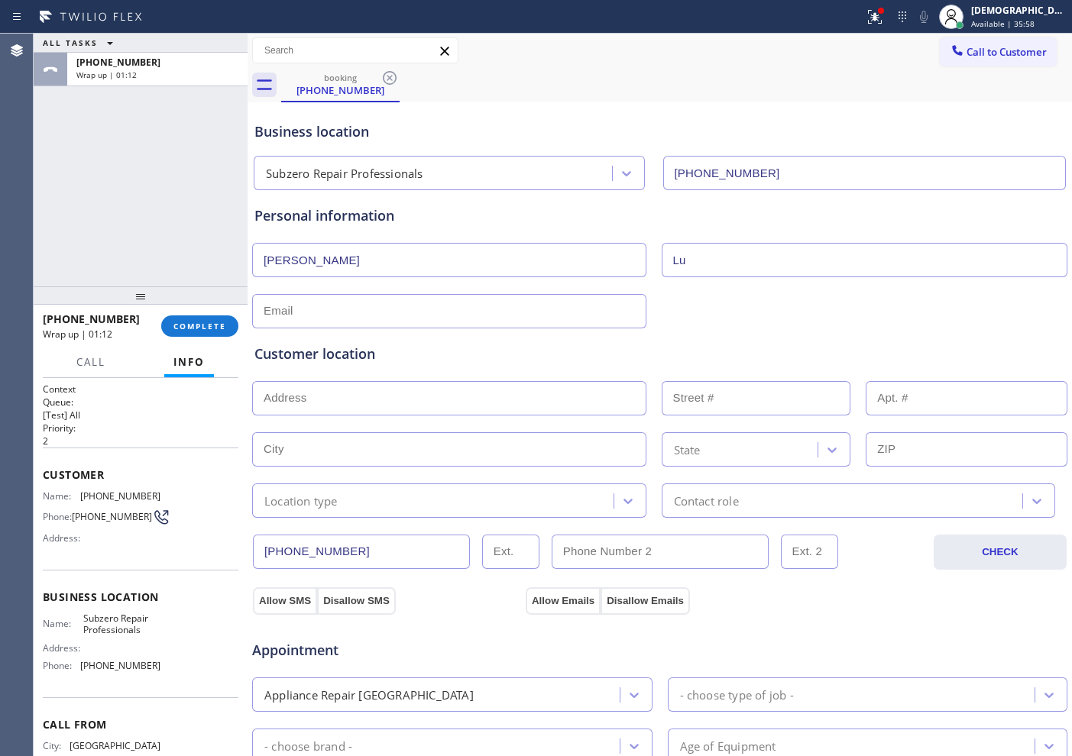
type input "Lu"
click at [503, 309] on input "text" at bounding box center [449, 311] width 394 height 34
paste input "[EMAIL_ADDRESS][DOMAIN_NAME]"
type input "[EMAIL_ADDRESS][DOMAIN_NAME]"
click at [364, 396] on input "text" at bounding box center [449, 398] width 394 height 34
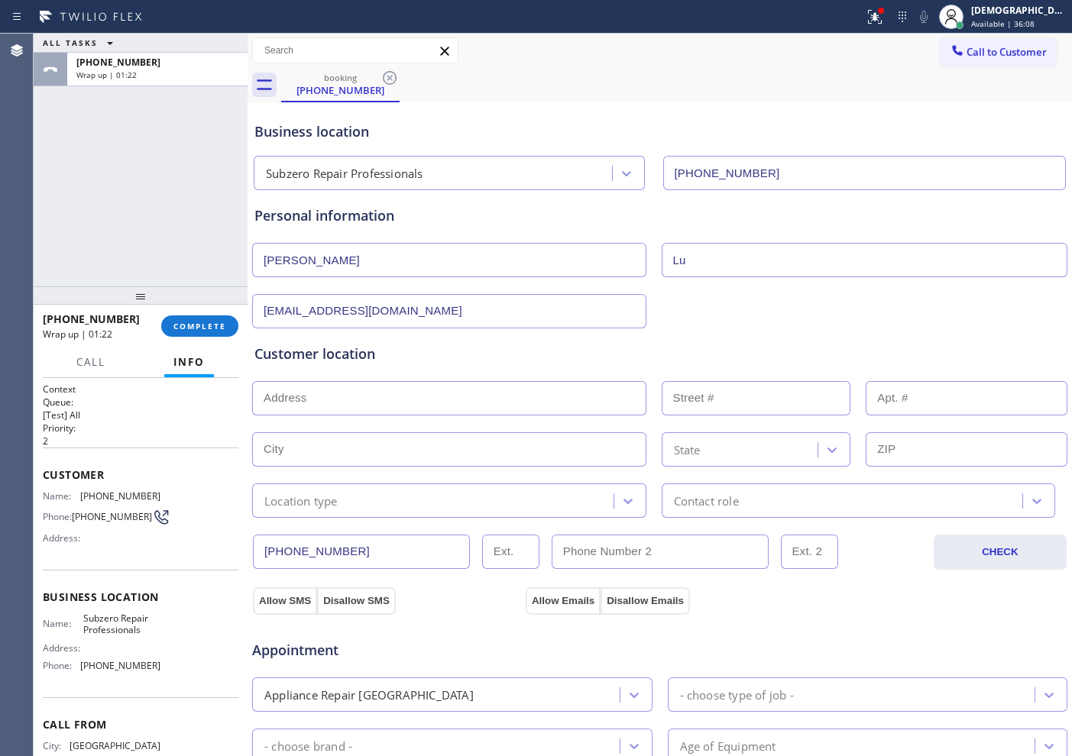
paste input "[STREET_ADDRESS]"
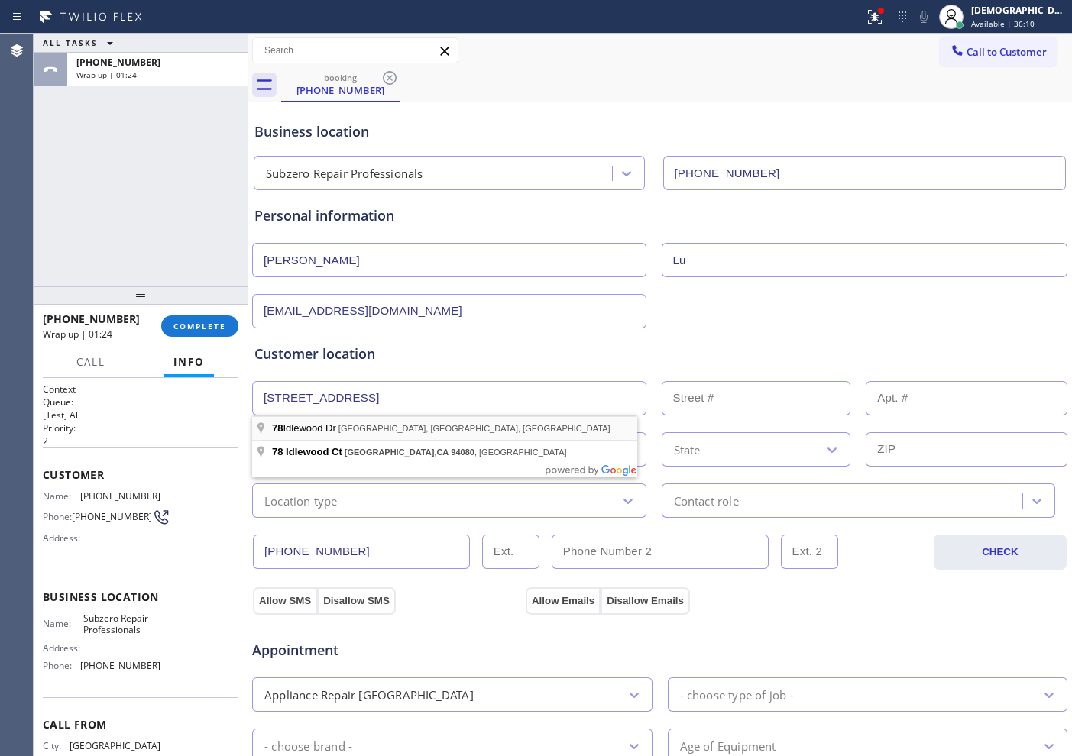
type input "[STREET_ADDRESS]"
type input "78"
type input "[GEOGRAPHIC_DATA]"
type input "94080"
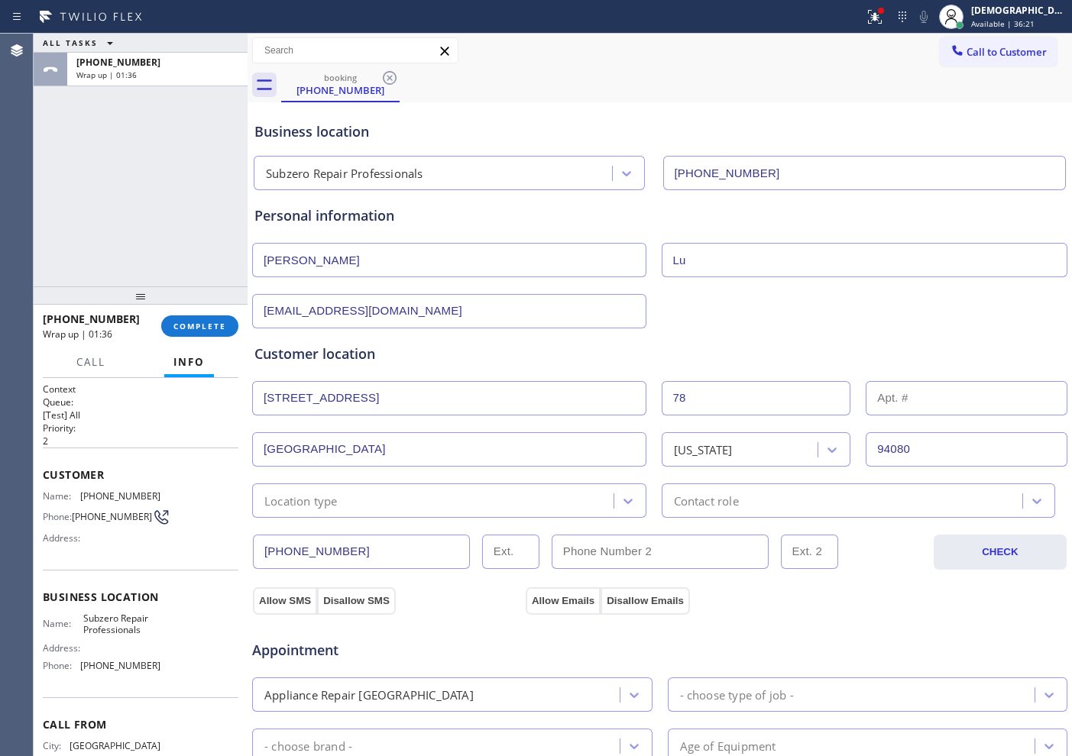
click at [448, 501] on div "Location type" at bounding box center [435, 500] width 357 height 27
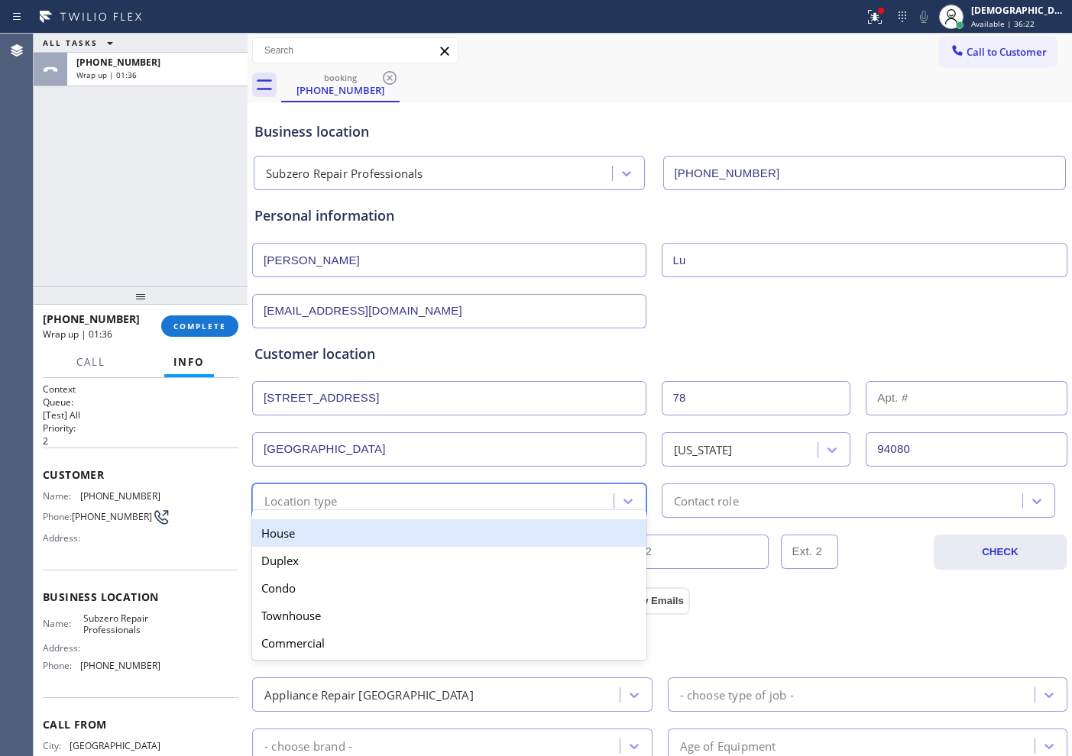
click at [426, 532] on div "House" at bounding box center [449, 532] width 394 height 27
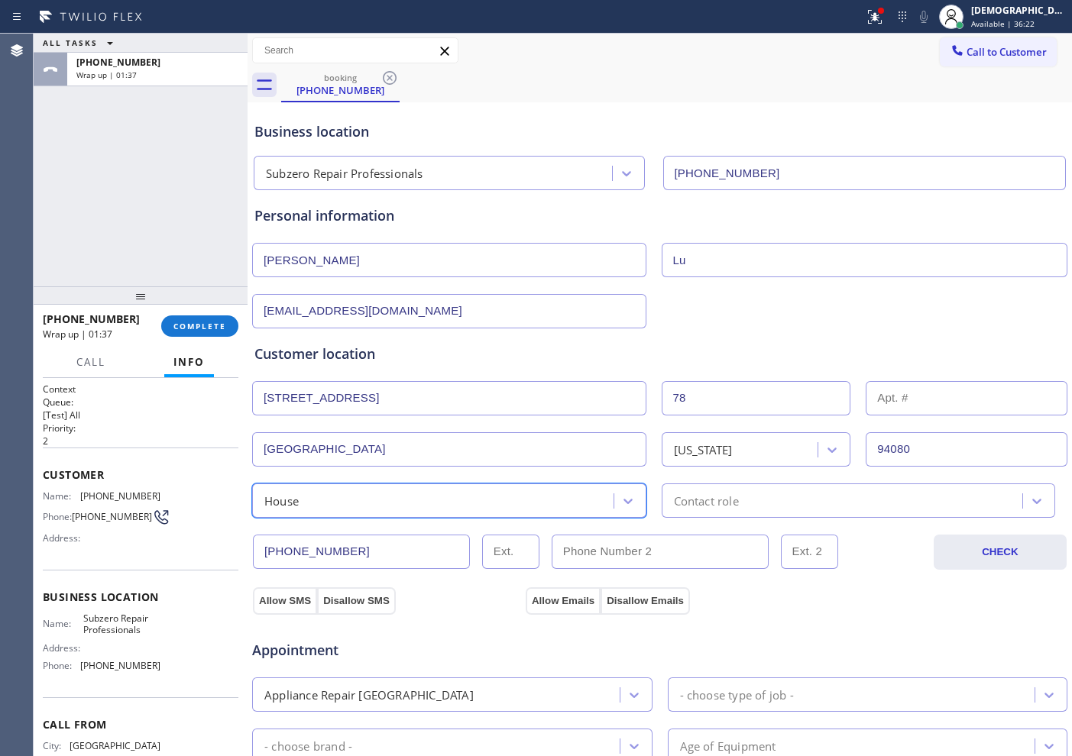
click at [758, 495] on div "Contact role" at bounding box center [844, 500] width 357 height 27
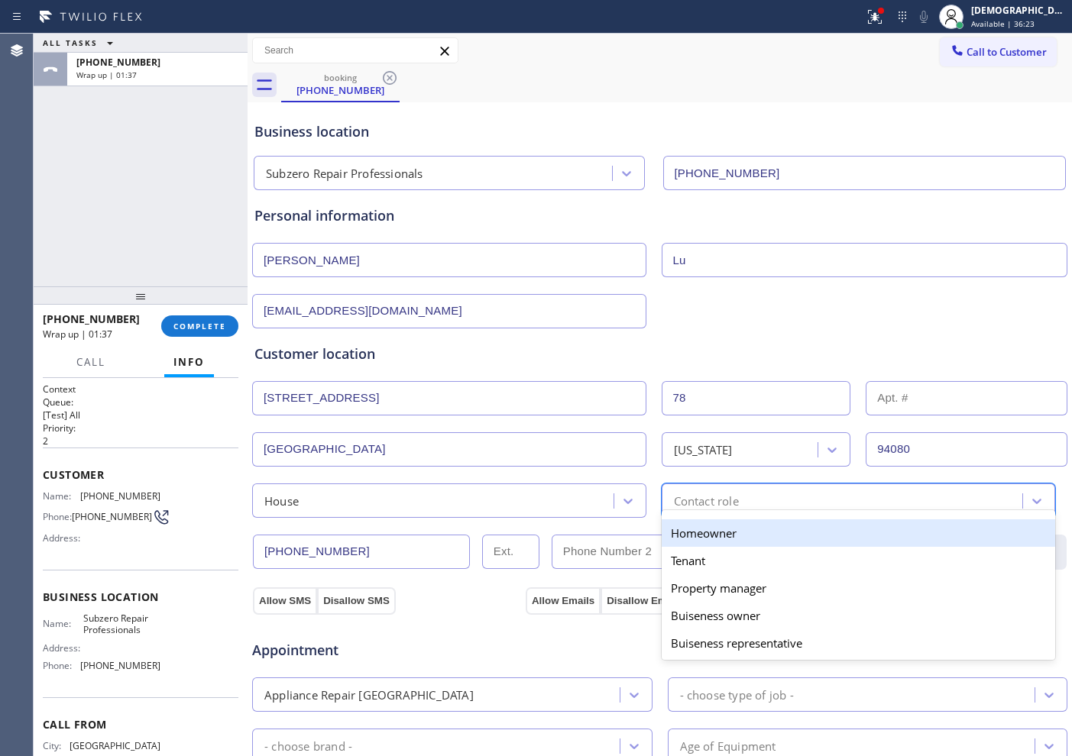
click at [746, 529] on div "Homeowner" at bounding box center [858, 532] width 394 height 27
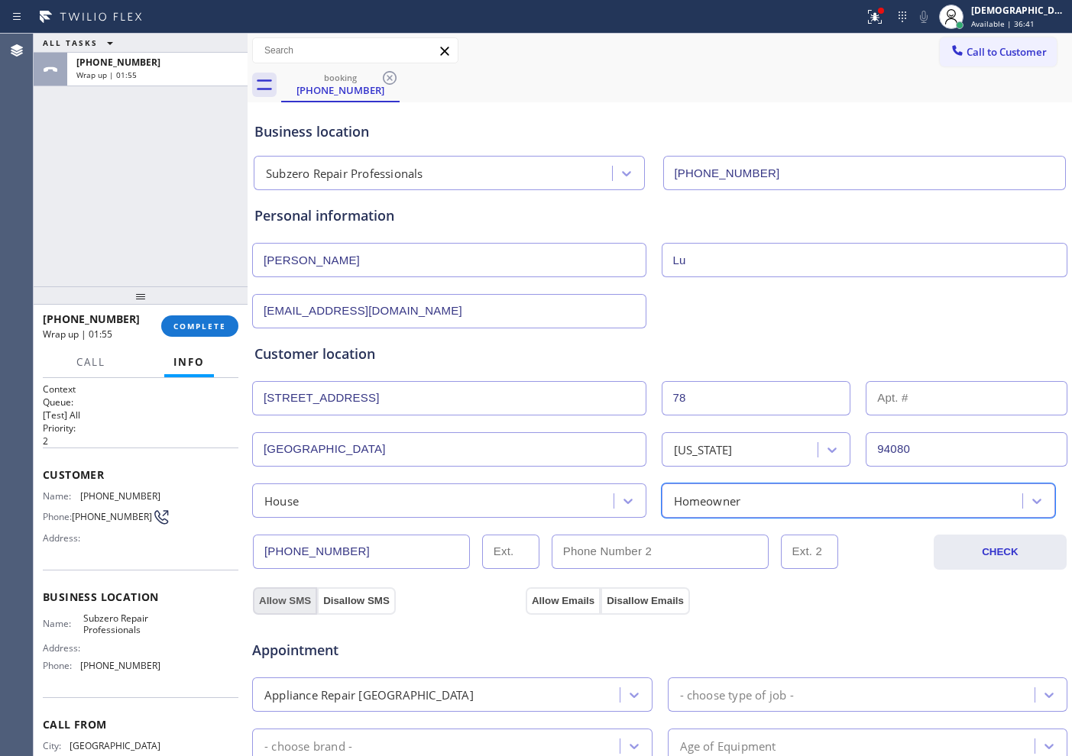
drag, startPoint x: 280, startPoint y: 600, endPoint x: 315, endPoint y: 600, distance: 34.4
click at [286, 600] on button "Allow SMS" at bounding box center [285, 600] width 64 height 27
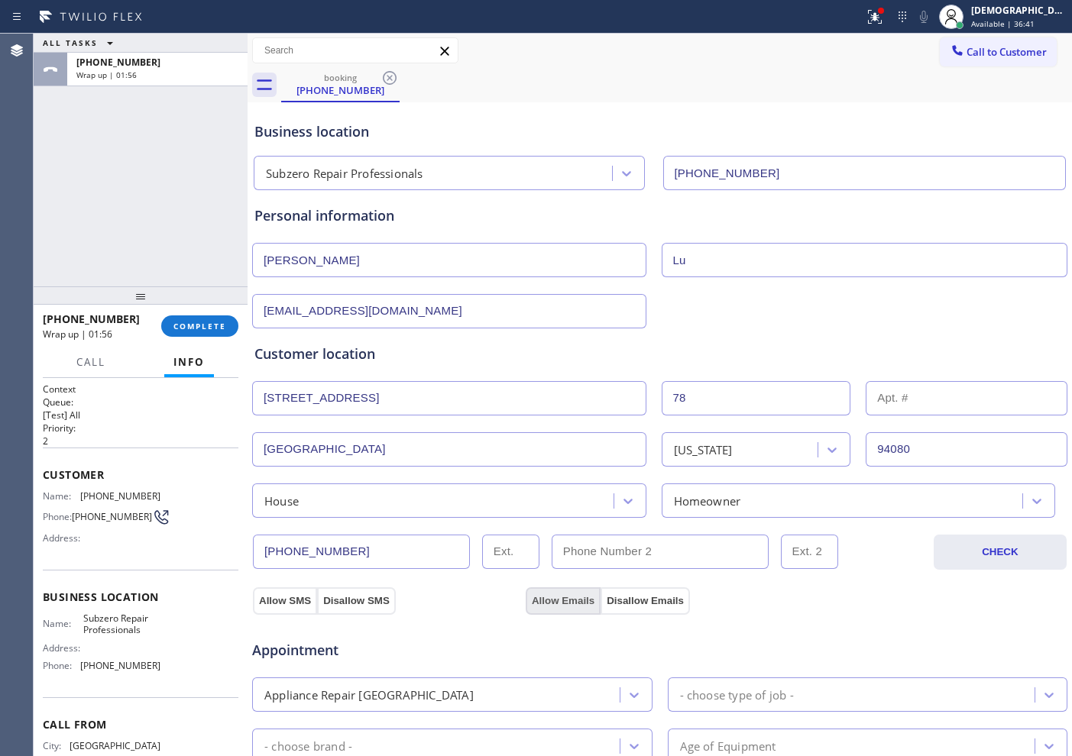
click at [564, 591] on button "Allow Emails" at bounding box center [562, 600] width 75 height 27
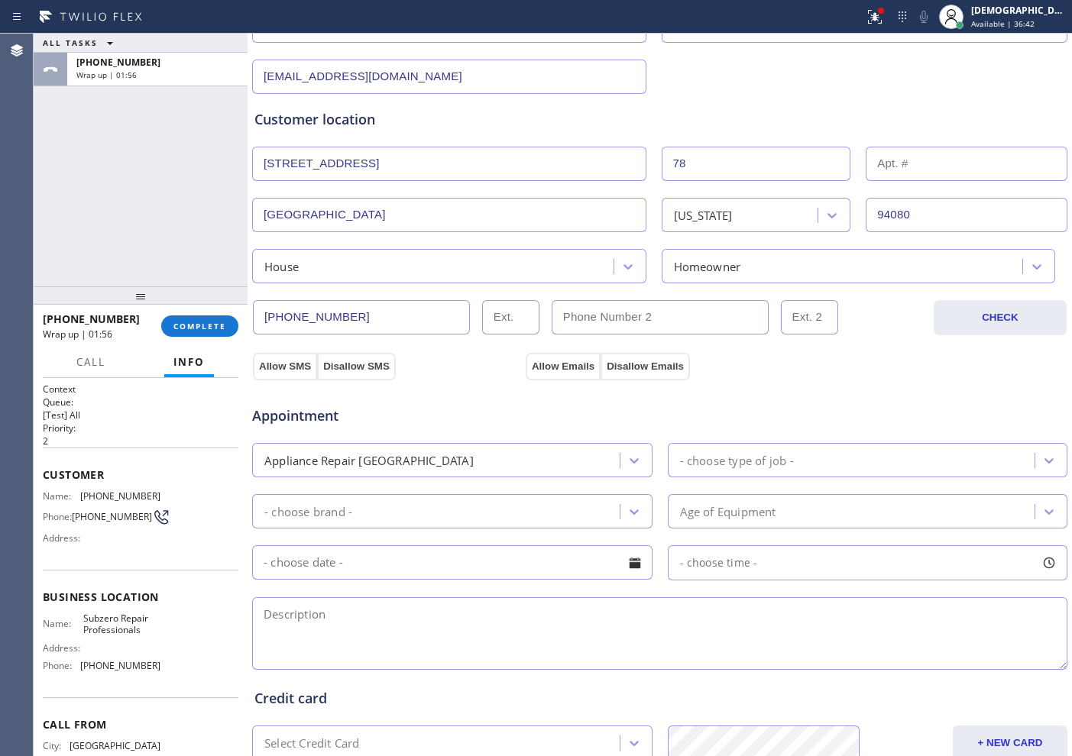
scroll to position [286, 0]
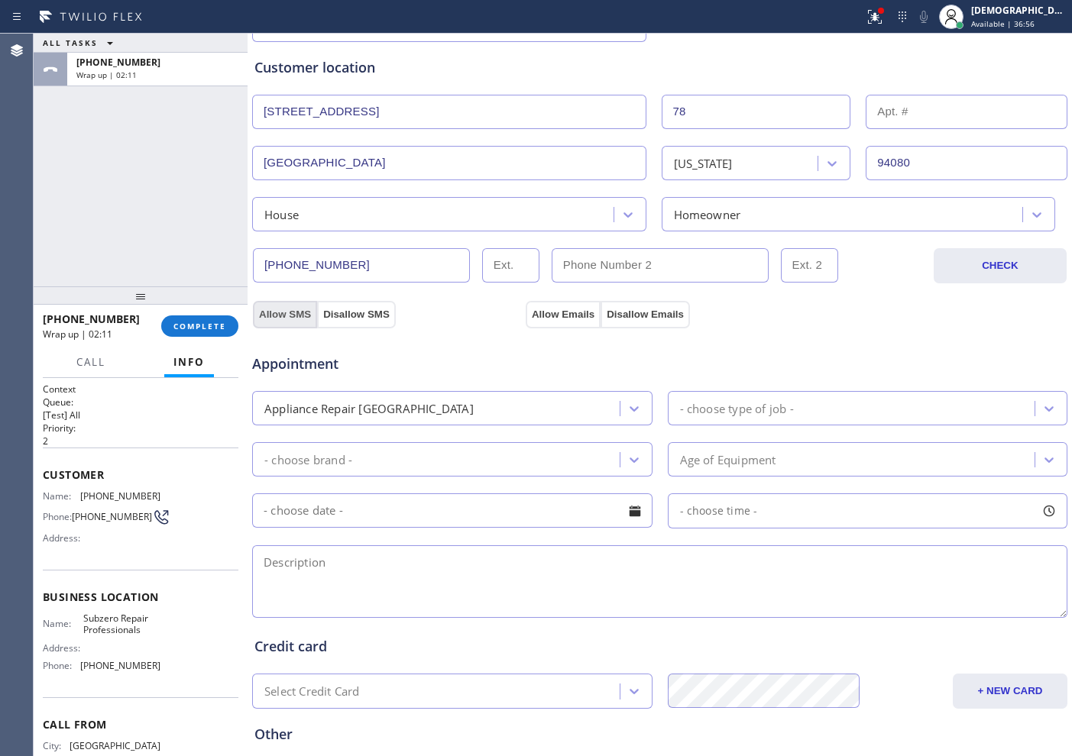
click at [292, 313] on button "Allow SMS" at bounding box center [285, 314] width 64 height 27
click at [580, 308] on button "Allow Emails" at bounding box center [562, 314] width 75 height 27
drag, startPoint x: 536, startPoint y: 405, endPoint x: 539, endPoint y: 413, distance: 8.9
click at [537, 406] on div "Appliance Repair [GEOGRAPHIC_DATA]" at bounding box center [438, 408] width 363 height 27
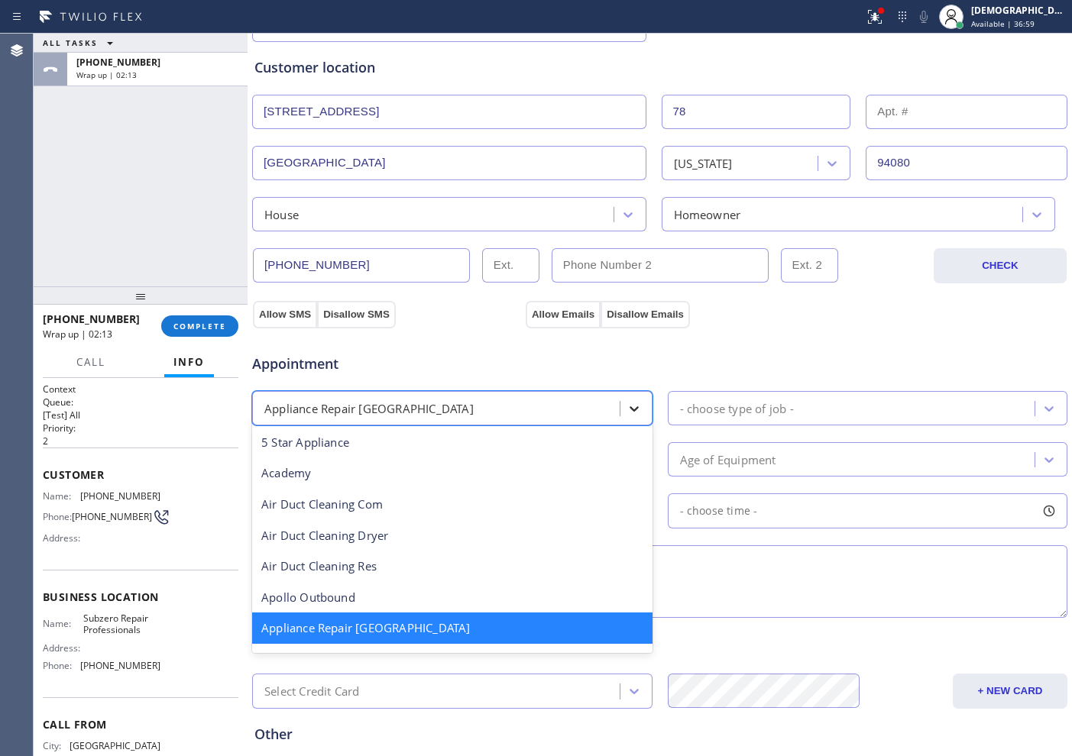
scroll to position [2, 0]
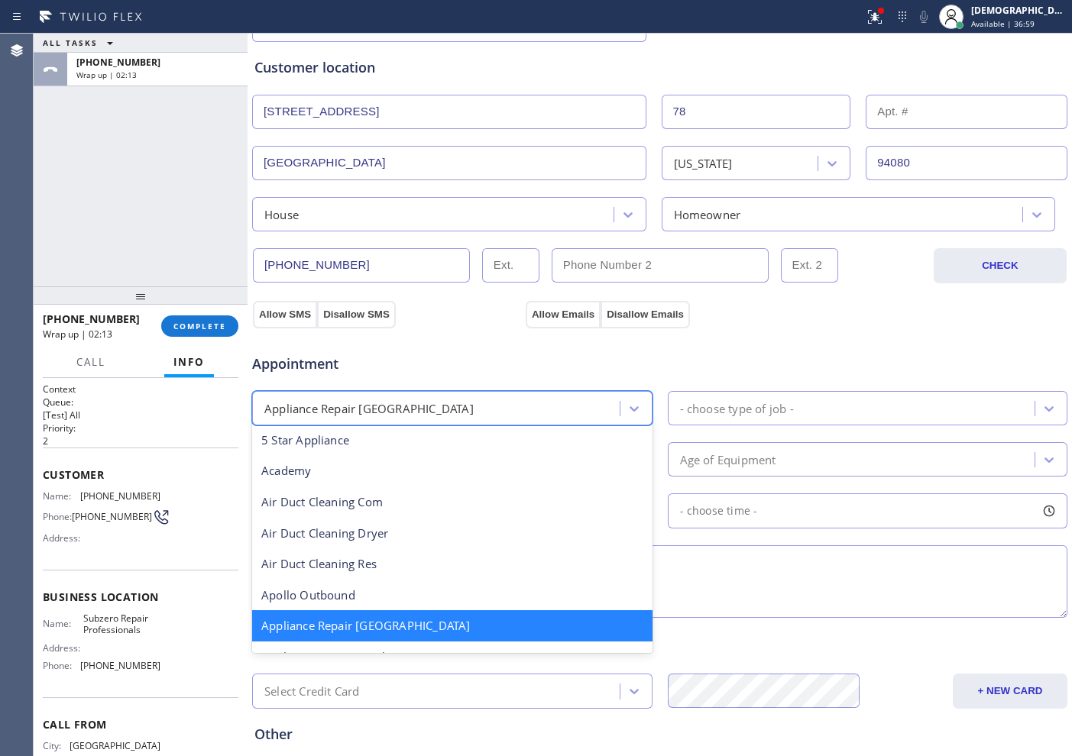
click at [739, 418] on div "- choose type of job -" at bounding box center [853, 408] width 363 height 27
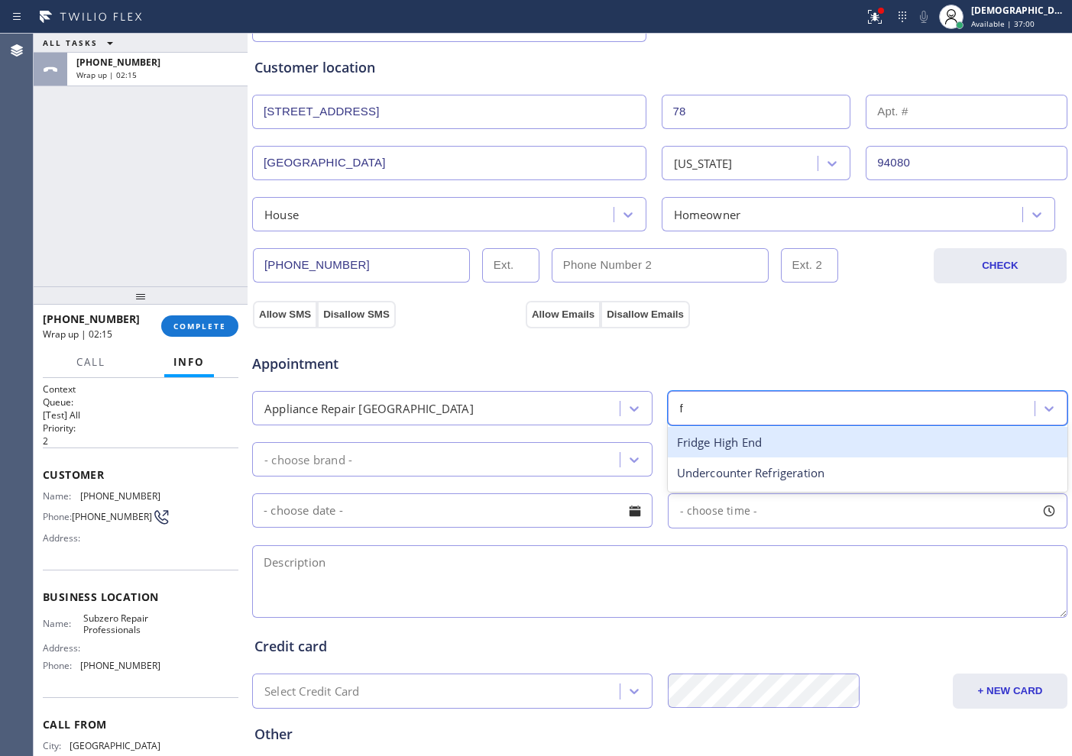
type input "fr"
drag, startPoint x: 721, startPoint y: 438, endPoint x: 528, endPoint y: 453, distance: 193.8
click at [720, 440] on div "Fridge High End" at bounding box center [868, 442] width 400 height 31
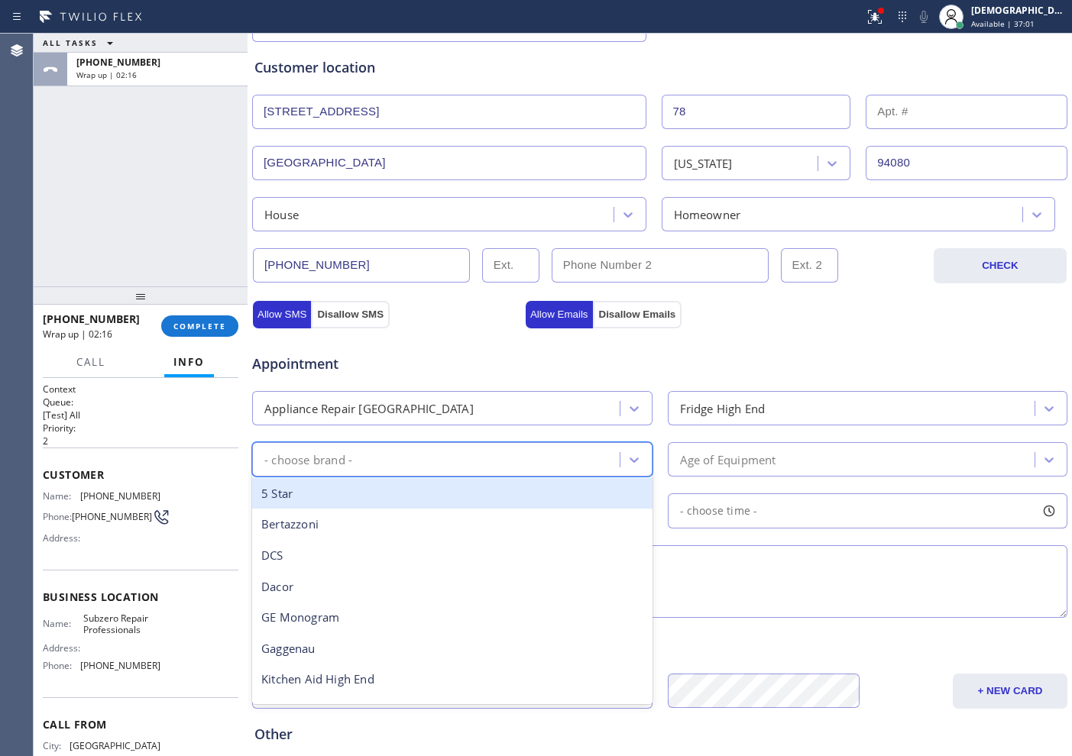
click at [464, 453] on div "- choose brand -" at bounding box center [438, 459] width 363 height 27
type input "s"
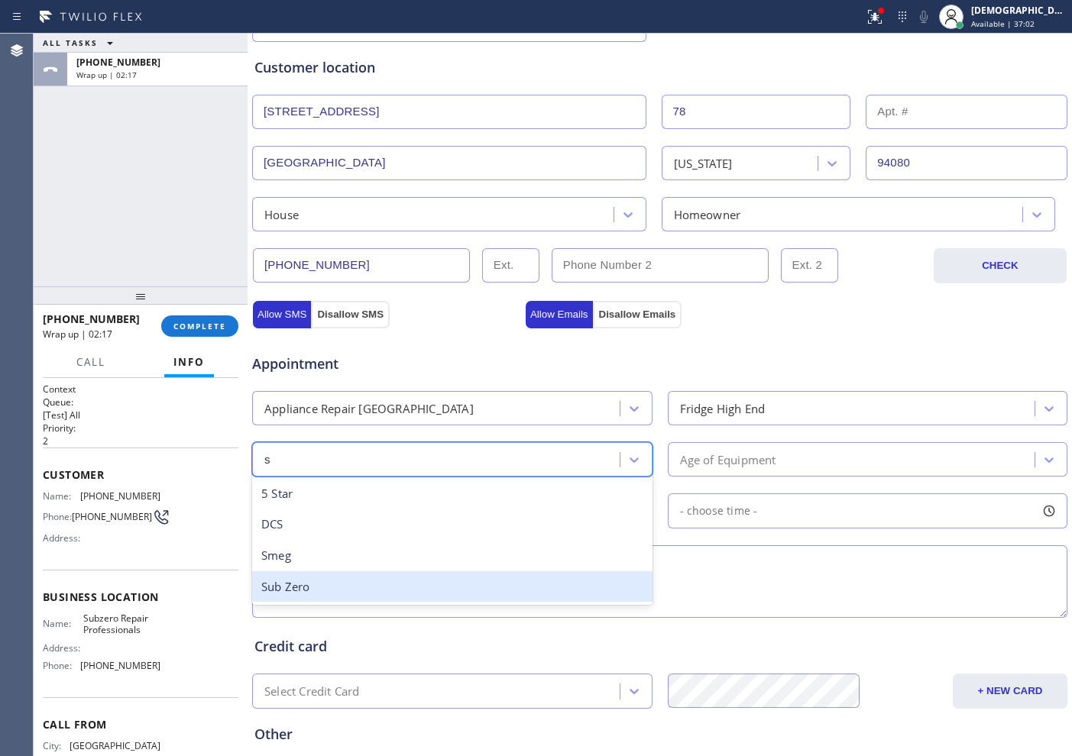
click at [396, 588] on div "Sub Zero" at bounding box center [452, 586] width 400 height 31
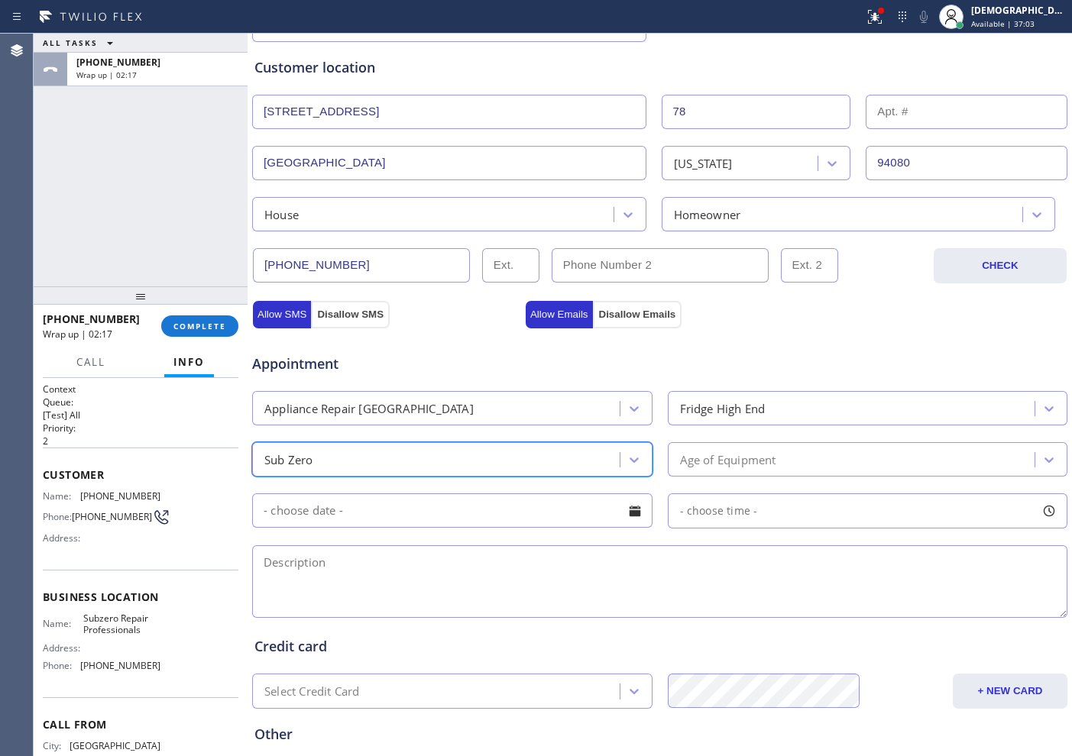
click at [703, 465] on div "Age of Equipment" at bounding box center [728, 460] width 96 height 18
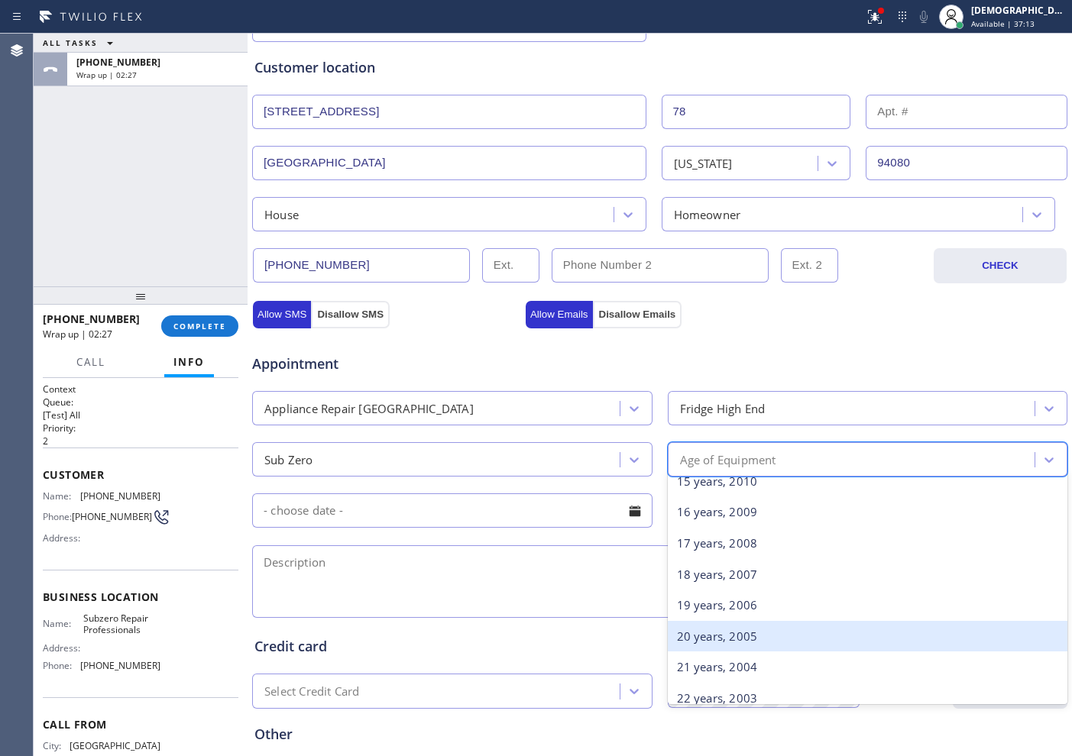
scroll to position [573, 0]
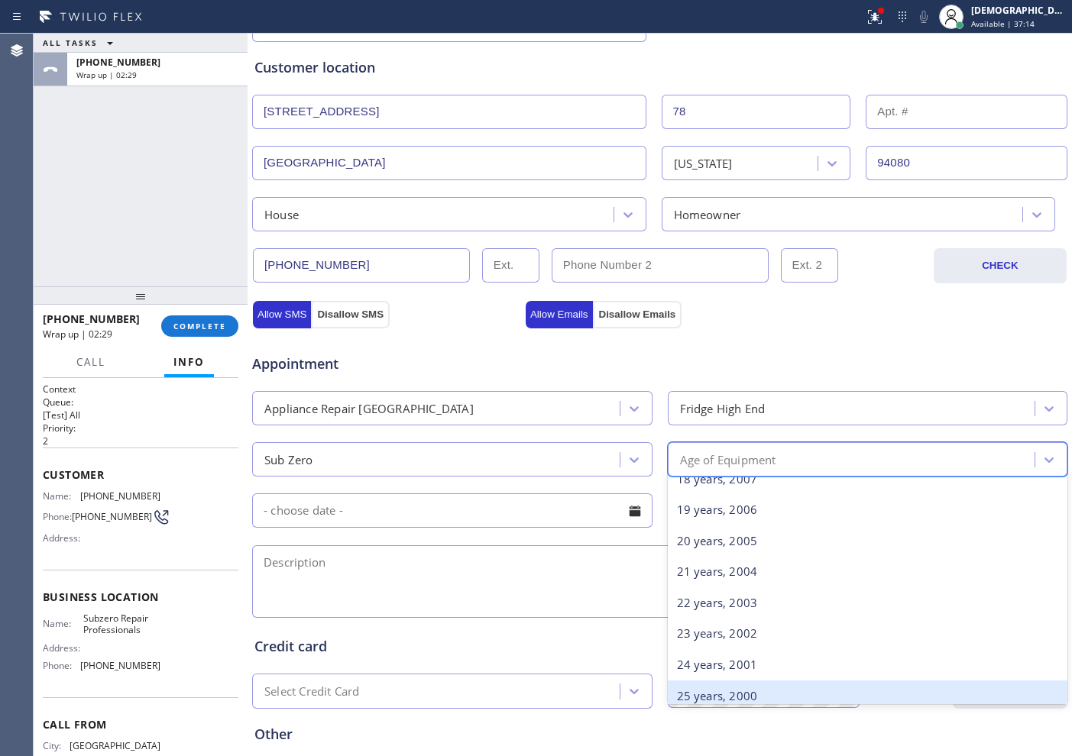
click at [755, 687] on div "25 years, 2000" at bounding box center [868, 695] width 400 height 31
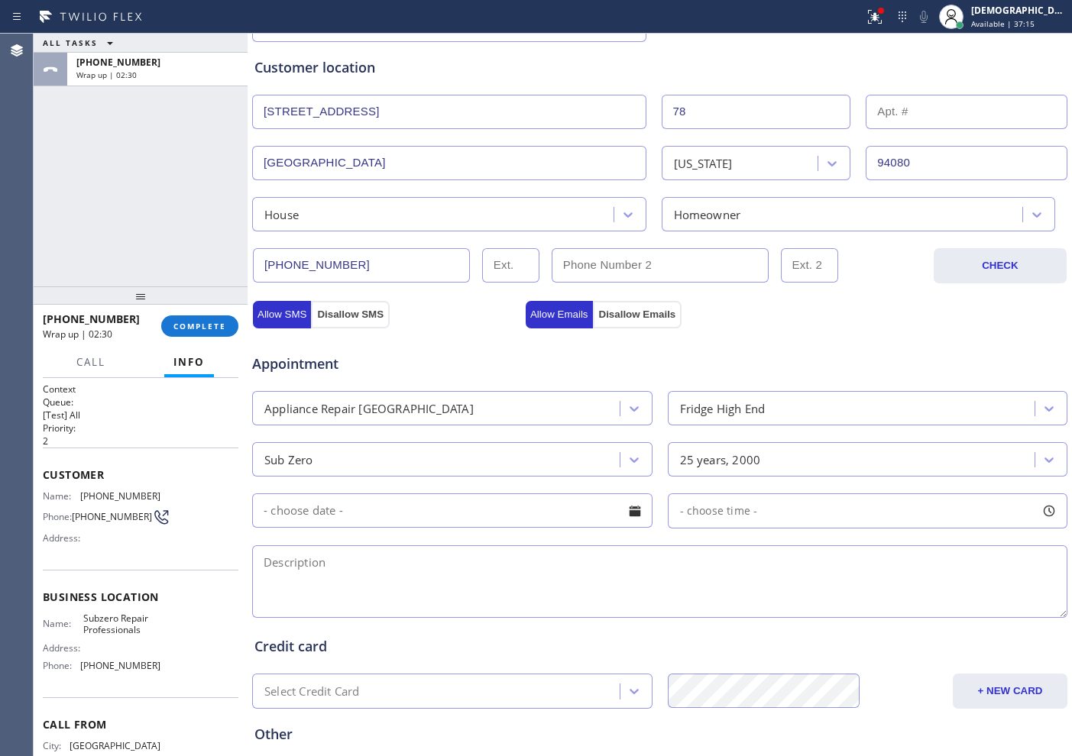
click at [411, 520] on input "text" at bounding box center [452, 510] width 400 height 34
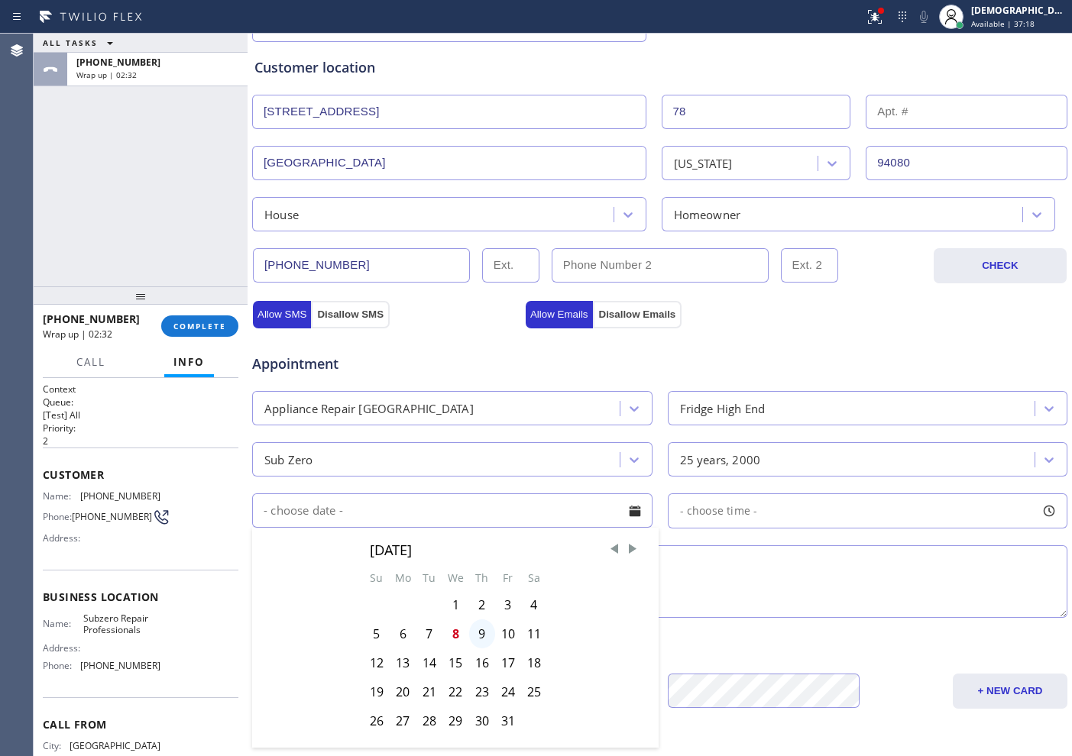
click at [482, 632] on div "9" at bounding box center [482, 633] width 26 height 29
type input "[DATE]"
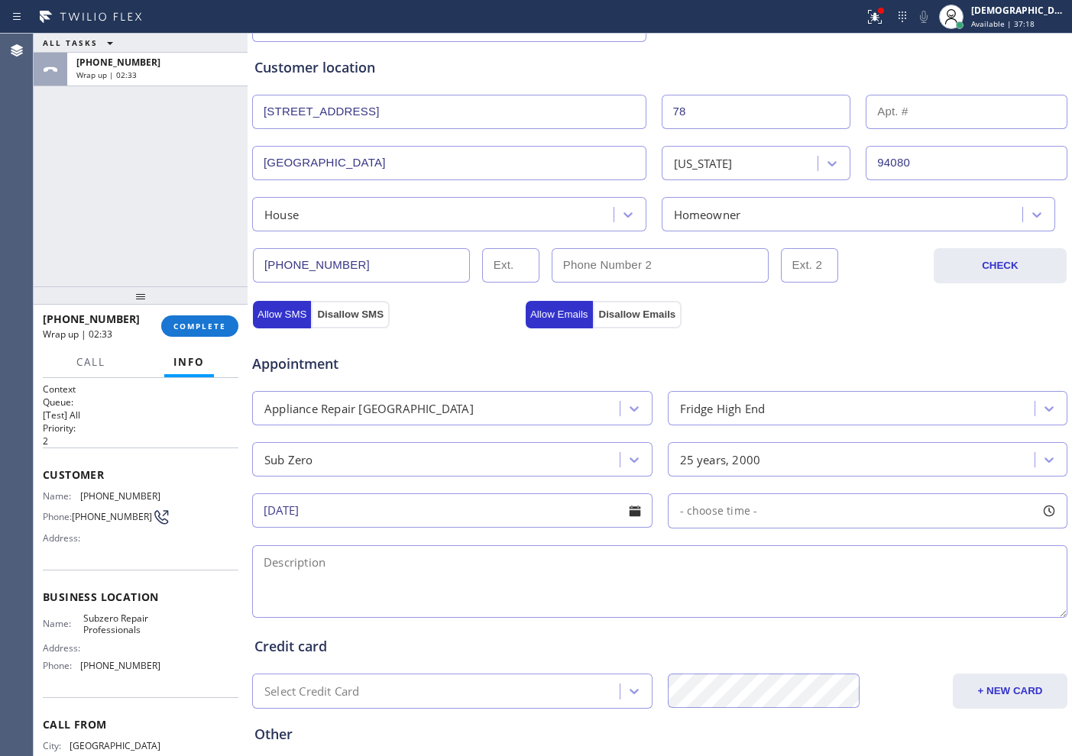
click at [690, 516] on span "- choose time -" at bounding box center [719, 510] width 78 height 15
drag, startPoint x: 674, startPoint y: 599, endPoint x: 810, endPoint y: 612, distance: 137.3
click at [816, 612] on div at bounding box center [825, 604] width 18 height 32
drag, startPoint x: 679, startPoint y: 604, endPoint x: 733, endPoint y: 609, distance: 54.5
click at [733, 609] on div at bounding box center [739, 604] width 18 height 32
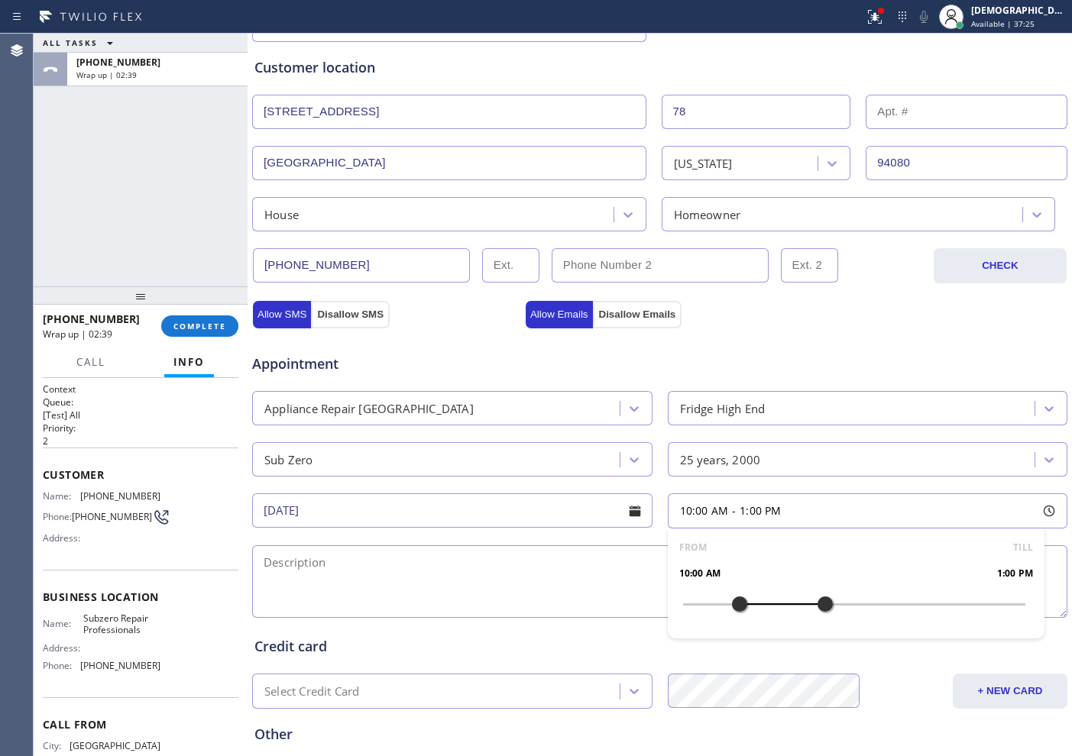
click at [504, 570] on textarea at bounding box center [659, 581] width 815 height 73
click at [478, 569] on textarea "10-1 / $95 /" at bounding box center [659, 581] width 815 height 73
paste textarea "Subzero / fridge / the freezer is not cooling / 2000"
click at [761, 574] on textarea "10-1 / $95 / Subzero / fridge / the freezer is not cooling / 2000 / House HO /" at bounding box center [659, 581] width 815 height 73
paste textarea "[STREET_ADDRESS]"
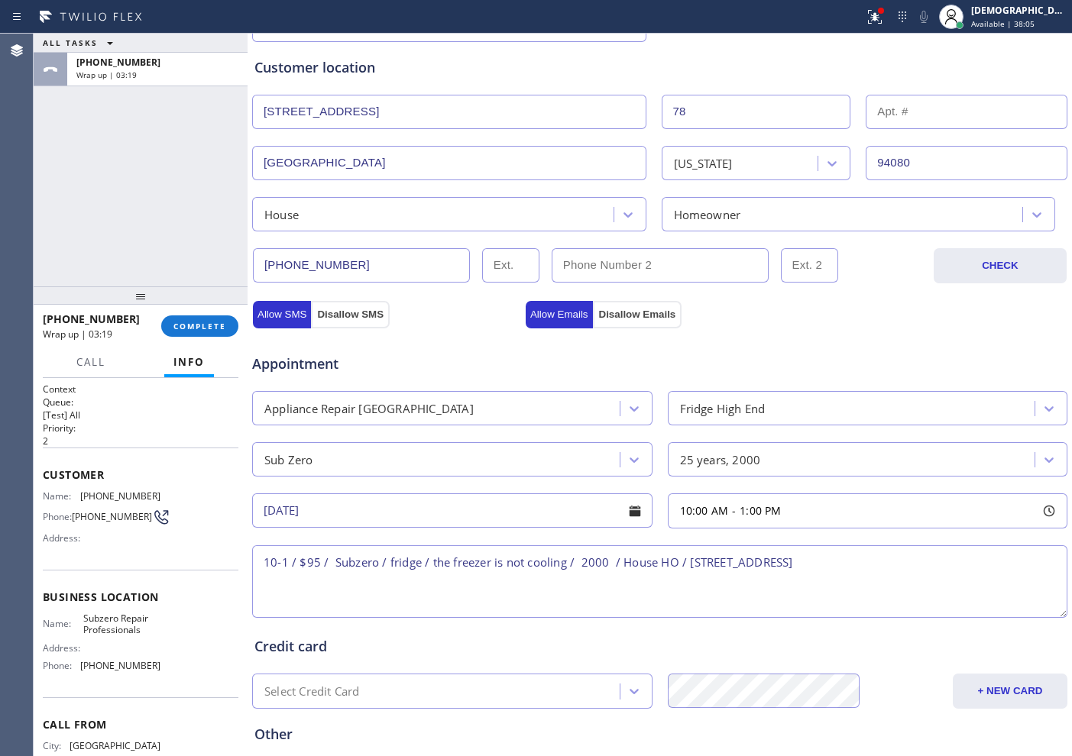
click at [768, 563] on textarea "10-1 / $95 / Subzero / fridge / the freezer is not cooling / 2000 / House HO / …" at bounding box center [659, 581] width 815 height 73
click at [962, 562] on textarea "10-1 / $95 / Subzero / fridge / the freezer is not cooling / 2000 / House HO / …" at bounding box center [659, 581] width 815 height 73
click at [959, 561] on textarea "10-1 / $95 / Subzero / fridge / the freezer is not cooling / 2000 / House HO / …" at bounding box center [659, 581] width 815 height 73
paste textarea "Please call customer 30 minutes prior to arrival"
drag, startPoint x: 133, startPoint y: 645, endPoint x: 124, endPoint y: 644, distance: 8.4
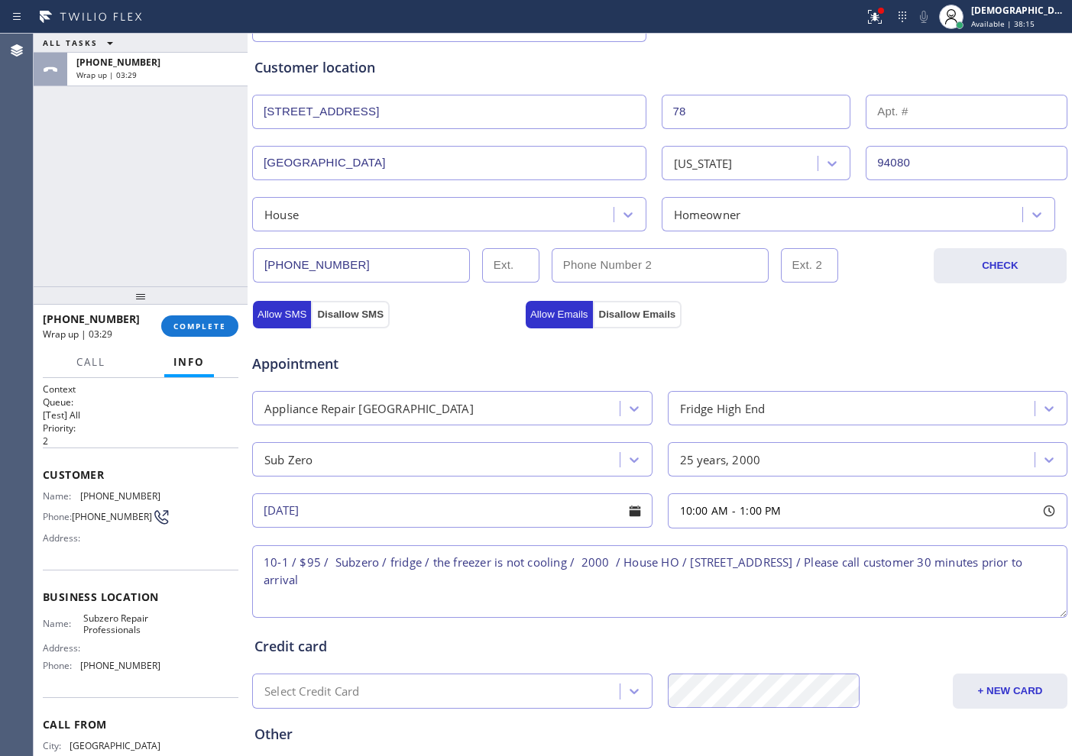
click at [124, 644] on div "Name: Subzero Repair Professionals Address: Phone: [PHONE_NUMBER]" at bounding box center [102, 646] width 118 height 66
drag, startPoint x: 147, startPoint y: 640, endPoint x: 66, endPoint y: 621, distance: 83.2
click at [66, 621] on div "Name: Subzero Repair Professionals Address: Phone: [PHONE_NUMBER]" at bounding box center [141, 646] width 196 height 66
copy div ": Subzero Repair Professionals"
click at [948, 562] on textarea "10-1 / $95 / Subzero / fridge / the freezer is not cooling / 2000 / House HO / …" at bounding box center [659, 581] width 815 height 73
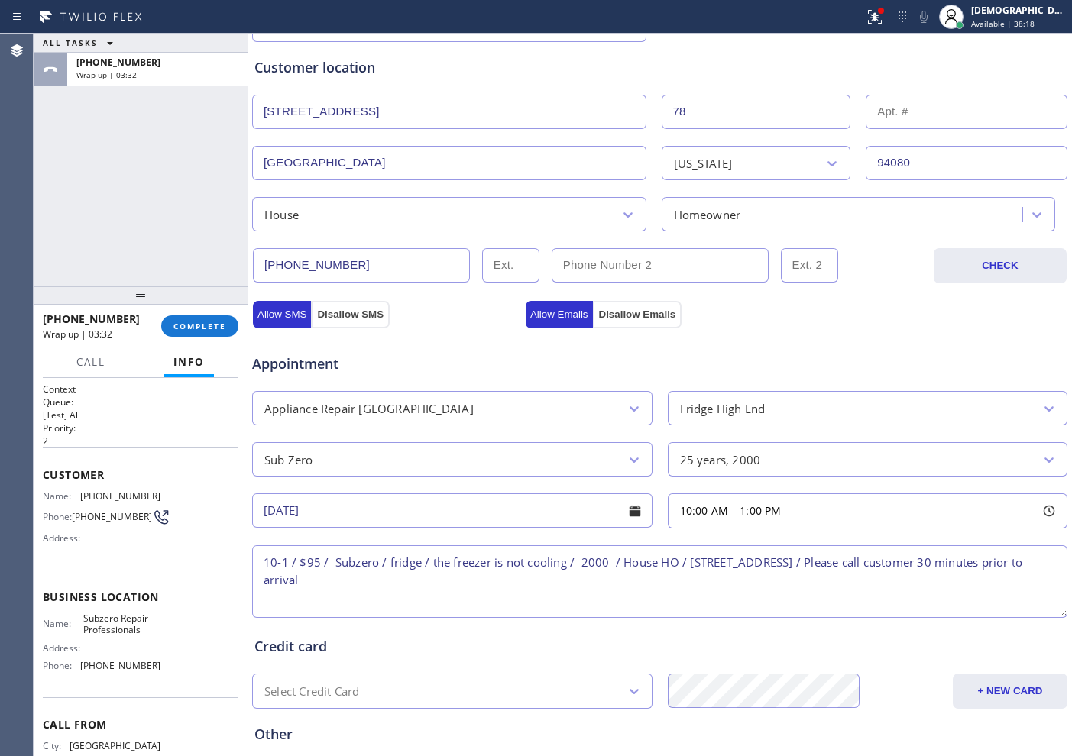
paste textarea ": Subzero Repair Professionals"
click at [857, 590] on textarea "10-1 / $95 / Subzero / fridge / the freezer is not cooling / 2000 / House HO / …" at bounding box center [659, 581] width 815 height 73
click at [841, 579] on textarea "10-1 / $95 / Subzero / fridge / the freezer is not cooling / 2000 / House HO / …" at bounding box center [659, 581] width 815 height 73
type textarea "10-1 / $95 / Subzero / fridge / the freezer is not cooling / 2000 / House HO / …"
click at [722, 569] on textarea "10-1 / $95 / Subzero / fridge / the freezer is not cooling / 2000 / House HO / …" at bounding box center [659, 581] width 815 height 73
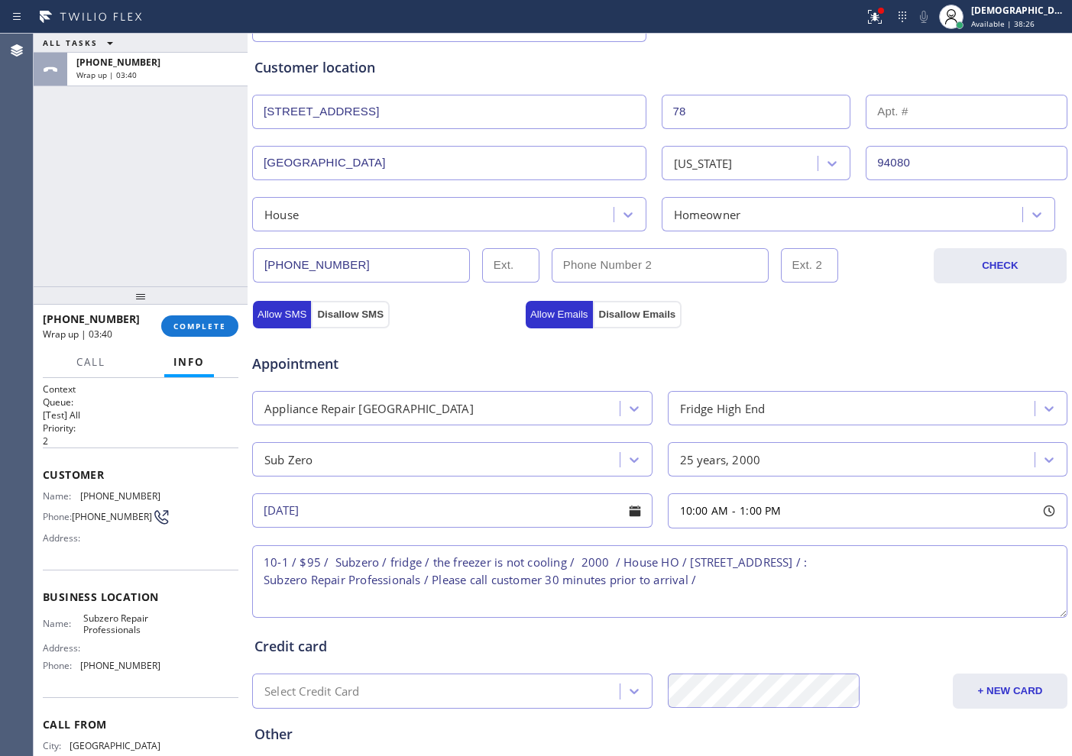
scroll to position [428, 0]
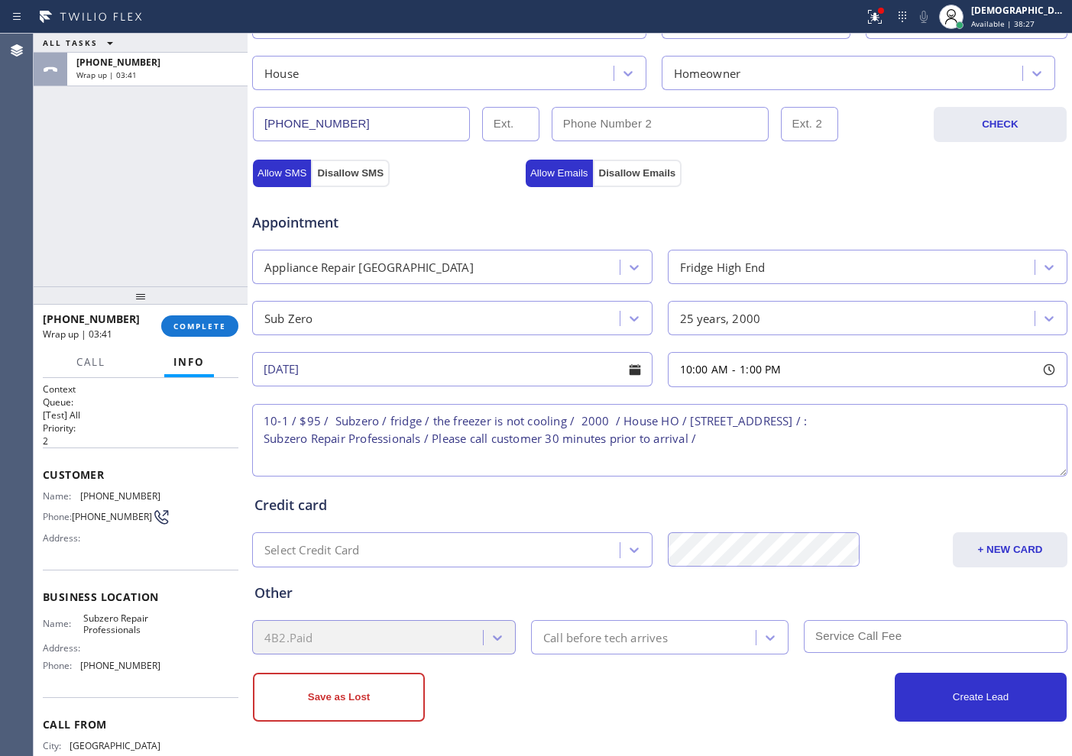
click at [598, 642] on div "Call before tech arrives" at bounding box center [605, 638] width 124 height 18
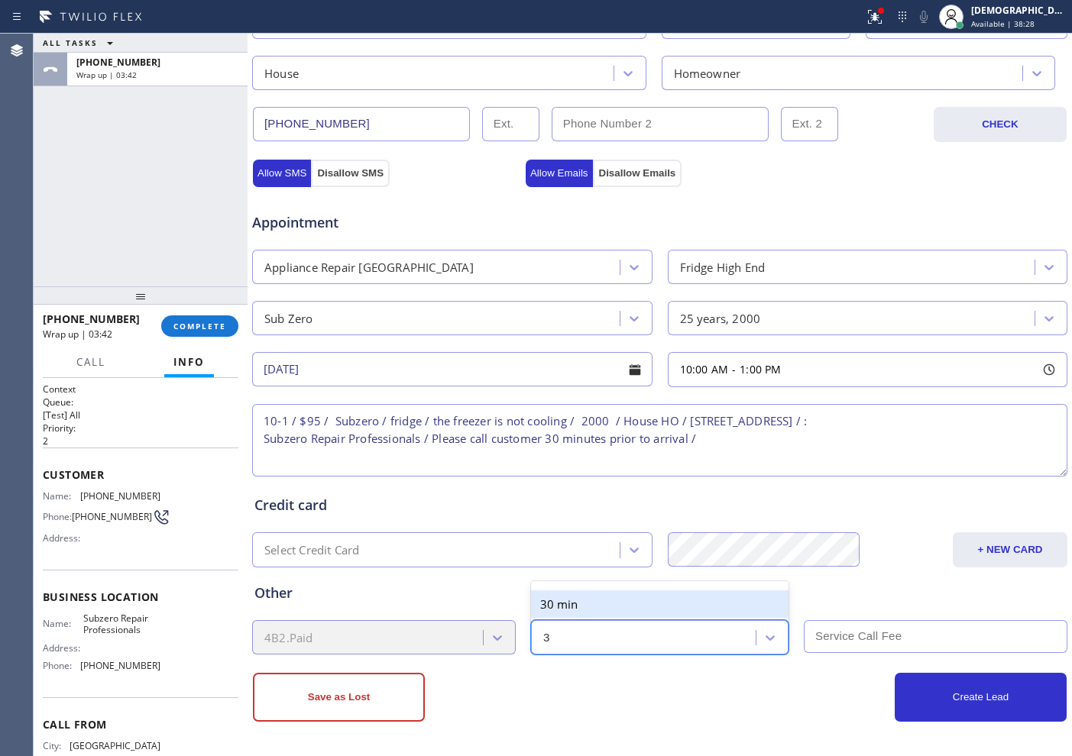
type input "30"
click at [596, 610] on div "30 min" at bounding box center [659, 603] width 257 height 27
click at [856, 636] on input "text" at bounding box center [934, 636] width 263 height 33
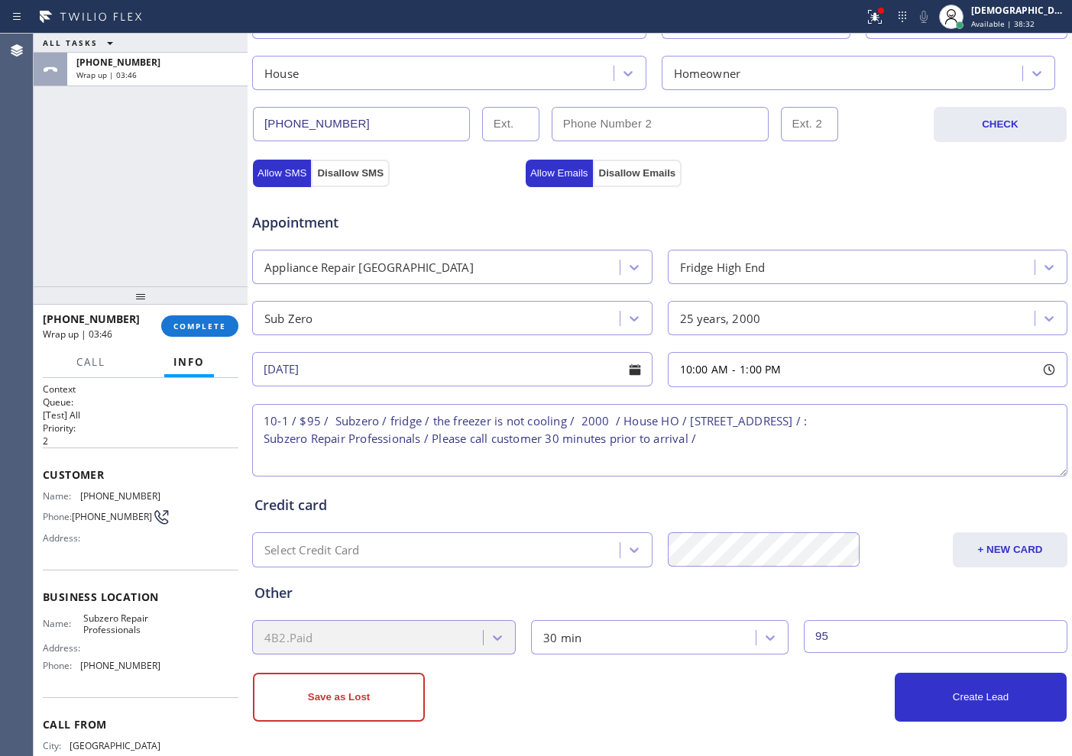
type input "95"
click at [899, 564] on div "Other 4B2.Paid 30 min 95" at bounding box center [659, 607] width 816 height 93
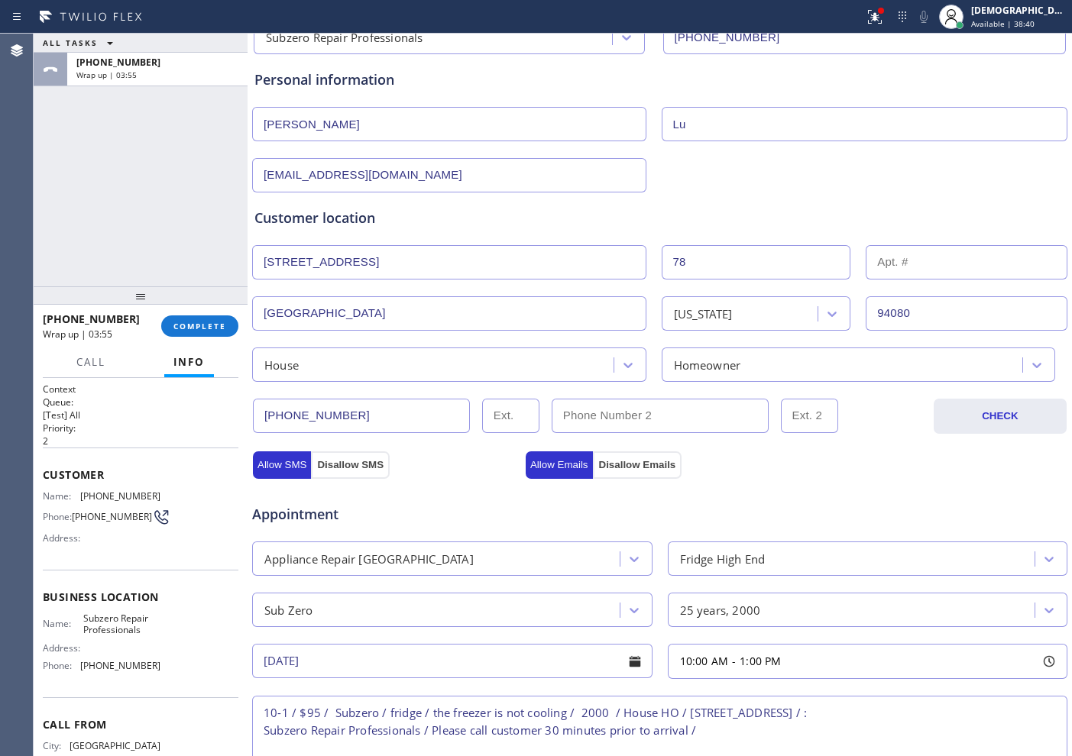
scroll to position [46, 0]
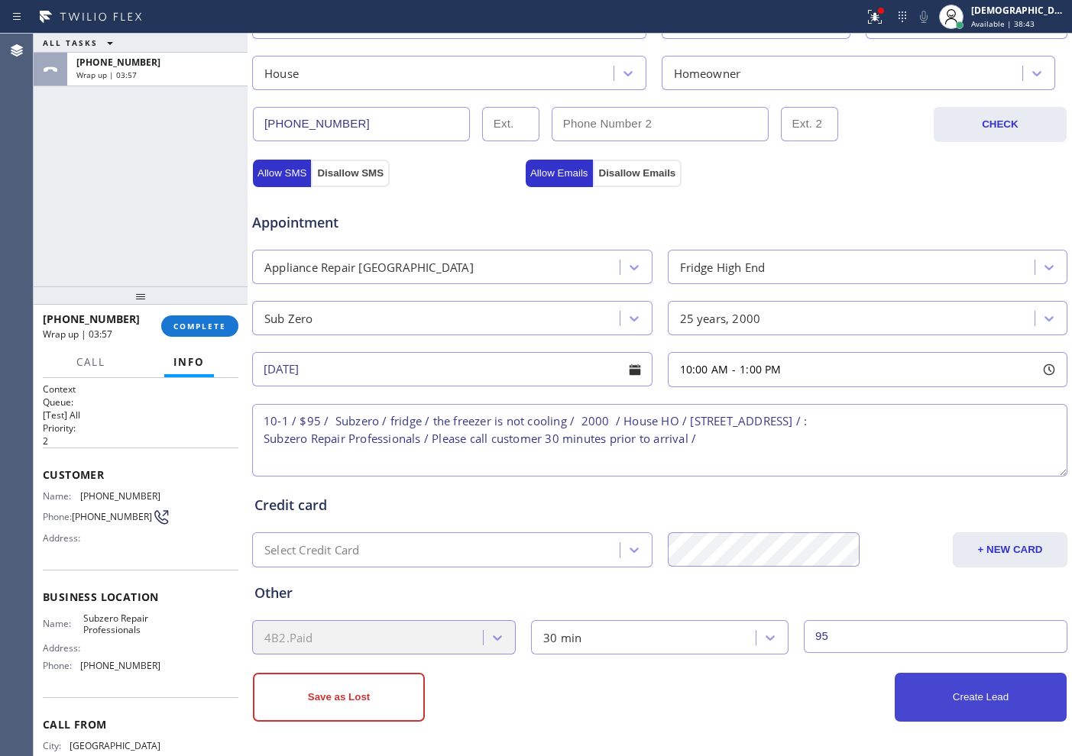
click at [937, 697] on button "Create Lead" at bounding box center [980, 697] width 172 height 49
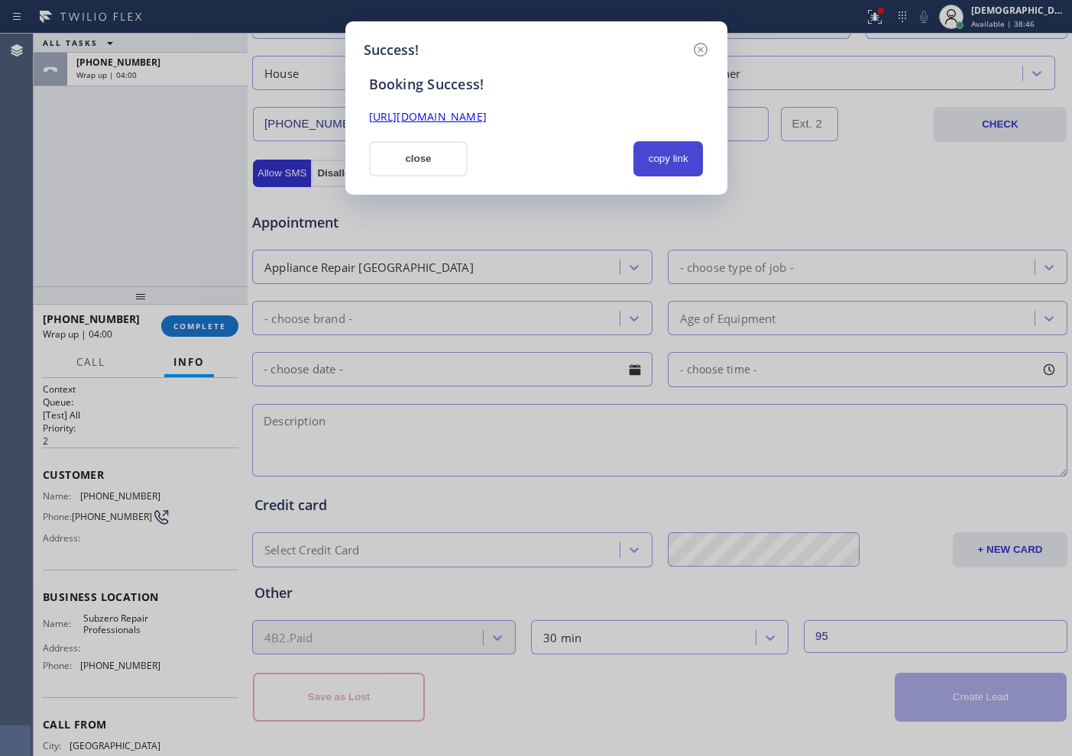
drag, startPoint x: 655, startPoint y: 165, endPoint x: 649, endPoint y: 158, distance: 9.2
click at [655, 165] on button "copy link" at bounding box center [668, 158] width 70 height 35
click at [615, 125] on div "Booking Success! [URL][DOMAIN_NAME] close copied!" at bounding box center [536, 118] width 345 height 116
click at [444, 117] on link "[URL][DOMAIN_NAME]" at bounding box center [428, 116] width 118 height 15
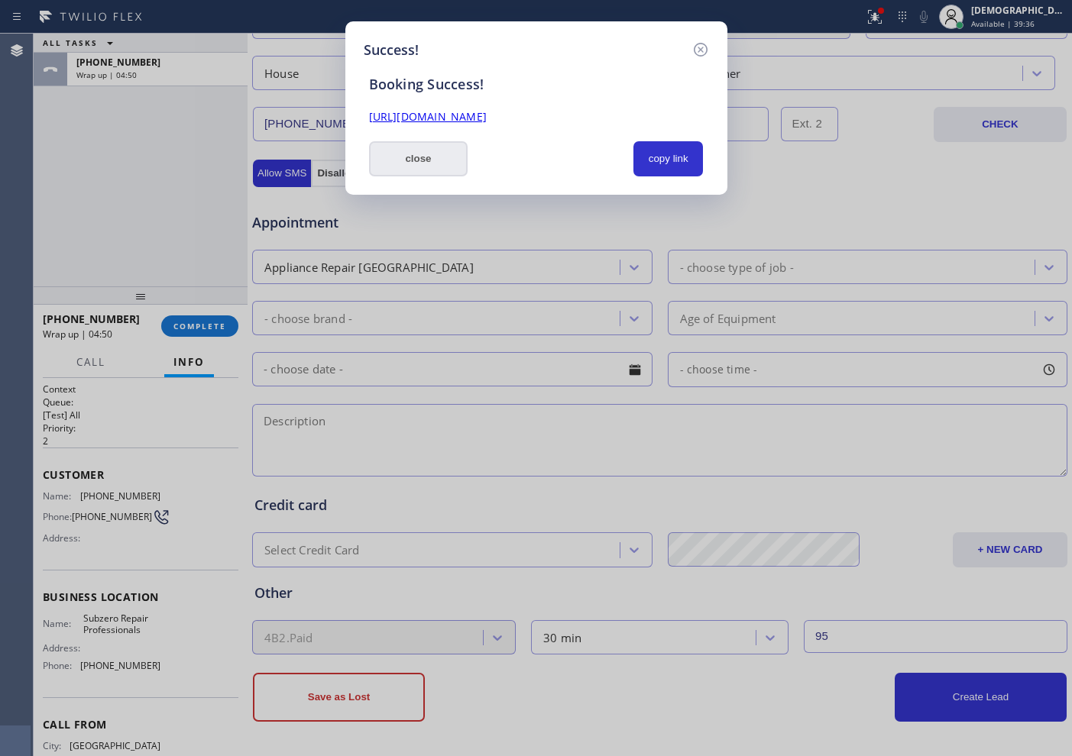
click at [438, 163] on button "close" at bounding box center [418, 158] width 99 height 35
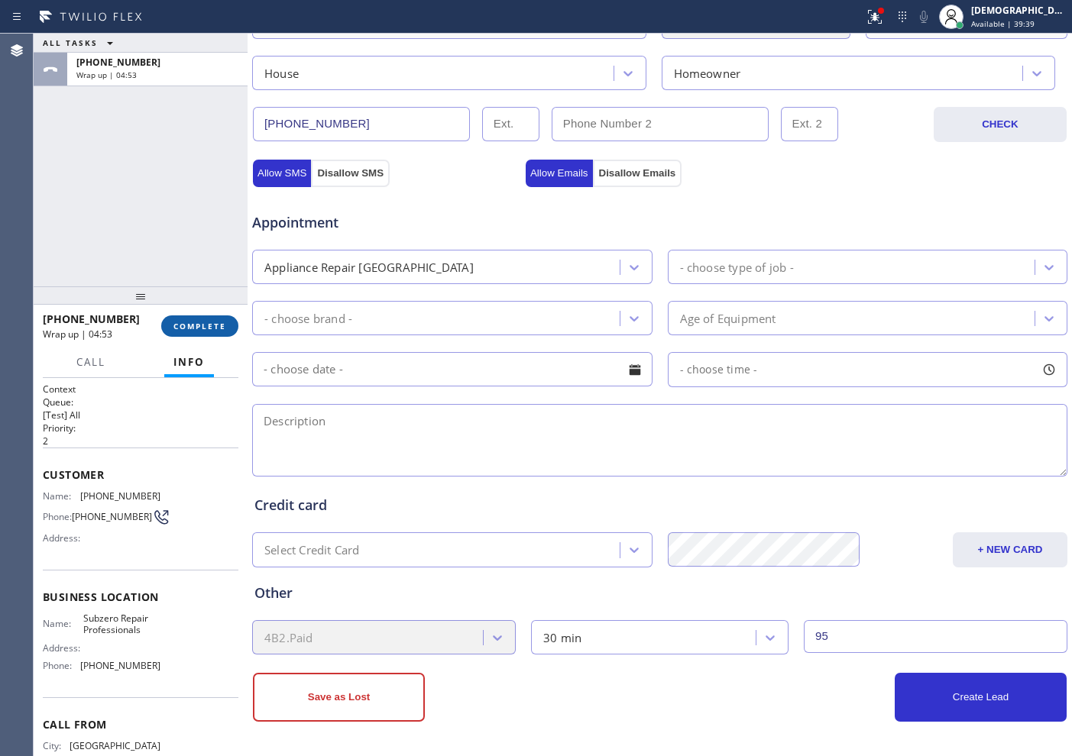
click at [211, 318] on button "COMPLETE" at bounding box center [199, 325] width 77 height 21
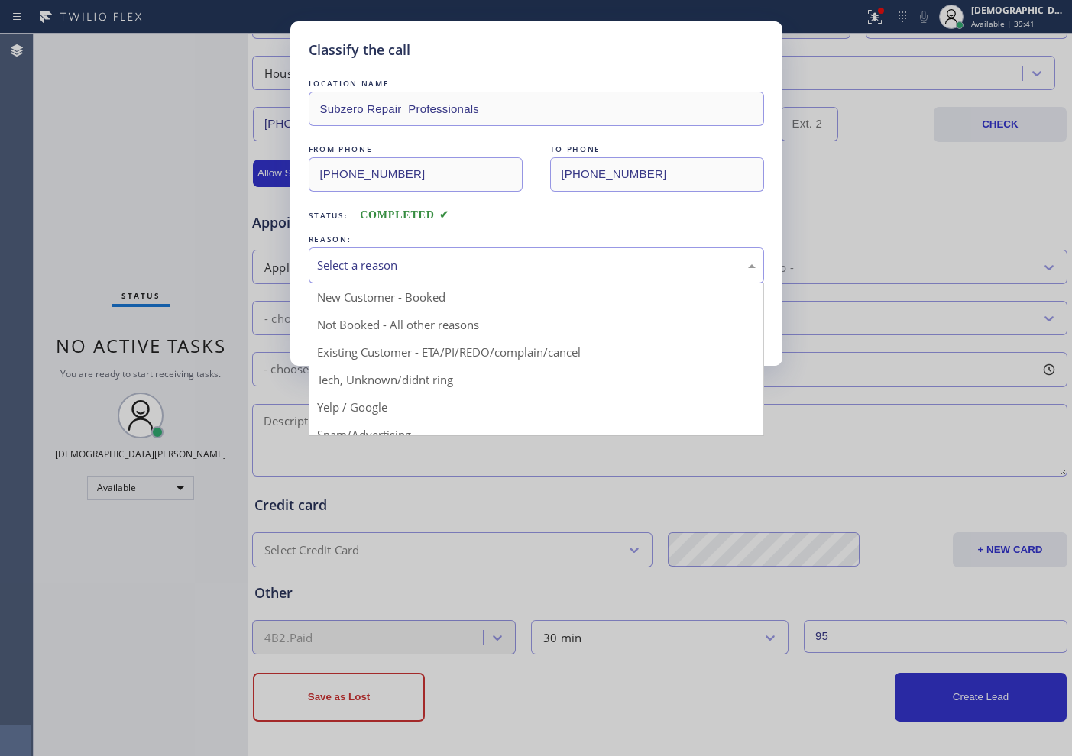
click at [457, 276] on div "Select a reason" at bounding box center [536, 265] width 455 height 36
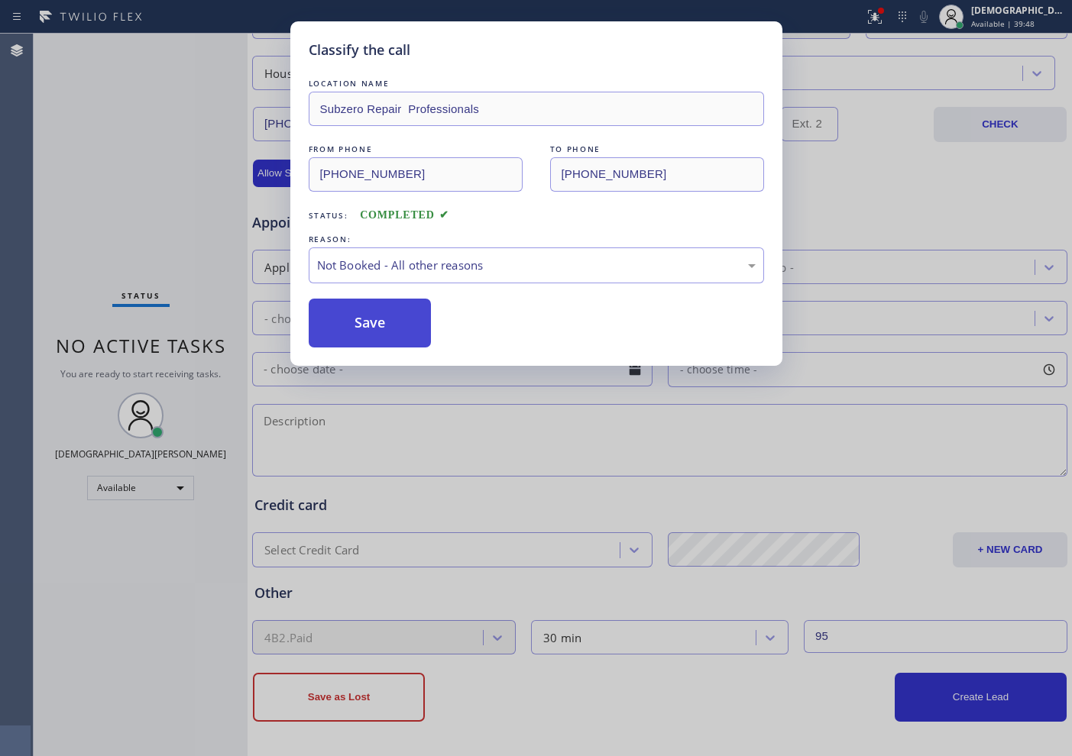
click at [374, 325] on button "Save" at bounding box center [370, 323] width 123 height 49
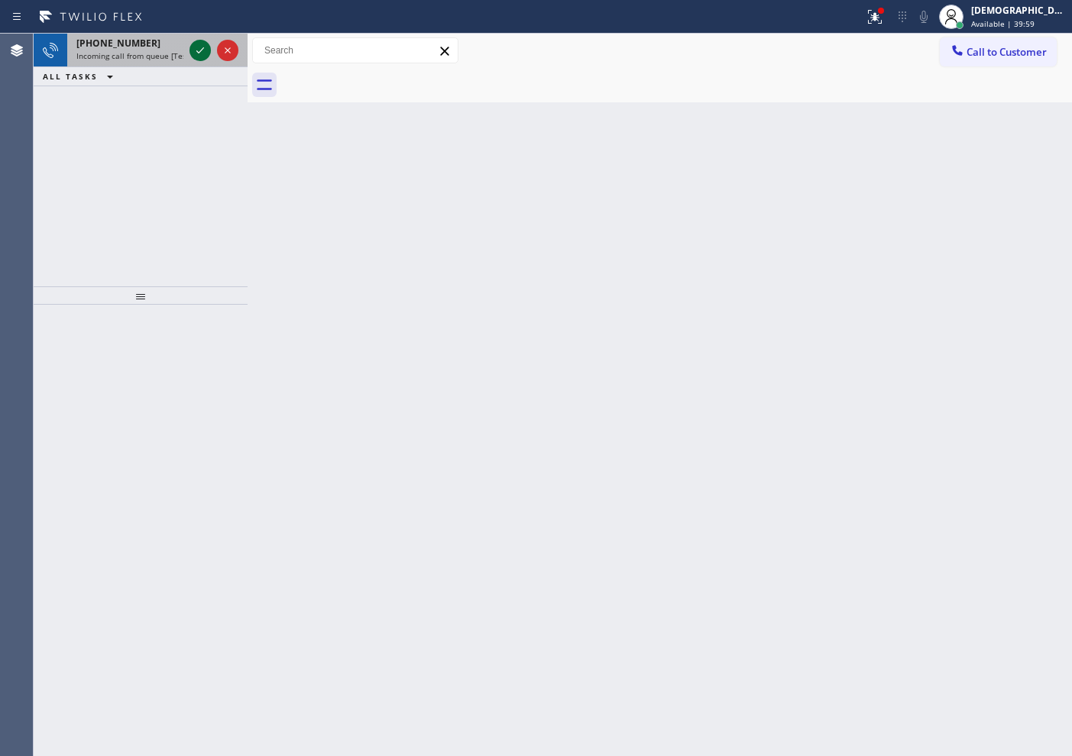
click at [210, 53] on div at bounding box center [199, 50] width 21 height 18
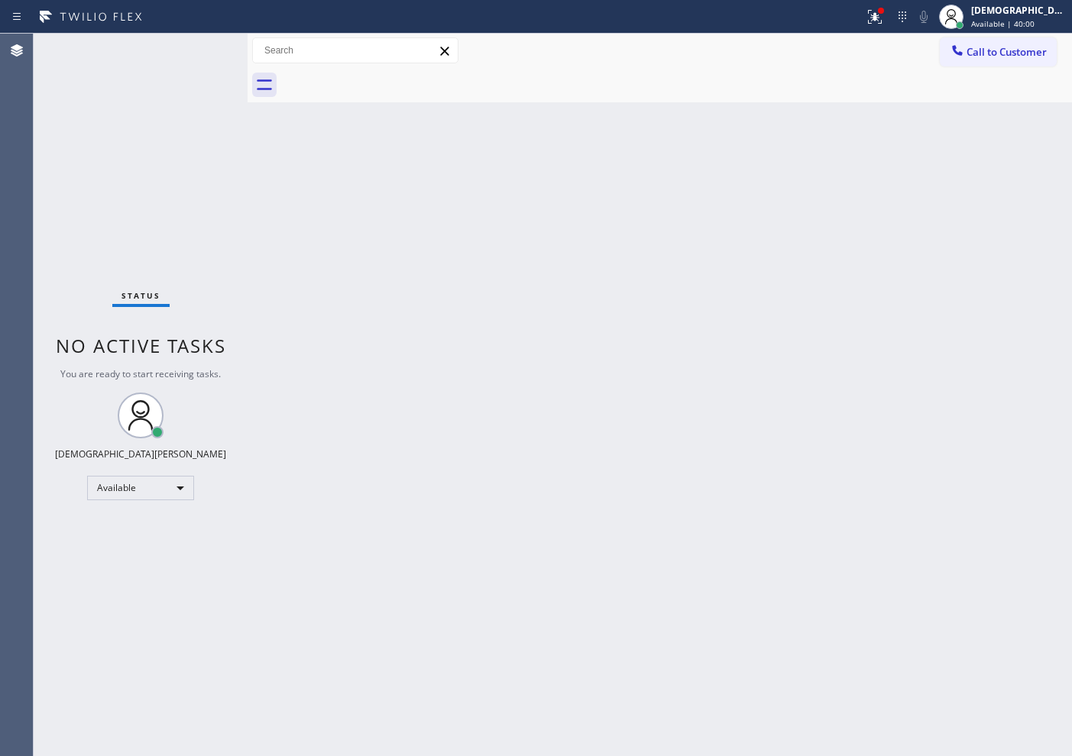
click at [203, 50] on div "Status No active tasks You are ready to start receiving tasks. Christian Cinco …" at bounding box center [141, 395] width 214 height 722
click at [202, 50] on div "Status No active tasks You are ready to start receiving tasks. Christian Cinco …" at bounding box center [141, 395] width 214 height 722
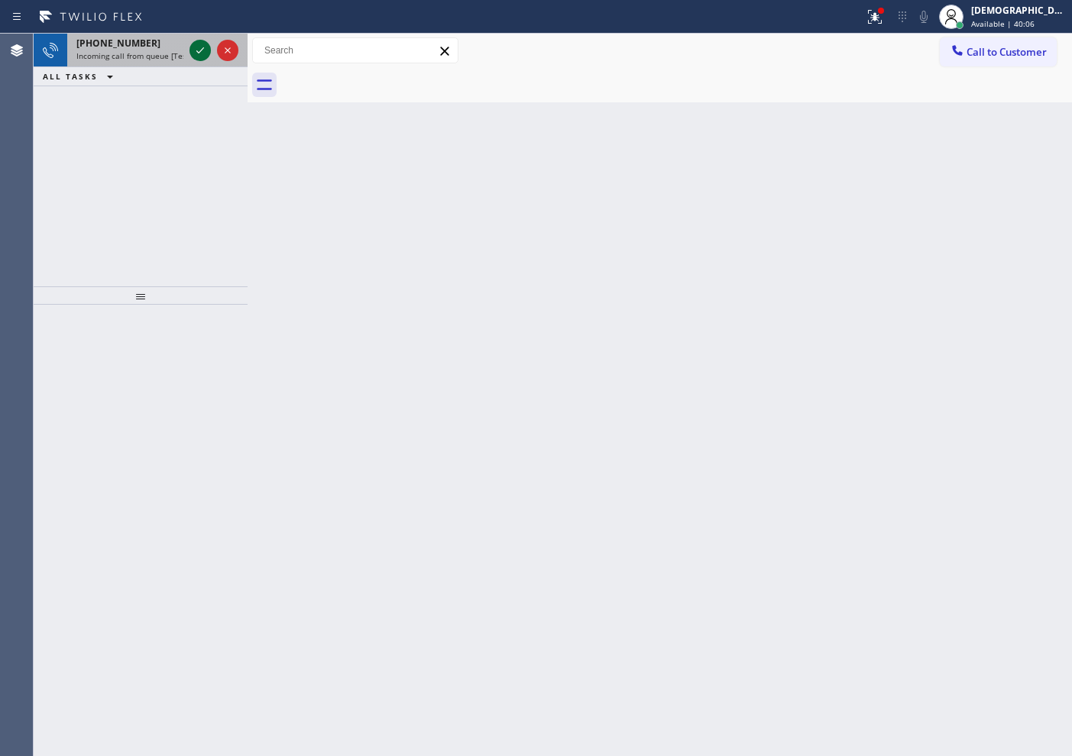
click at [199, 50] on icon at bounding box center [200, 50] width 18 height 18
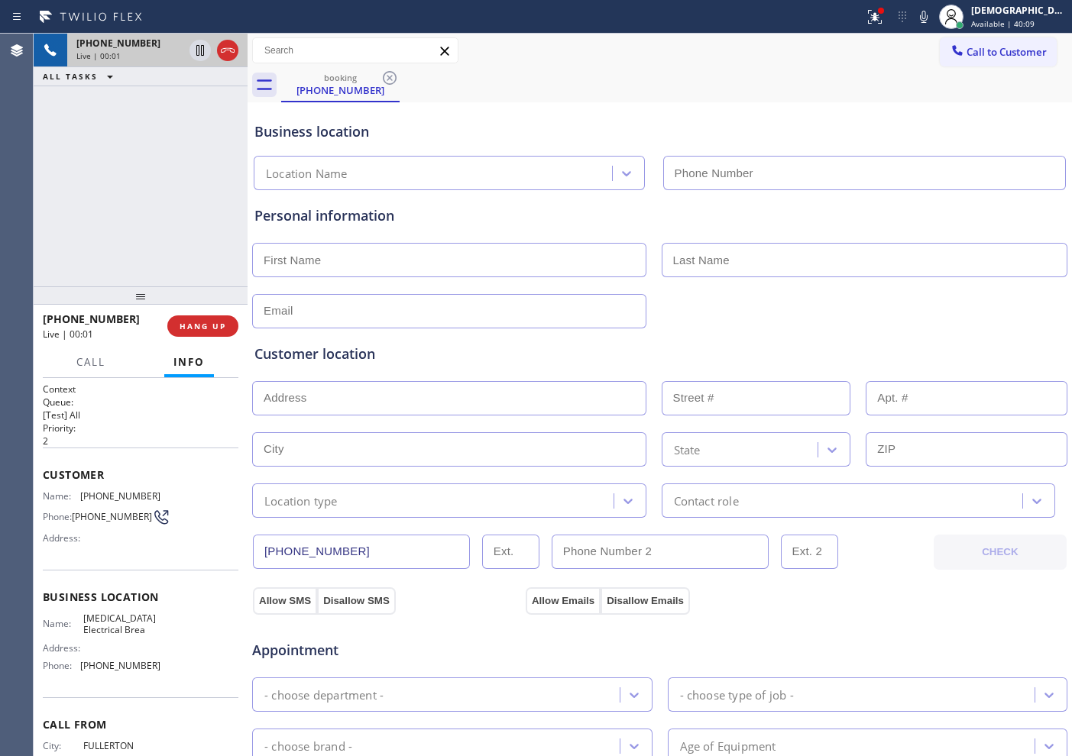
type input "[PHONE_NUMBER]"
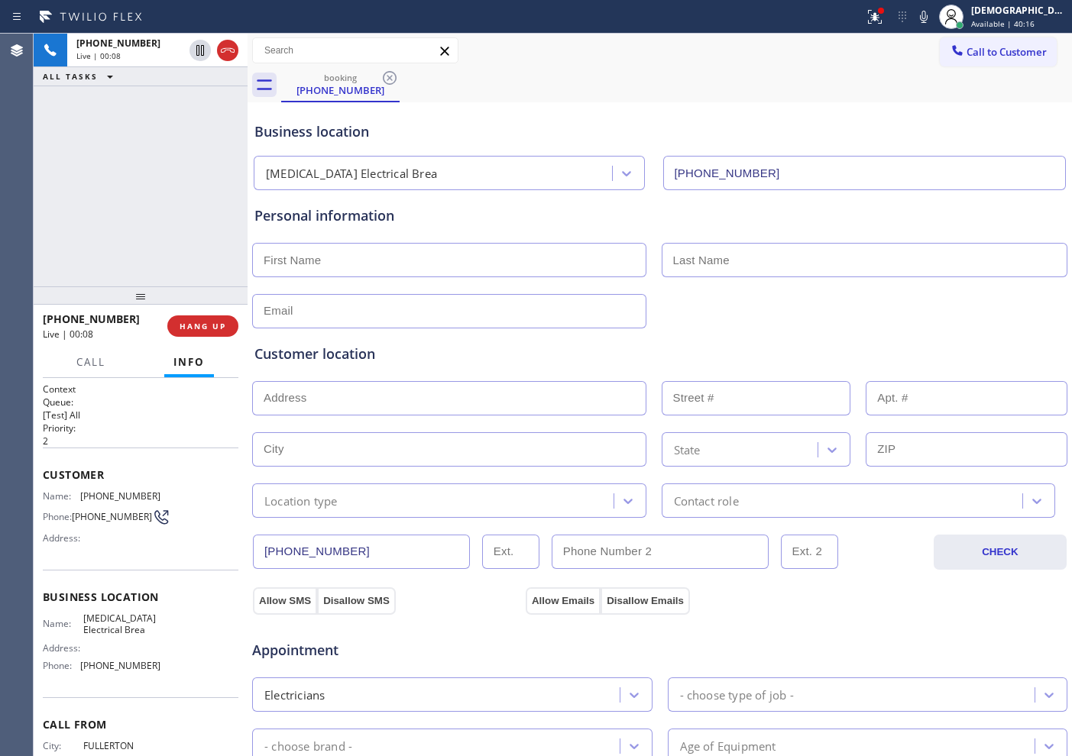
drag, startPoint x: 232, startPoint y: 57, endPoint x: 317, endPoint y: 38, distance: 86.7
click at [232, 56] on icon at bounding box center [227, 50] width 18 height 18
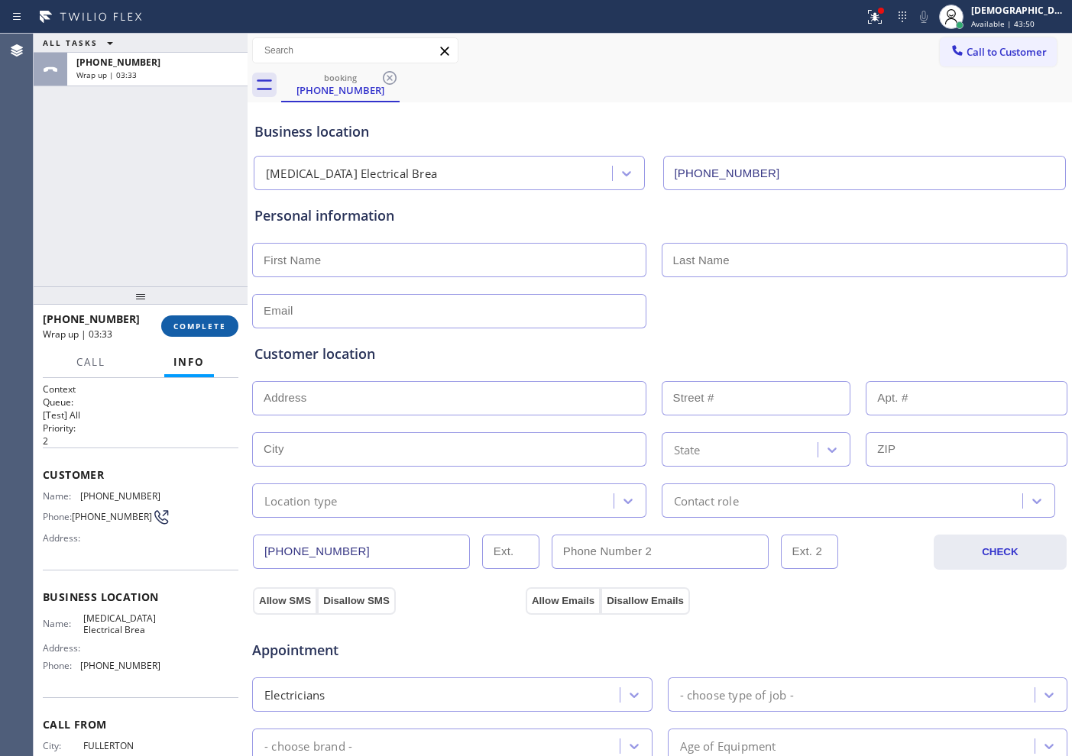
click at [190, 319] on button "COMPLETE" at bounding box center [199, 325] width 77 height 21
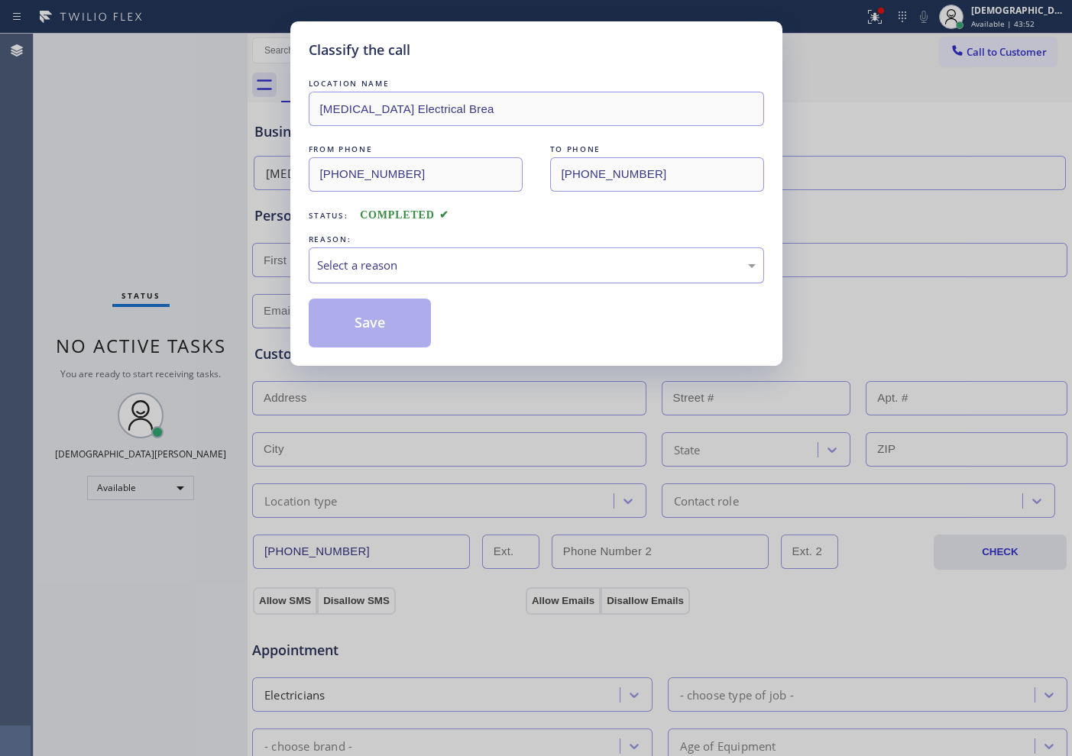
click at [375, 270] on div "Select a reason" at bounding box center [536, 266] width 438 height 18
click at [382, 318] on button "Save" at bounding box center [370, 323] width 123 height 49
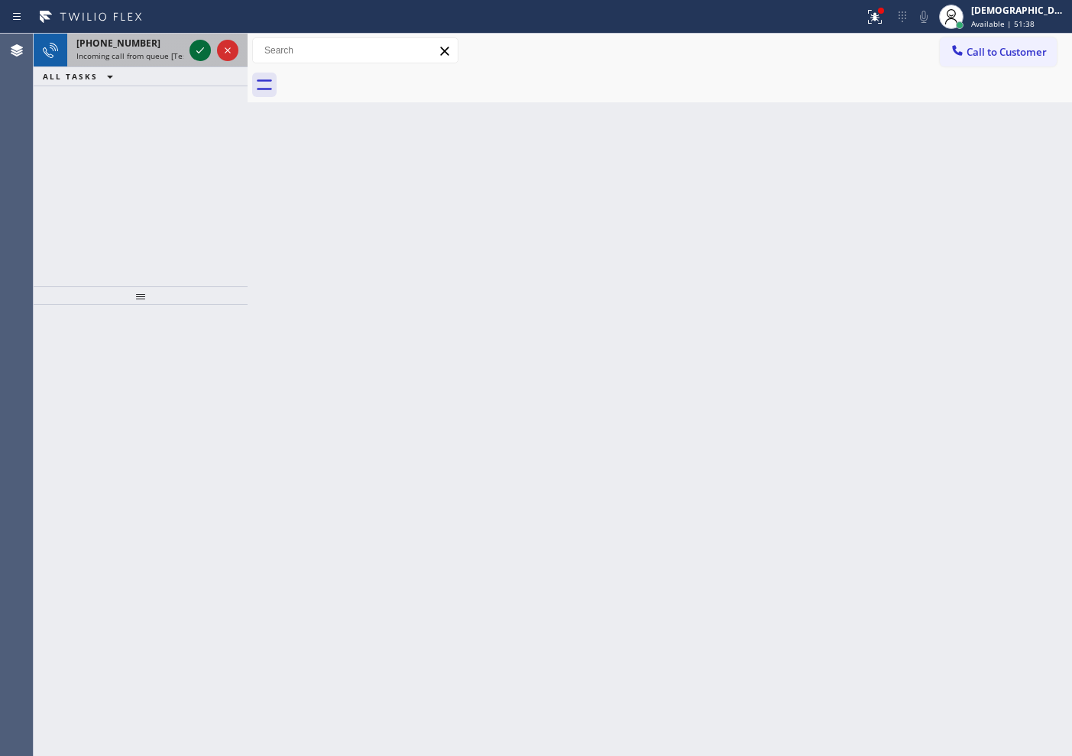
click at [196, 47] on icon at bounding box center [200, 50] width 18 height 18
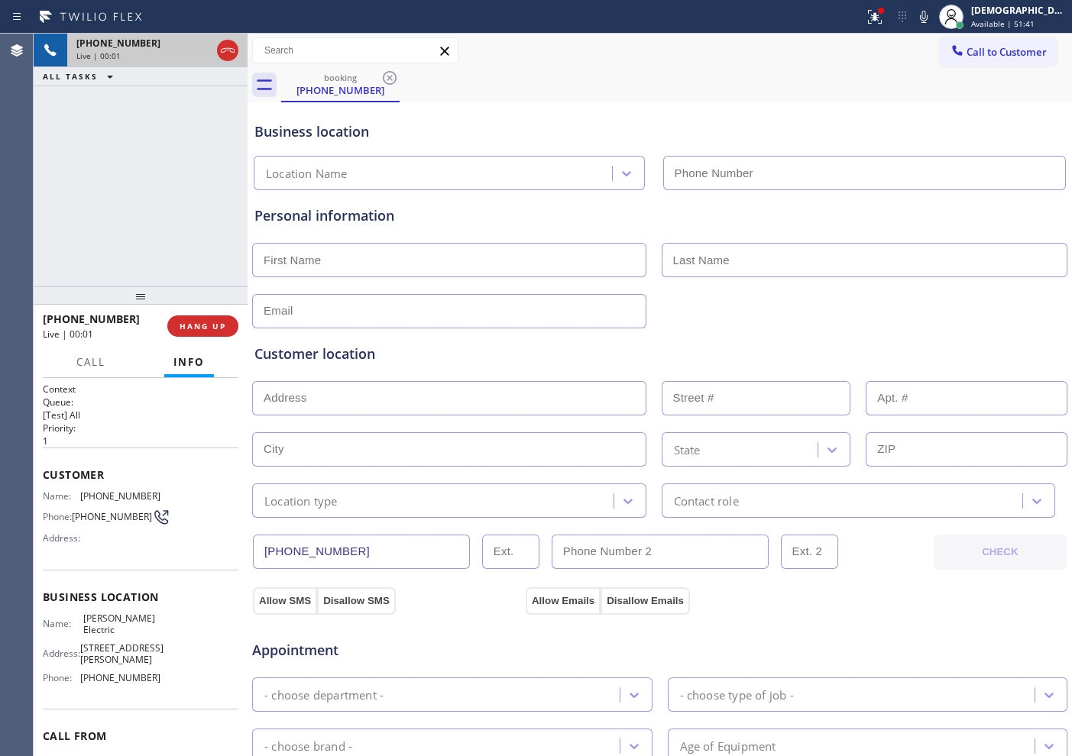
type input "[PHONE_NUMBER]"
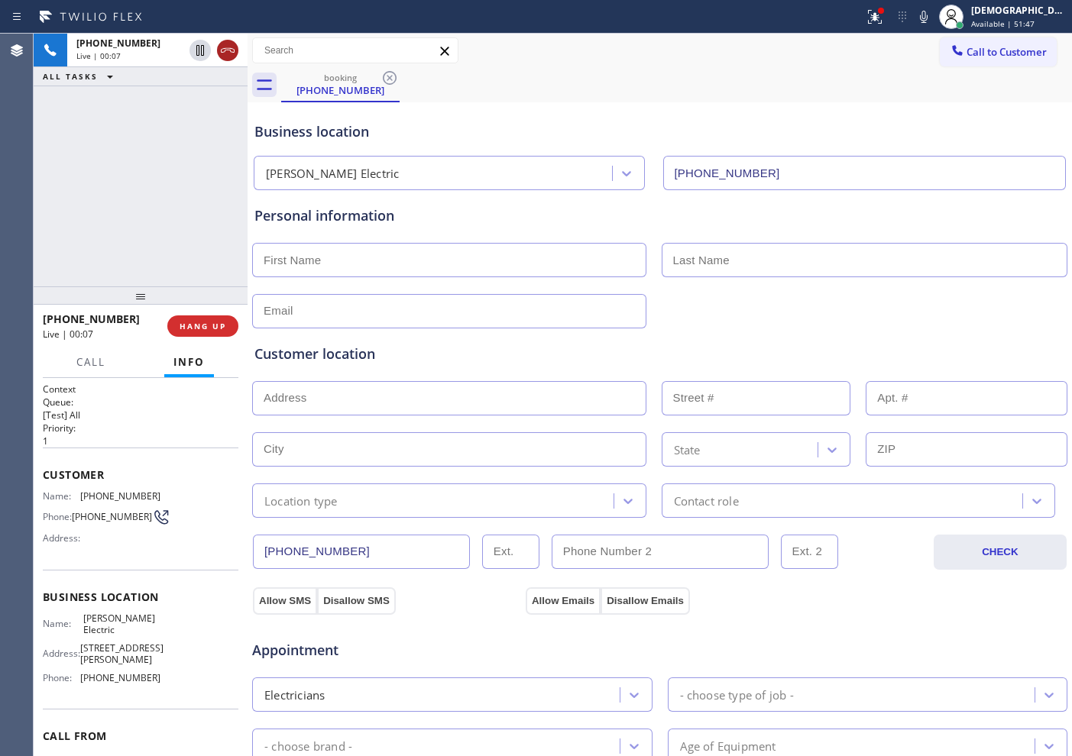
click at [235, 52] on icon at bounding box center [227, 50] width 18 height 18
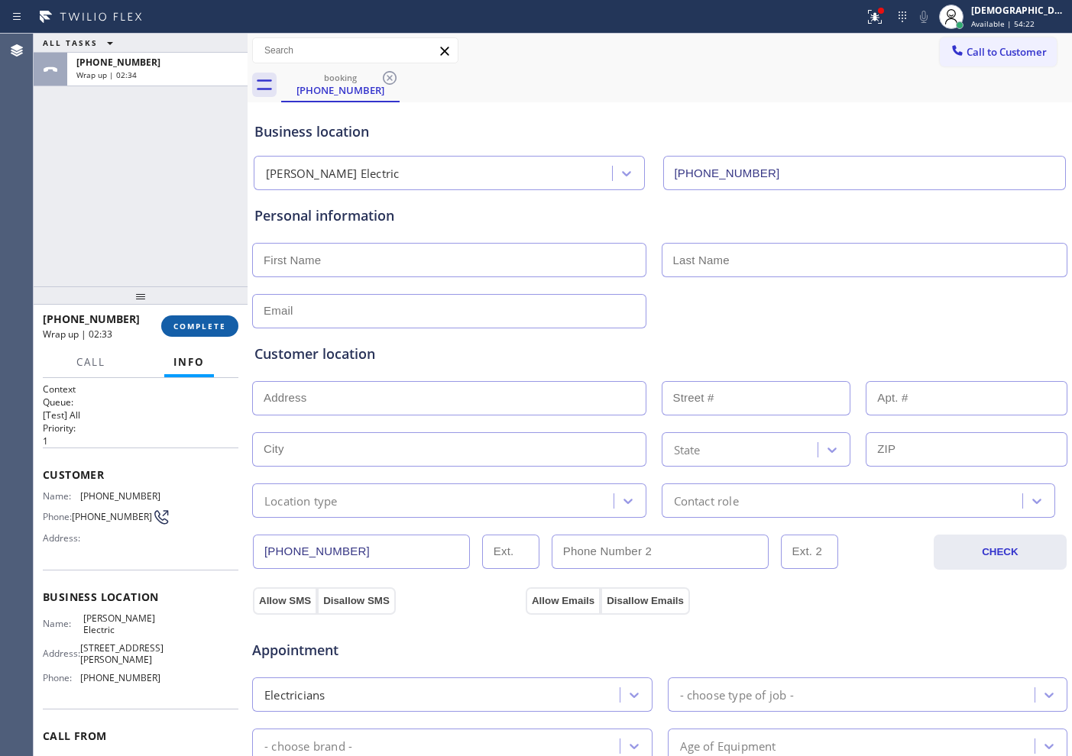
click at [185, 325] on span "COMPLETE" at bounding box center [199, 326] width 53 height 11
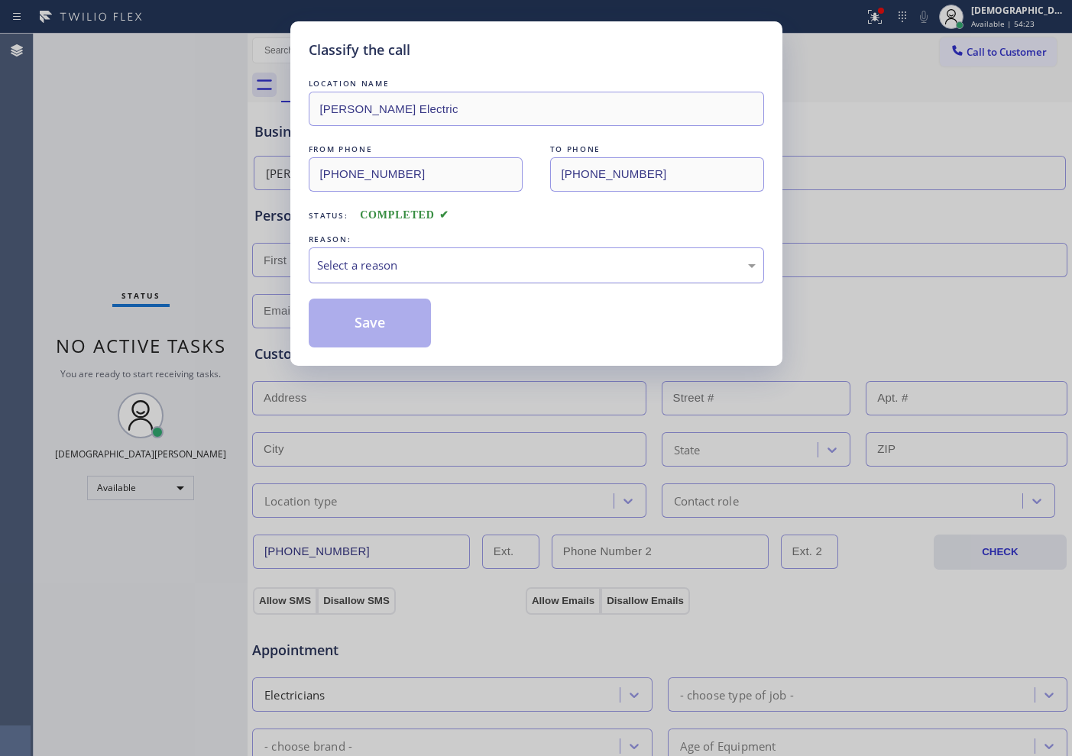
click at [331, 268] on div "Select a reason" at bounding box center [536, 266] width 438 height 18
click at [329, 320] on button "Save" at bounding box center [370, 323] width 123 height 49
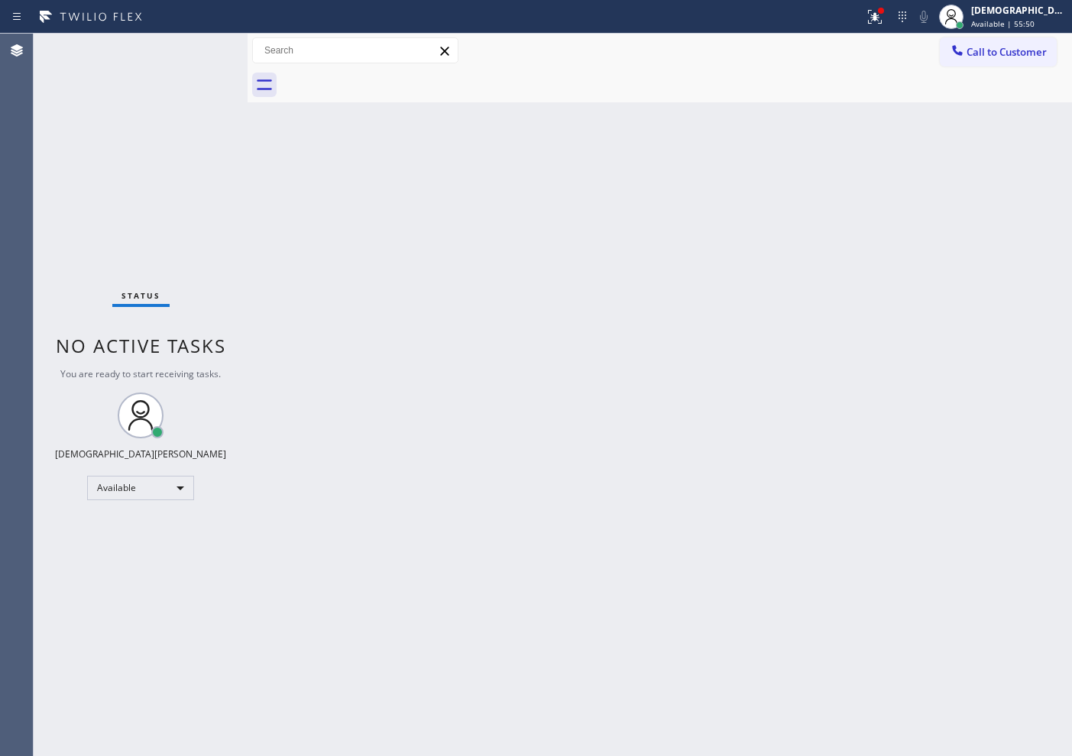
click at [196, 48] on div "Status No active tasks You are ready to start receiving tasks. Christian Cinco …" at bounding box center [141, 395] width 214 height 722
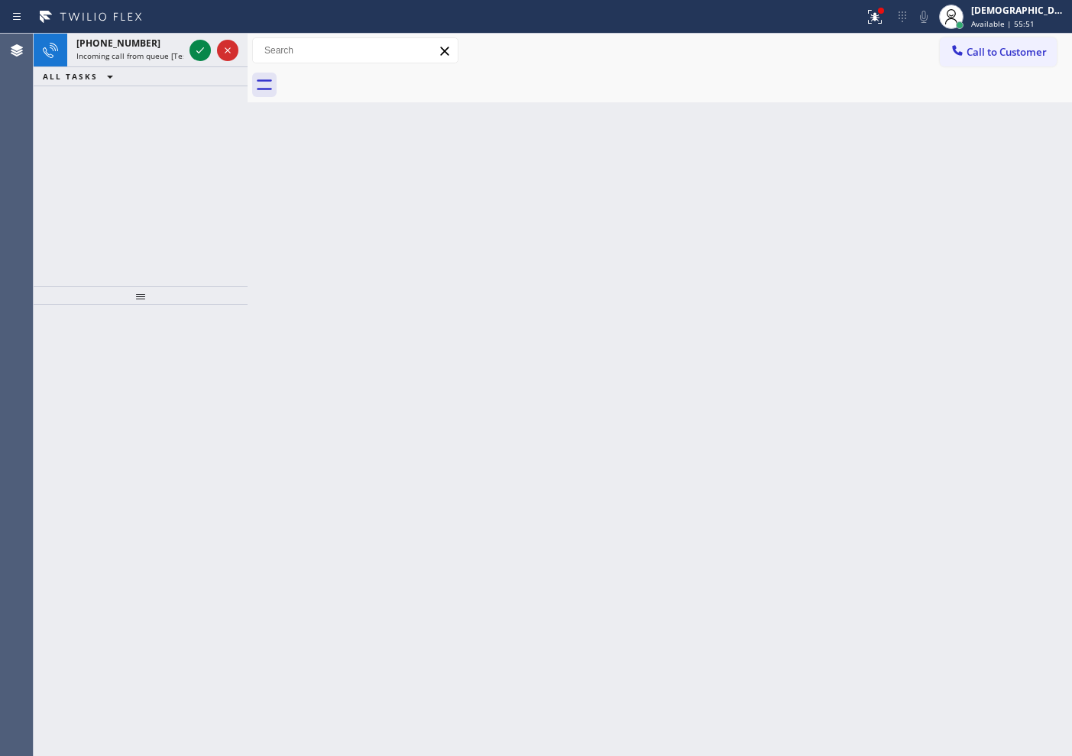
click at [196, 48] on icon at bounding box center [200, 50] width 18 height 18
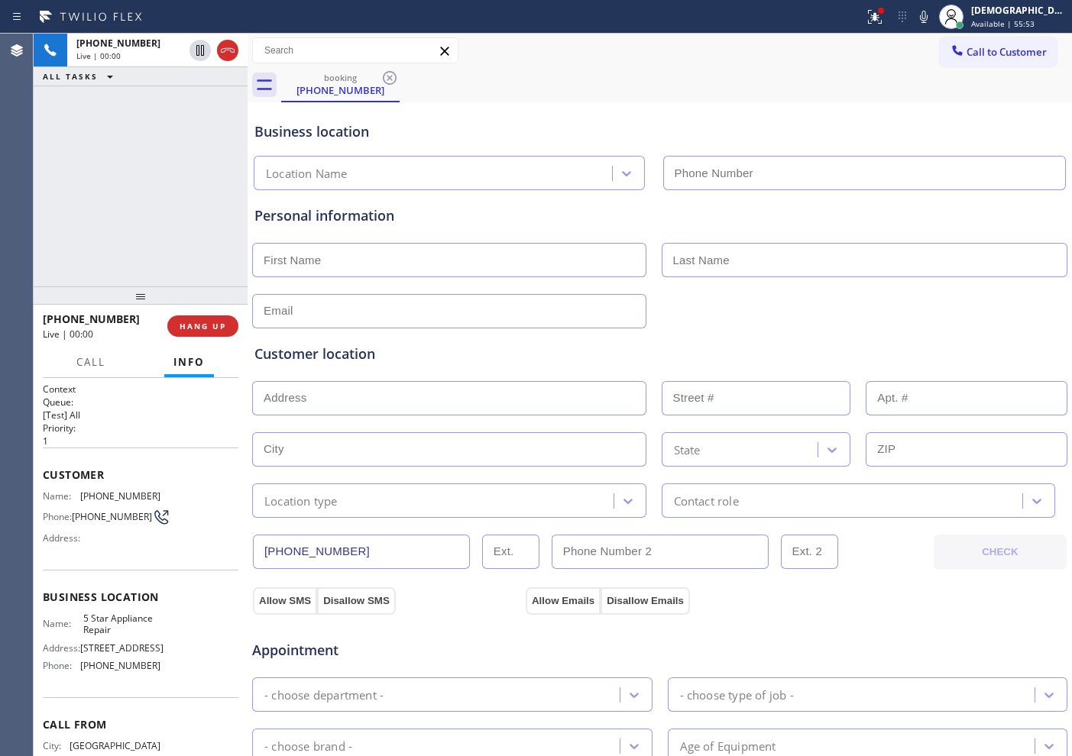
type input "[PHONE_NUMBER]"
drag, startPoint x: 162, startPoint y: 652, endPoint x: 81, endPoint y: 652, distance: 81.0
click at [81, 652] on div "Name: 5 Star Appliance Repair Address: [STREET_ADDRESS] Phone: [PHONE_NUMBER]" at bounding box center [141, 646] width 196 height 66
copy span "[STREET_ADDRESS]"
drag, startPoint x: 355, startPoint y: 551, endPoint x: 256, endPoint y: 551, distance: 99.3
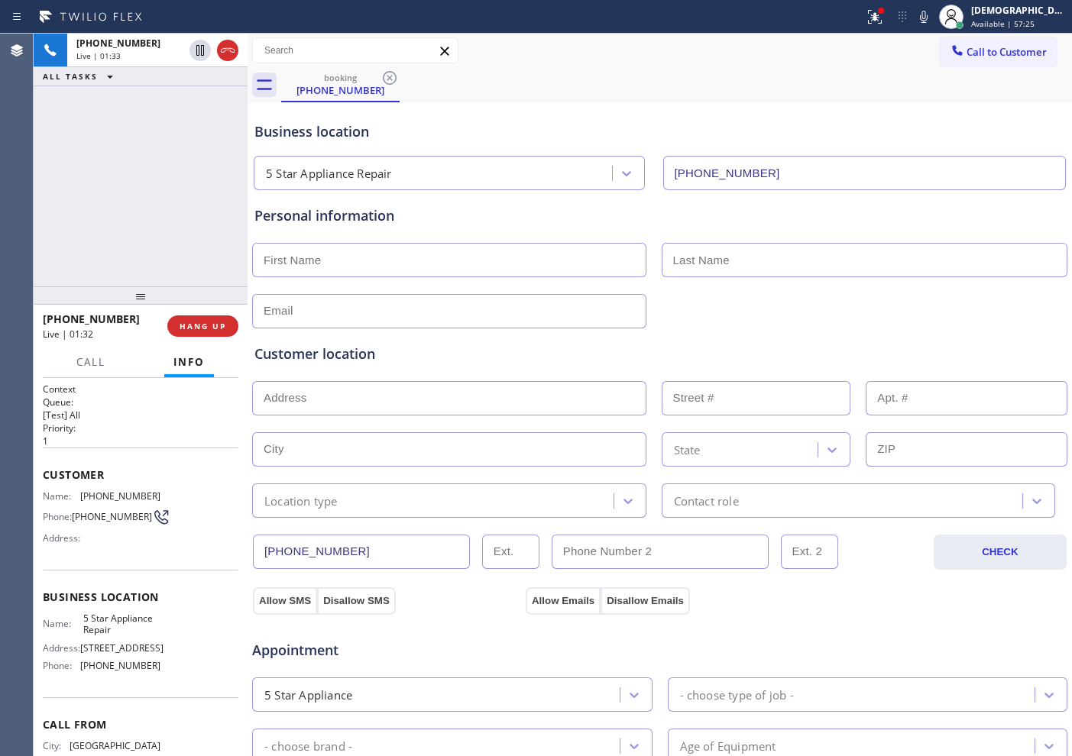
click at [256, 551] on input "[PHONE_NUMBER]" at bounding box center [361, 552] width 217 height 34
click at [228, 50] on icon at bounding box center [227, 50] width 18 height 18
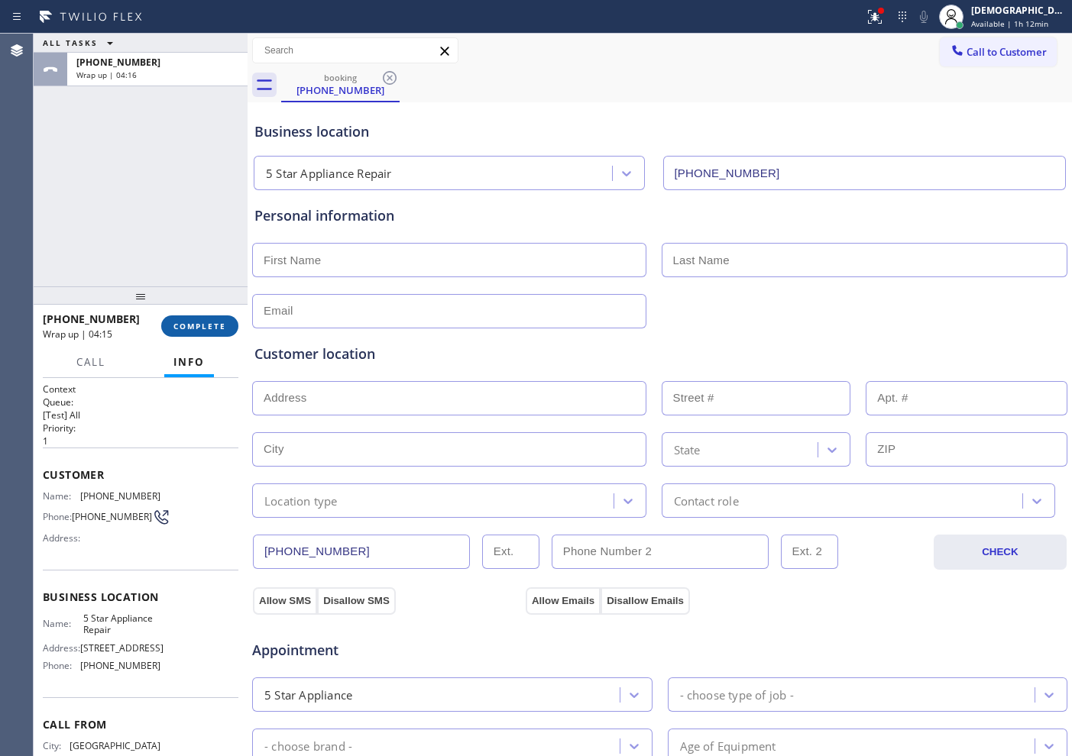
click at [187, 328] on span "COMPLETE" at bounding box center [199, 326] width 53 height 11
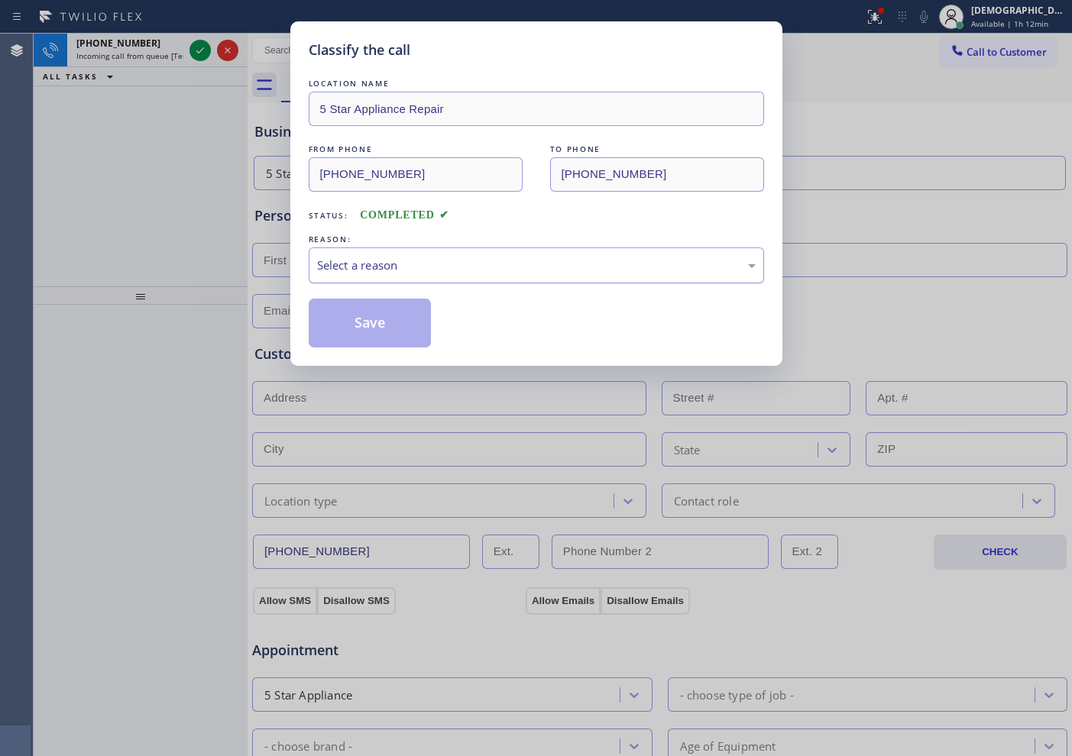
click at [393, 267] on div "Select a reason" at bounding box center [536, 266] width 438 height 18
click at [357, 312] on button "Save" at bounding box center [370, 323] width 123 height 49
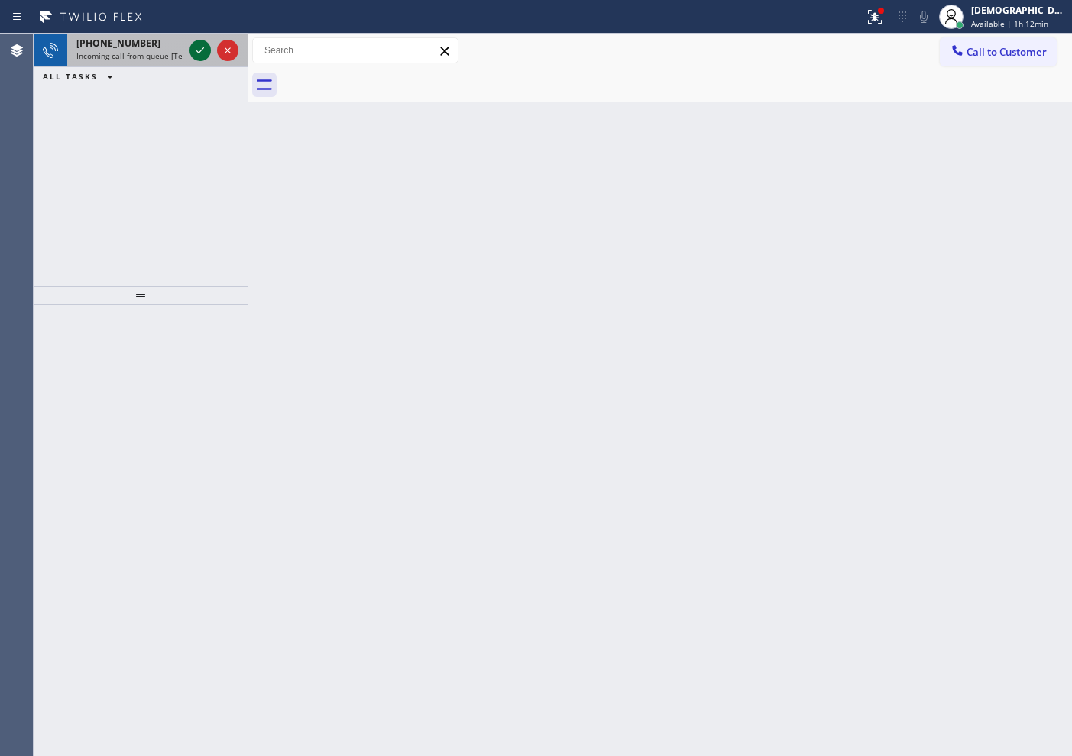
click at [203, 47] on icon at bounding box center [200, 50] width 18 height 18
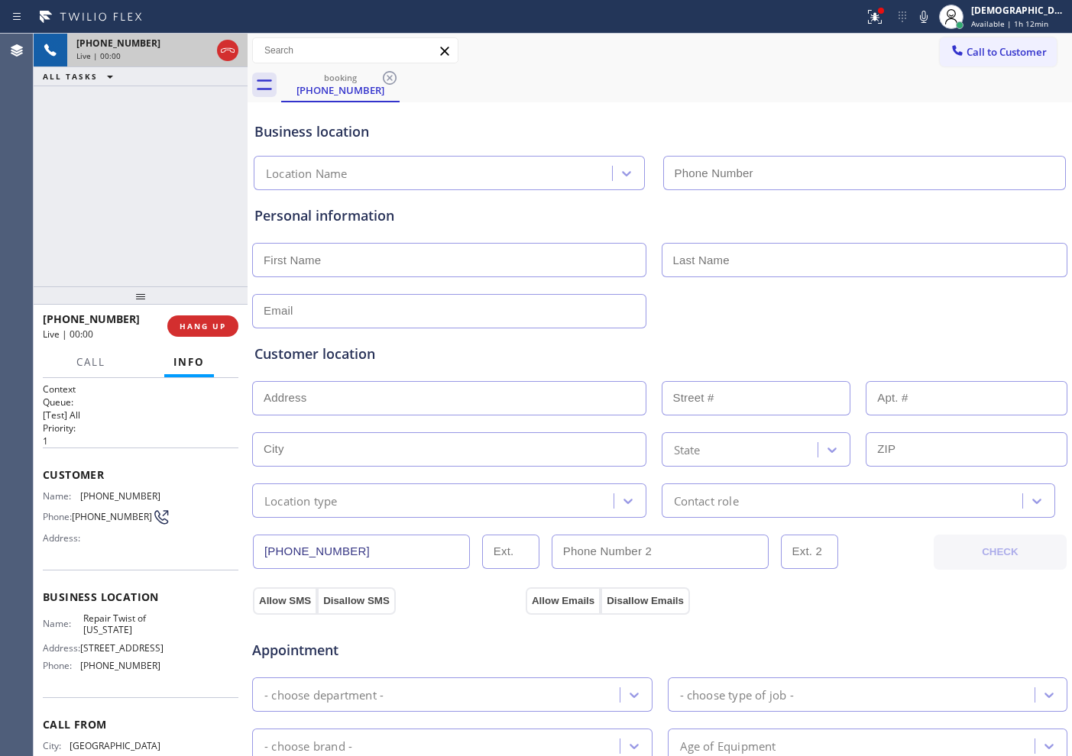
type input "[PHONE_NUMBER]"
drag, startPoint x: 356, startPoint y: 551, endPoint x: 239, endPoint y: 545, distance: 117.0
click at [239, 545] on div "[PHONE_NUMBER] Live | 06:07 ALL TASKS ALL TASKS ACTIVE TASKS TASKS IN WRAP UP […" at bounding box center [553, 395] width 1038 height 722
click at [224, 56] on icon at bounding box center [227, 50] width 18 height 18
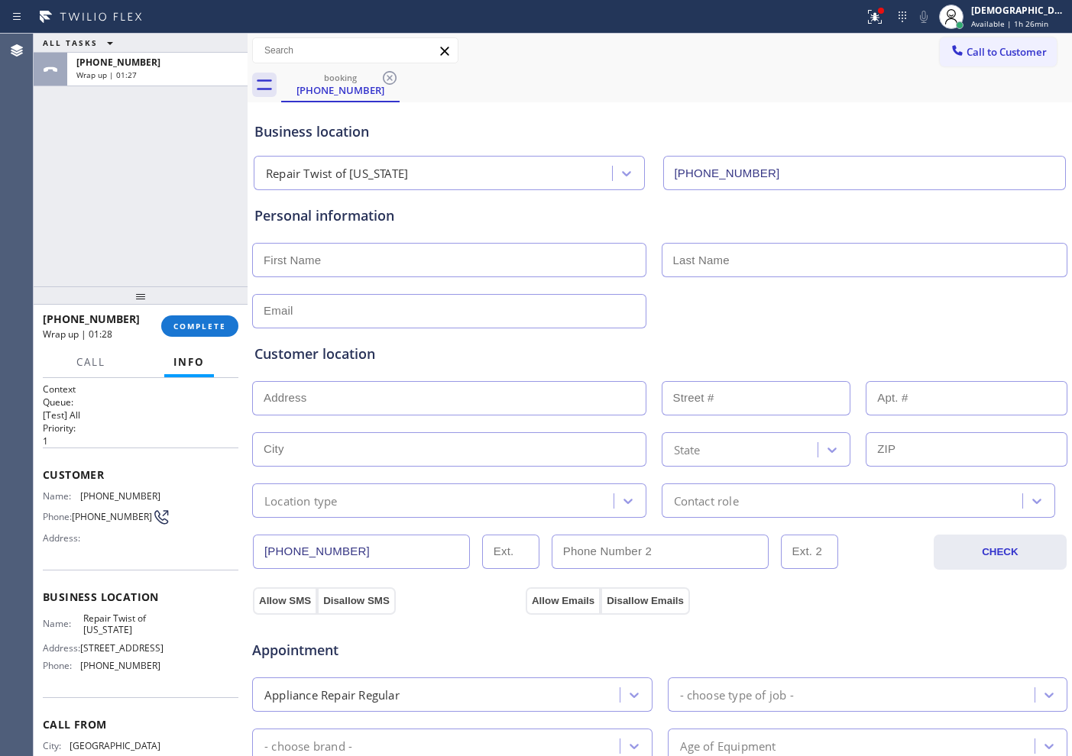
click at [423, 263] on input "text" at bounding box center [449, 260] width 394 height 34
paste input "Berr"
type input "Berr"
click at [790, 260] on input "text" at bounding box center [864, 260] width 406 height 34
paste input "[PERSON_NAME]"
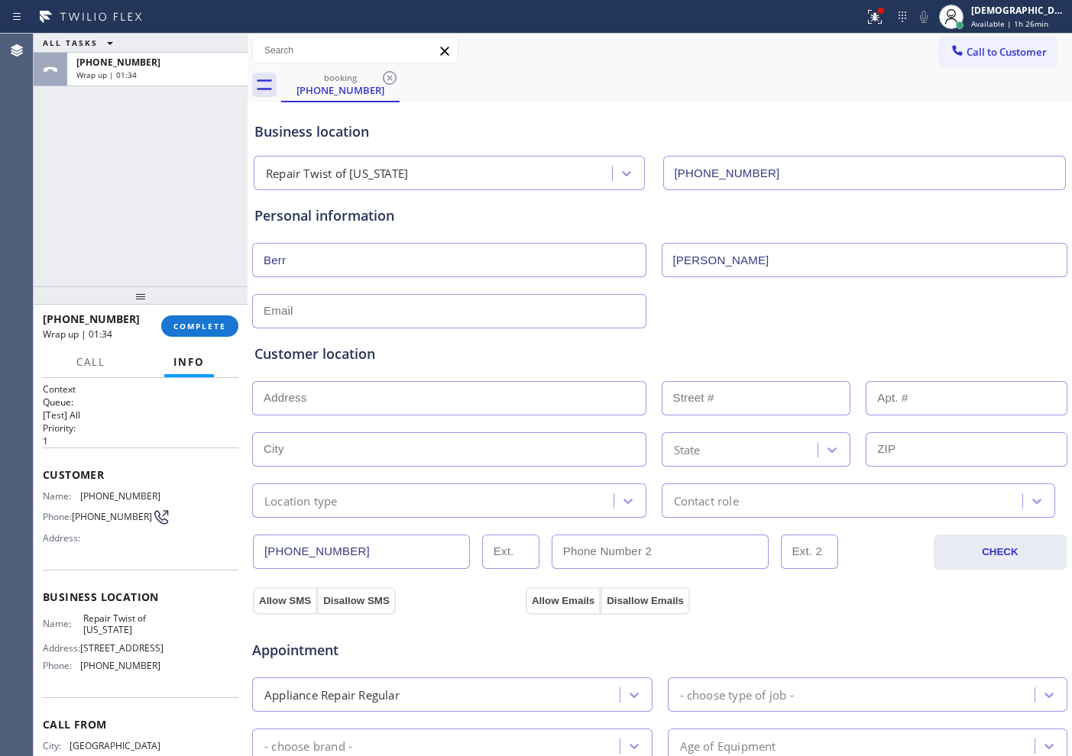
click at [671, 263] on input "[PERSON_NAME]" at bounding box center [864, 260] width 406 height 34
type input "[PERSON_NAME]"
click at [412, 302] on input "text" at bounding box center [449, 311] width 394 height 34
paste input "[EMAIL_ADDRESS][DOMAIN_NAME]"
type input "[EMAIL_ADDRESS][DOMAIN_NAME]"
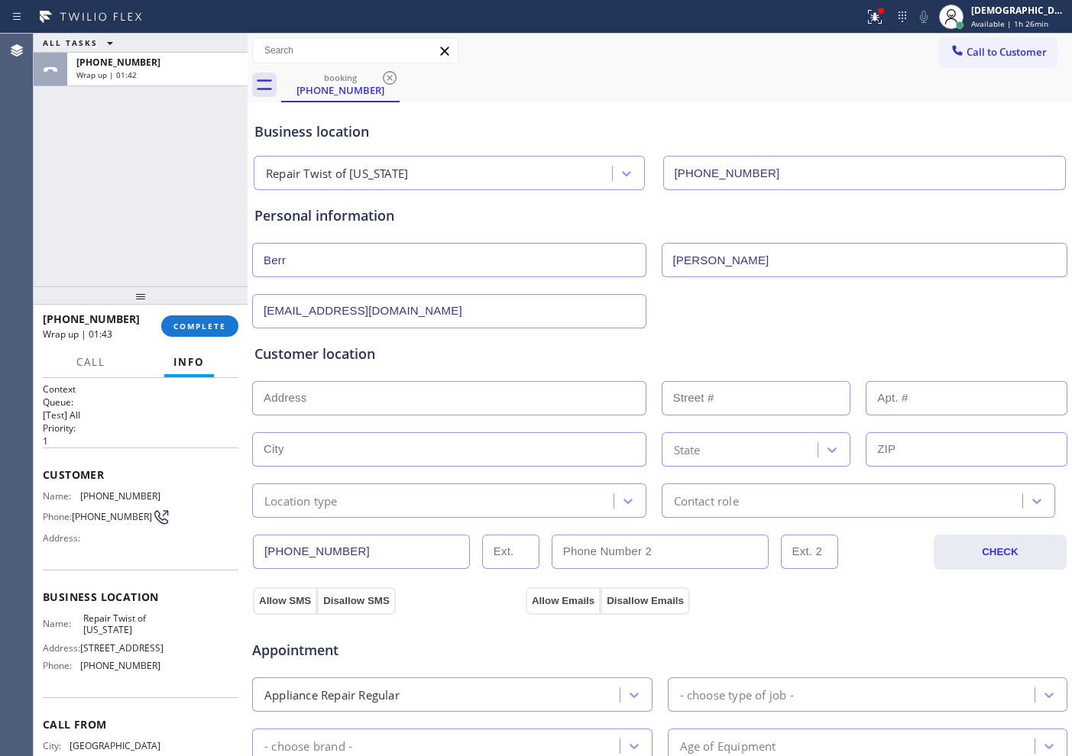
click at [438, 347] on div "Customer location" at bounding box center [659, 354] width 810 height 21
click at [381, 401] on input "text" at bounding box center [449, 398] width 394 height 34
paste input "[STREET_ADDRESS][PERSON_NAME]"
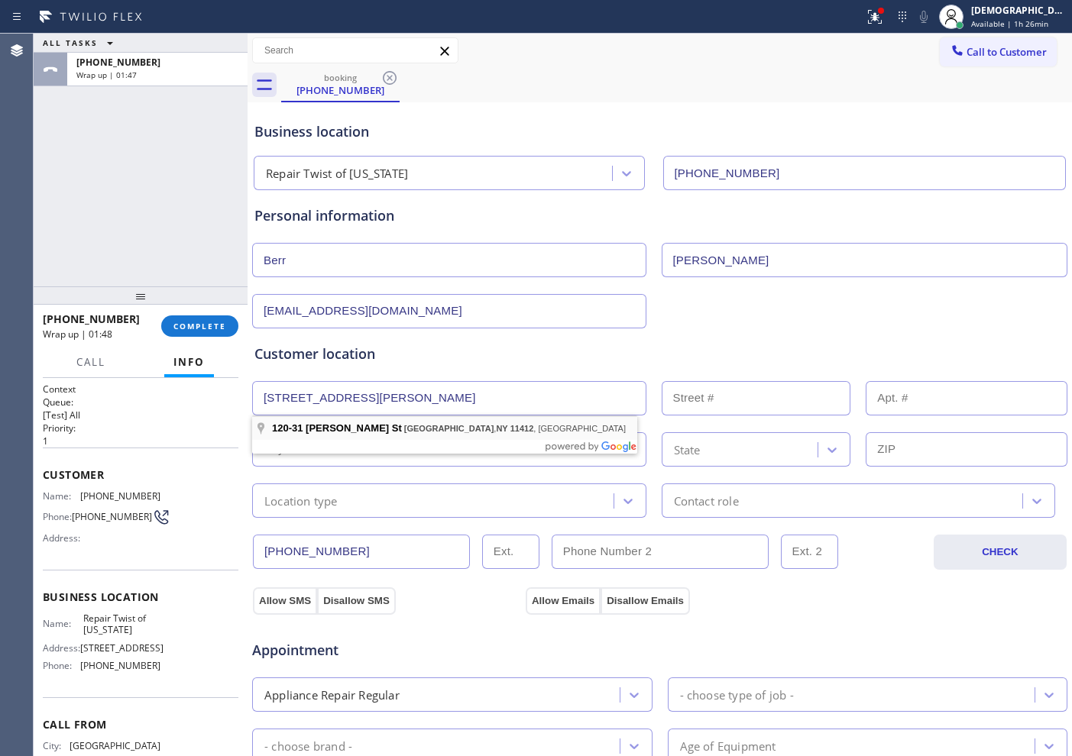
type input "[STREET_ADDRESS][PERSON_NAME]"
type input "120-31"
type input "Queens"
type input "11412"
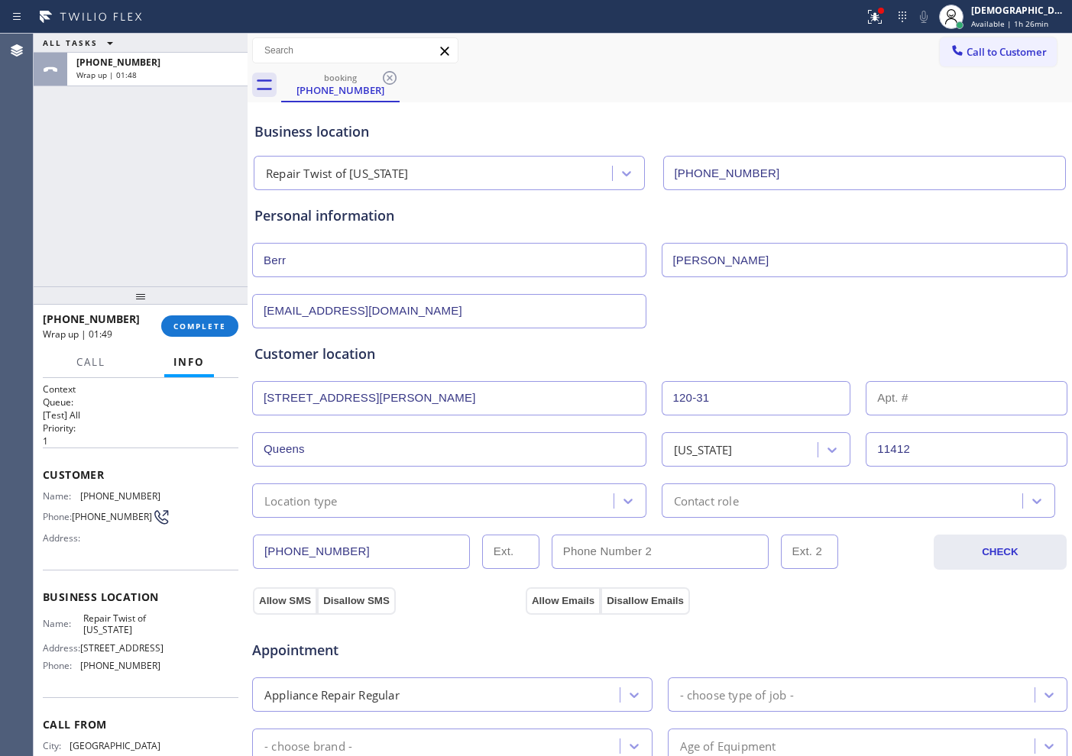
click at [331, 503] on div "Location type" at bounding box center [300, 501] width 73 height 18
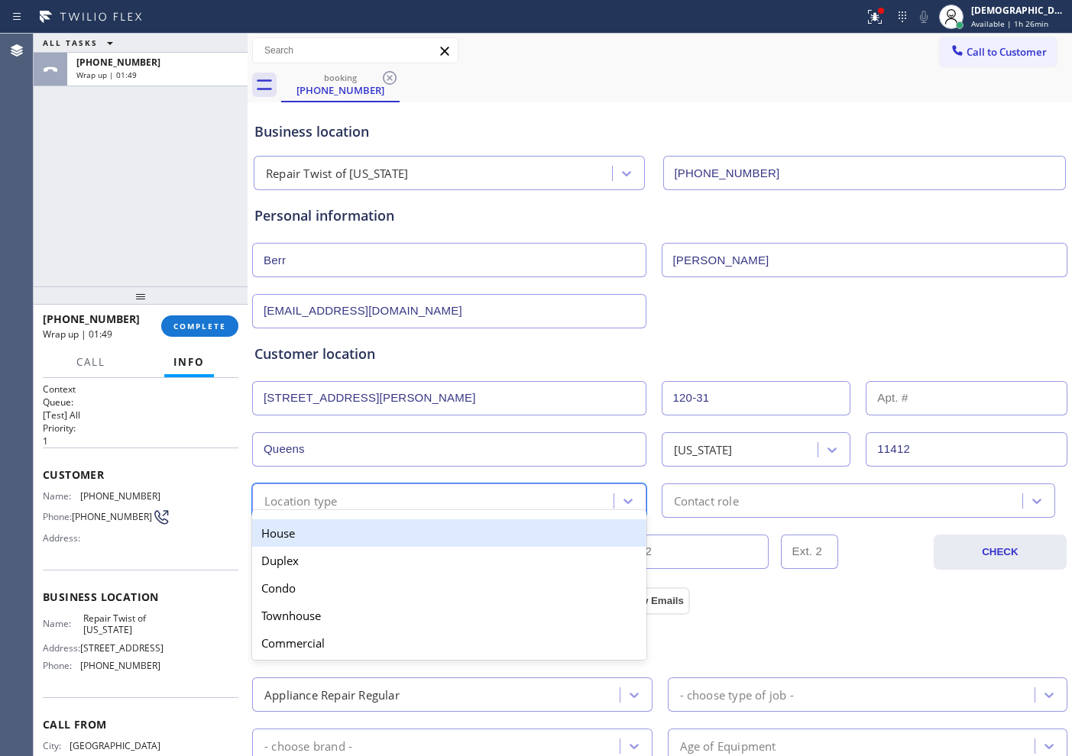
drag, startPoint x: 332, startPoint y: 533, endPoint x: 618, endPoint y: 516, distance: 286.2
click at [333, 533] on div "House" at bounding box center [449, 532] width 394 height 27
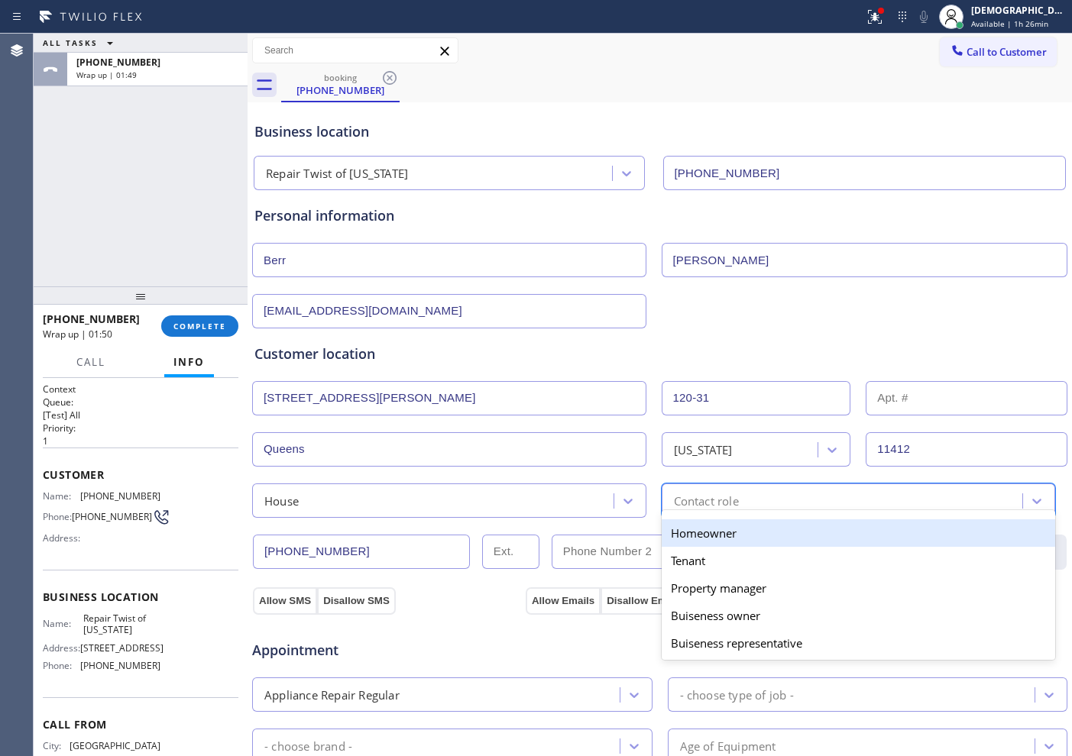
click at [664, 509] on div "option Homeowner focused, 1 of 5. 5 results available. Use Up and Down to choos…" at bounding box center [858, 500] width 394 height 34
click at [677, 529] on div "Homeowner" at bounding box center [858, 532] width 394 height 27
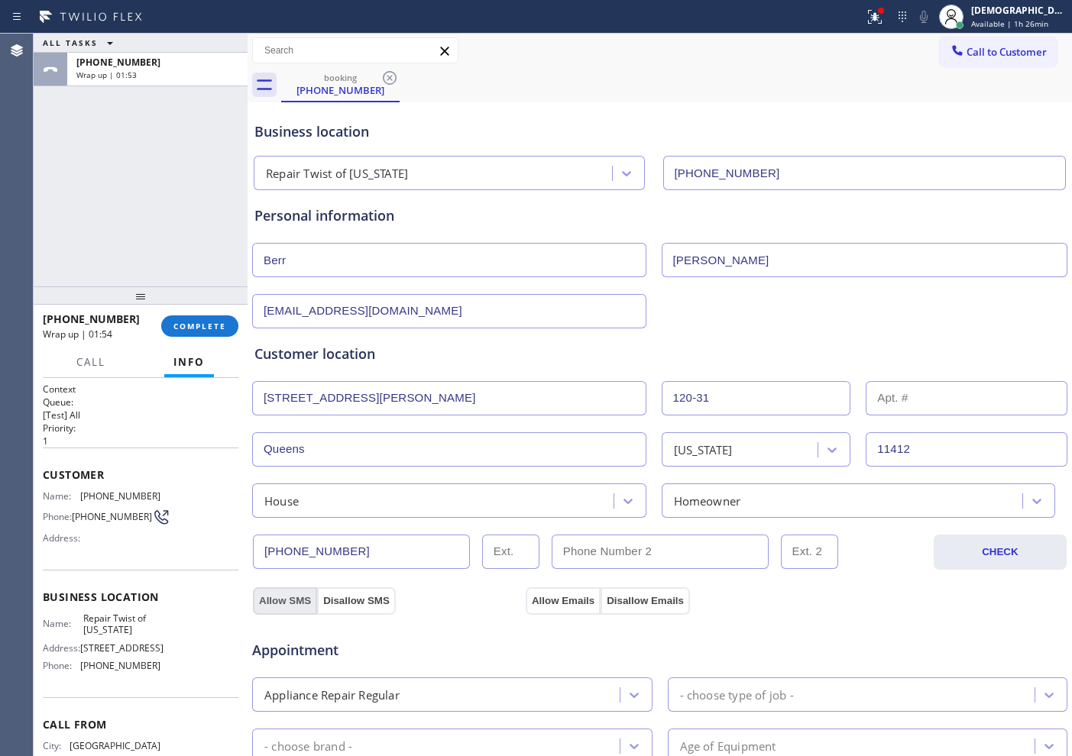
click at [285, 603] on button "Allow SMS" at bounding box center [285, 600] width 64 height 27
click at [566, 595] on button "Allow Emails" at bounding box center [562, 600] width 75 height 27
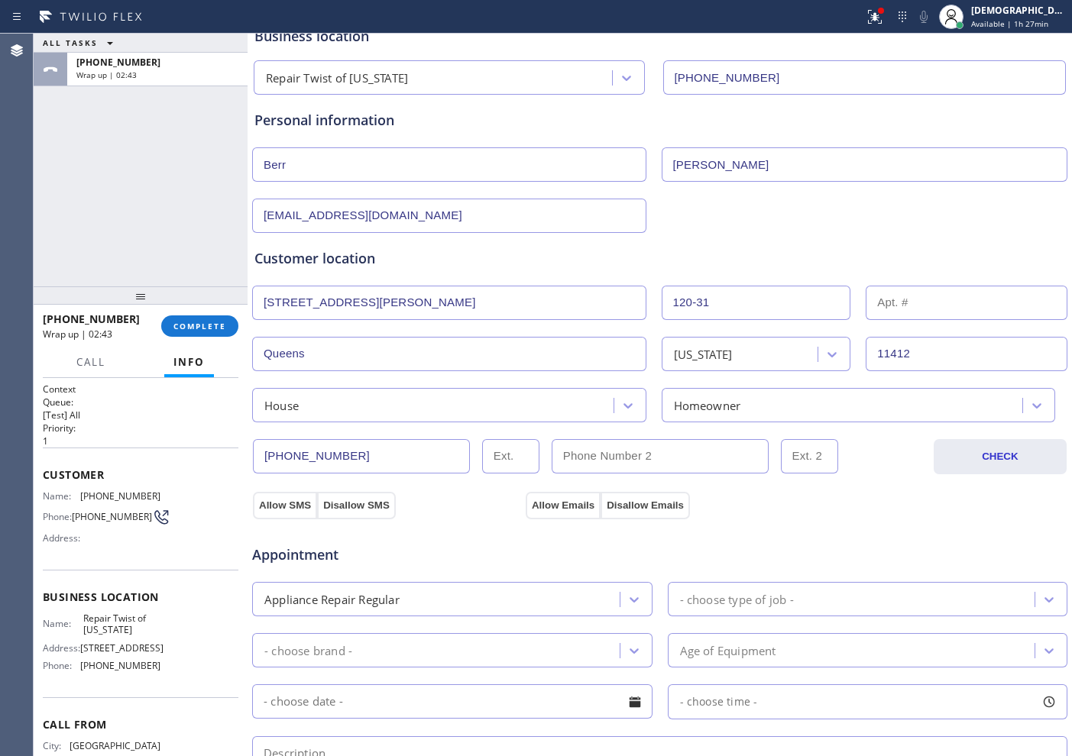
click at [271, 512] on div "Appointment Appliance Repair Regular - choose type of job - - choose brand - Ag…" at bounding box center [659, 661] width 816 height 299
click at [553, 509] on button "Allow Emails" at bounding box center [562, 505] width 75 height 27
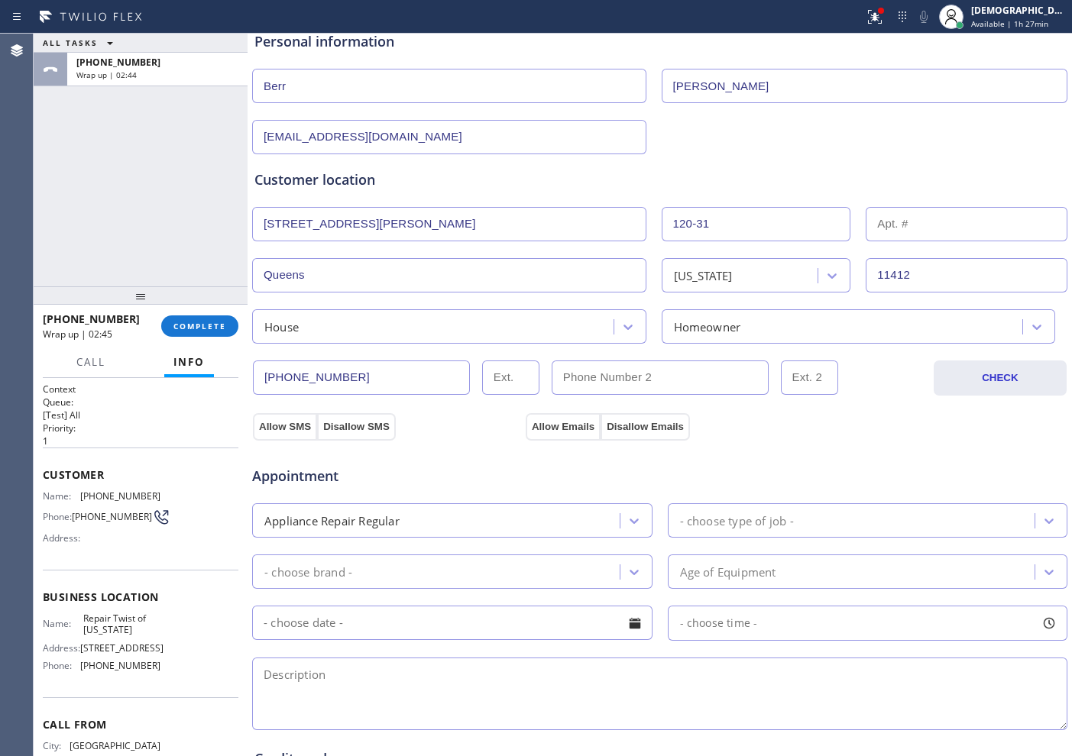
scroll to position [286, 0]
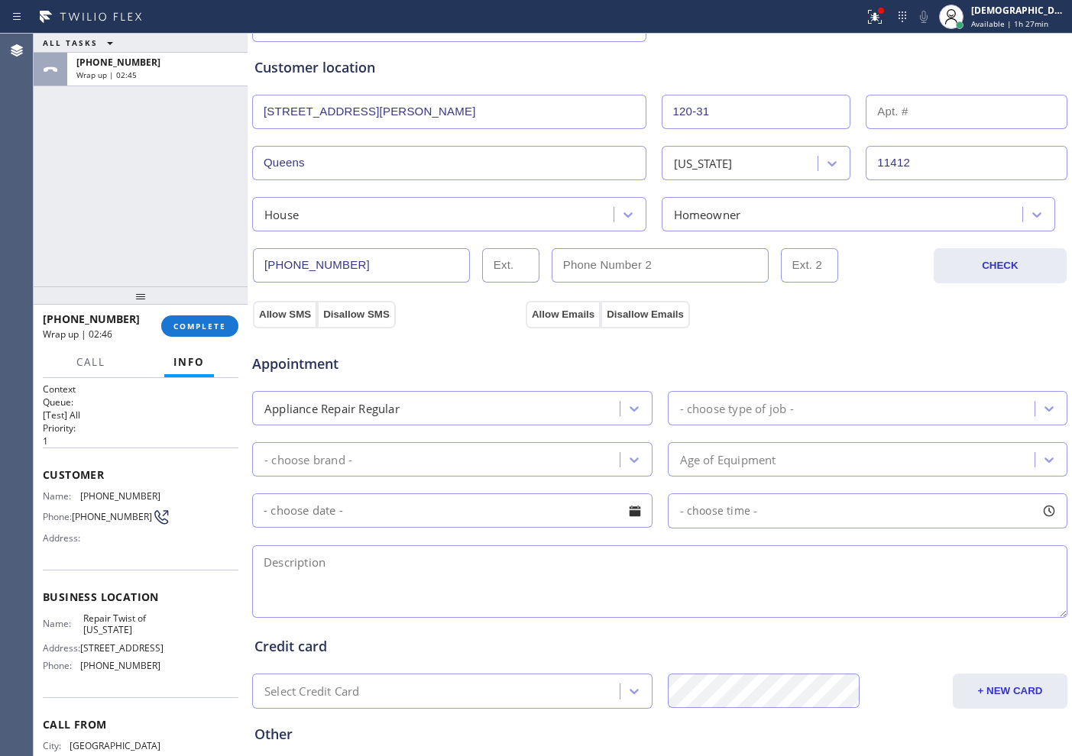
click at [729, 408] on div "- choose type of job -" at bounding box center [737, 408] width 114 height 18
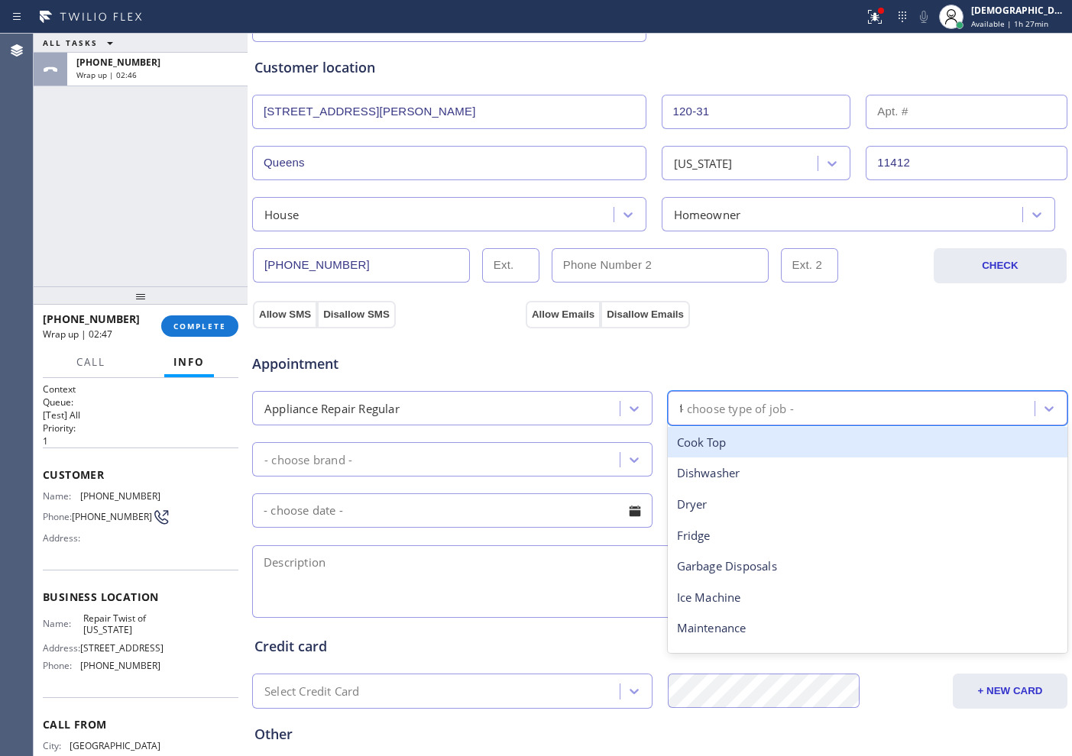
type input "fr"
click at [718, 444] on div "Fridge" at bounding box center [868, 442] width 400 height 31
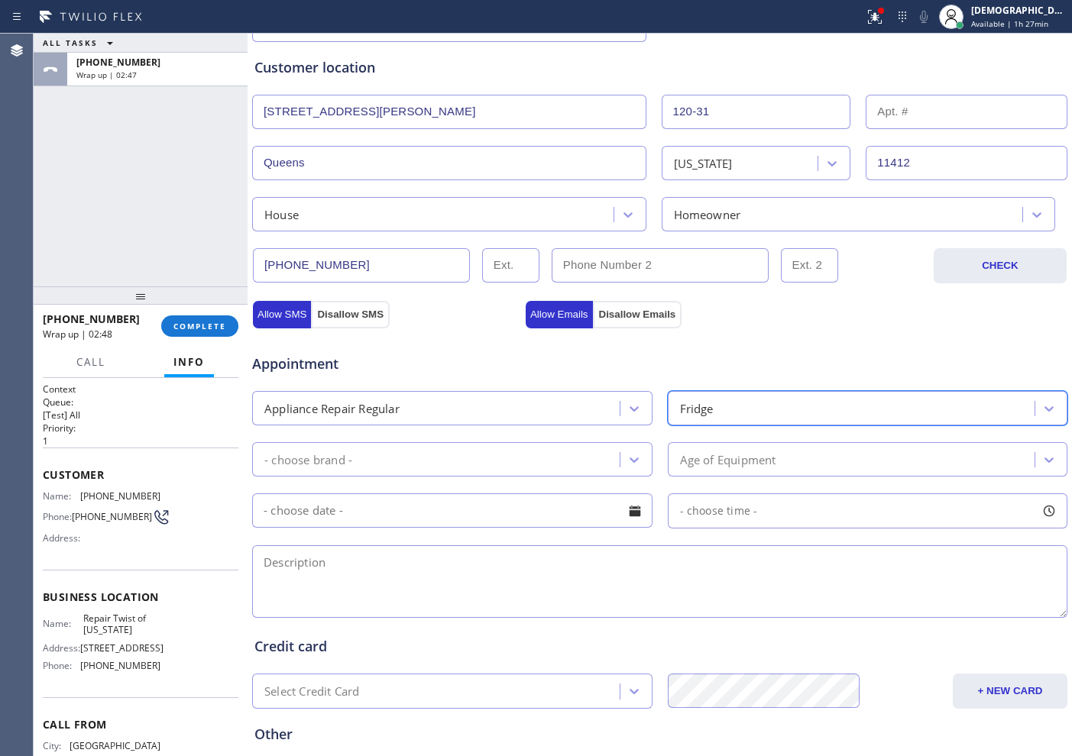
click at [556, 464] on div "- choose brand -" at bounding box center [438, 459] width 363 height 27
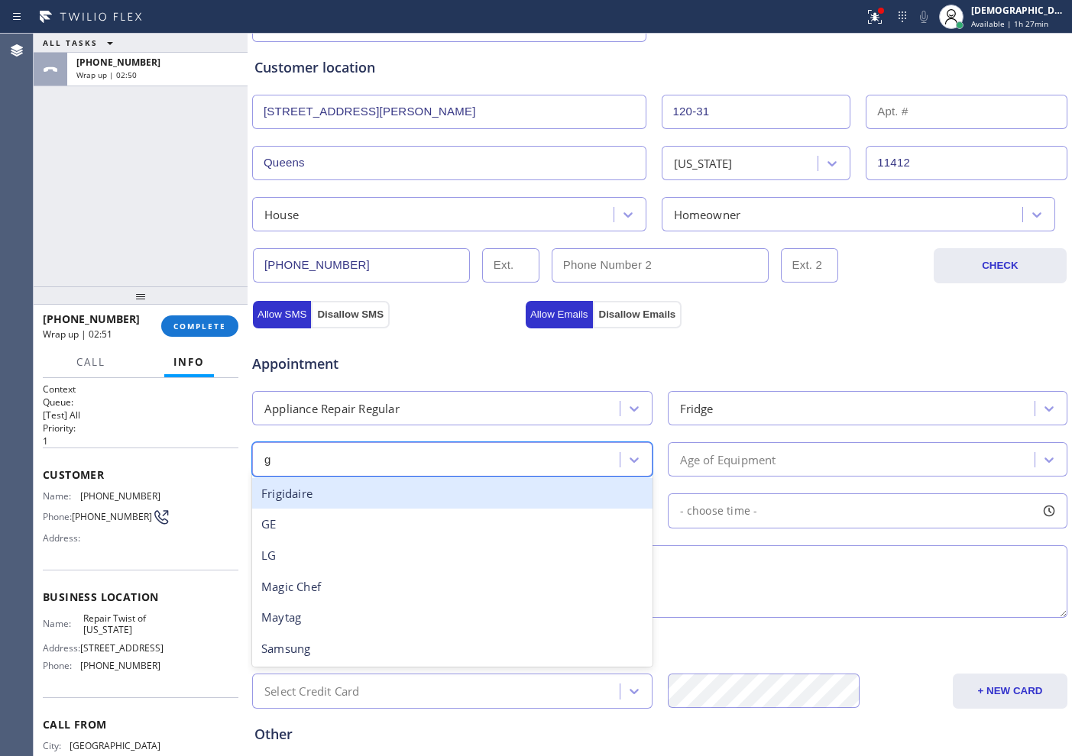
type input "ge"
click at [458, 490] on div "GE" at bounding box center [452, 493] width 400 height 31
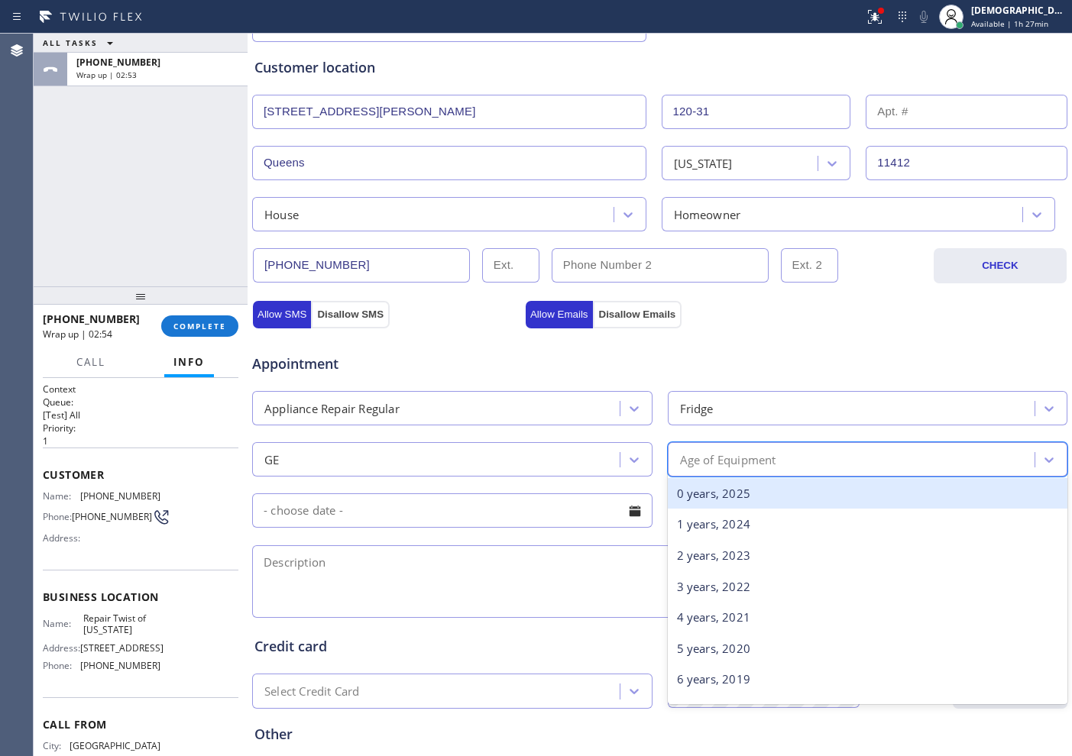
click at [796, 467] on div "Age of Equipment" at bounding box center [853, 459] width 363 height 27
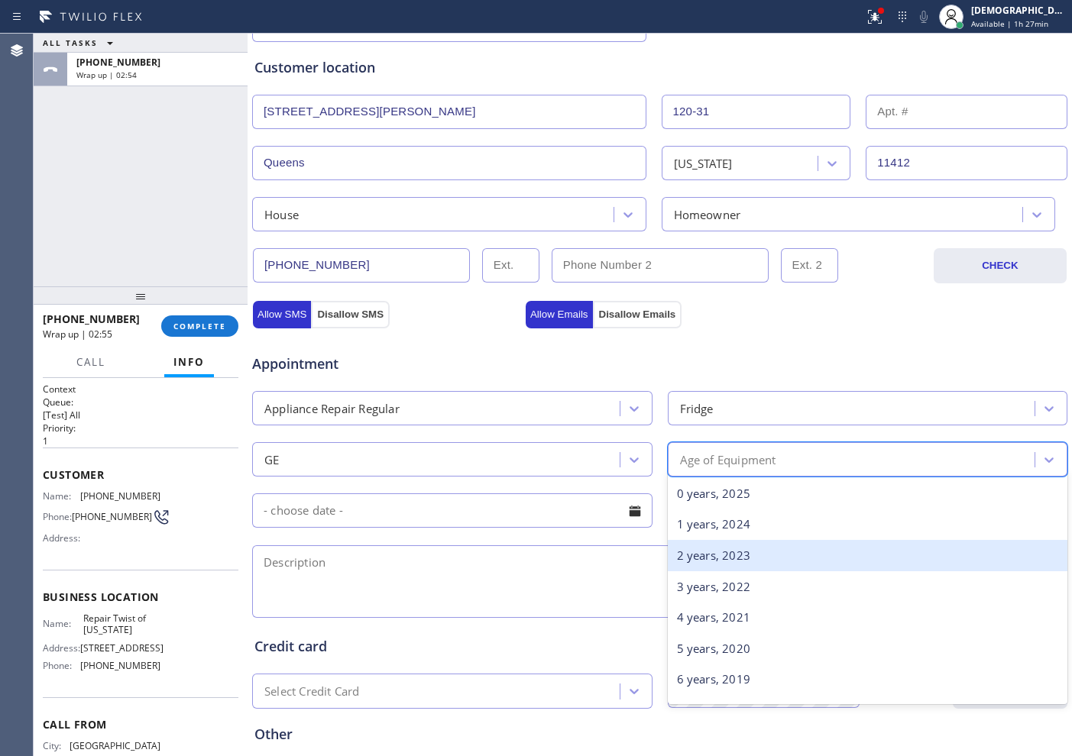
scroll to position [191, 0]
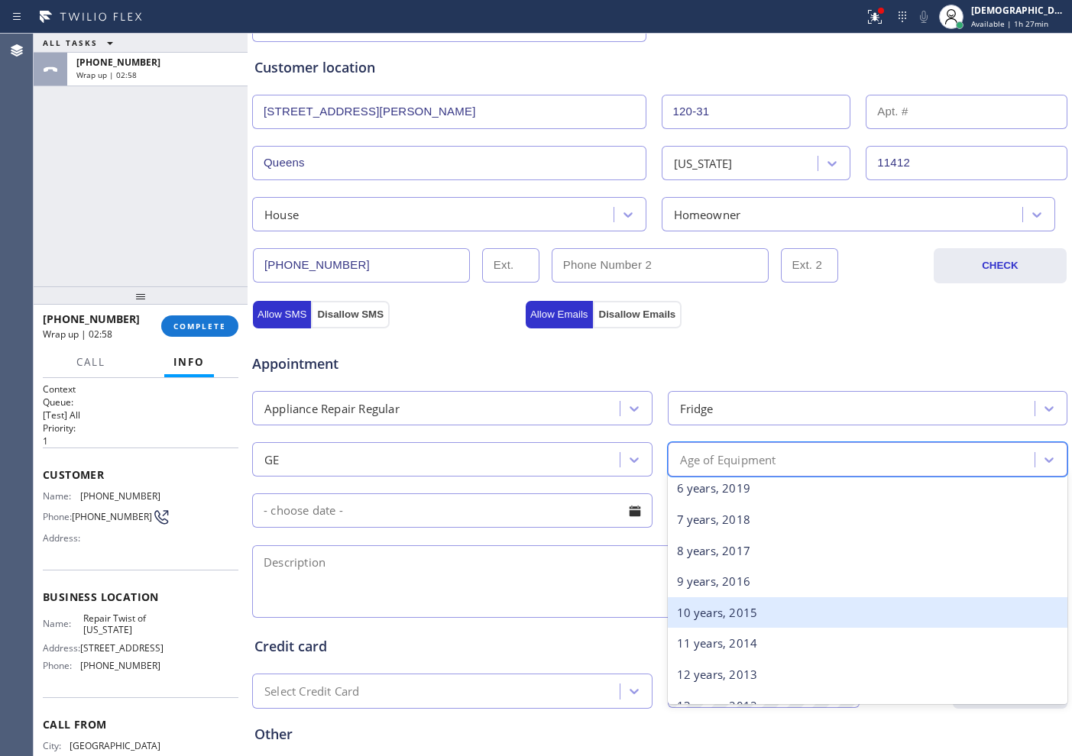
click at [761, 605] on div "10 years, 2015" at bounding box center [868, 612] width 400 height 31
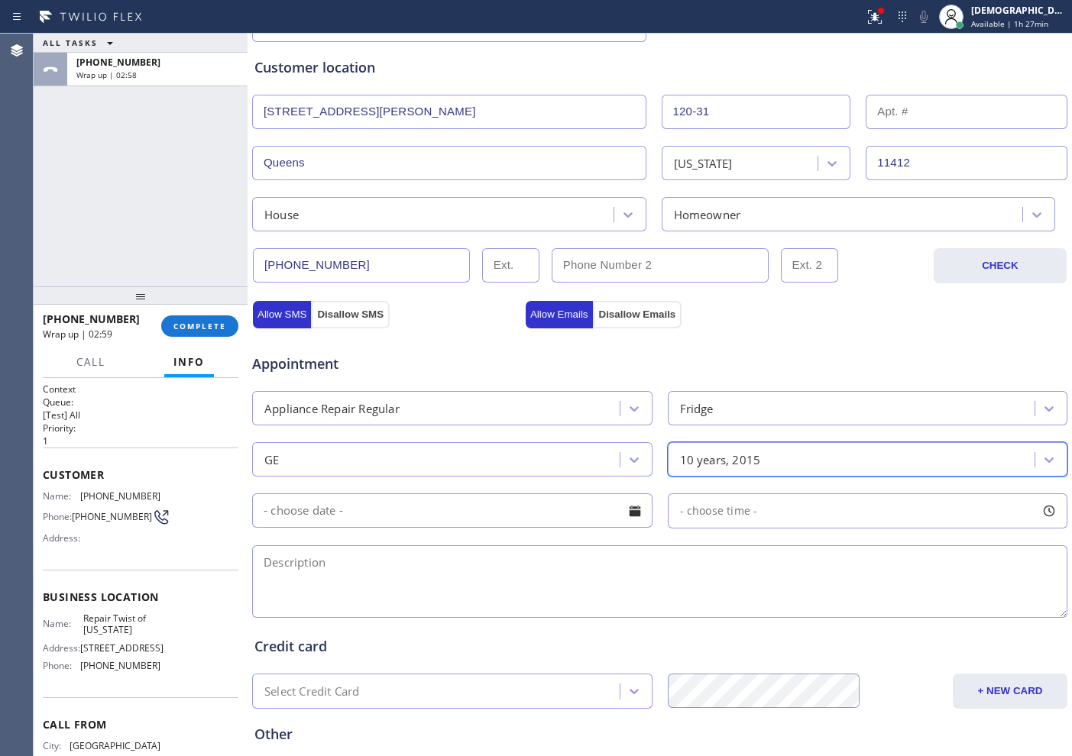
click at [440, 512] on input "text" at bounding box center [452, 510] width 400 height 34
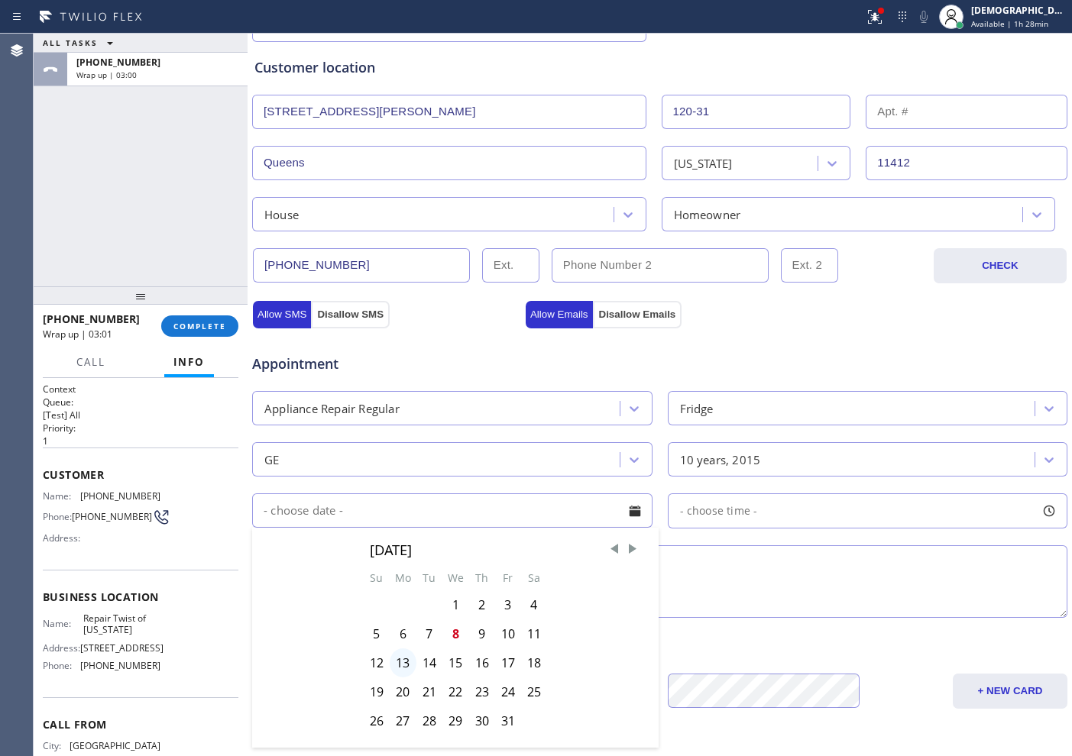
click at [398, 662] on div "13" at bounding box center [403, 662] width 27 height 29
type input "[DATE]"
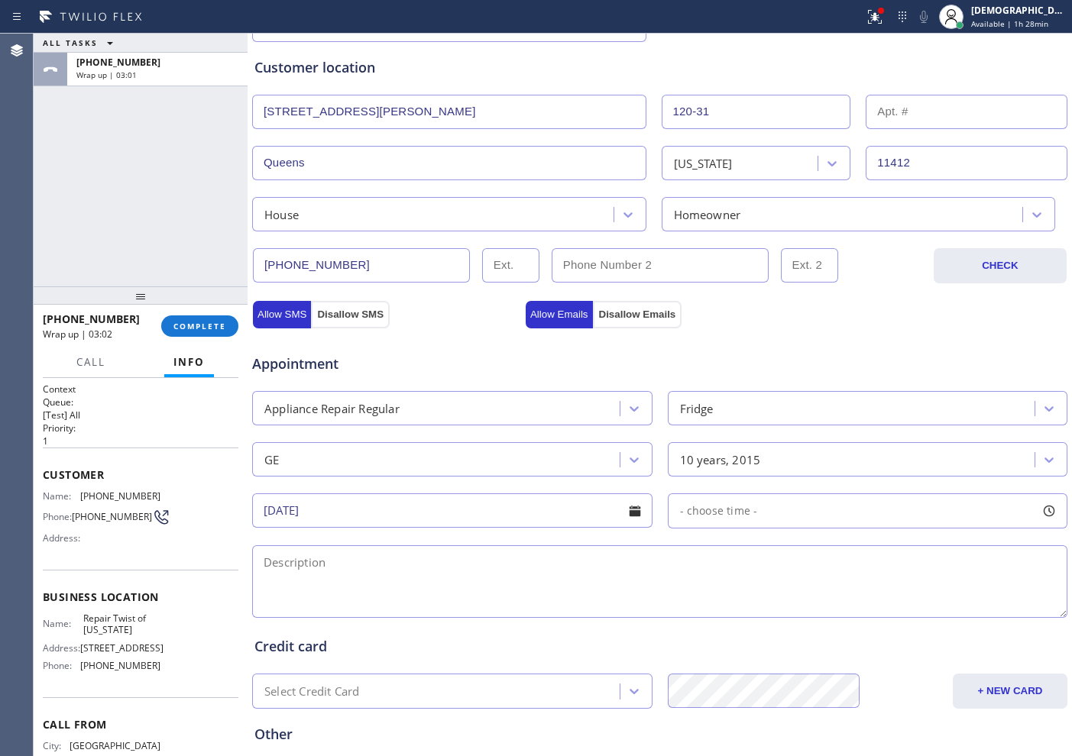
click at [680, 504] on span "- choose time -" at bounding box center [719, 510] width 78 height 15
drag, startPoint x: 671, startPoint y: 603, endPoint x: 929, endPoint y: 593, distance: 258.4
click at [930, 593] on div at bounding box center [939, 604] width 18 height 32
drag, startPoint x: 677, startPoint y: 605, endPoint x: 866, endPoint y: 609, distance: 189.4
click at [873, 609] on div at bounding box center [882, 604] width 18 height 32
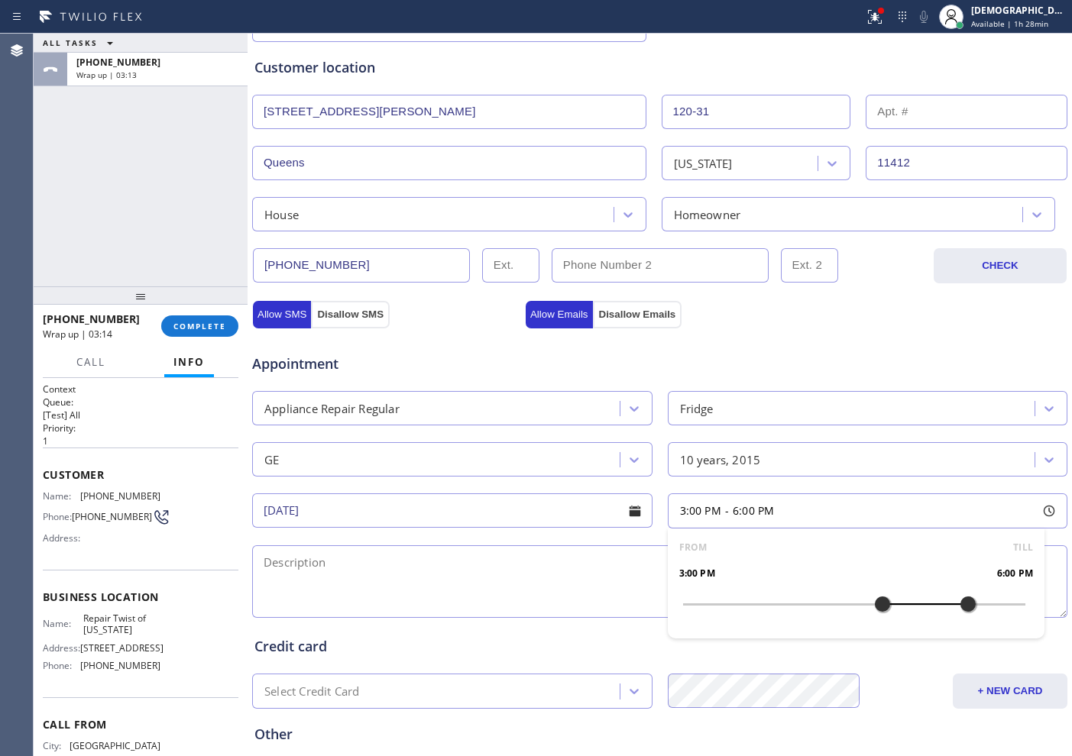
drag, startPoint x: 928, startPoint y: 606, endPoint x: 948, endPoint y: 602, distance: 20.4
click at [958, 602] on div at bounding box center [967, 604] width 18 height 32
click at [551, 556] on textarea at bounding box center [659, 581] width 815 height 73
click at [425, 562] on textarea "3-6 / No SCF /" at bounding box center [659, 581] width 815 height 73
paste textarea "GE/ Fridge / Fridge part is not cooling / 10 years / model # GTS18KBMBRCC"
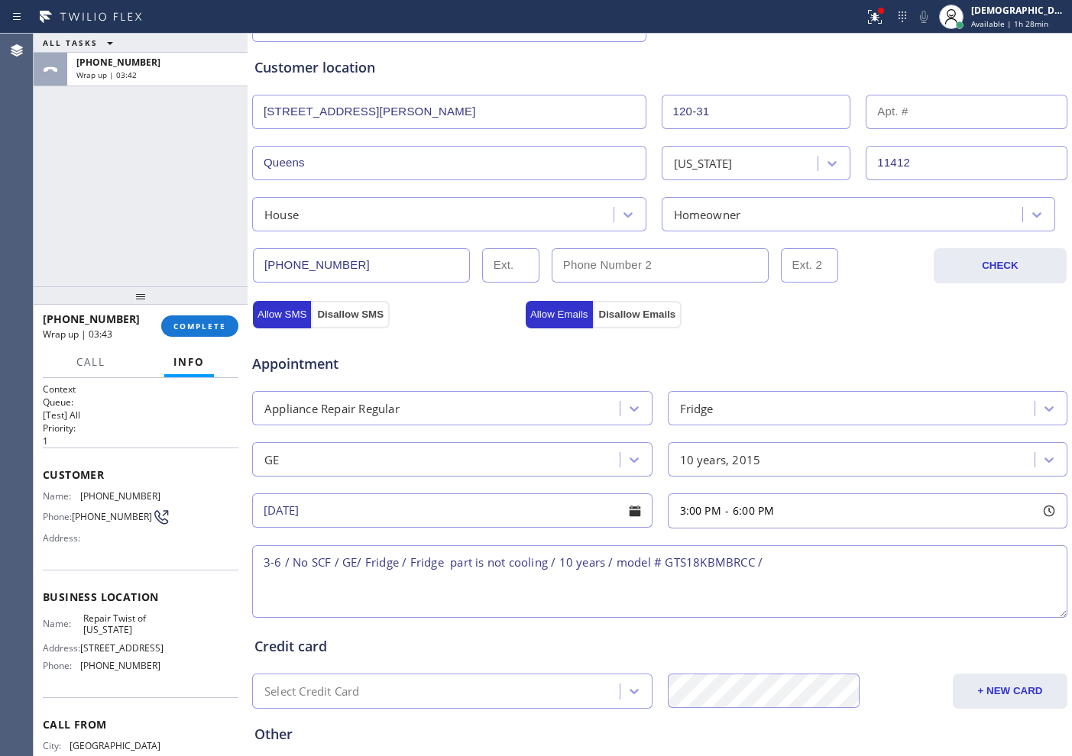
click at [809, 553] on textarea "3-6 / No SCF / GE/ Fridge / Fridge part is not cooling / 10 years / model # GTS…" at bounding box center [659, 581] width 815 height 73
paste textarea "[STREET_ADDRESS][PERSON_NAME]"
click at [916, 565] on textarea "3-6 / No SCF / GE/ Fridge / Fridge part is not cooling / 10 years / model # GTS…" at bounding box center [659, 581] width 815 height 73
drag, startPoint x: 128, startPoint y: 633, endPoint x: 79, endPoint y: 625, distance: 49.6
click at [79, 625] on div "Name: Repair Twist of [US_STATE]" at bounding box center [102, 625] width 118 height 24
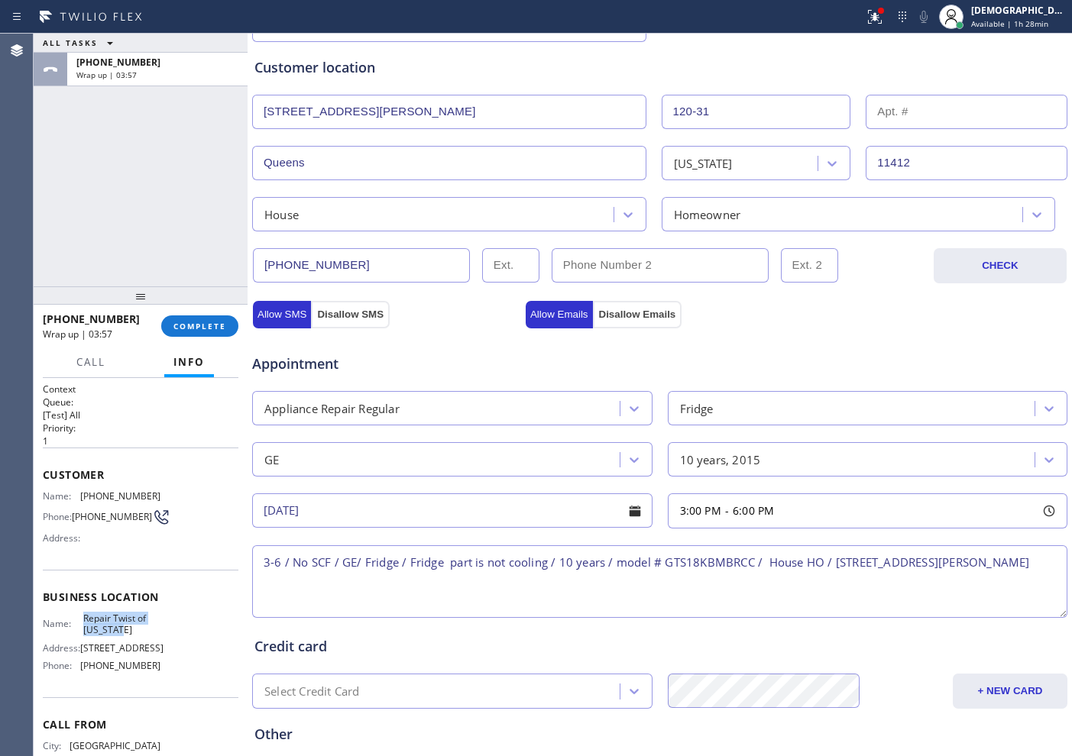
copy div "Repair Twist of [US_STATE]"
drag, startPoint x: 592, startPoint y: 596, endPoint x: 604, endPoint y: 594, distance: 12.3
click at [593, 596] on textarea "3-6 / No SCF / GE/ Fridge / Fridge part is not cooling / 10 years / model # GTS…" at bounding box center [659, 581] width 815 height 73
click at [1031, 559] on textarea "3-6 / No SCF / GE/ Fridge / Fridge part is not cooling / 10 years / model # GTS…" at bounding box center [659, 581] width 815 height 73
paste textarea "Repair Twist of [US_STATE]"
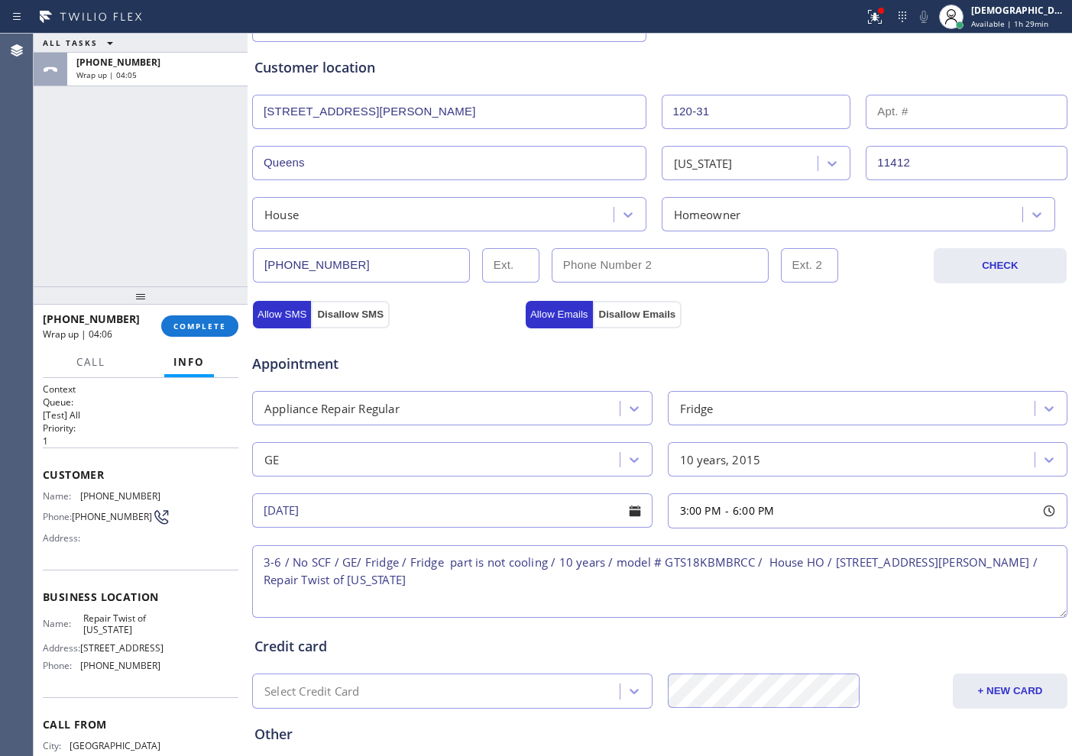
click at [412, 577] on textarea "3-6 / No SCF / GE/ Fridge / Fridge part is not cooling / 10 years / model # GTS…" at bounding box center [659, 581] width 815 height 73
paste textarea "Please call customer 30 minutes prior to arrival"
type textarea "3-6 / No SCF / GE/ Fridge / Fridge part is not cooling / 10 years / model # GTS…"
click at [722, 587] on textarea "3-6 / No SCF / GE/ Fridge / Fridge part is not cooling / 10 years / model # GTS…" at bounding box center [659, 581] width 815 height 73
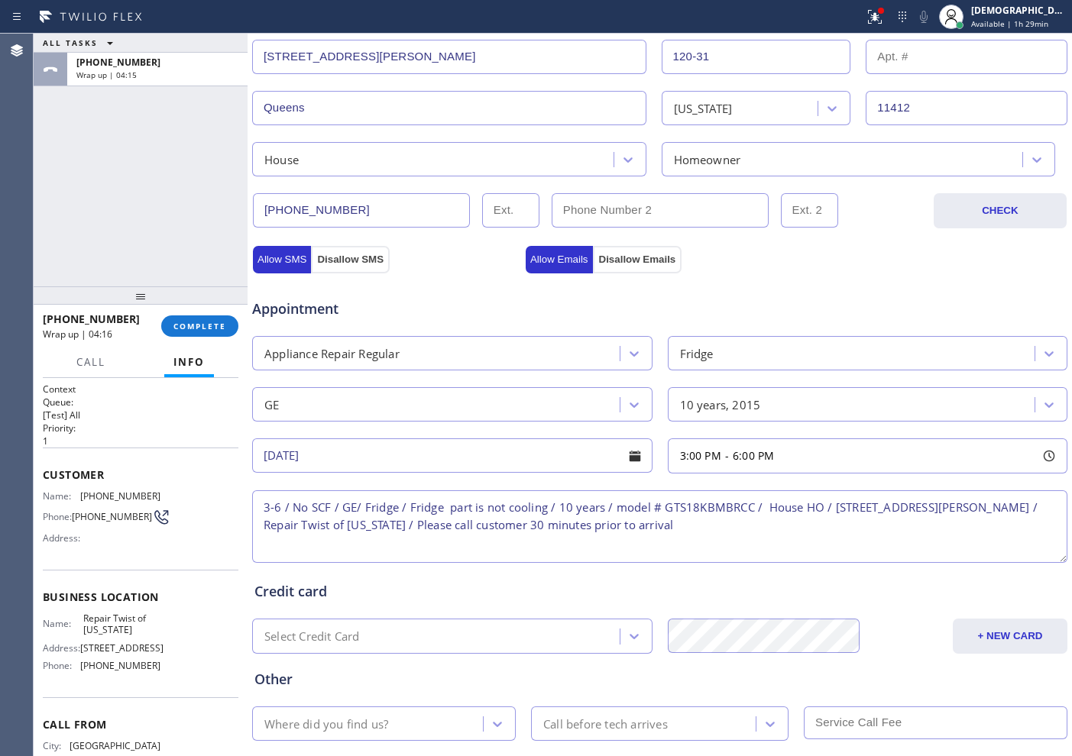
scroll to position [428, 0]
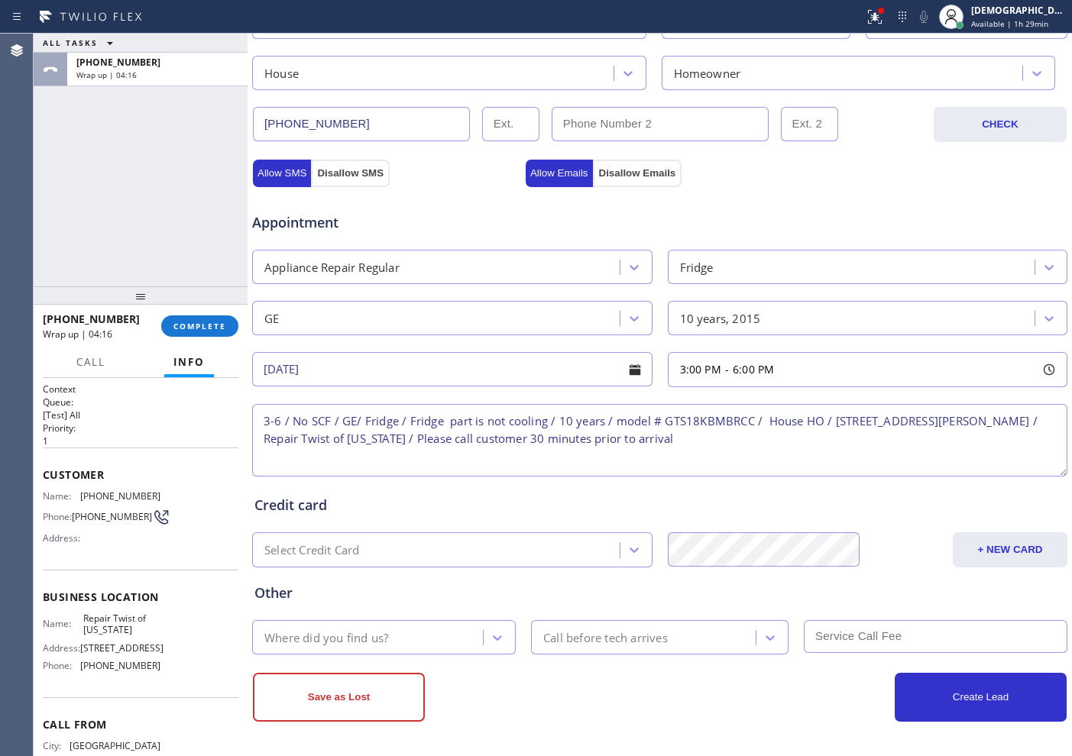
click at [434, 651] on div "Where did you find us?" at bounding box center [383, 637] width 263 height 34
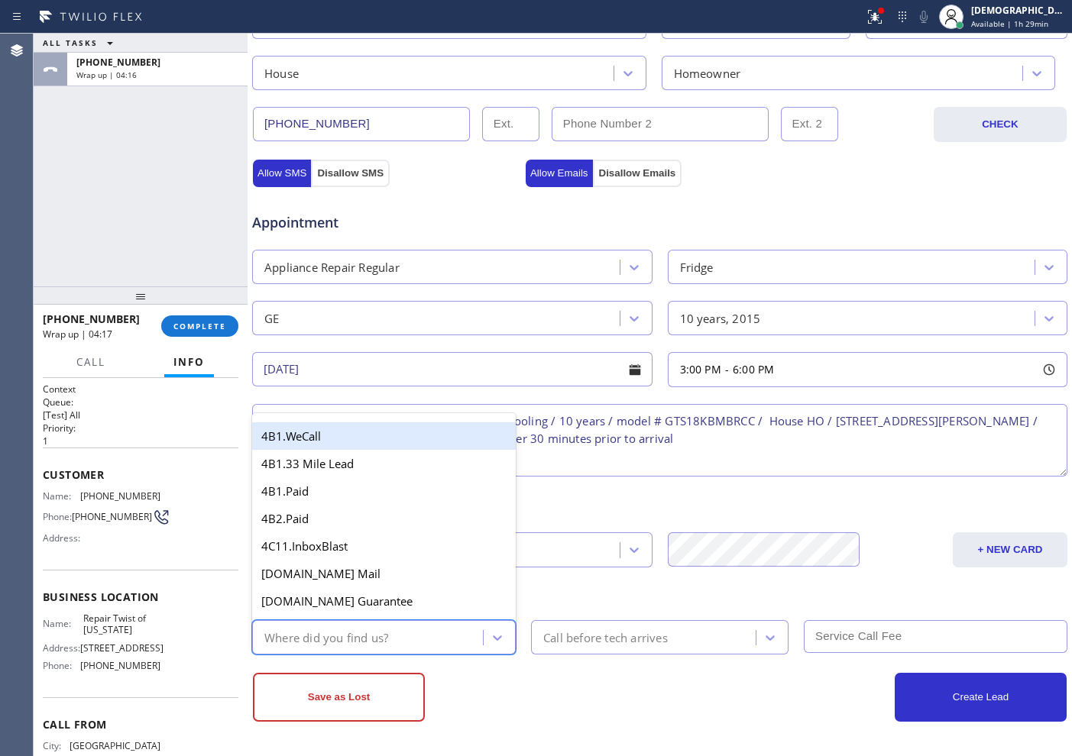
click at [434, 642] on div "Where did you find us?" at bounding box center [370, 637] width 226 height 27
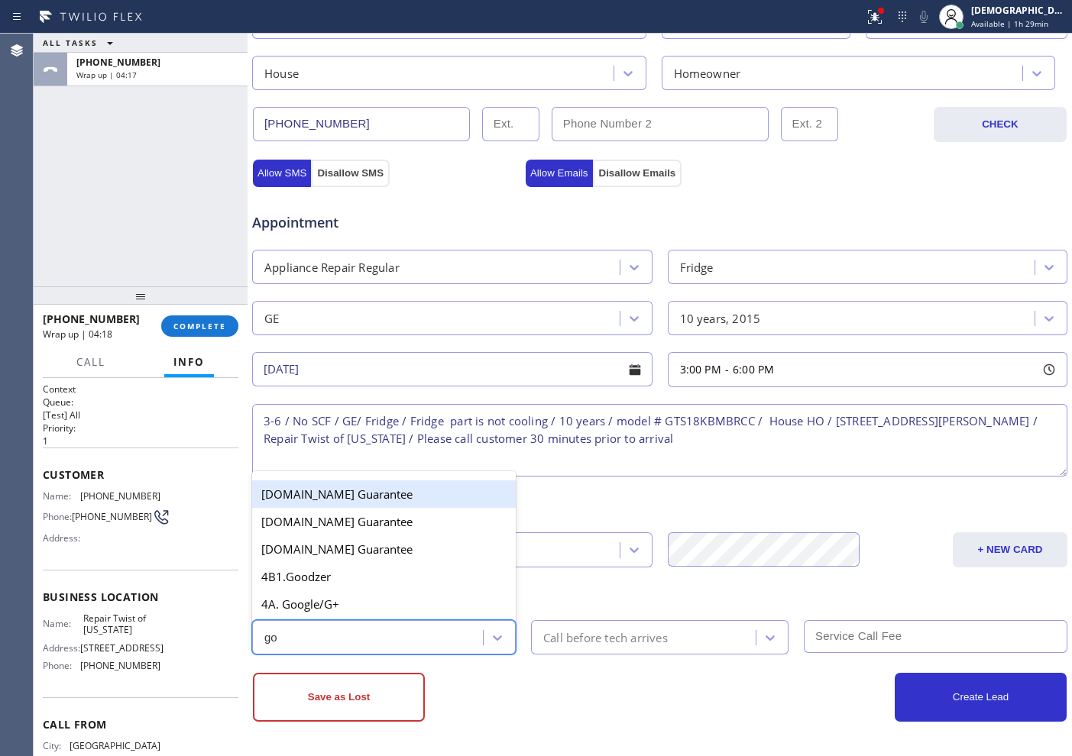
type input "goo"
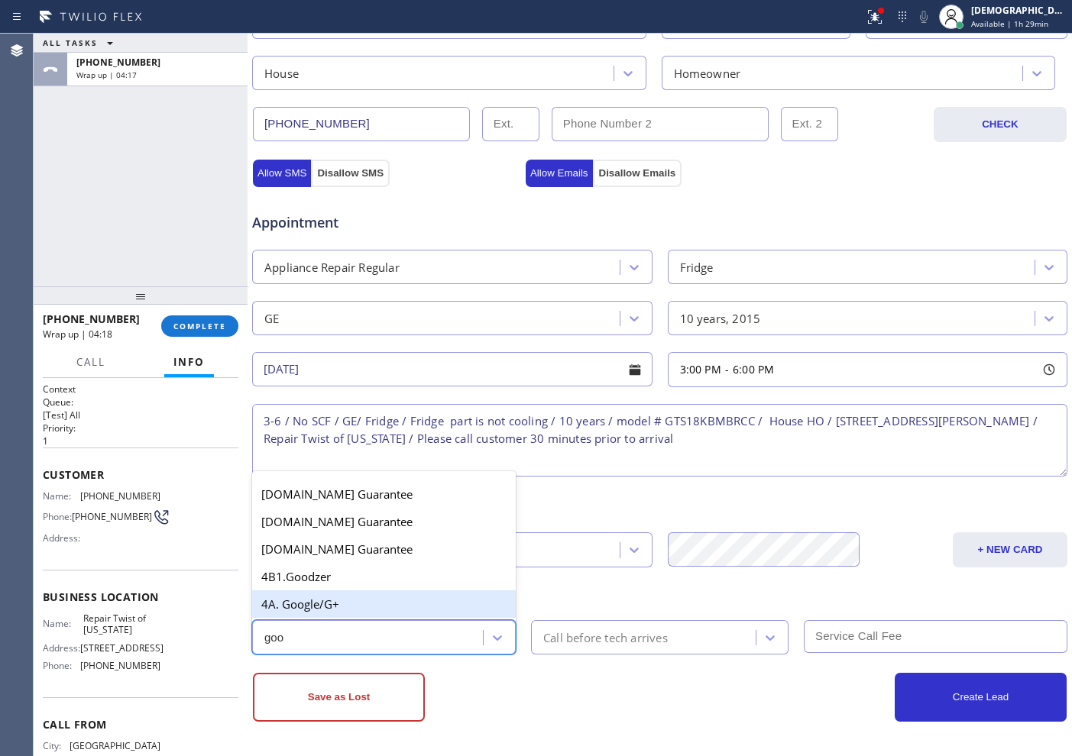
click at [402, 597] on div "4A. Google/G+" at bounding box center [383, 603] width 263 height 27
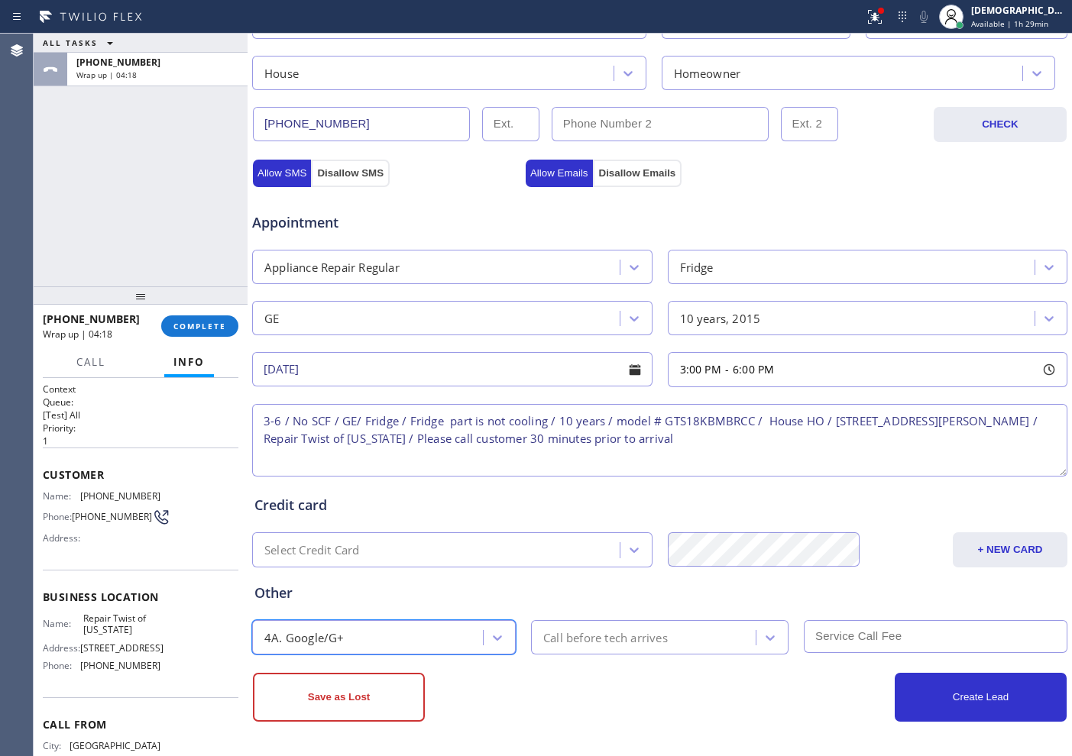
click at [627, 632] on div "Call before tech arrives" at bounding box center [605, 638] width 124 height 18
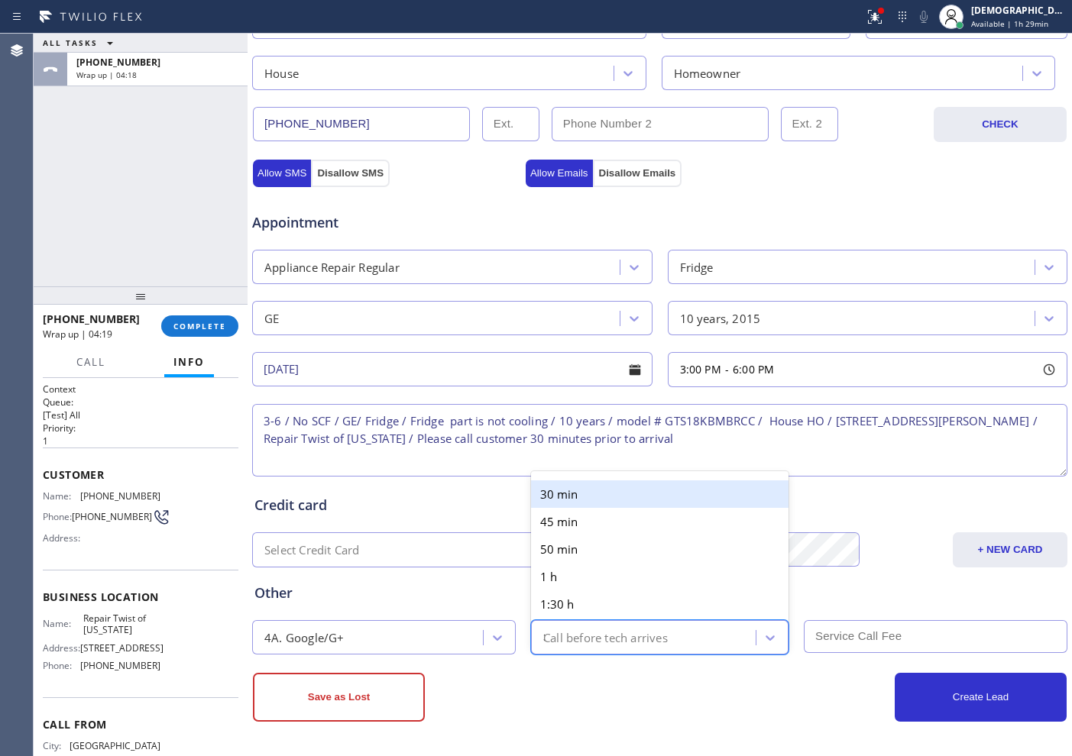
type input "30"
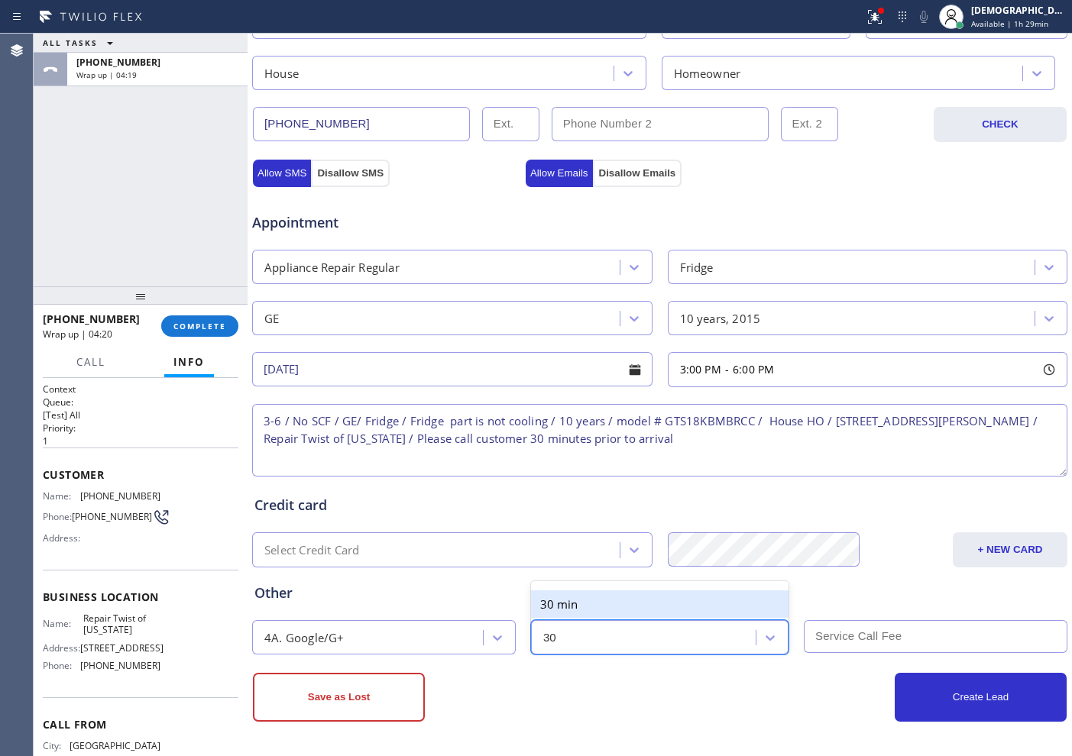
click at [623, 605] on div "30 min" at bounding box center [659, 603] width 257 height 27
click at [849, 633] on input "text" at bounding box center [934, 636] width 263 height 33
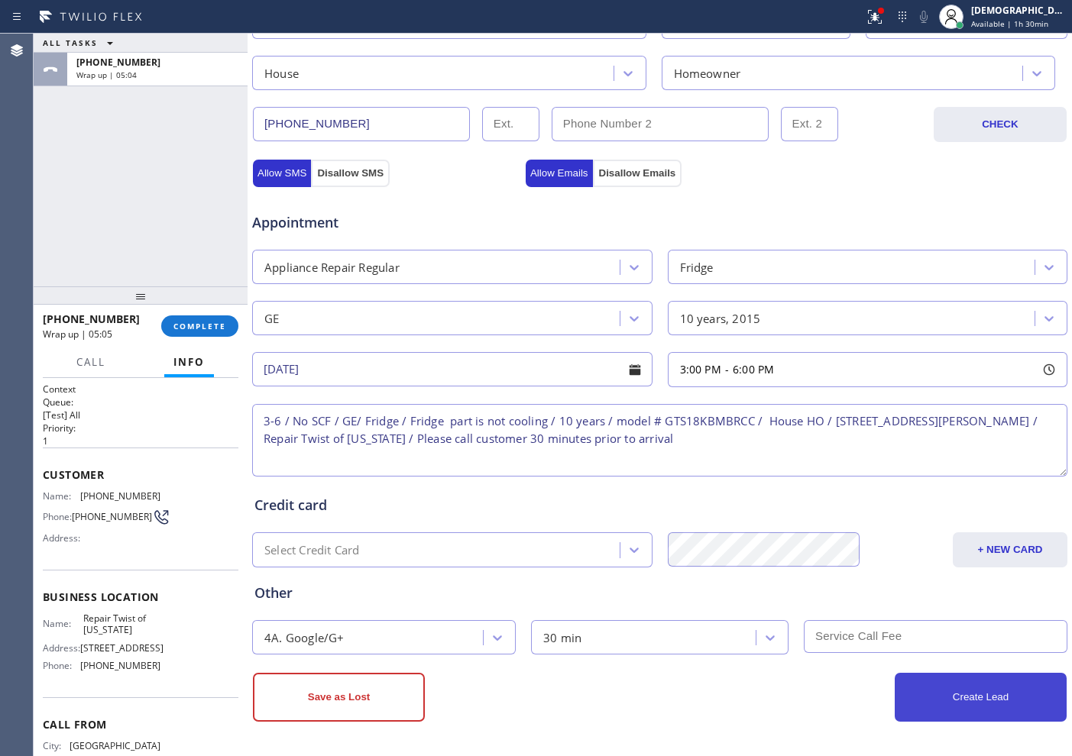
click at [943, 688] on button "Create Lead" at bounding box center [980, 697] width 172 height 49
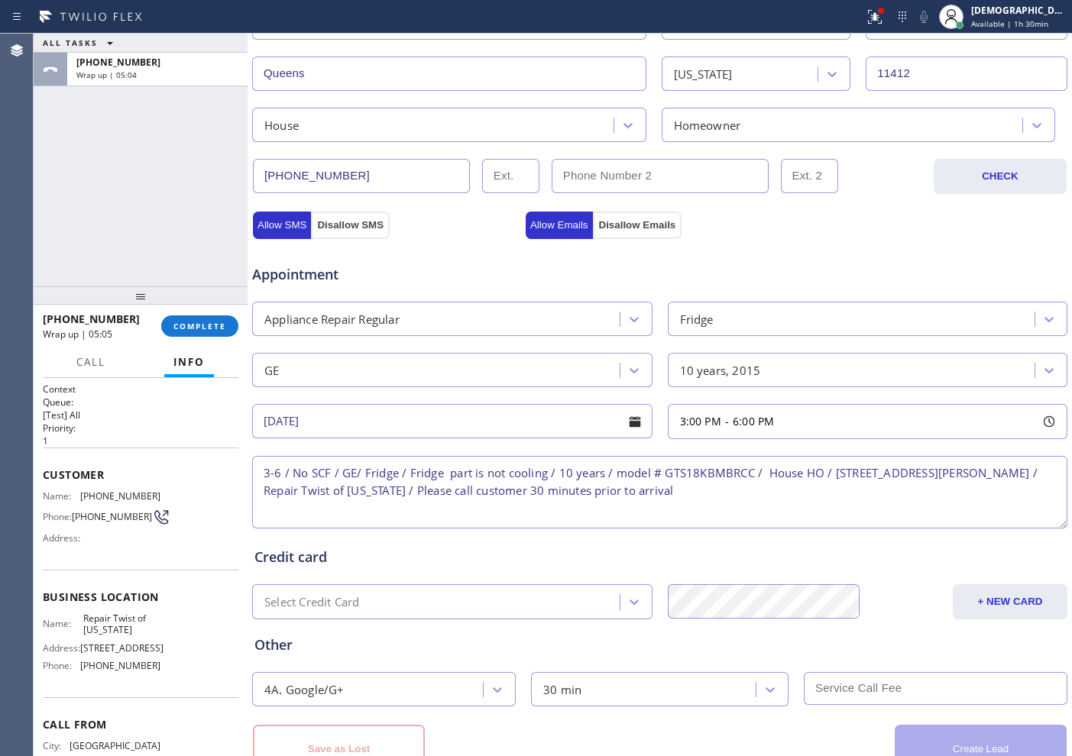
scroll to position [480, 0]
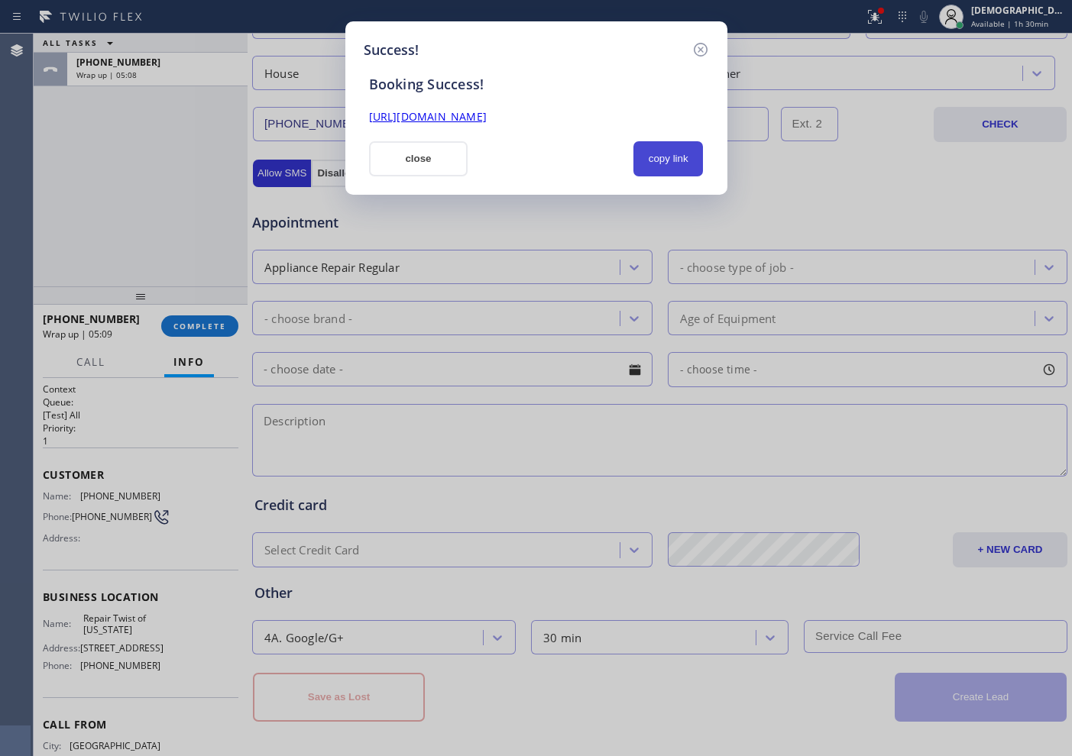
click at [670, 157] on button "copy link" at bounding box center [668, 158] width 70 height 35
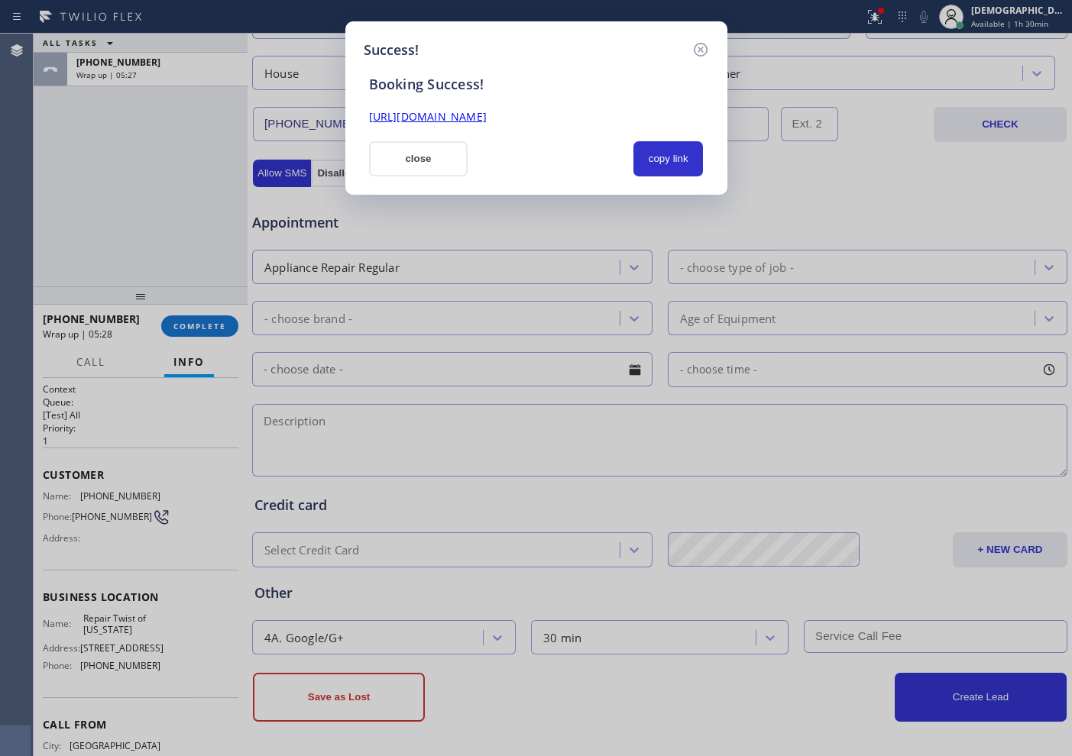
click at [104, 263] on div "Success! Booking Success! [URL][DOMAIN_NAME] close copy link" at bounding box center [536, 378] width 1072 height 756
click at [451, 165] on button "close" at bounding box center [418, 158] width 99 height 35
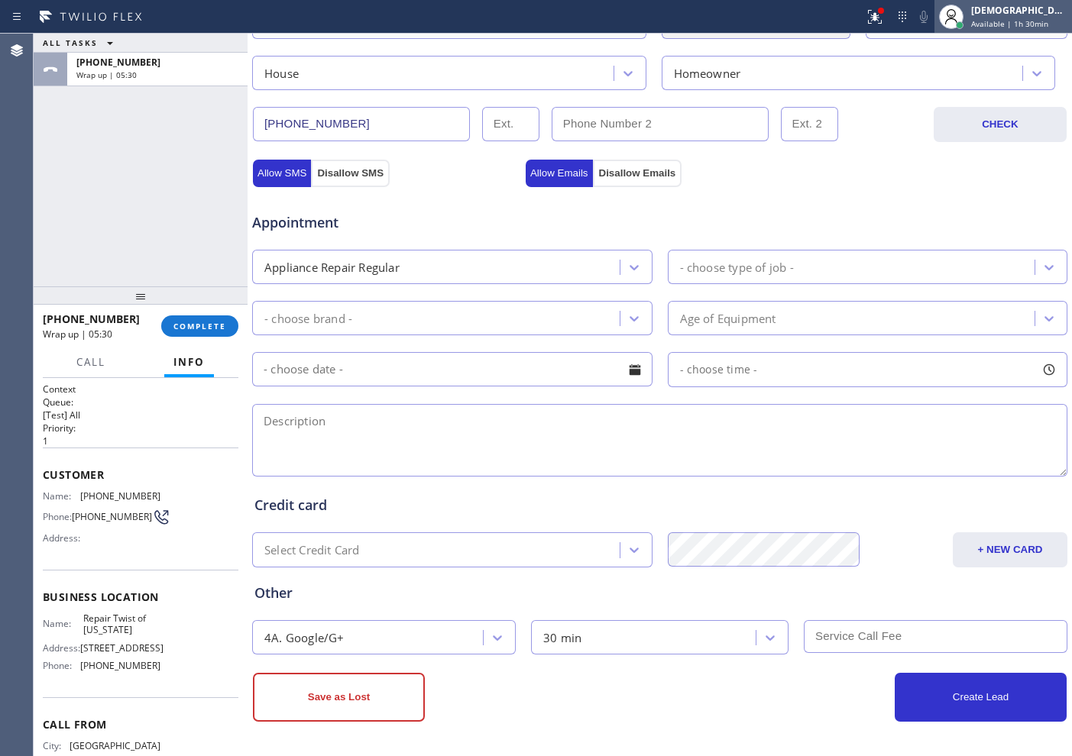
click at [1010, 23] on span "Available | 1h 30min" at bounding box center [1009, 23] width 77 height 11
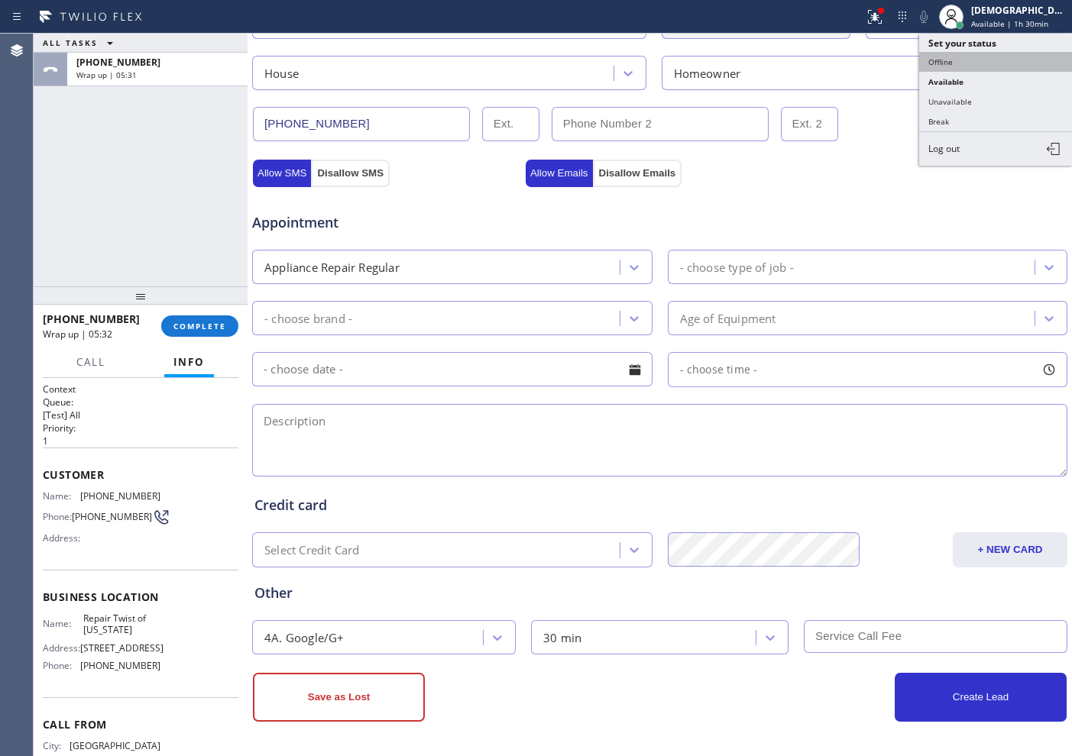
click at [988, 64] on button "Offline" at bounding box center [995, 62] width 153 height 20
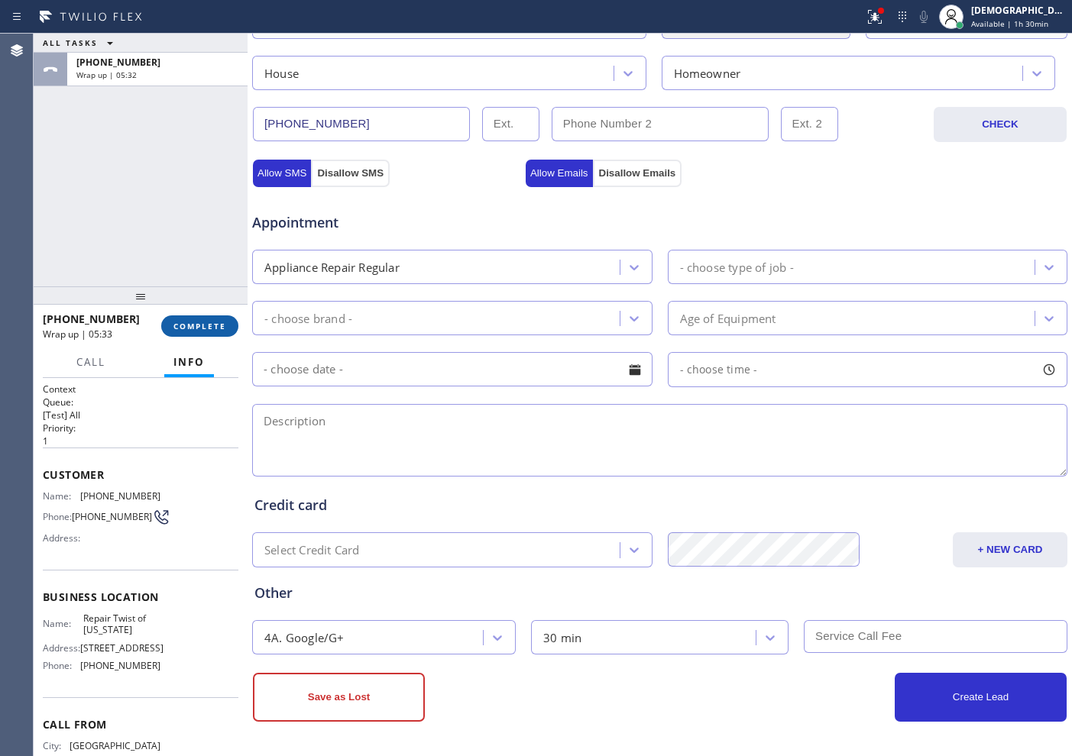
click at [201, 325] on span "COMPLETE" at bounding box center [199, 326] width 53 height 11
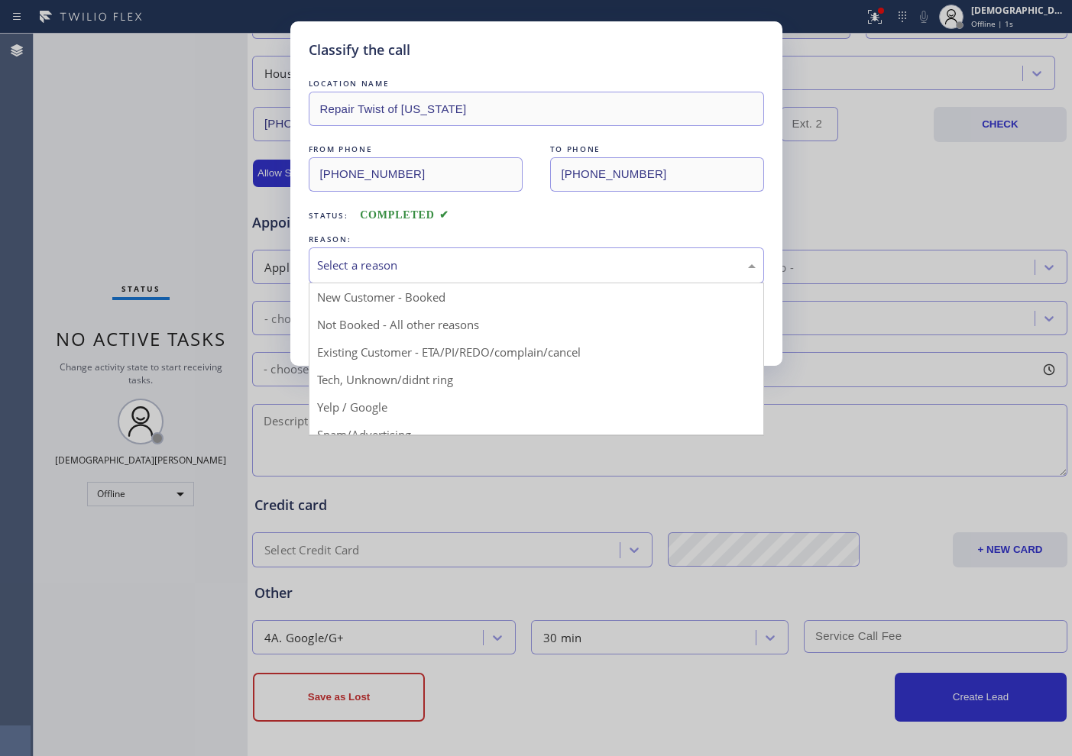
click at [428, 264] on div "Select a reason" at bounding box center [536, 266] width 438 height 18
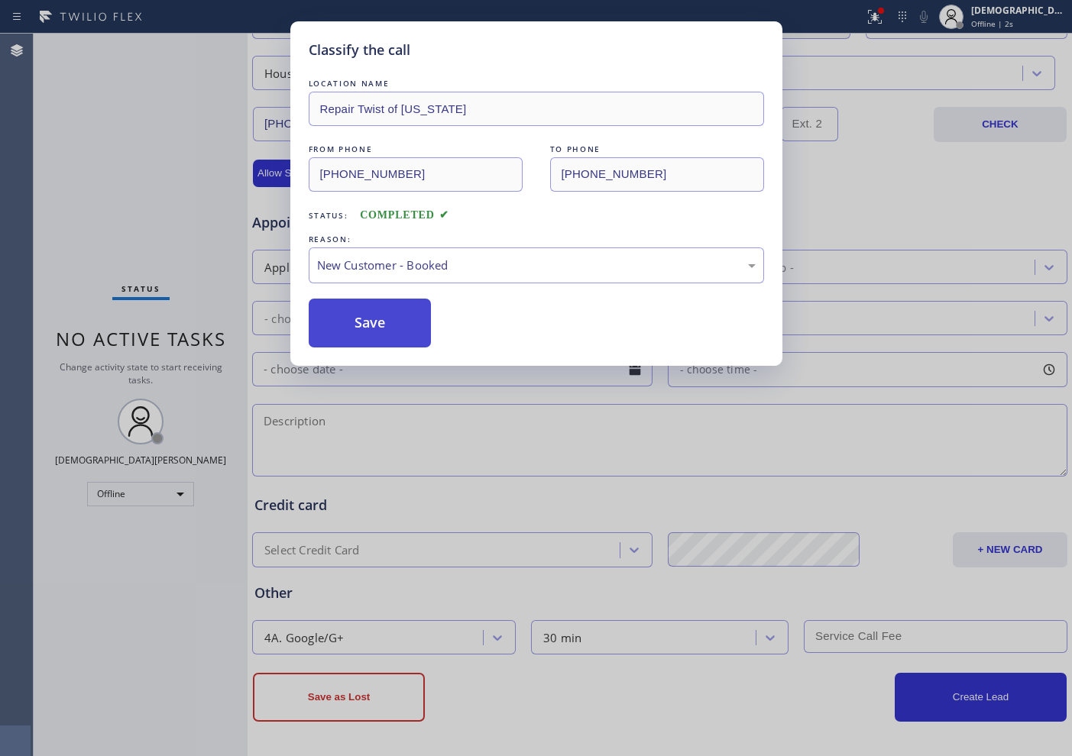
click at [387, 338] on button "Save" at bounding box center [370, 323] width 123 height 49
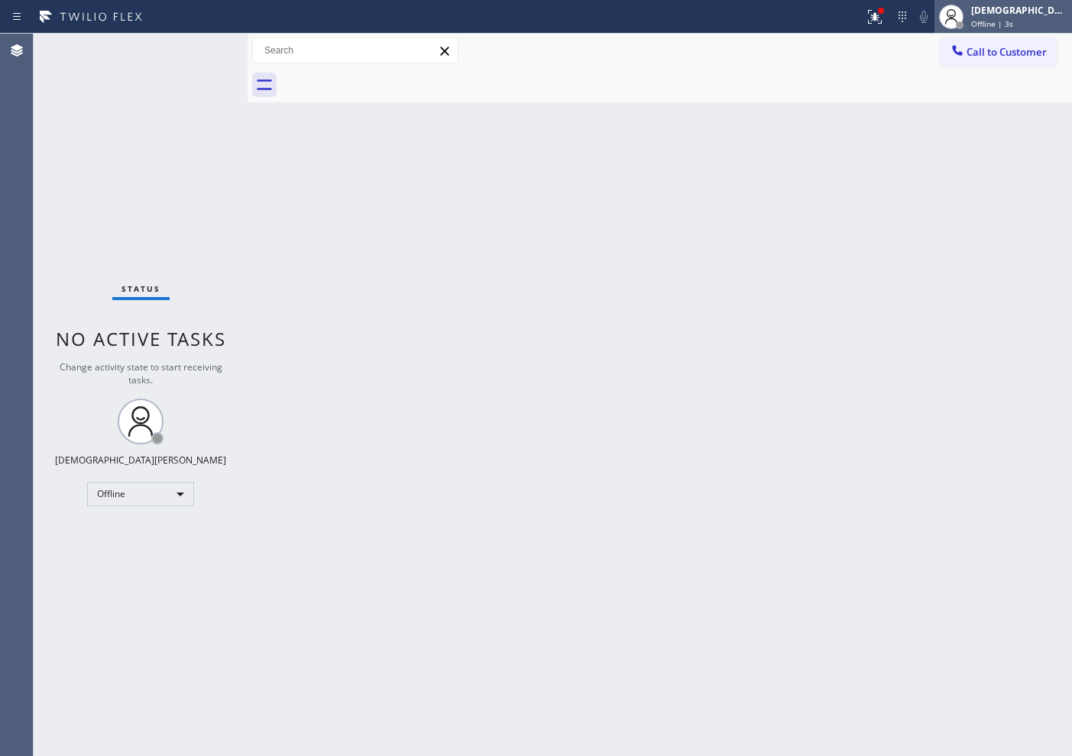
click at [968, 21] on div at bounding box center [951, 17] width 34 height 34
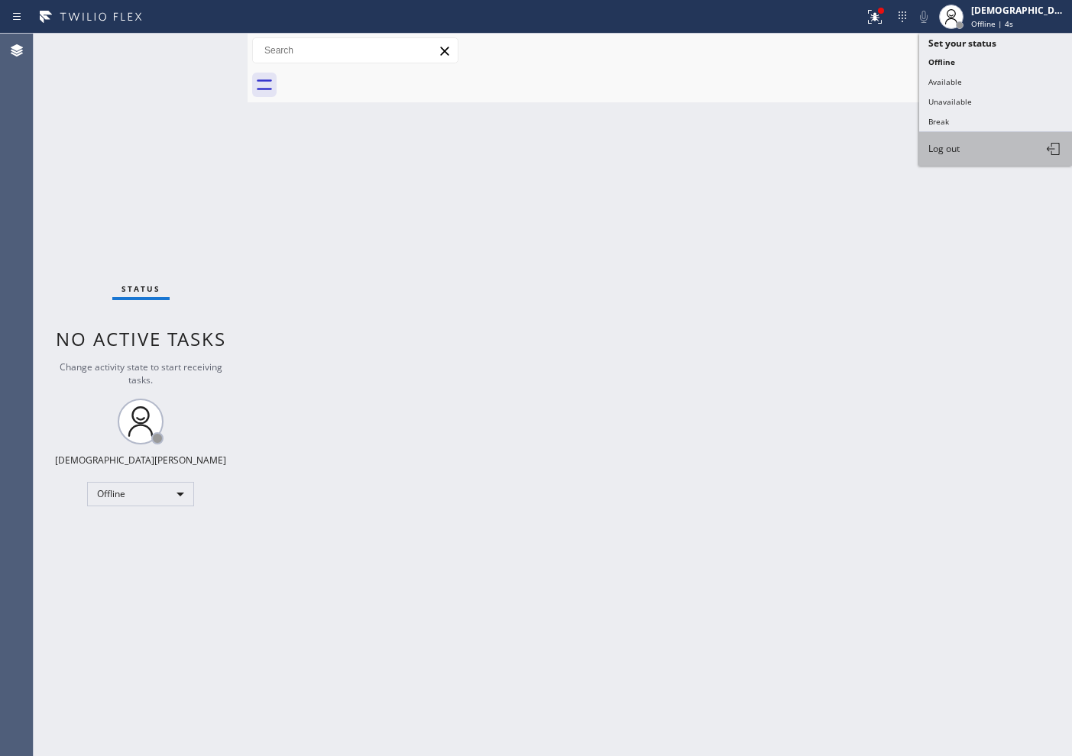
click at [947, 157] on button "Log out" at bounding box center [995, 149] width 153 height 34
